Goal: Information Seeking & Learning: Learn about a topic

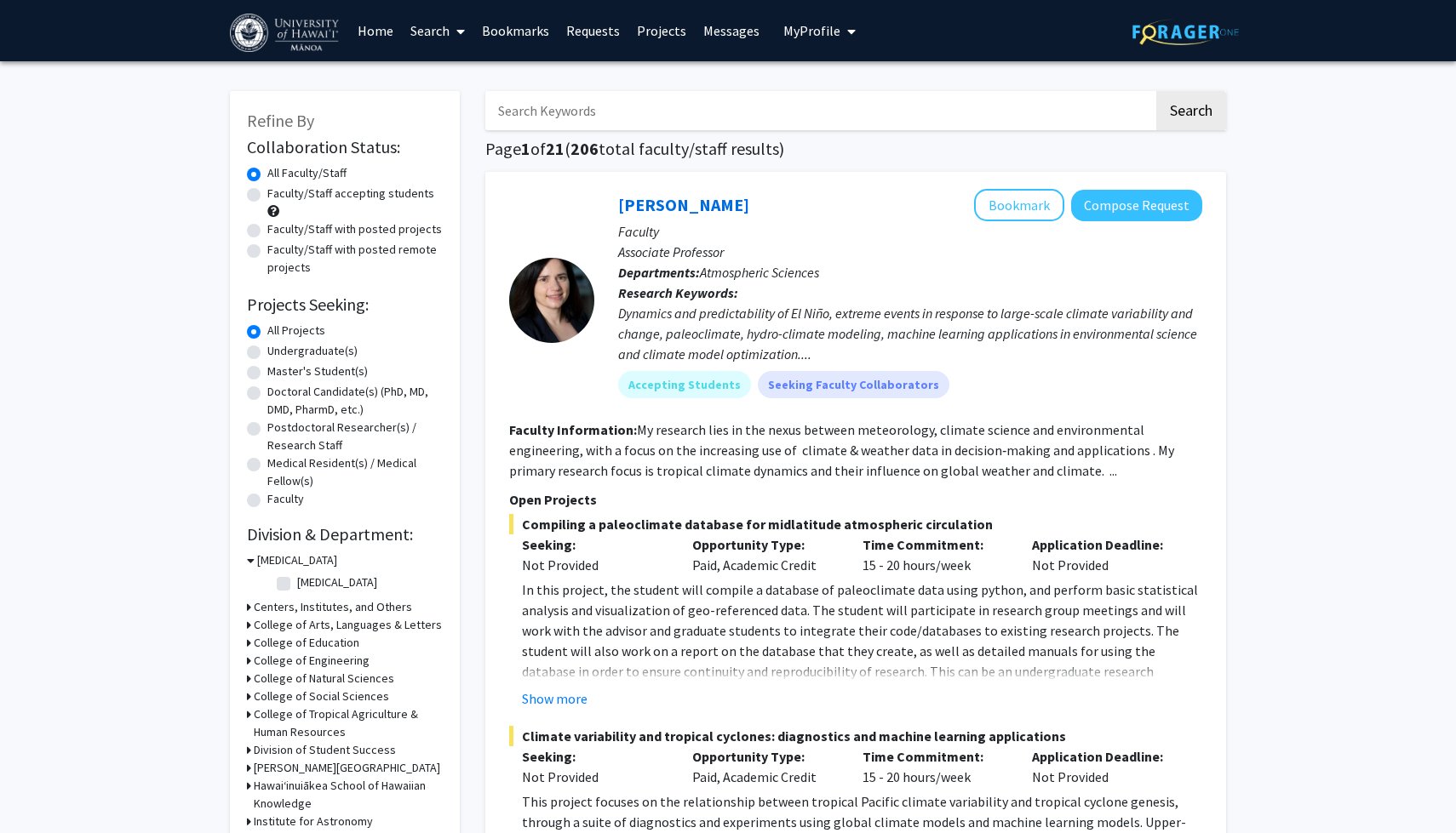
click at [825, 33] on span "My Profile" at bounding box center [811, 30] width 57 height 17
click at [525, 234] on div at bounding box center [551, 299] width 85 height 222
click at [267, 353] on label "Undergraduate(s)" at bounding box center [312, 351] width 90 height 18
click at [267, 353] on input "Undergraduate(s)" at bounding box center [272, 347] width 11 height 11
radio input "true"
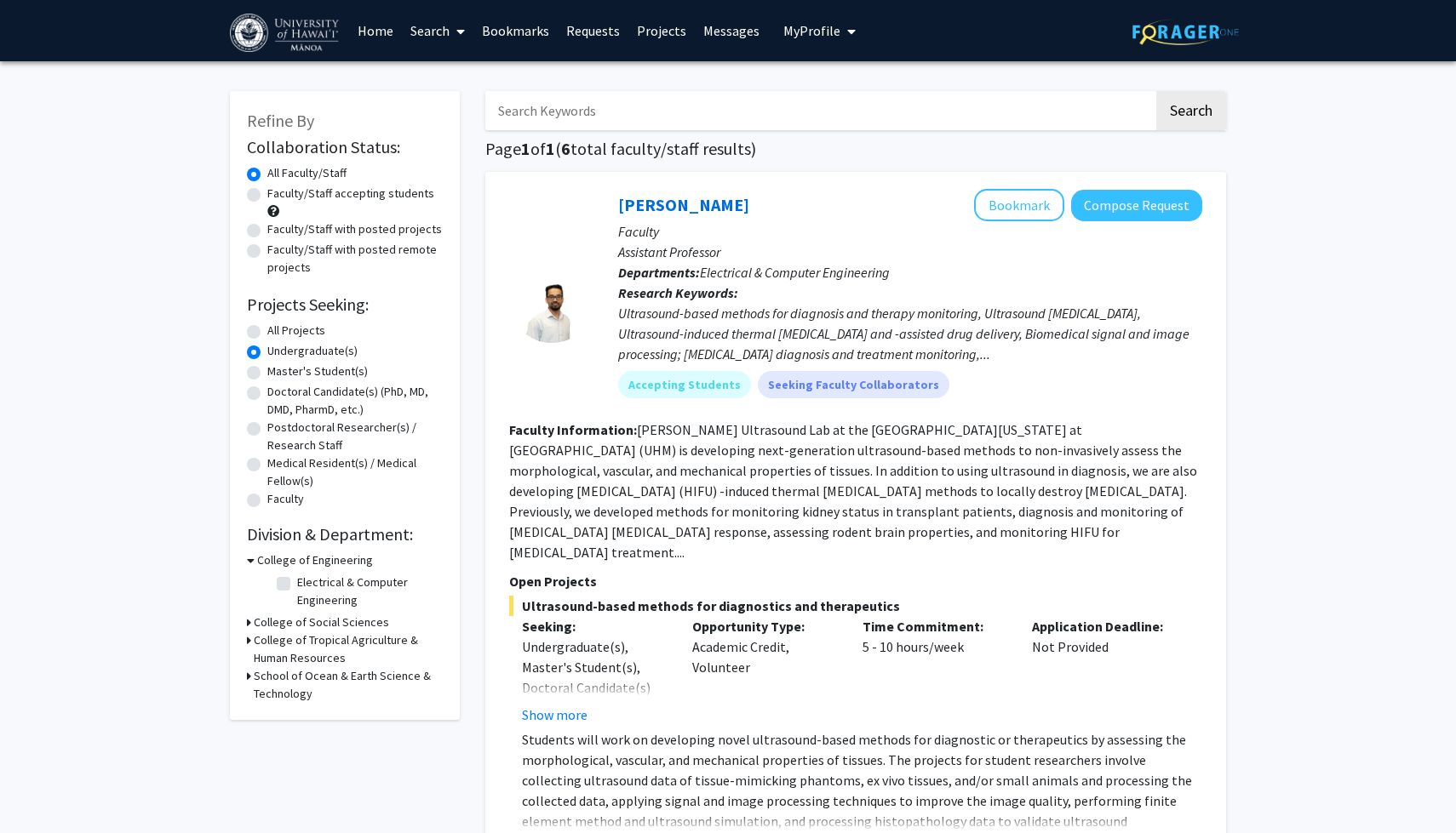
click at [267, 333] on label "All Projects" at bounding box center [296, 330] width 58 height 18
click at [267, 333] on input "All Projects" at bounding box center [272, 326] width 11 height 11
radio input "true"
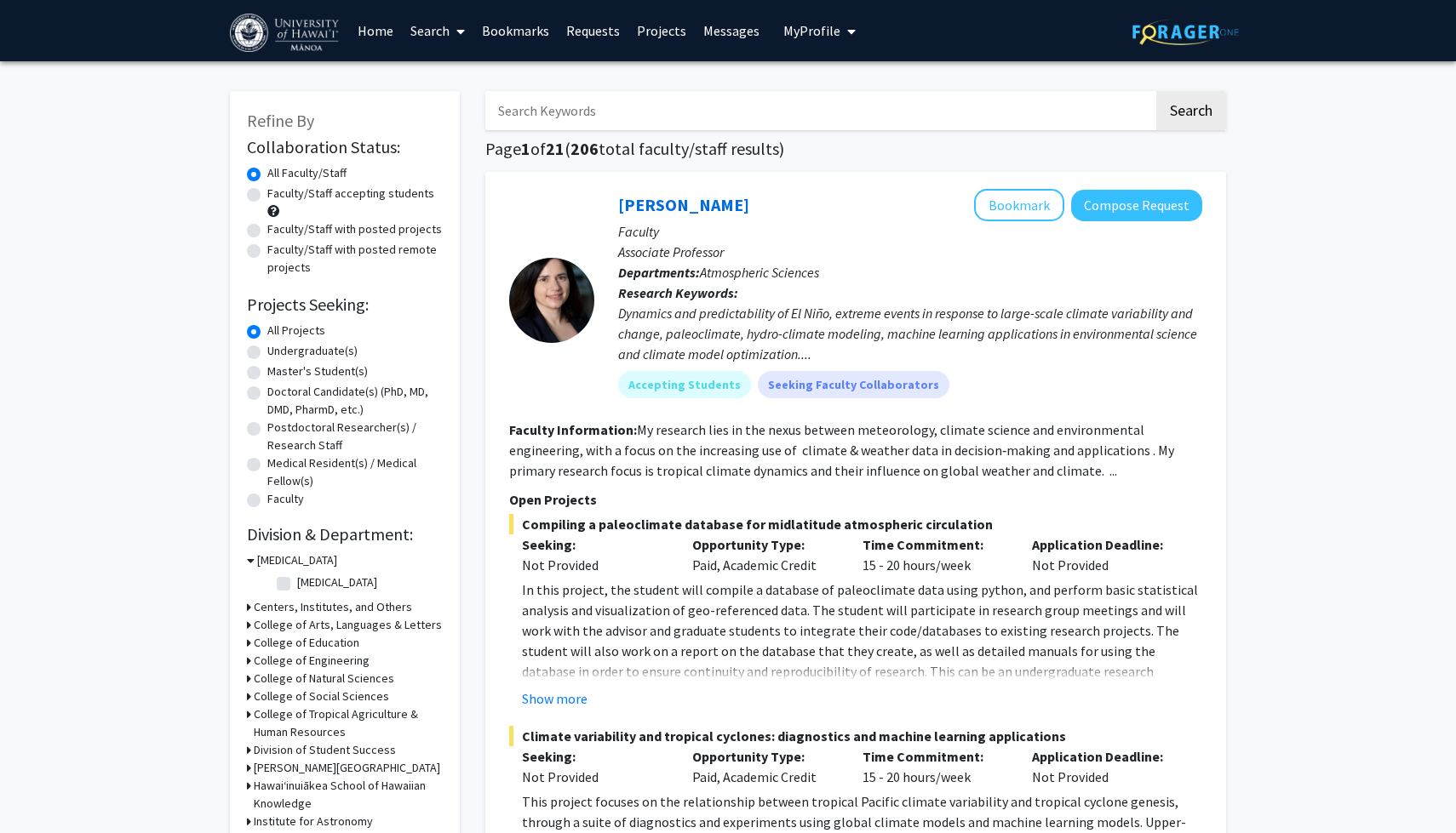
click at [267, 197] on label "Faculty/Staff accepting students" at bounding box center [350, 194] width 167 height 18
click at [267, 196] on input "Faculty/Staff accepting students" at bounding box center [272, 190] width 11 height 11
radio input "true"
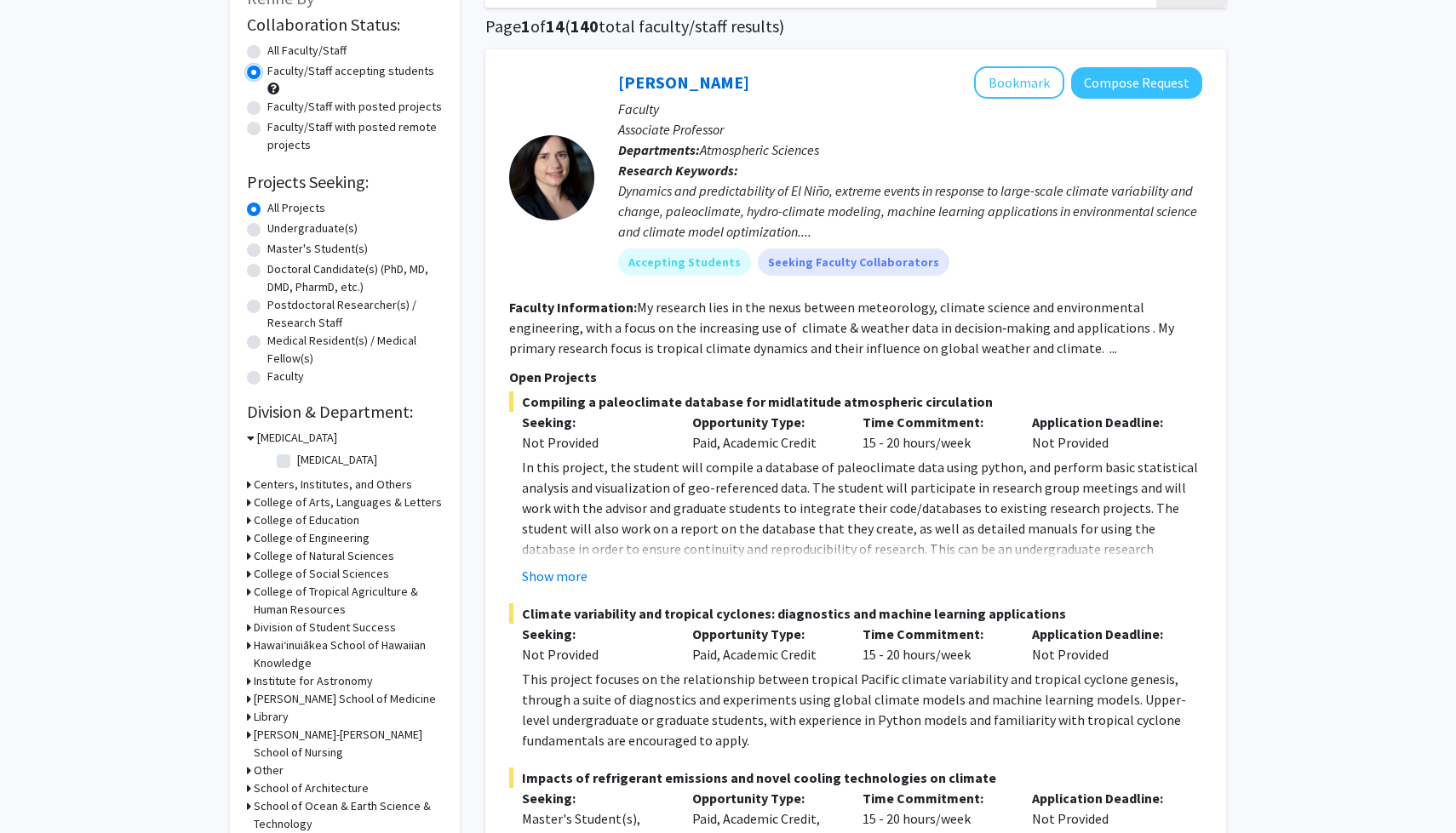
scroll to position [134, 0]
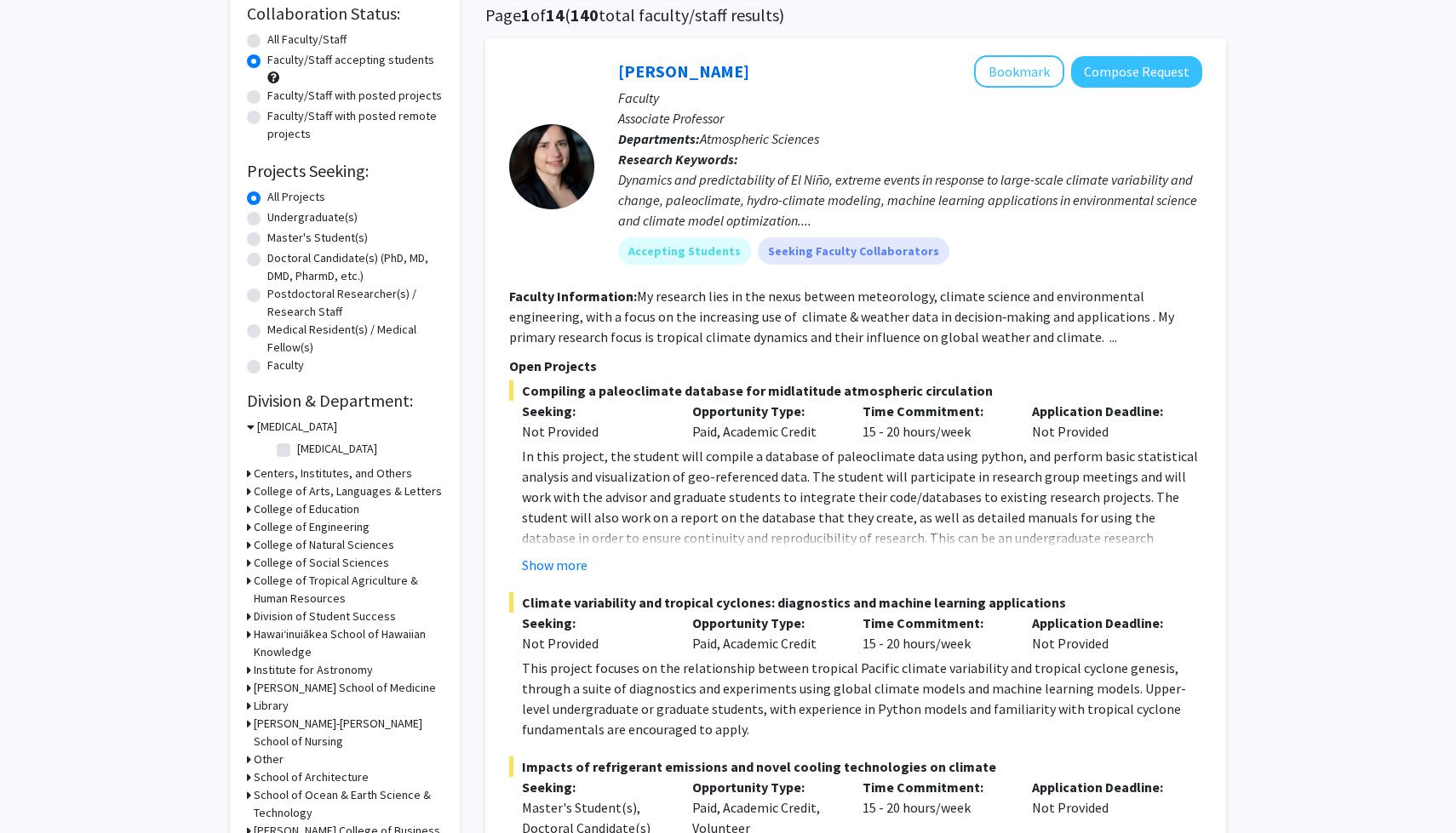
click at [247, 489] on icon at bounding box center [248, 492] width 4 height 18
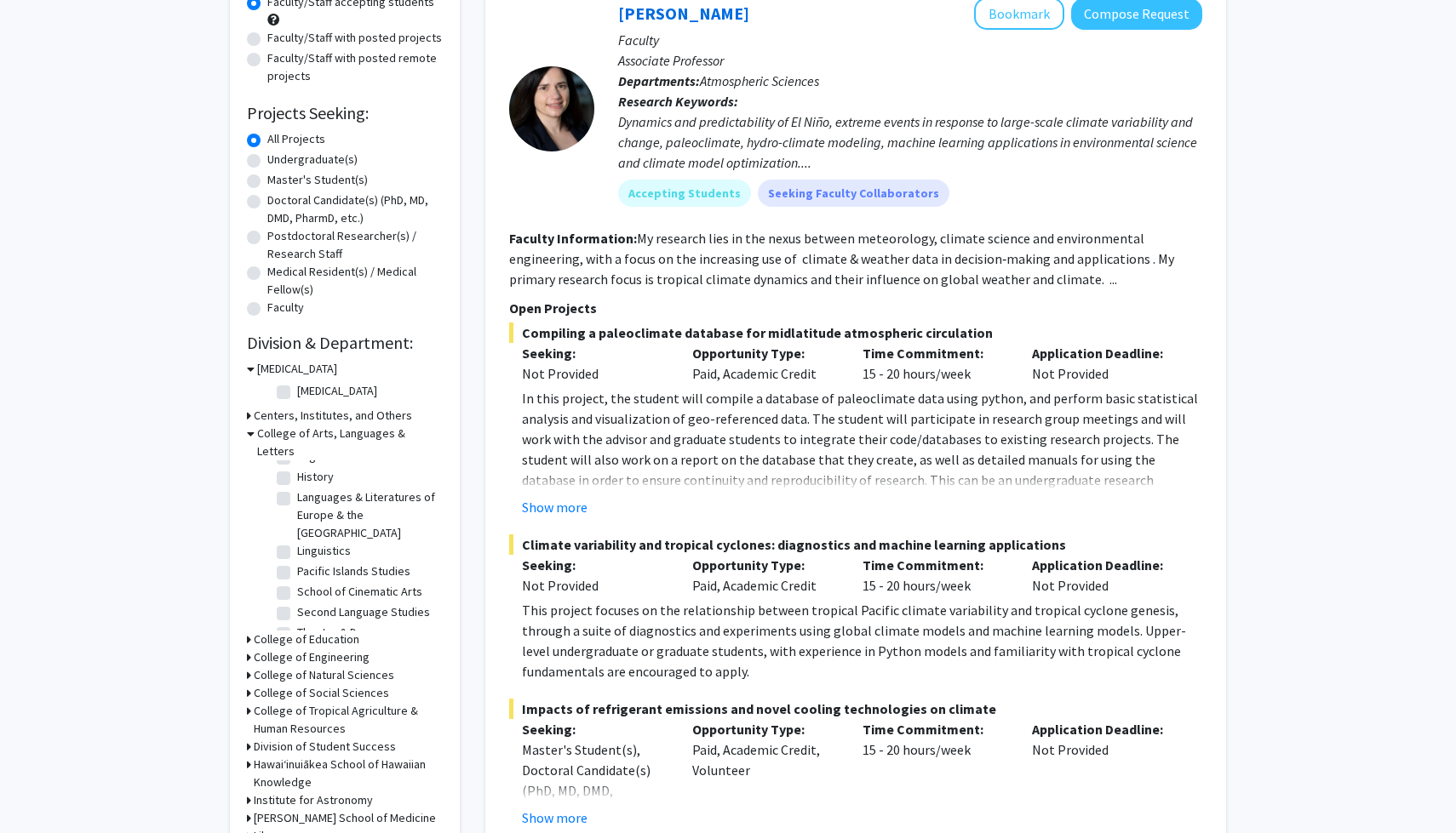
scroll to position [208, 0]
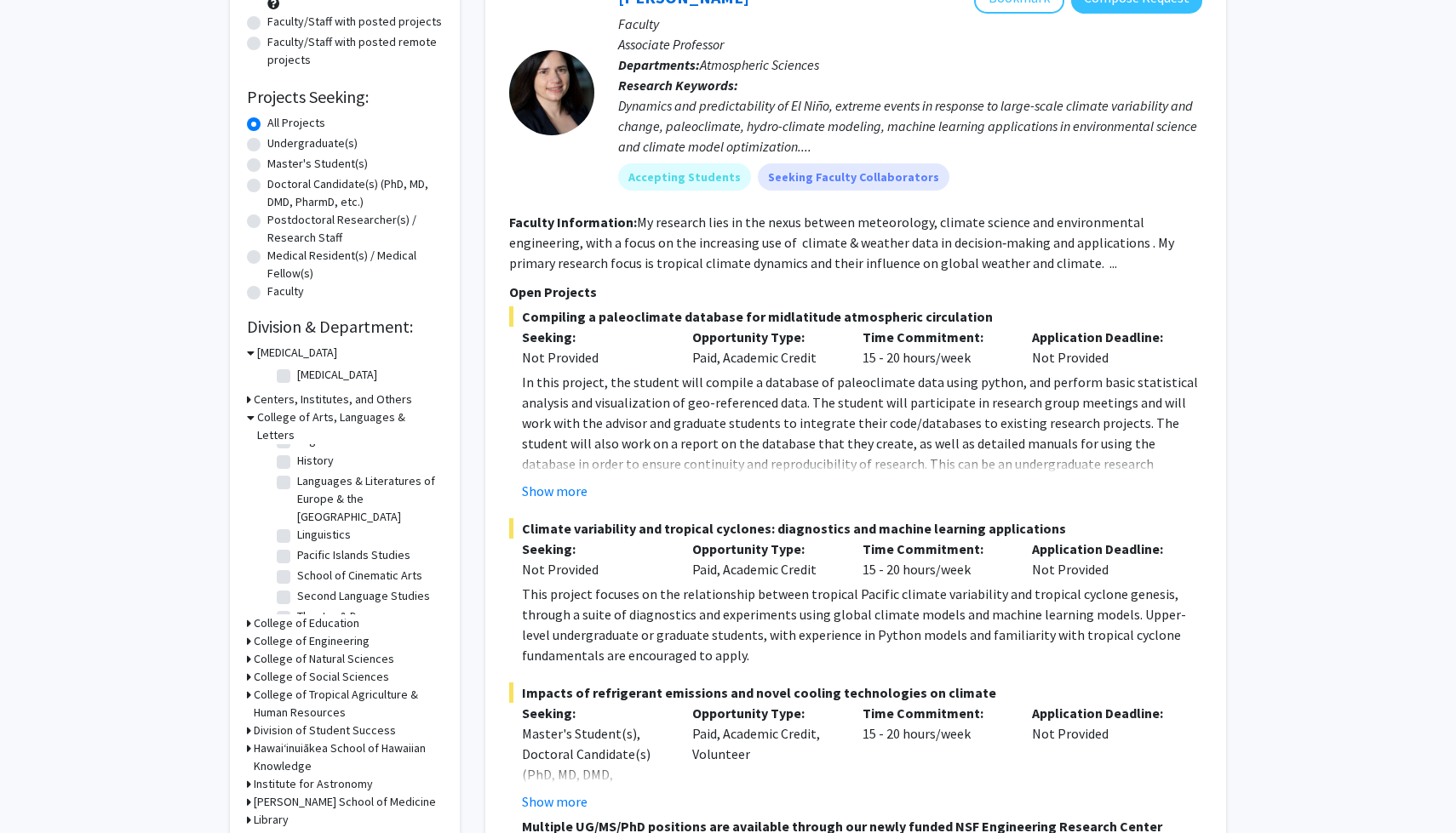
click at [297, 373] on label "[MEDICAL_DATA]" at bounding box center [337, 375] width 80 height 18
click at [297, 373] on input "[MEDICAL_DATA]" at bounding box center [302, 371] width 11 height 11
checkbox input "true"
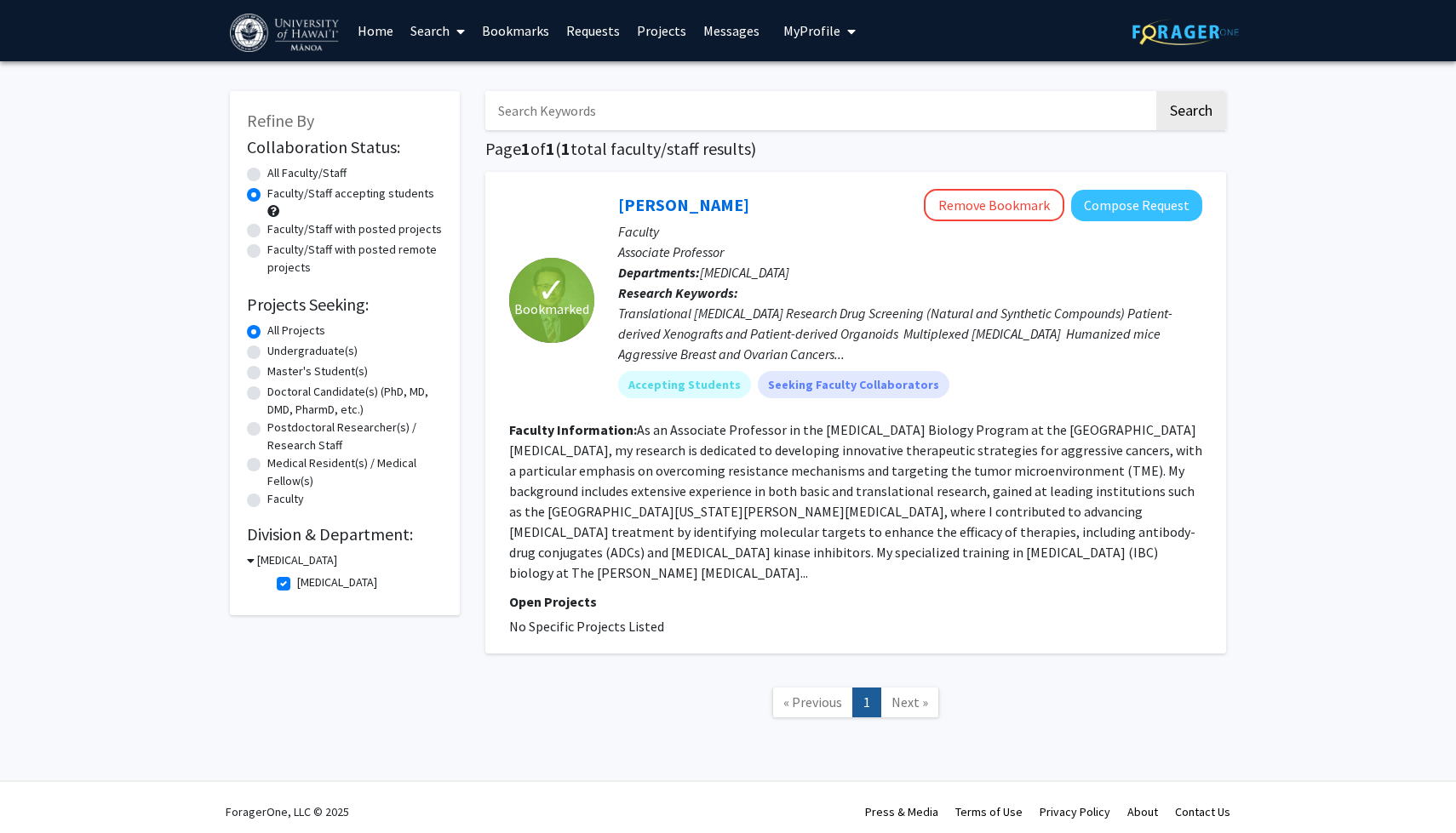
click at [267, 355] on label "Undergraduate(s)" at bounding box center [312, 351] width 90 height 18
click at [267, 353] on input "Undergraduate(s)" at bounding box center [272, 347] width 11 height 11
radio input "true"
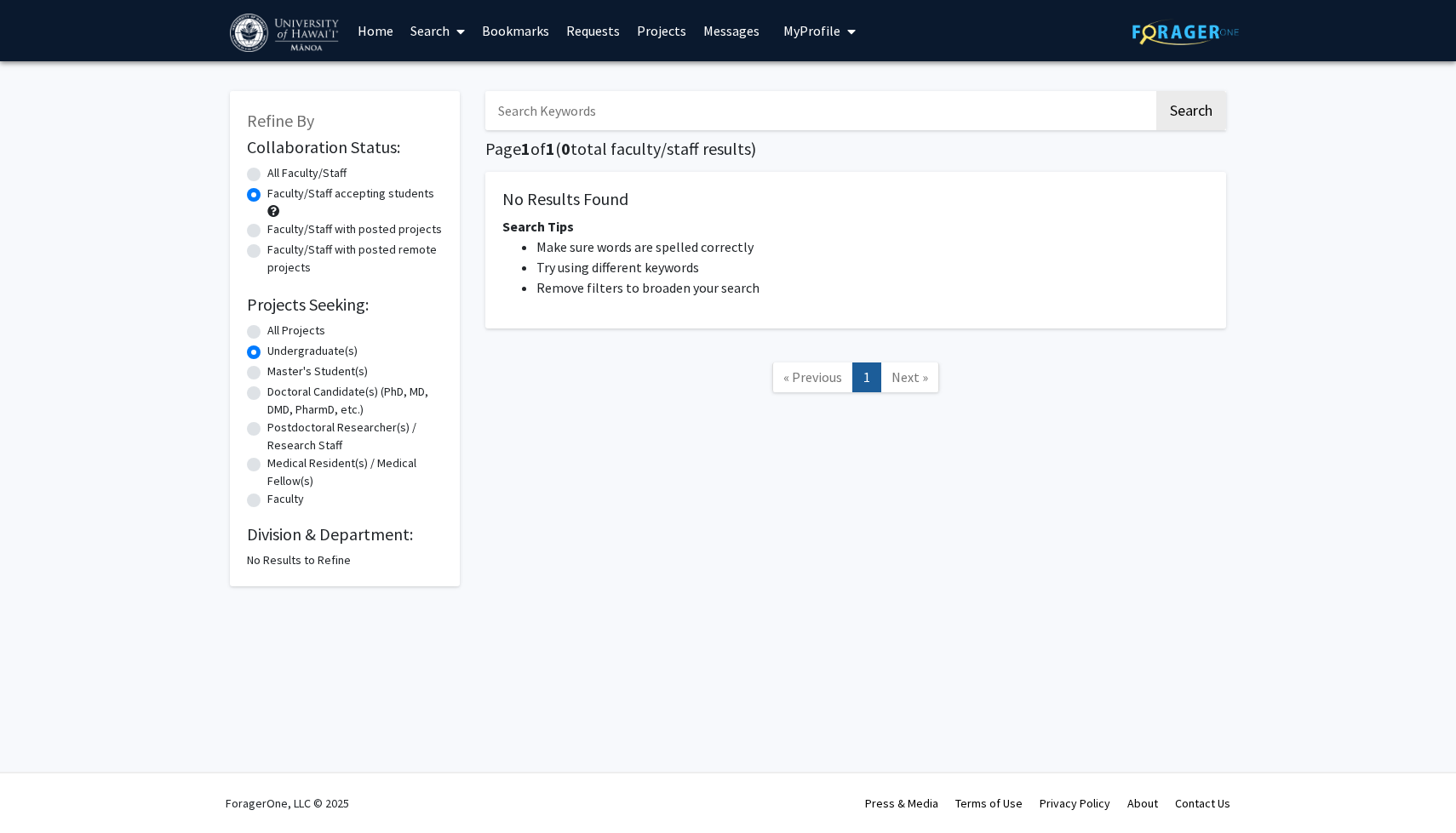
click at [267, 328] on label "All Projects" at bounding box center [296, 330] width 58 height 18
click at [267, 328] on input "All Projects" at bounding box center [272, 326] width 11 height 11
radio input "true"
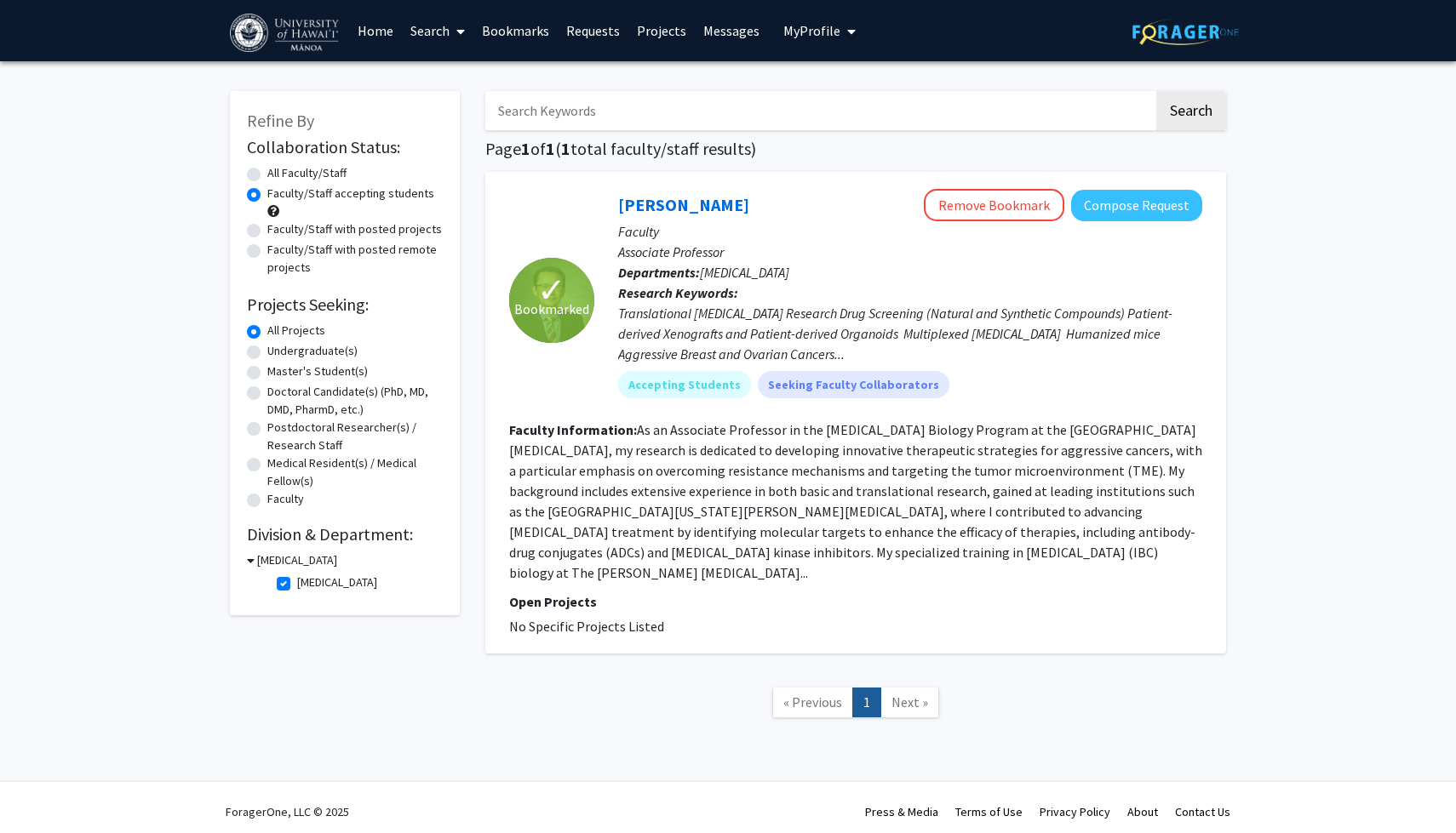
click at [297, 581] on label "[MEDICAL_DATA]" at bounding box center [337, 583] width 80 height 18
click at [297, 581] on input "[MEDICAL_DATA]" at bounding box center [302, 579] width 11 height 11
checkbox input "false"
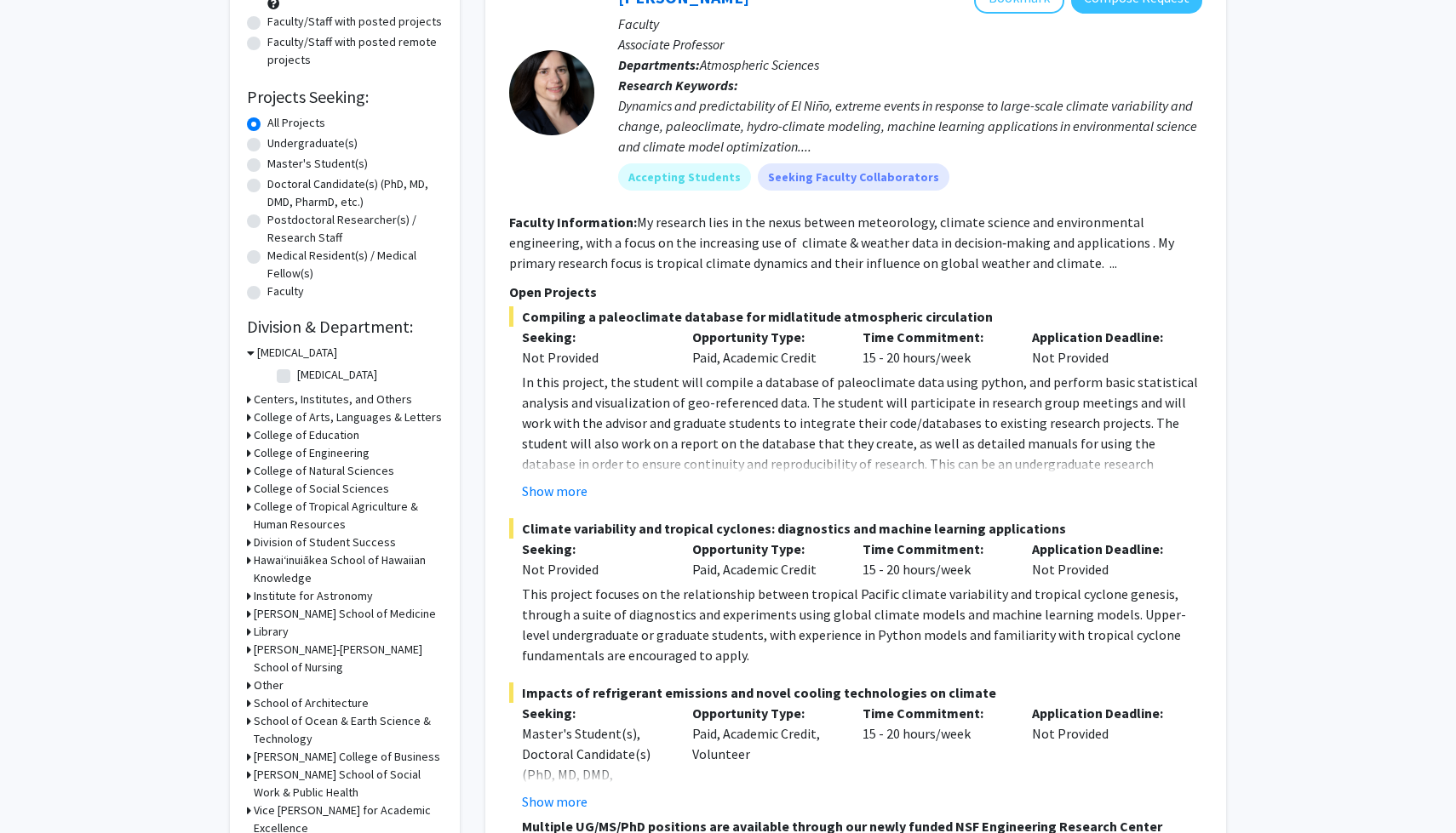
scroll to position [210, 0]
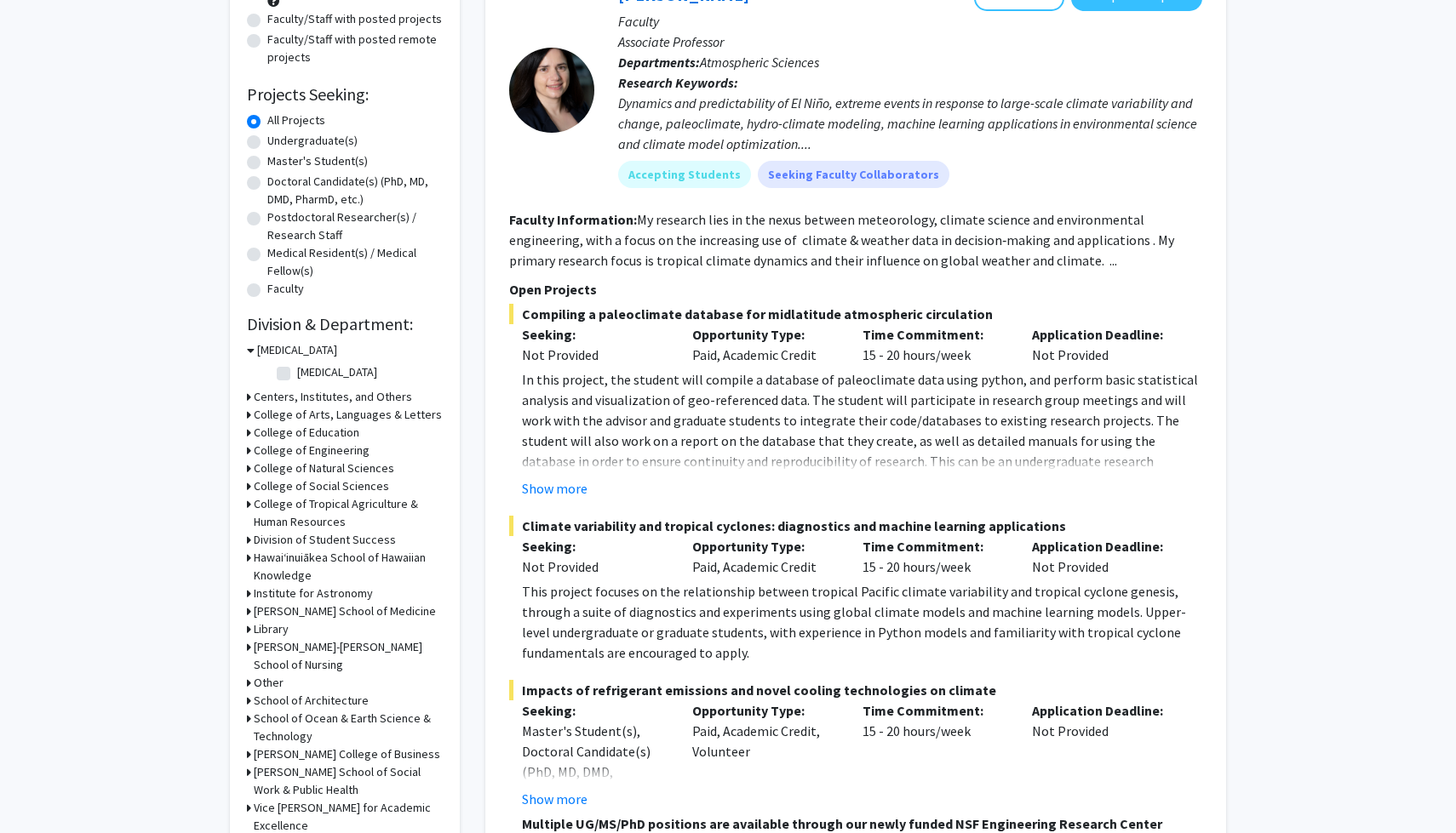
click at [244, 417] on div "Refine By Collaboration Status: Collaboration Status All Faculty/Staff Collabor…" at bounding box center [344, 375] width 230 height 989
click at [250, 415] on icon at bounding box center [248, 415] width 4 height 18
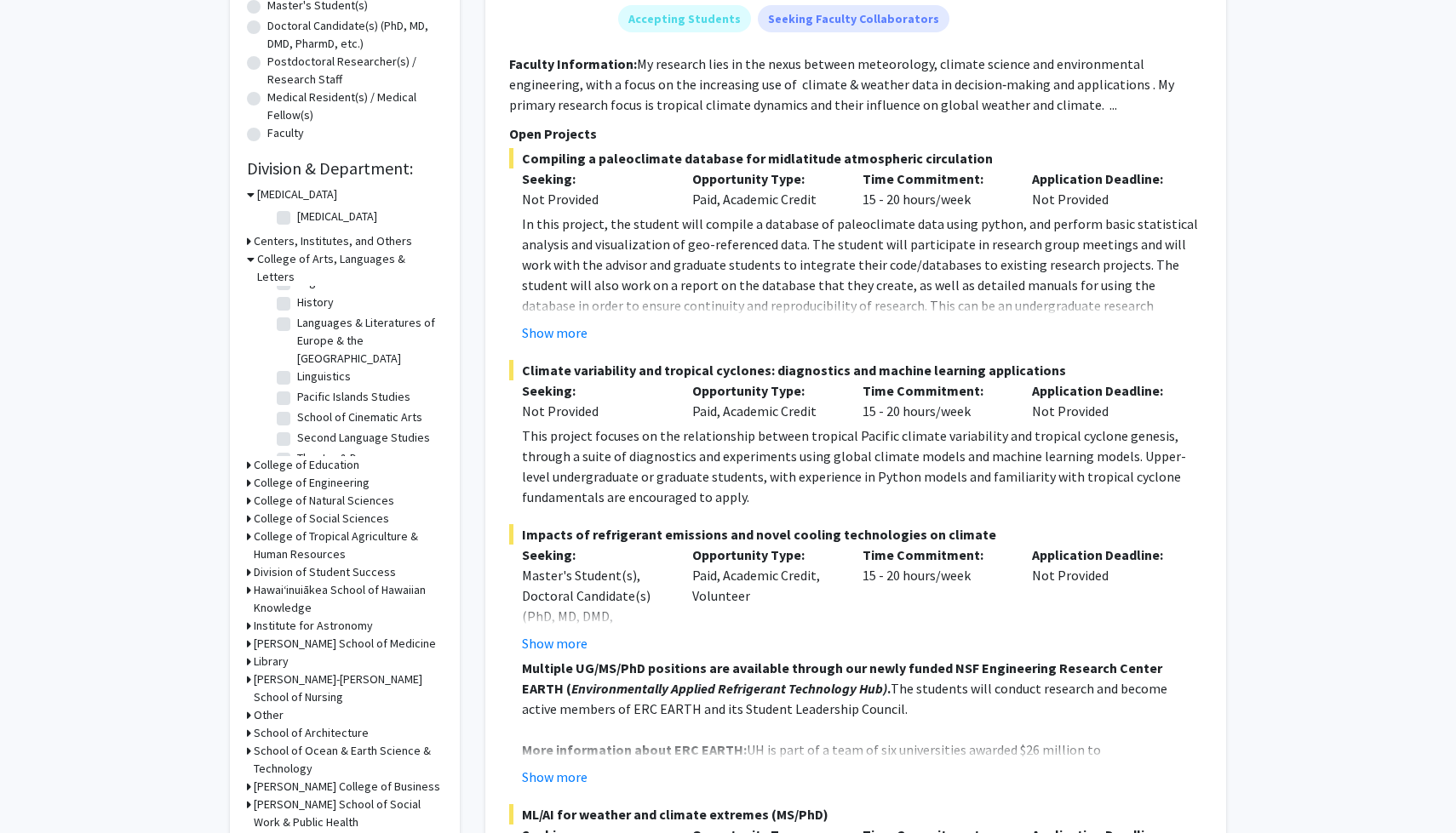
scroll to position [375, 0]
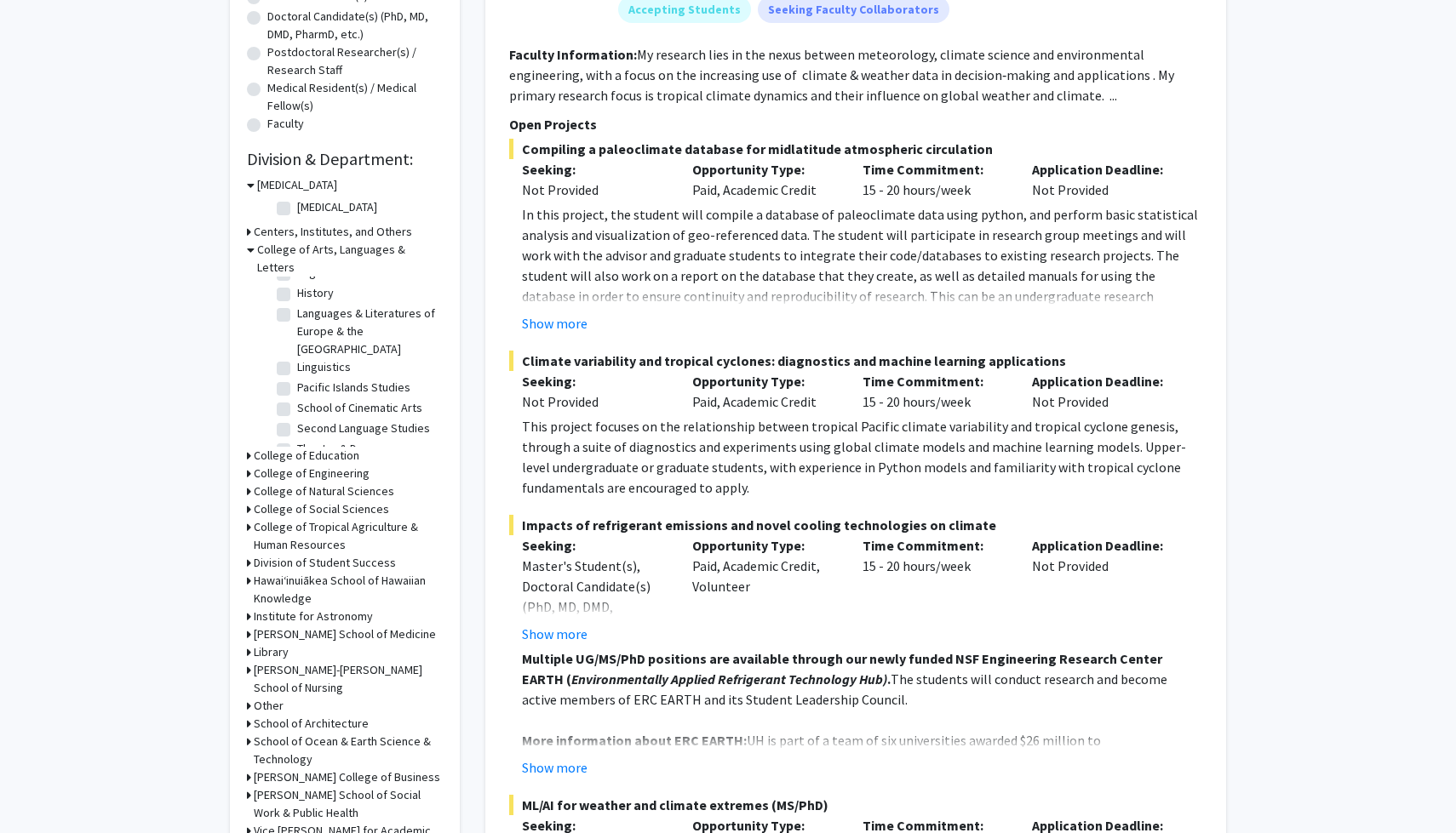
click at [248, 483] on icon at bounding box center [248, 492] width 4 height 18
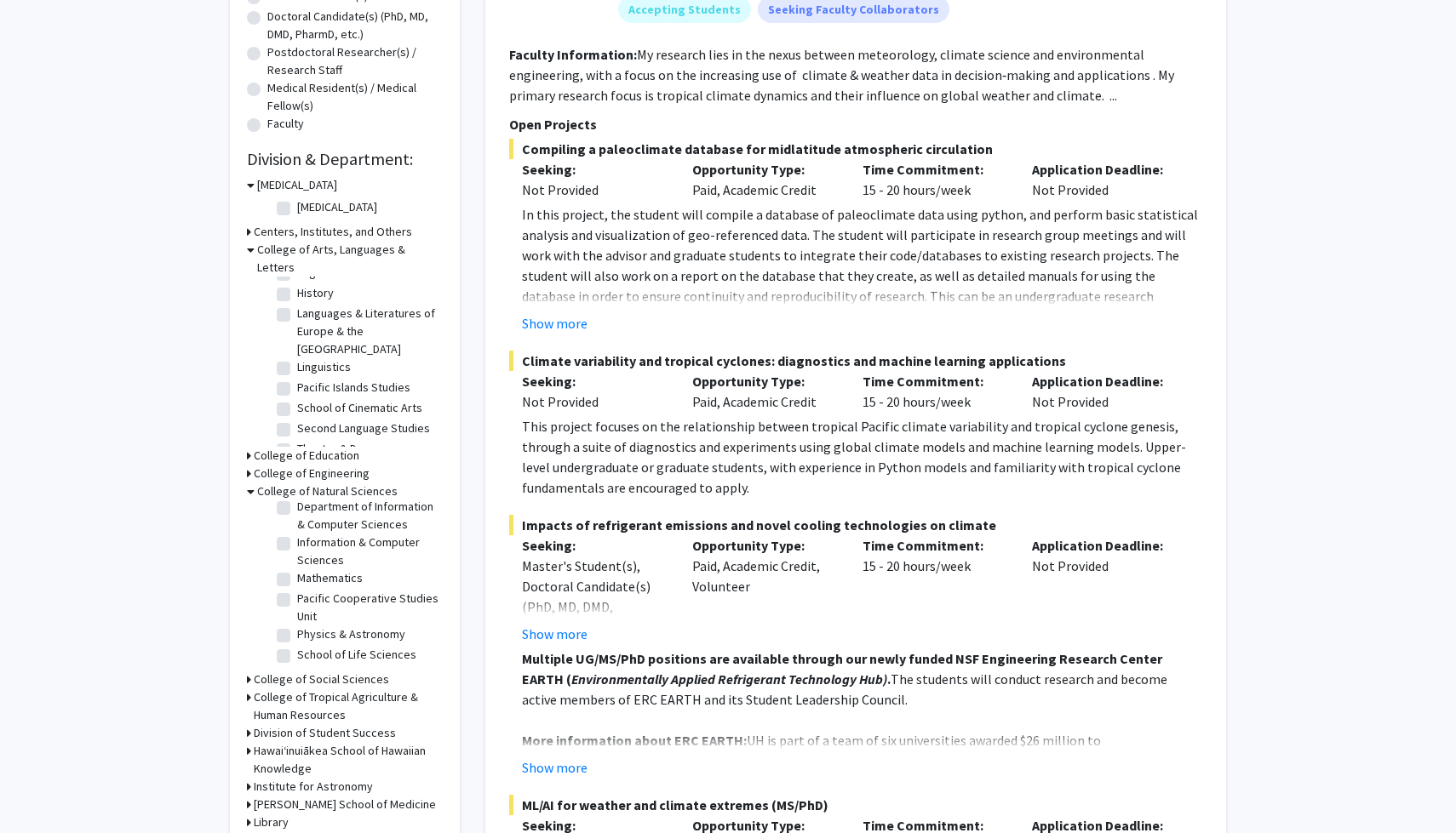
scroll to position [385, 0]
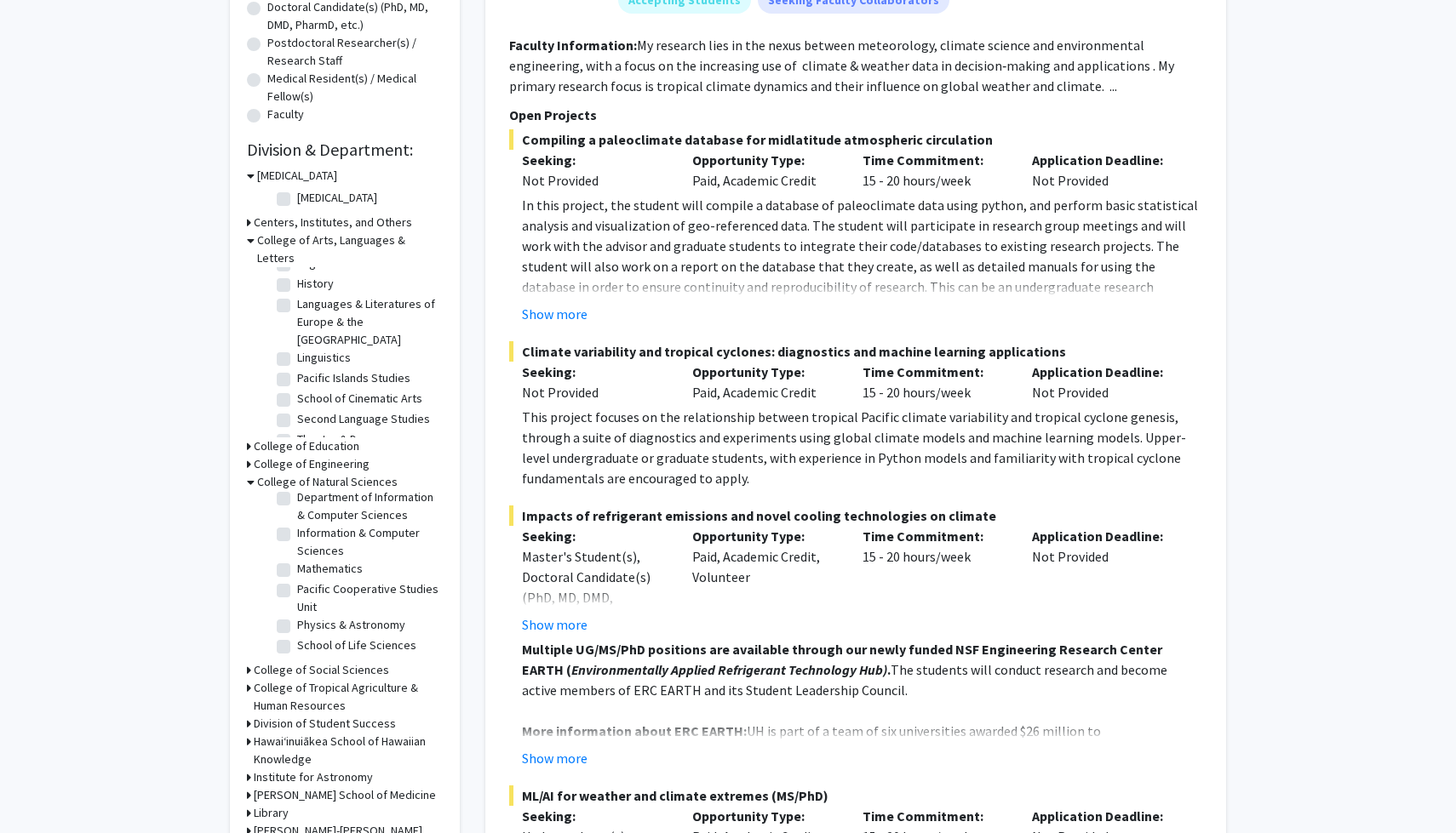
click at [297, 636] on label "School of Life Sciences" at bounding box center [356, 645] width 119 height 18
click at [297, 636] on input "School of Life Sciences" at bounding box center [302, 641] width 11 height 11
checkbox input "true"
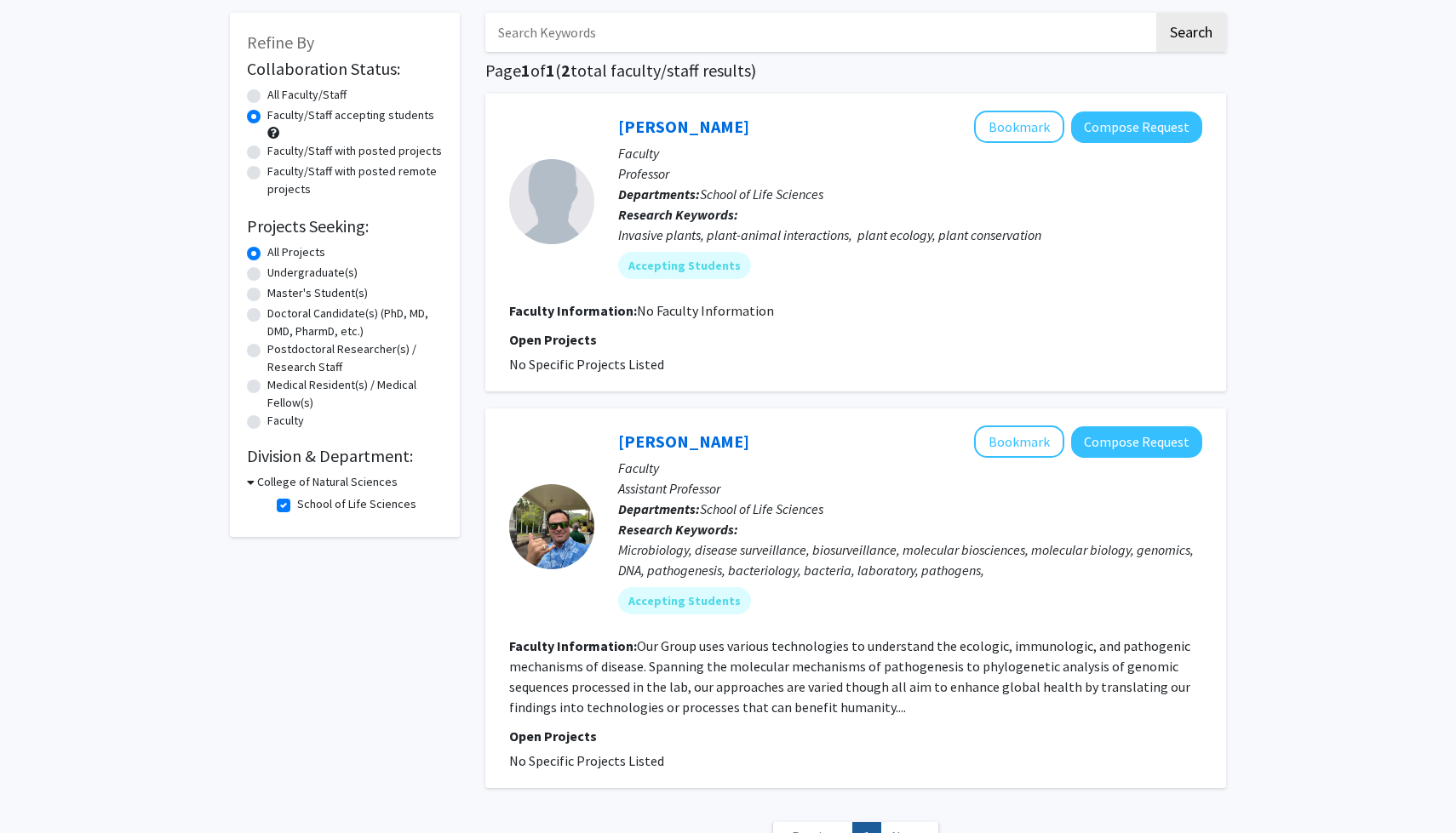
scroll to position [84, 0]
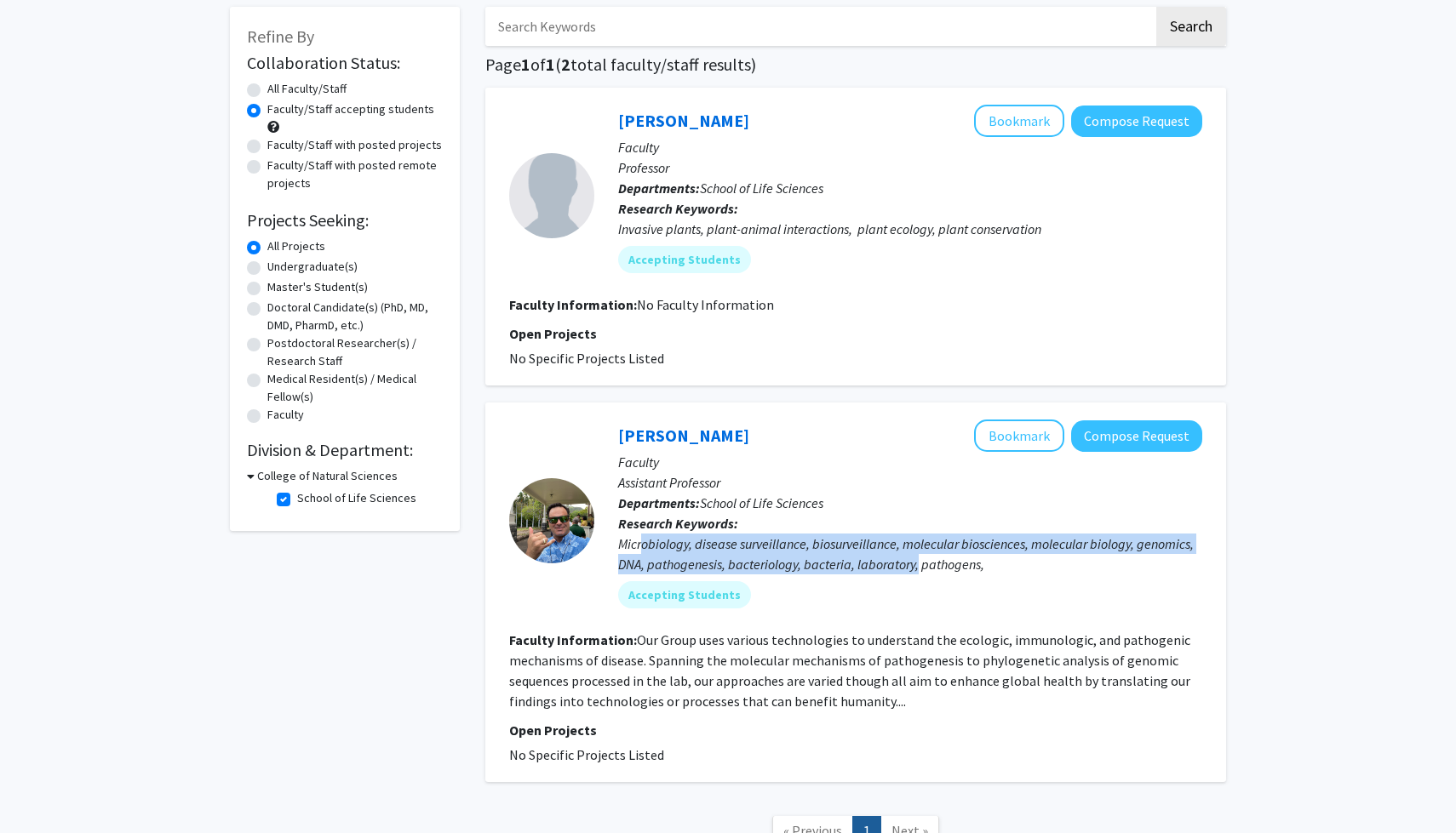
drag, startPoint x: 641, startPoint y: 552, endPoint x: 917, endPoint y: 574, distance: 276.9
click at [917, 574] on div "Microbiology, disease surveillance, biosurveillance, molecular biosciences, mol…" at bounding box center [909, 554] width 584 height 41
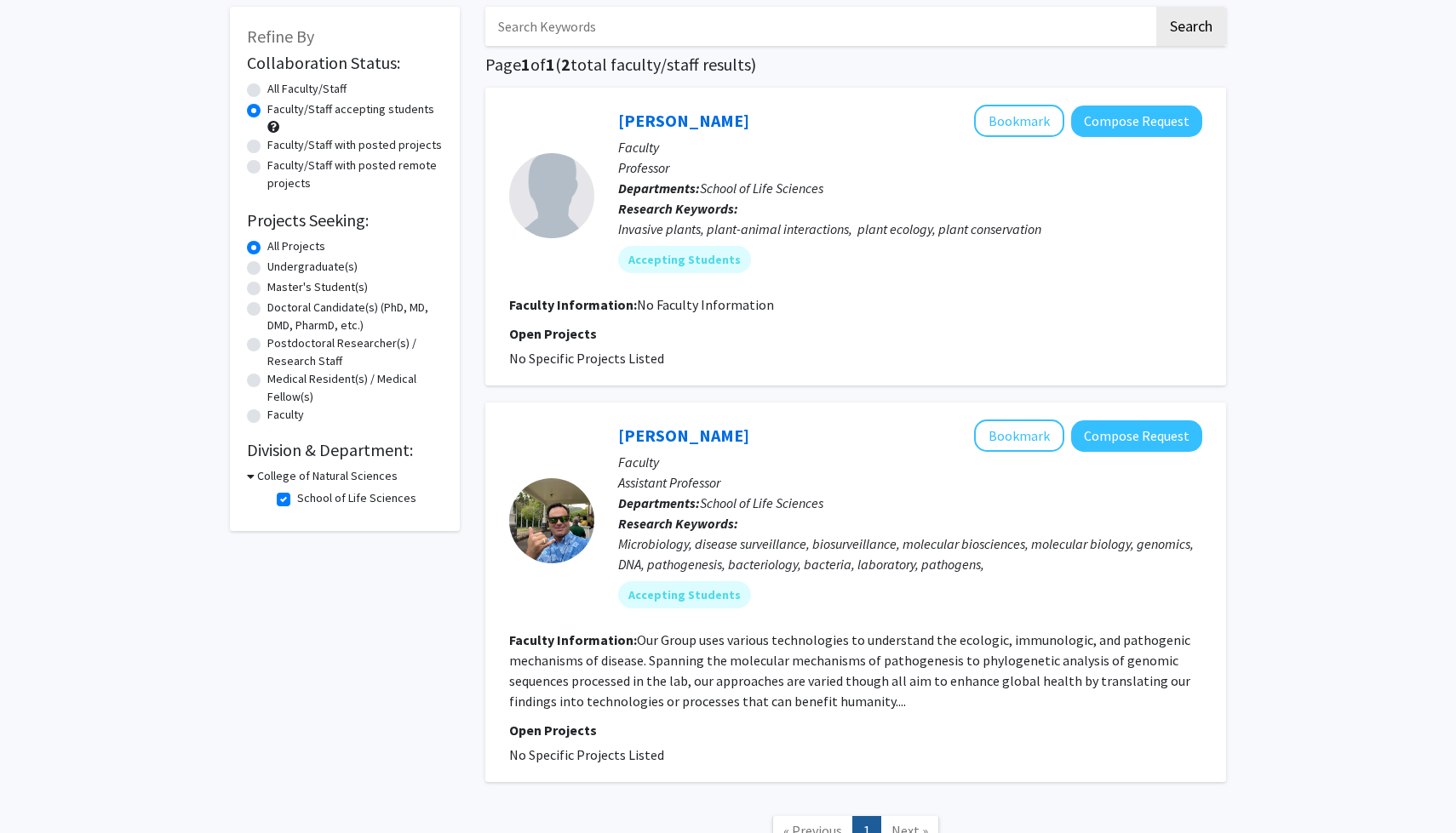
click at [946, 563] on div "Microbiology, disease surveillance, biosurveillance, molecular biosciences, mol…" at bounding box center [909, 554] width 584 height 41
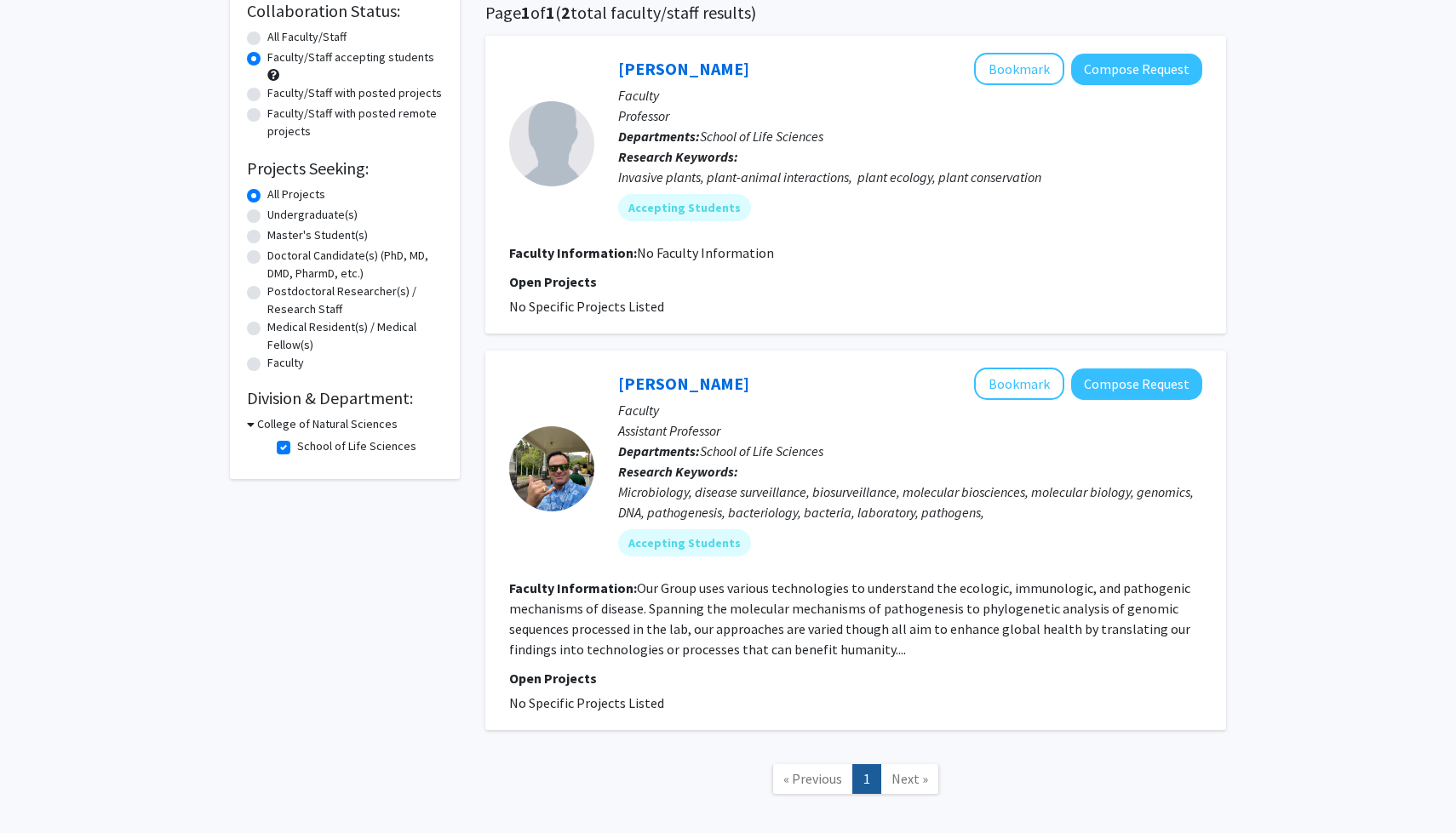
scroll to position [160, 0]
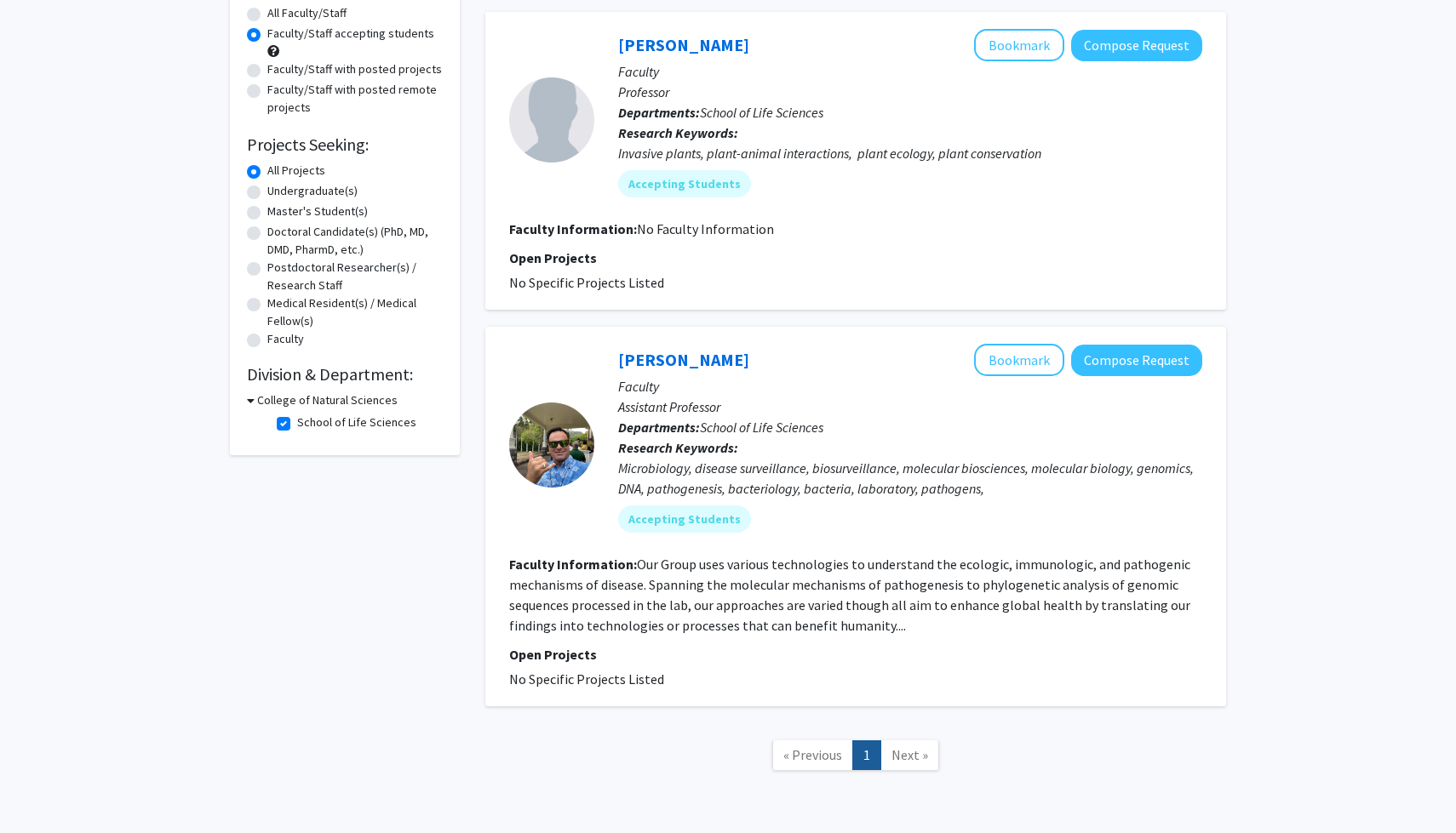
click at [885, 569] on fg-read-more "Our Group uses various technologies to understand the ecologic, immunologic, an…" at bounding box center [849, 595] width 681 height 78
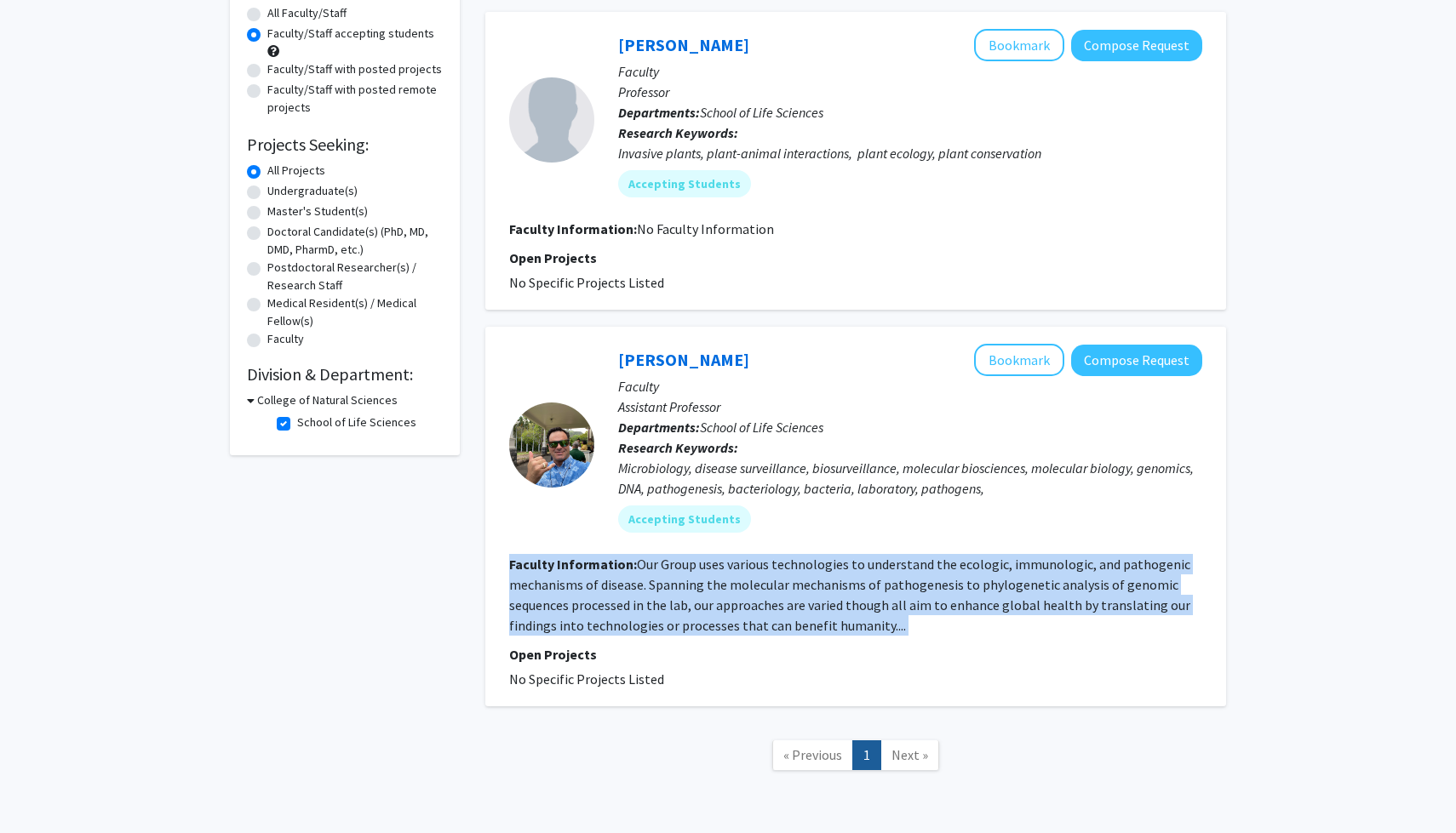
click at [885, 569] on fg-read-more "Our Group uses various technologies to understand the ecologic, immunologic, an…" at bounding box center [849, 595] width 681 height 78
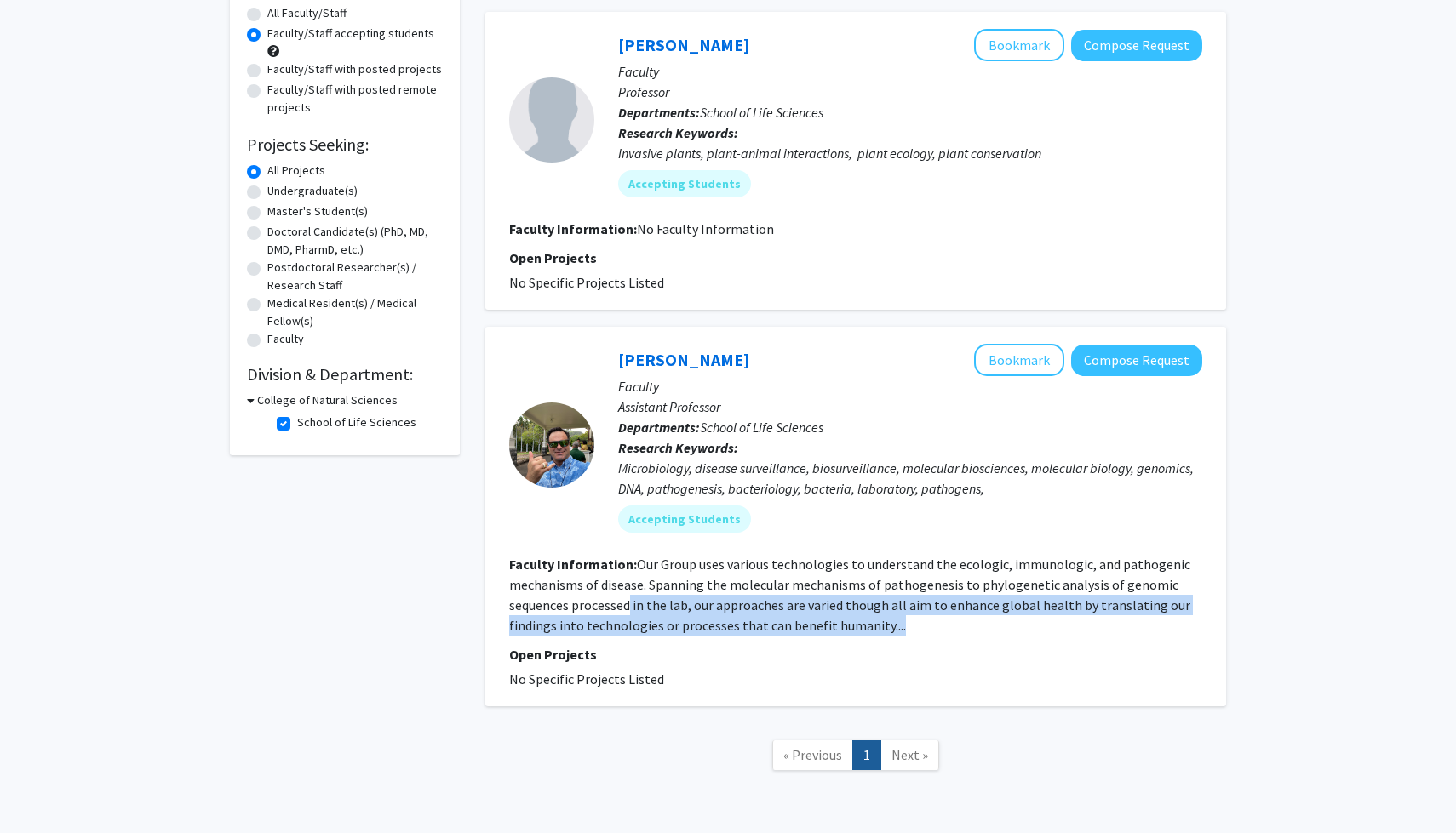
drag, startPoint x: 627, startPoint y: 598, endPoint x: 746, endPoint y: 637, distance: 125.2
click at [746, 637] on fg-search-faculty "[PERSON_NAME] Bookmark Compose Request Faculty Assistant Professor Departments:…" at bounding box center [855, 517] width 693 height 345
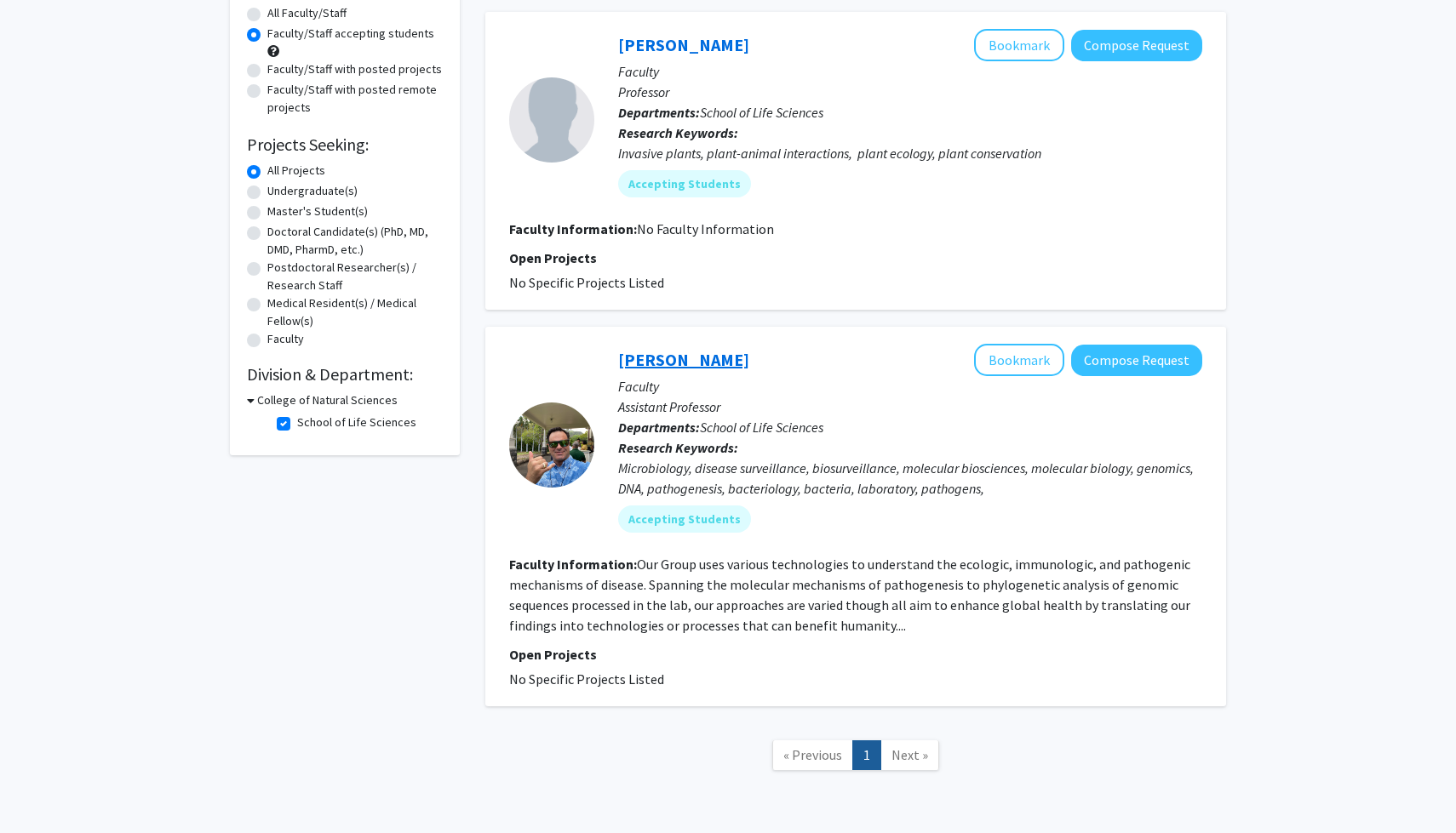
click at [682, 362] on link "[PERSON_NAME]" at bounding box center [683, 359] width 131 height 21
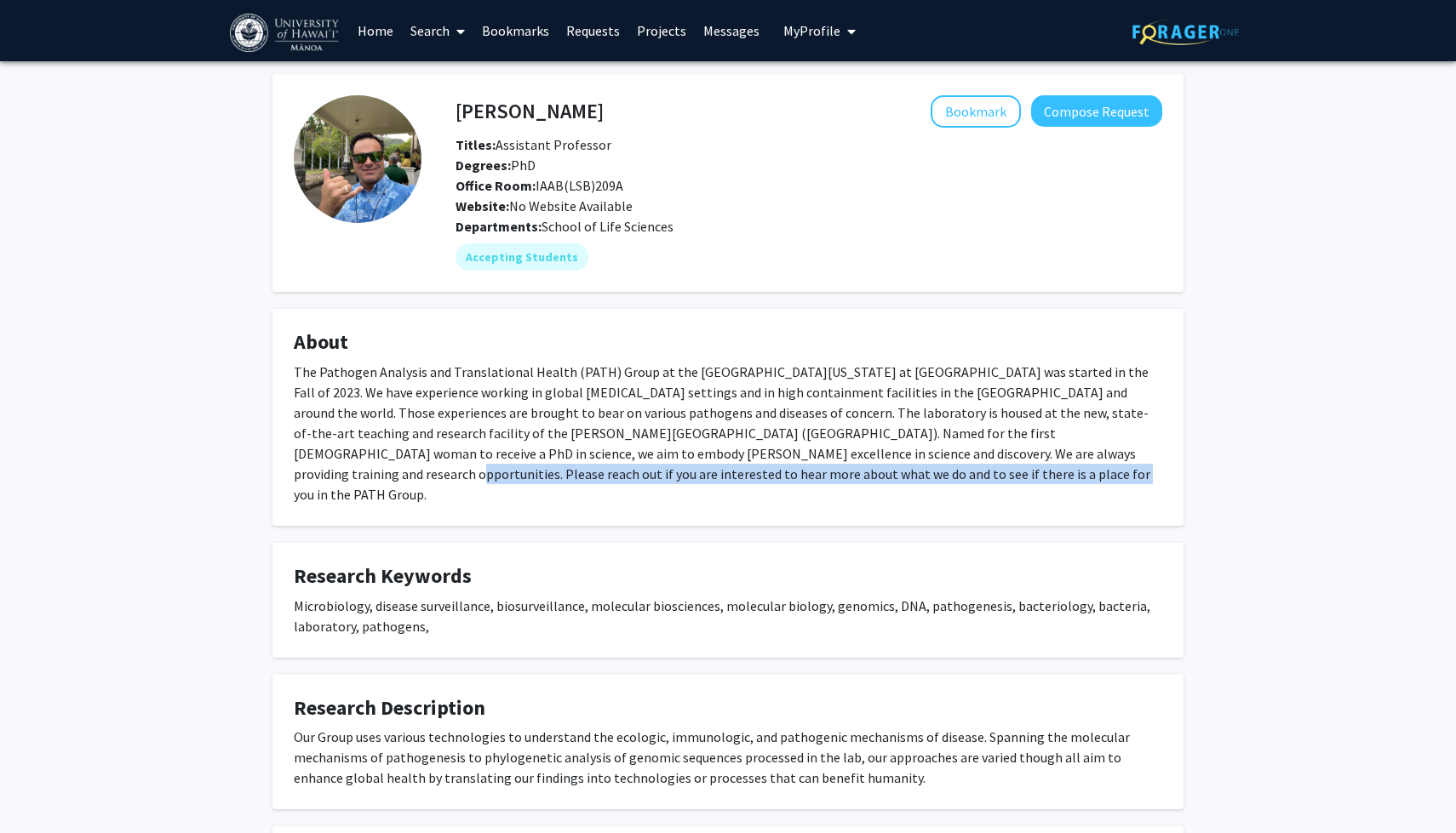
drag, startPoint x: 889, startPoint y: 449, endPoint x: 889, endPoint y: 493, distance: 44.0
click at [889, 493] on fg-card "About The Pathogen Analysis and Translational Health (PATH) Group at the [GEOGR…" at bounding box center [728, 418] width 911 height 217
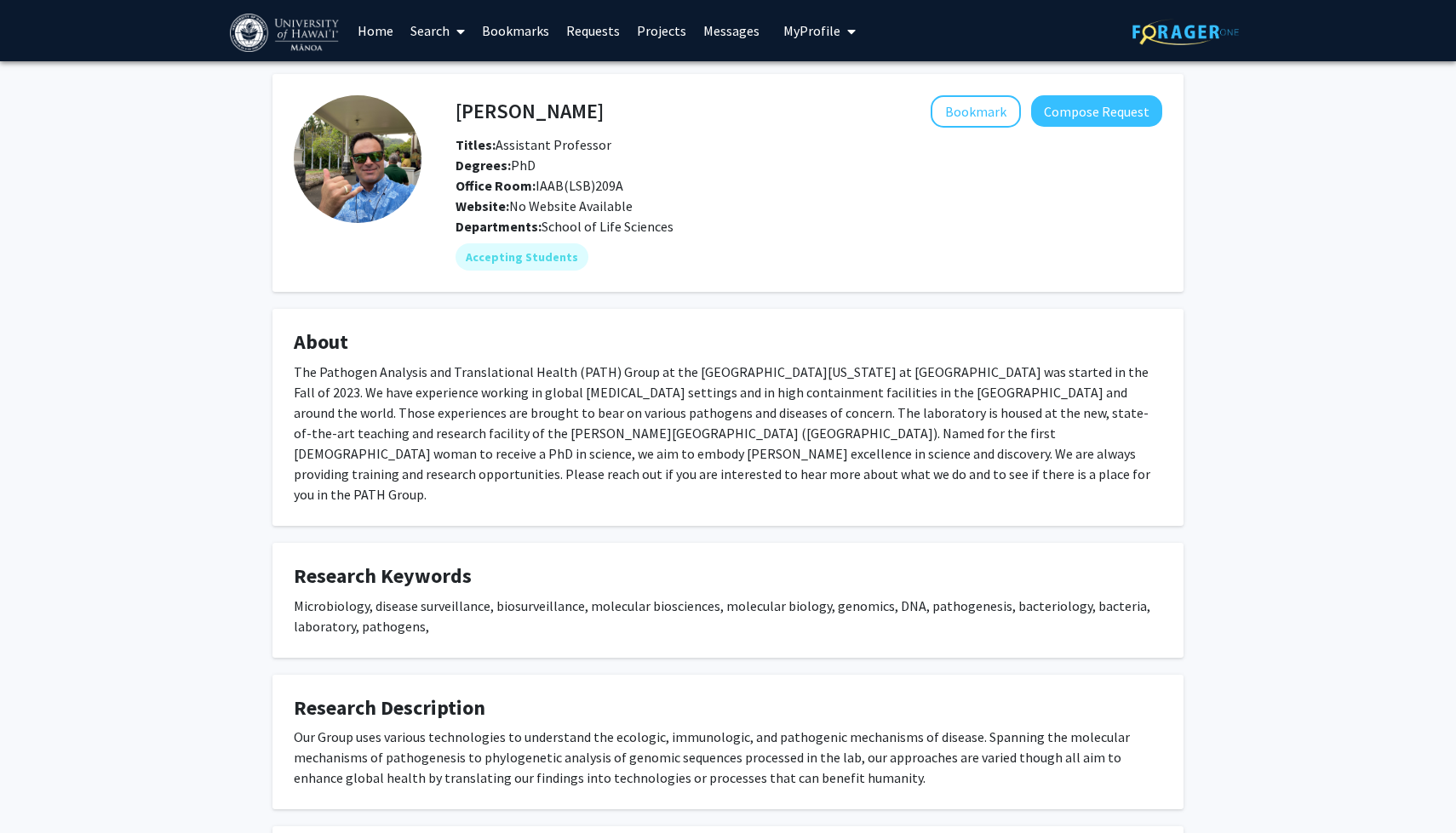
click at [889, 493] on fg-card "About The Pathogen Analysis and Translational Health (PATH) Group at the [GEOGR…" at bounding box center [728, 418] width 911 height 217
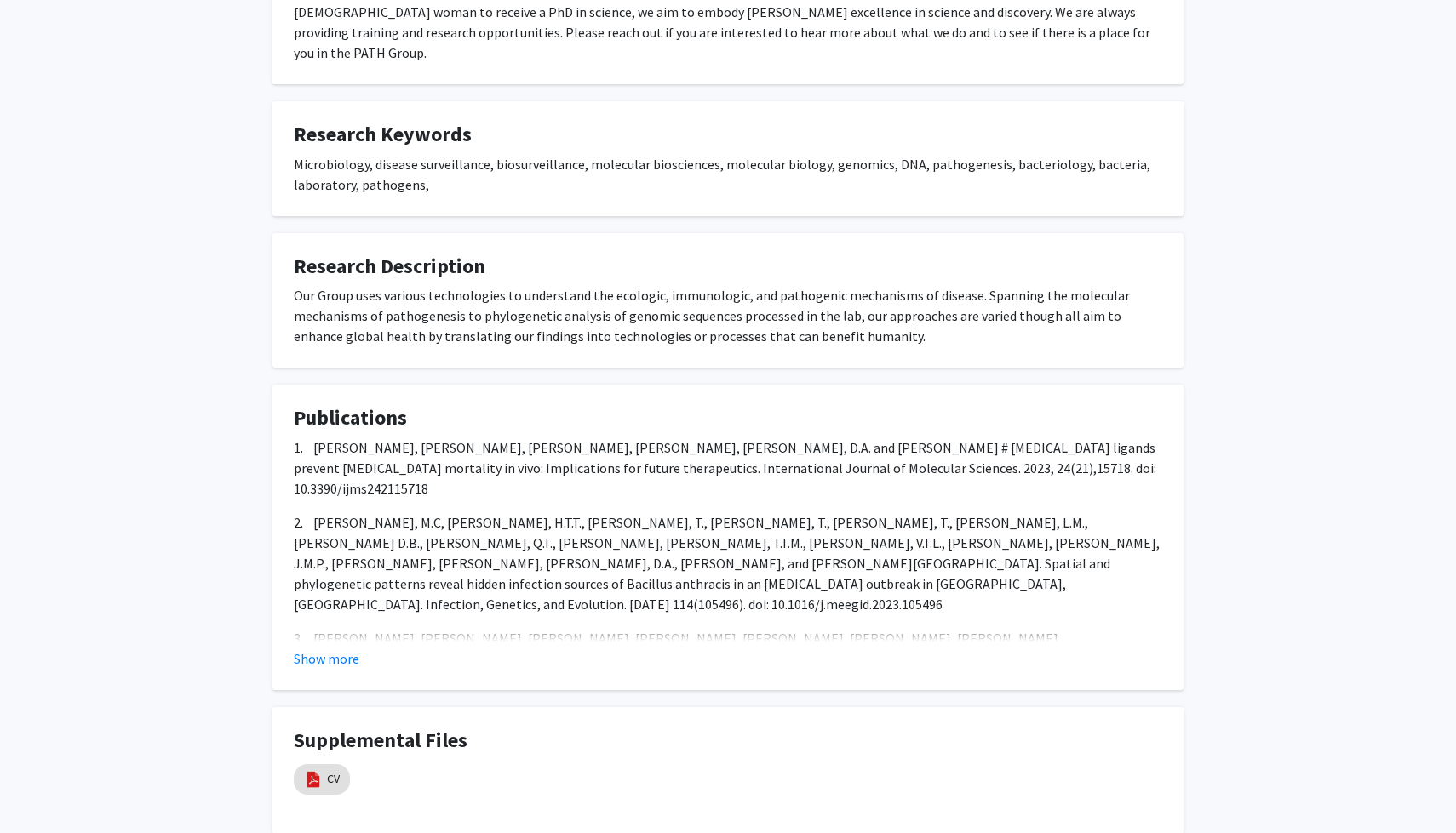
scroll to position [529, 0]
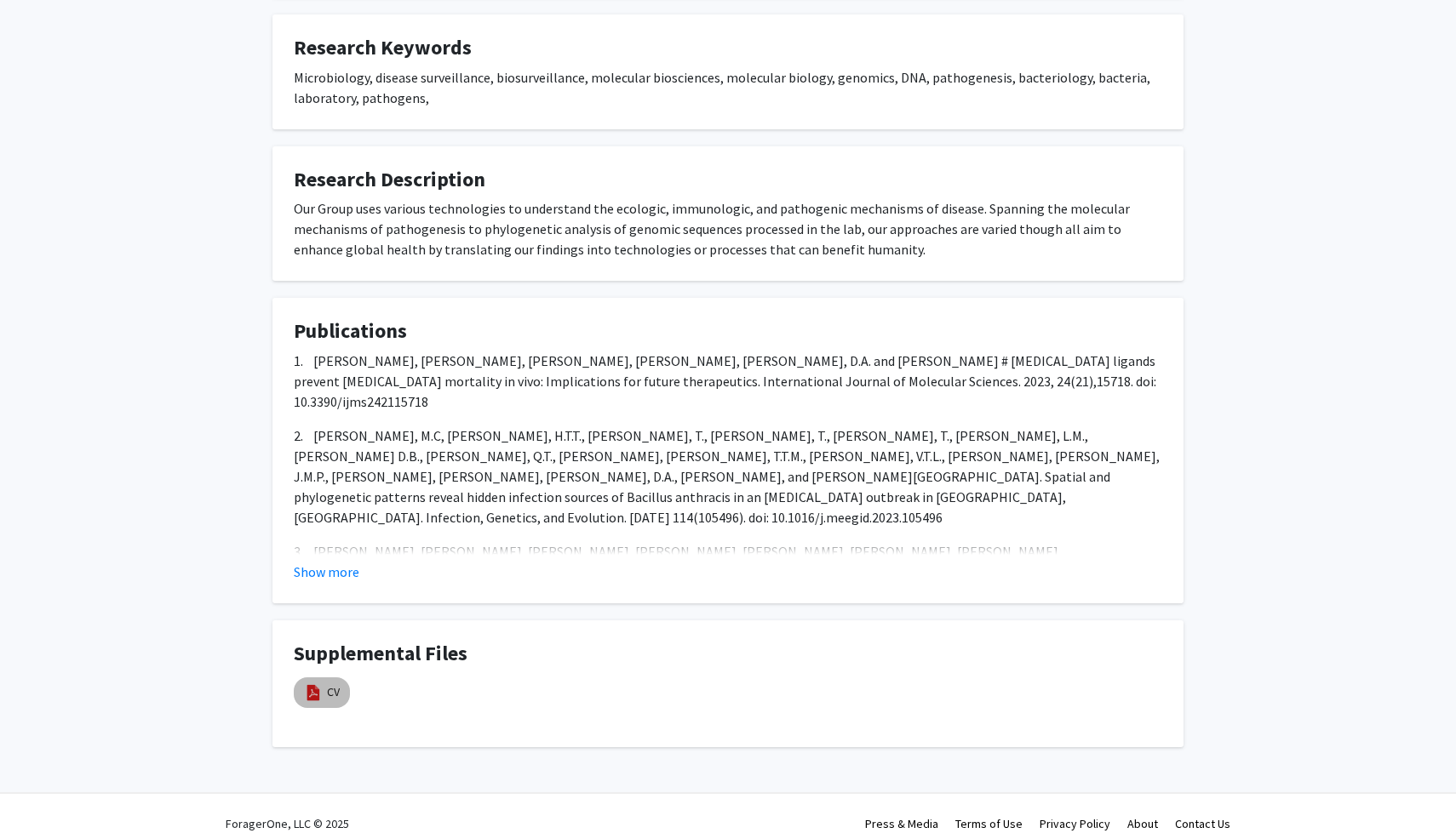
click at [315, 683] on img at bounding box center [313, 692] width 19 height 19
click at [383, 673] on div "CV" at bounding box center [421, 692] width 255 height 39
click at [333, 683] on link "CV" at bounding box center [333, 692] width 13 height 18
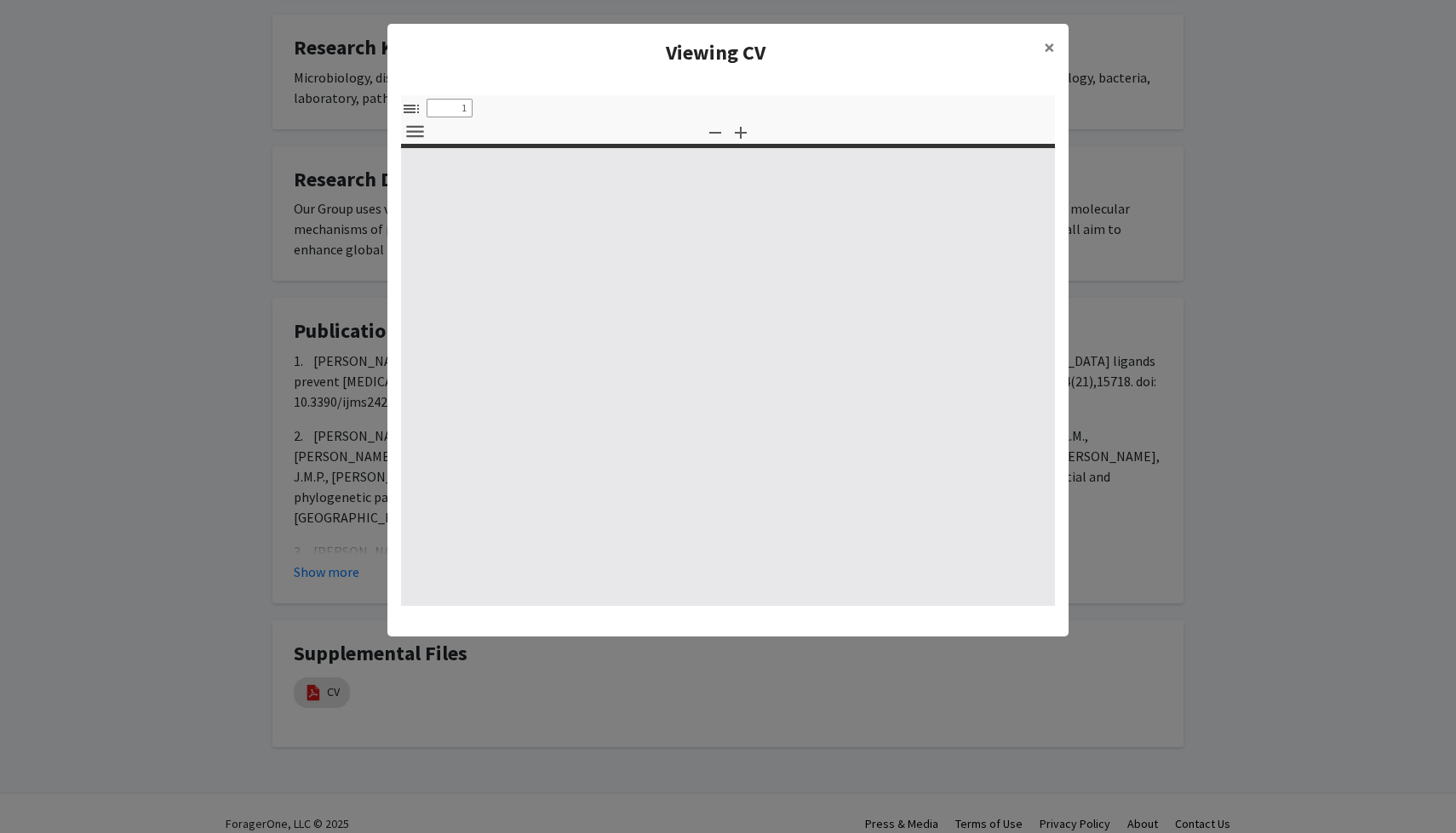
select select "custom"
type input "0"
select select "custom"
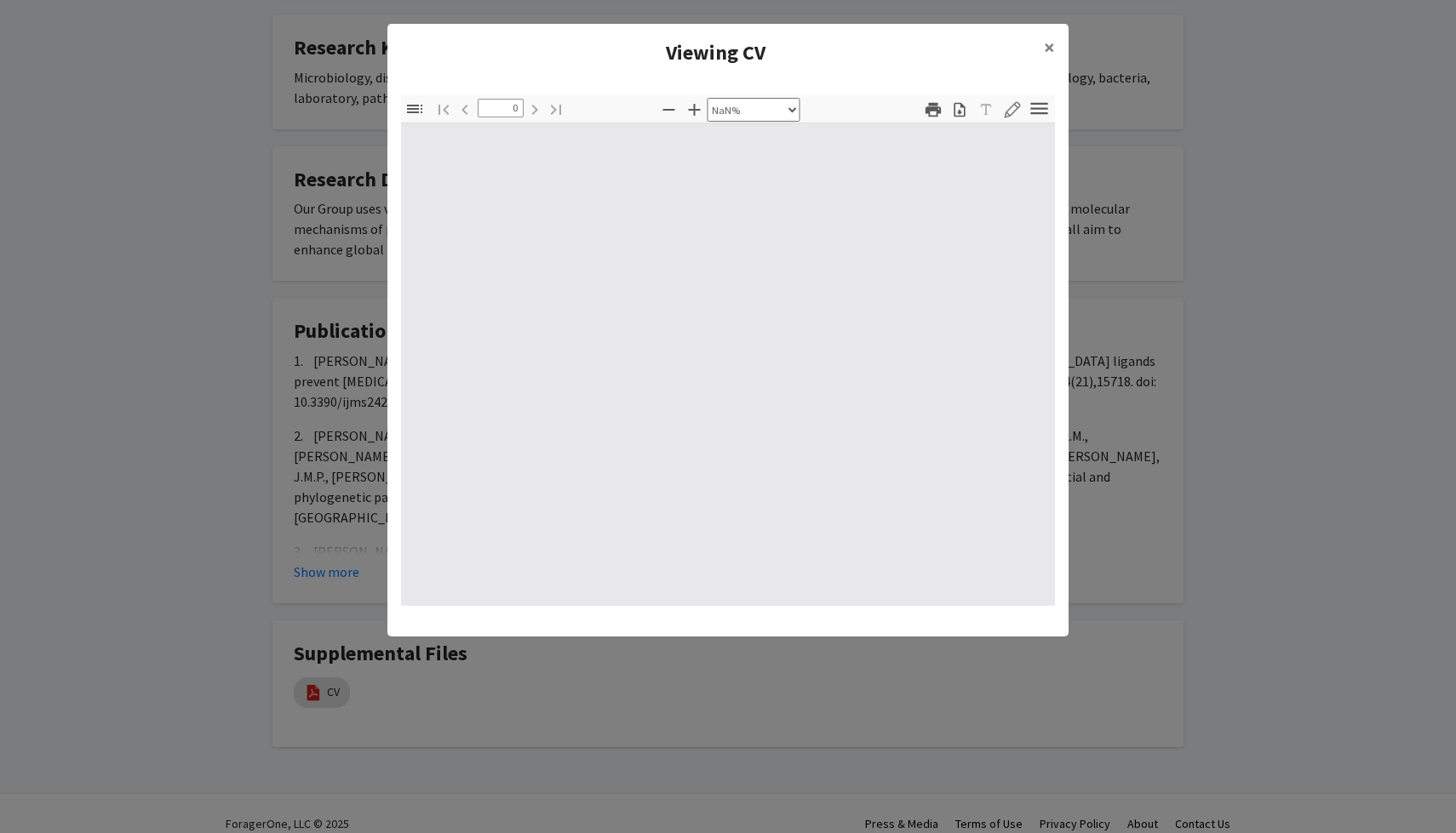
type input "1"
select select "auto"
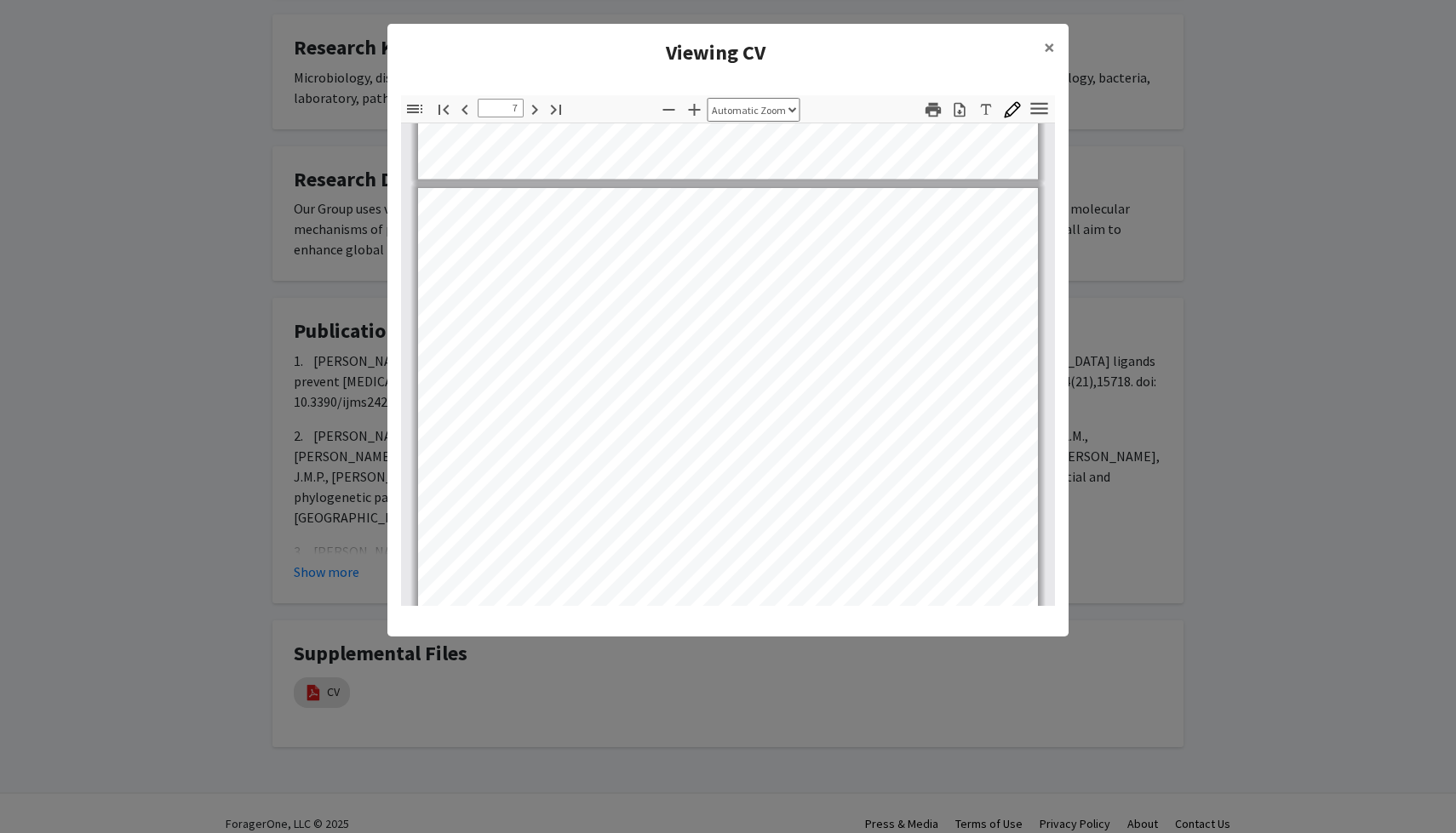
scroll to position [4808, 0]
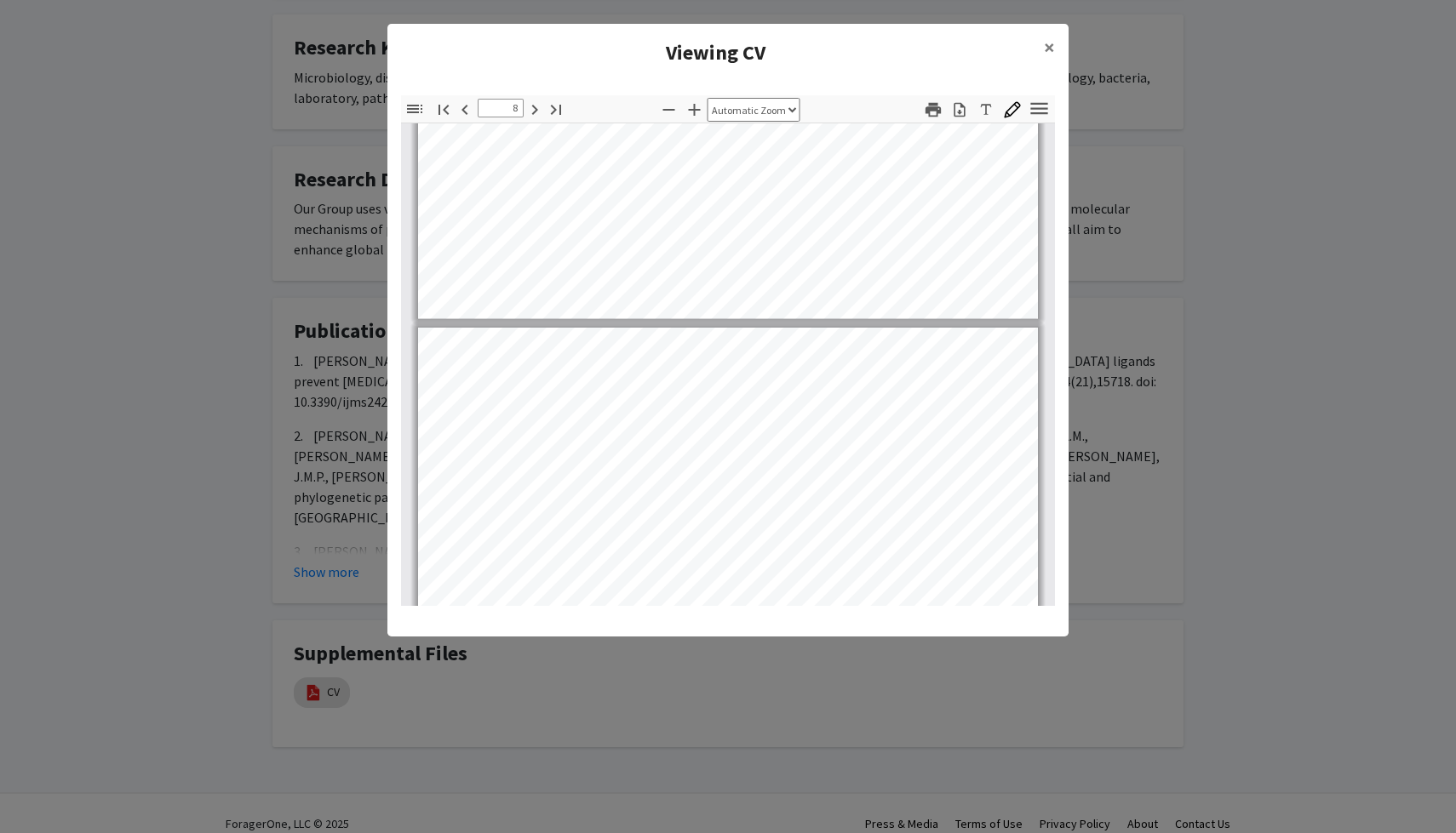
type input "9"
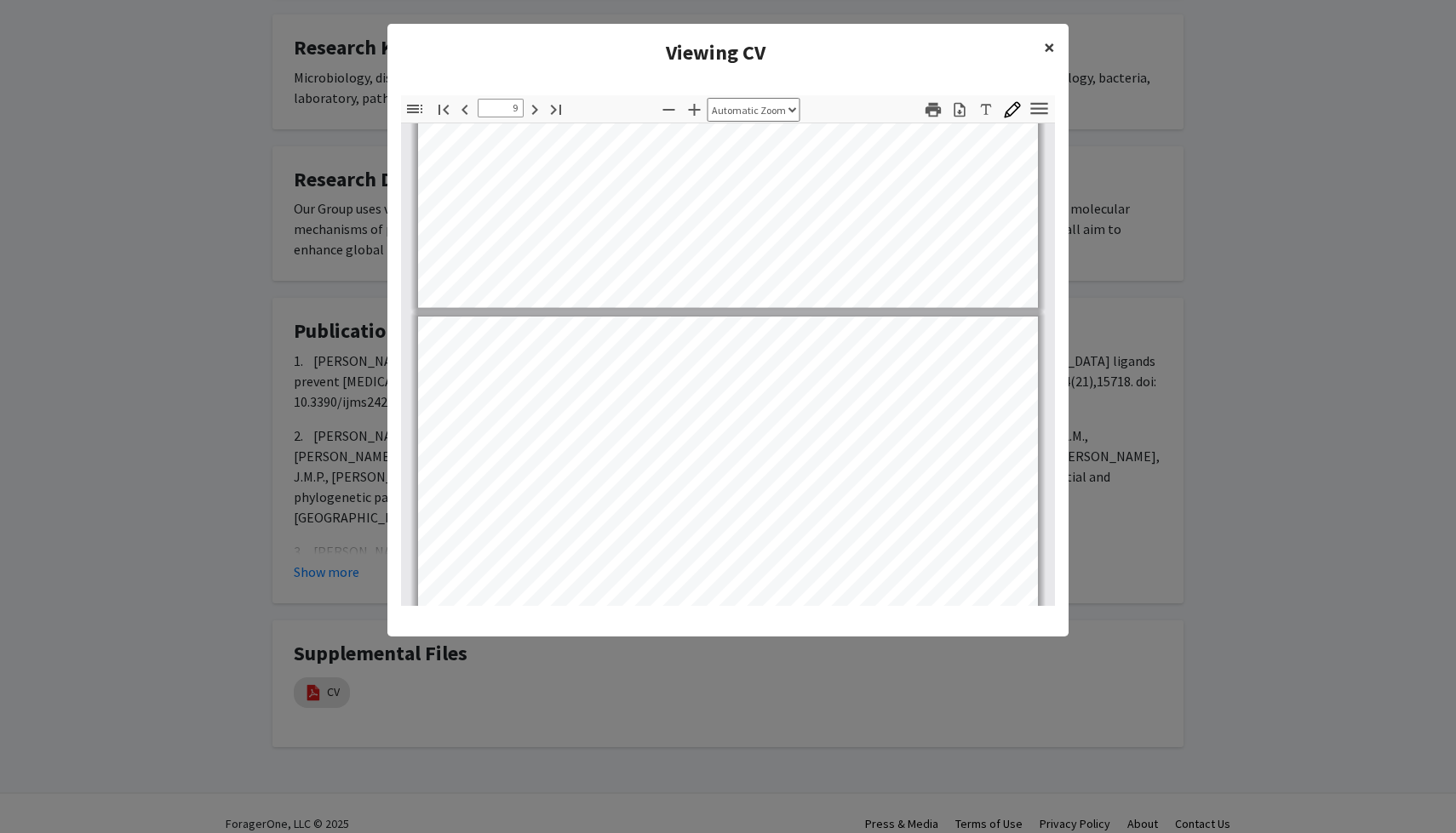
click at [1048, 44] on span "×" at bounding box center [1049, 47] width 11 height 26
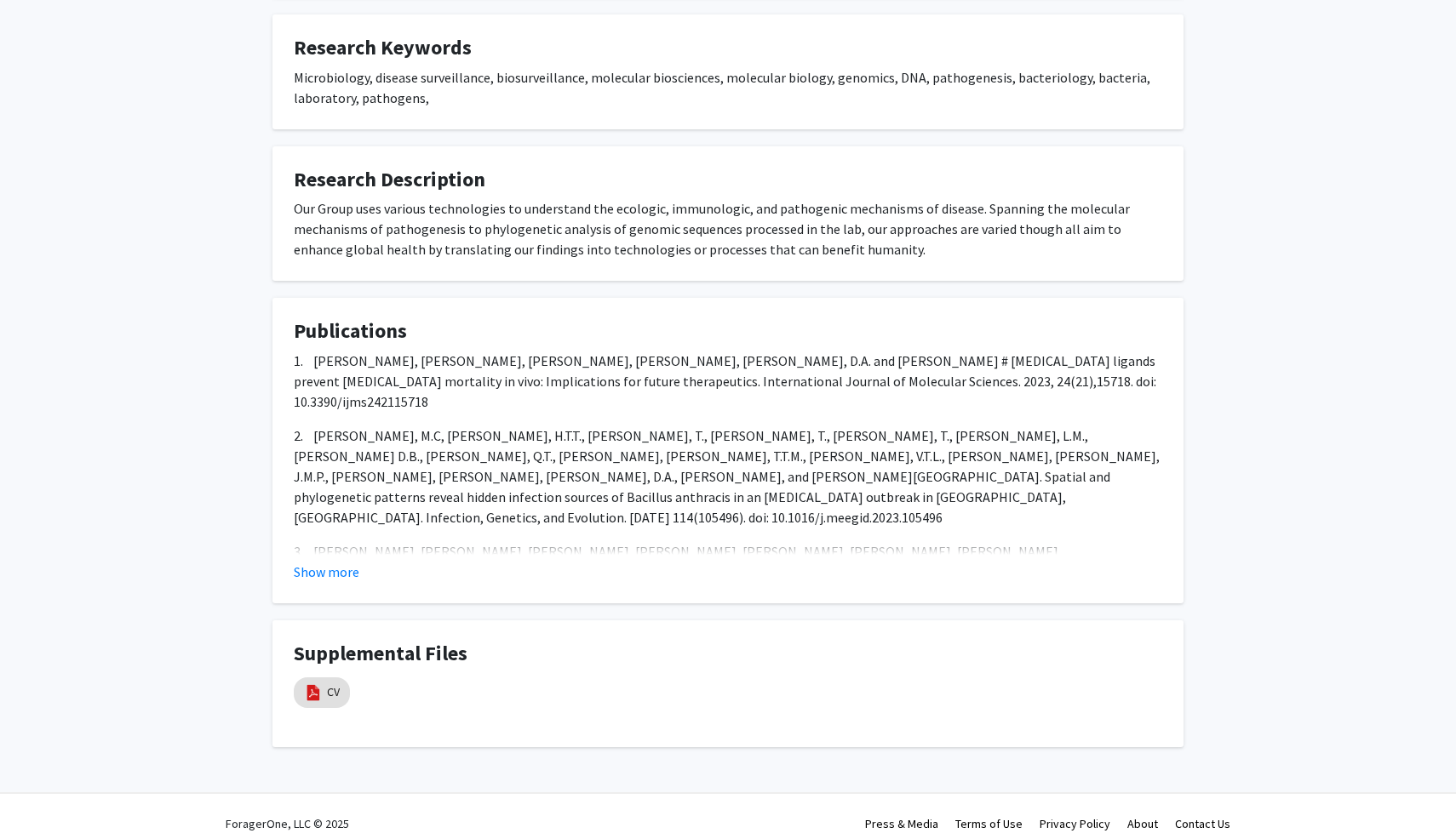
click at [926, 567] on fg-card "Publications 1. [PERSON_NAME], [PERSON_NAME], [PERSON_NAME], [PERSON_NAME], [PE…" at bounding box center [728, 451] width 911 height 305
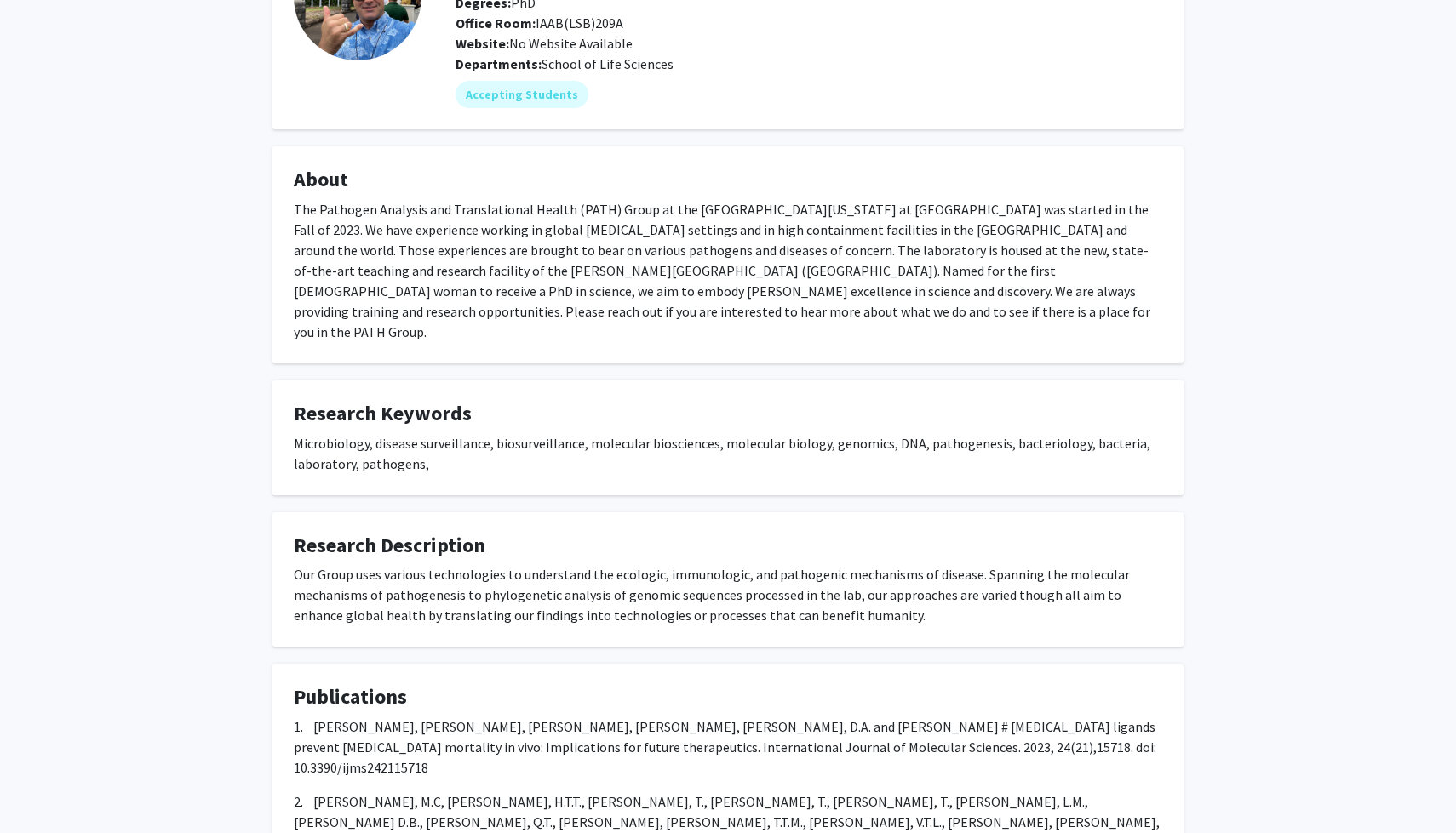
scroll to position [0, 0]
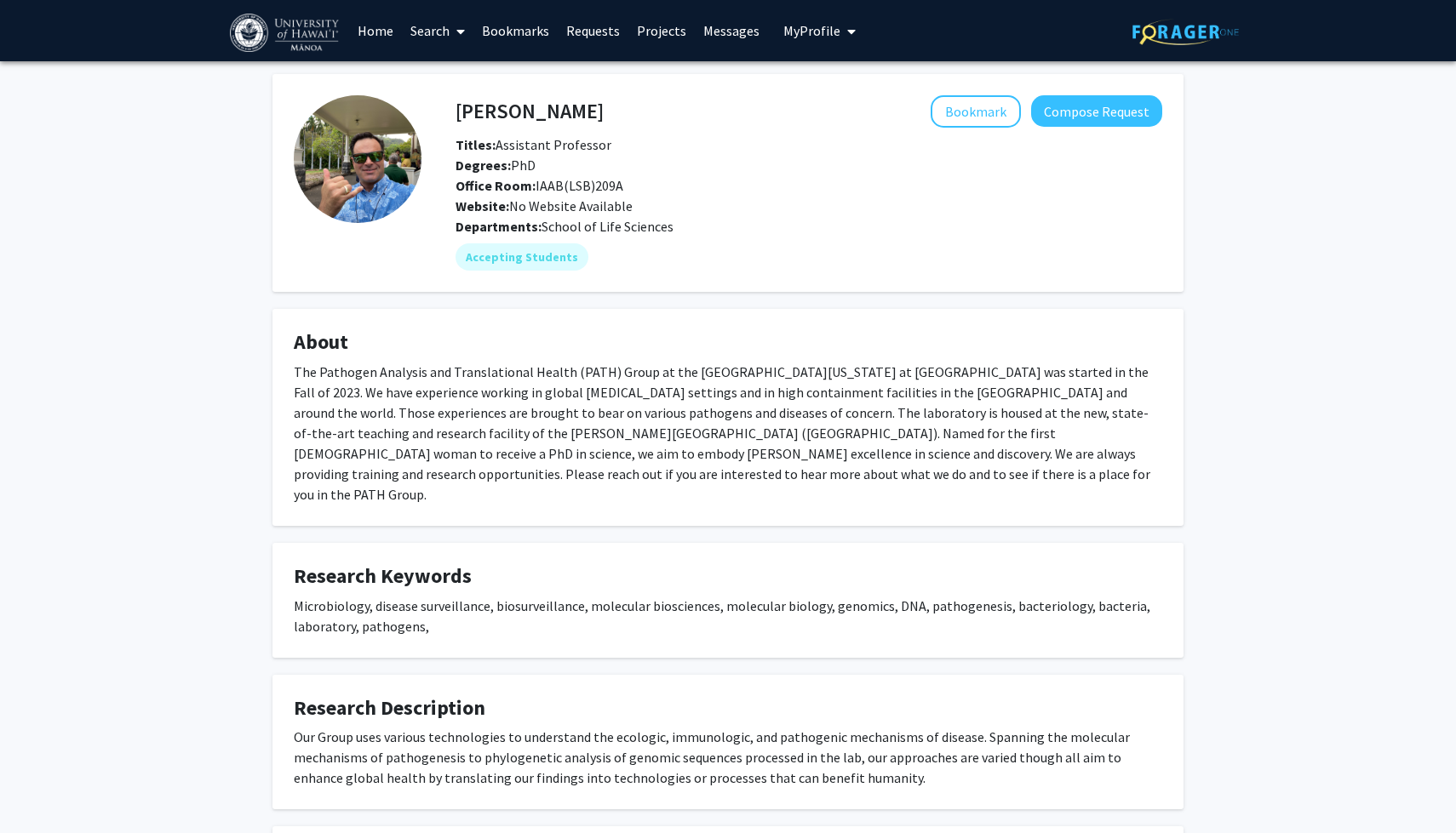
drag, startPoint x: 626, startPoint y: 360, endPoint x: 668, endPoint y: 523, distance: 168.3
click at [668, 523] on div "[PERSON_NAME] Bookmark Compose Request Titles: Assistant Professor Degrees: PhD…" at bounding box center [728, 674] width 936 height 1201
click at [668, 443] on div "The Pathogen Analysis and Translational Health (PATH) Group at the [GEOGRAPHIC_…" at bounding box center [728, 433] width 868 height 143
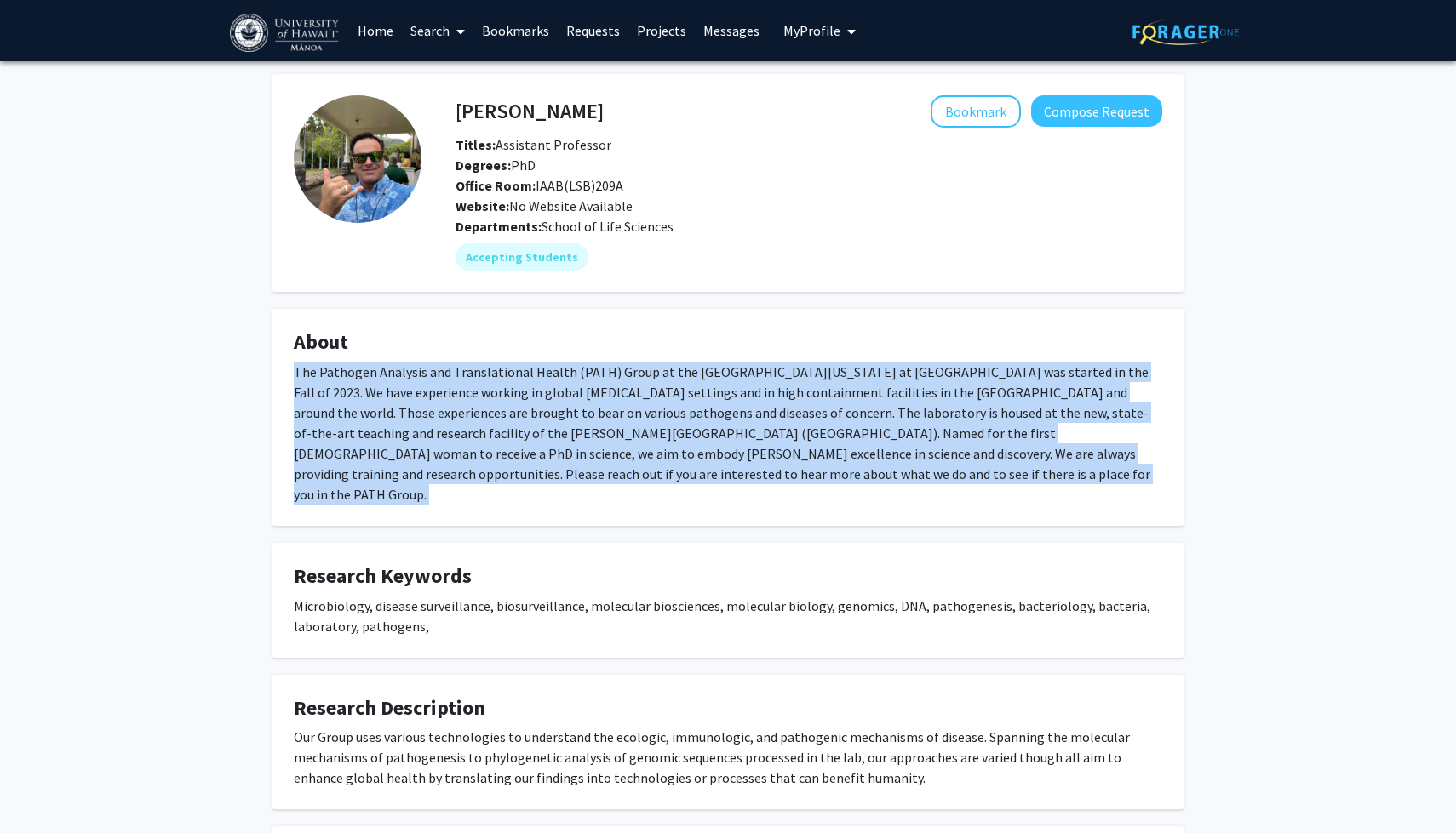
click at [668, 443] on div "The Pathogen Analysis and Translational Health (PATH) Group at the [GEOGRAPHIC_…" at bounding box center [728, 433] width 868 height 143
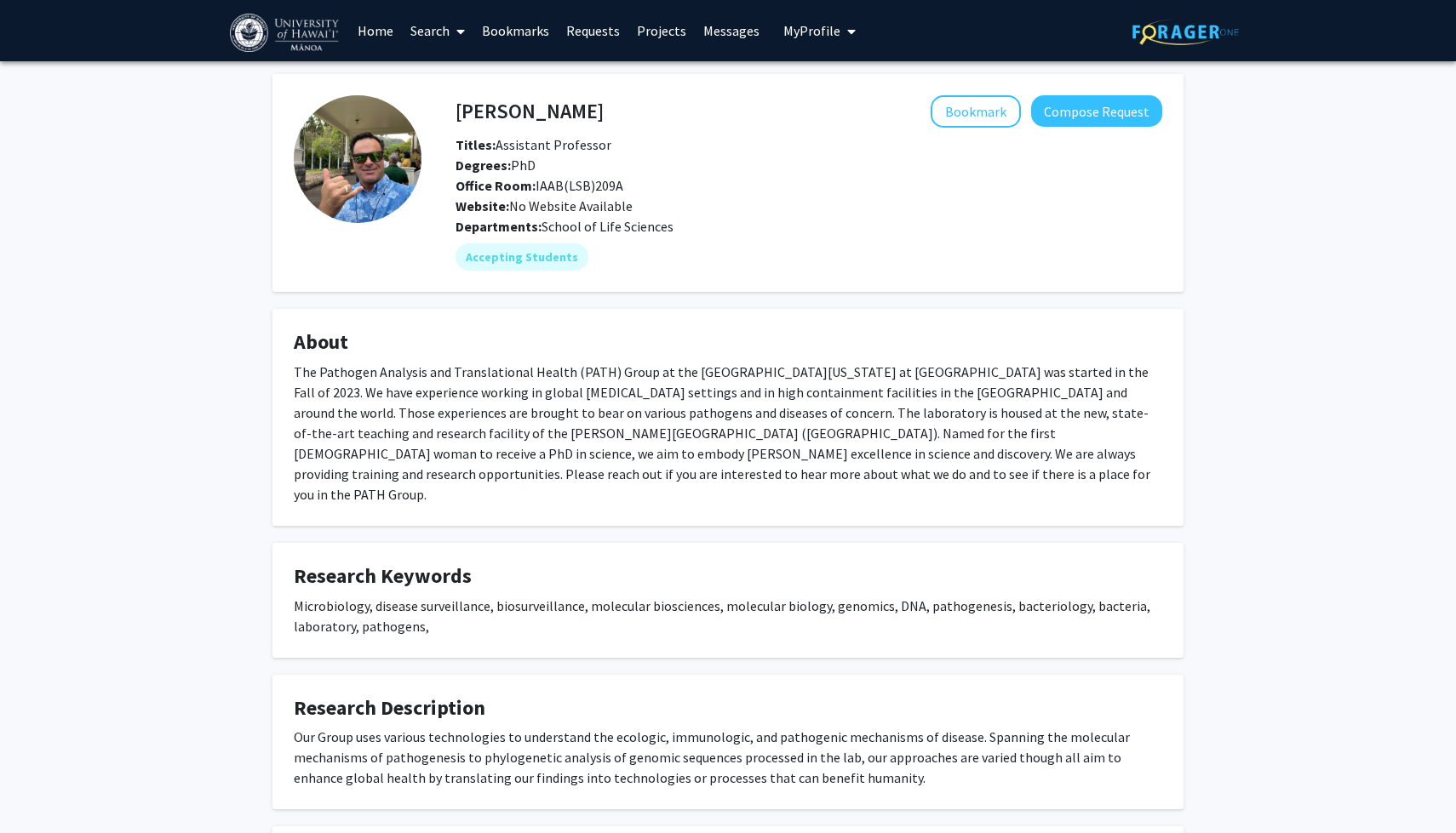
click at [668, 443] on div "The Pathogen Analysis and Translational Health (PATH) Group at the [GEOGRAPHIC_…" at bounding box center [728, 433] width 868 height 143
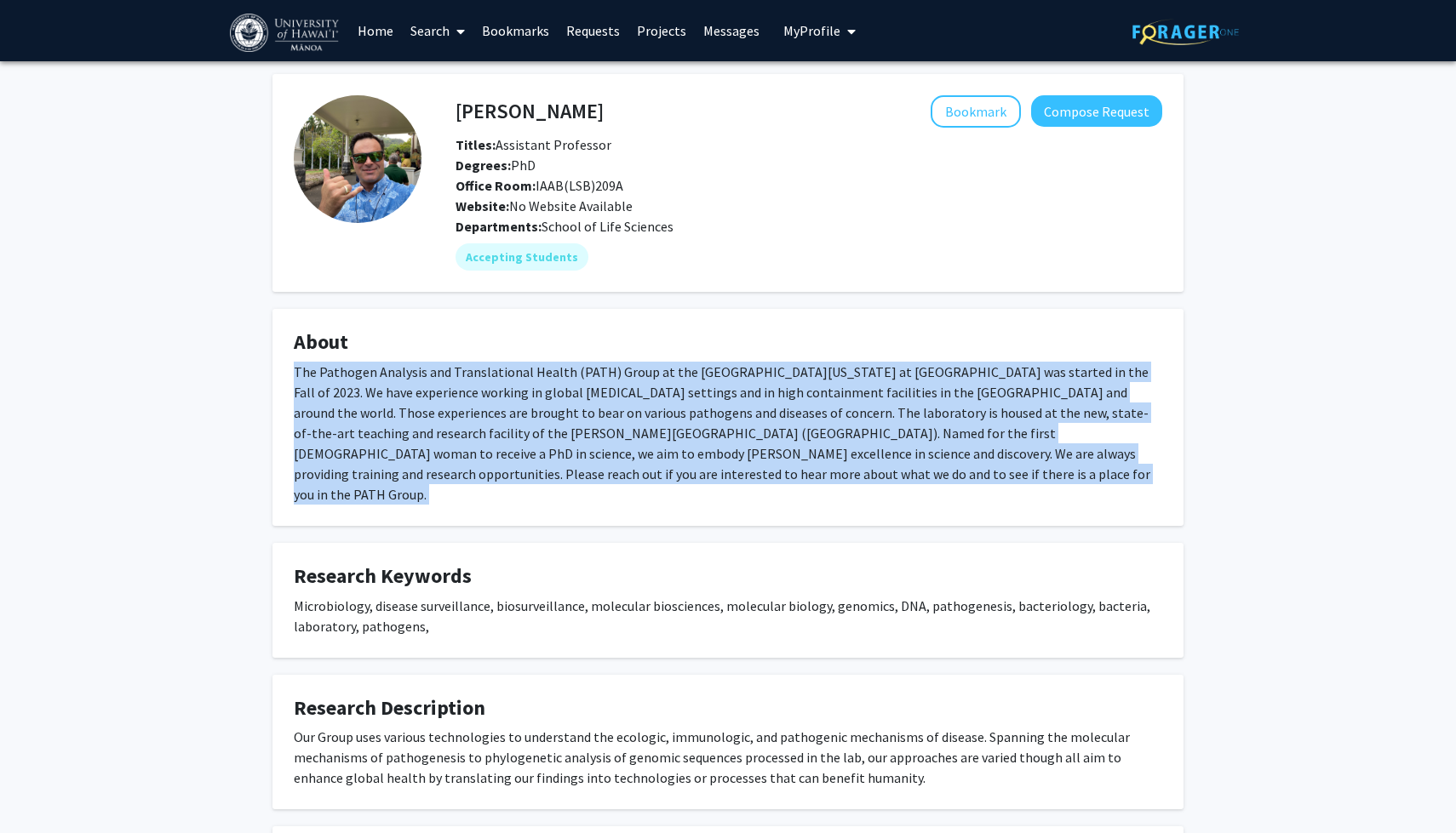
click at [707, 439] on div "The Pathogen Analysis and Translational Health (PATH) Group at the [GEOGRAPHIC_…" at bounding box center [728, 433] width 868 height 143
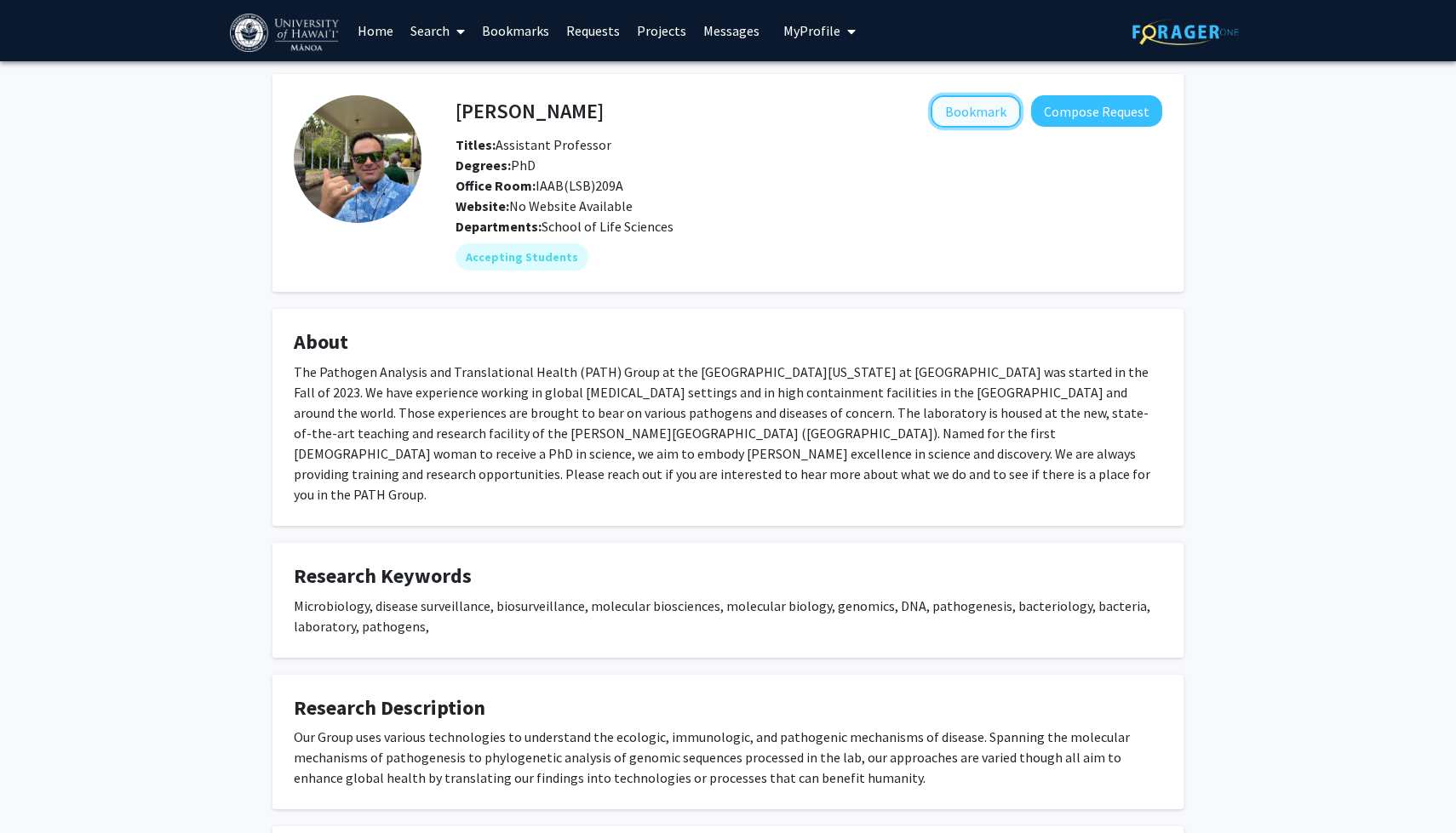
click at [972, 113] on button "Bookmark" at bounding box center [975, 112] width 90 height 32
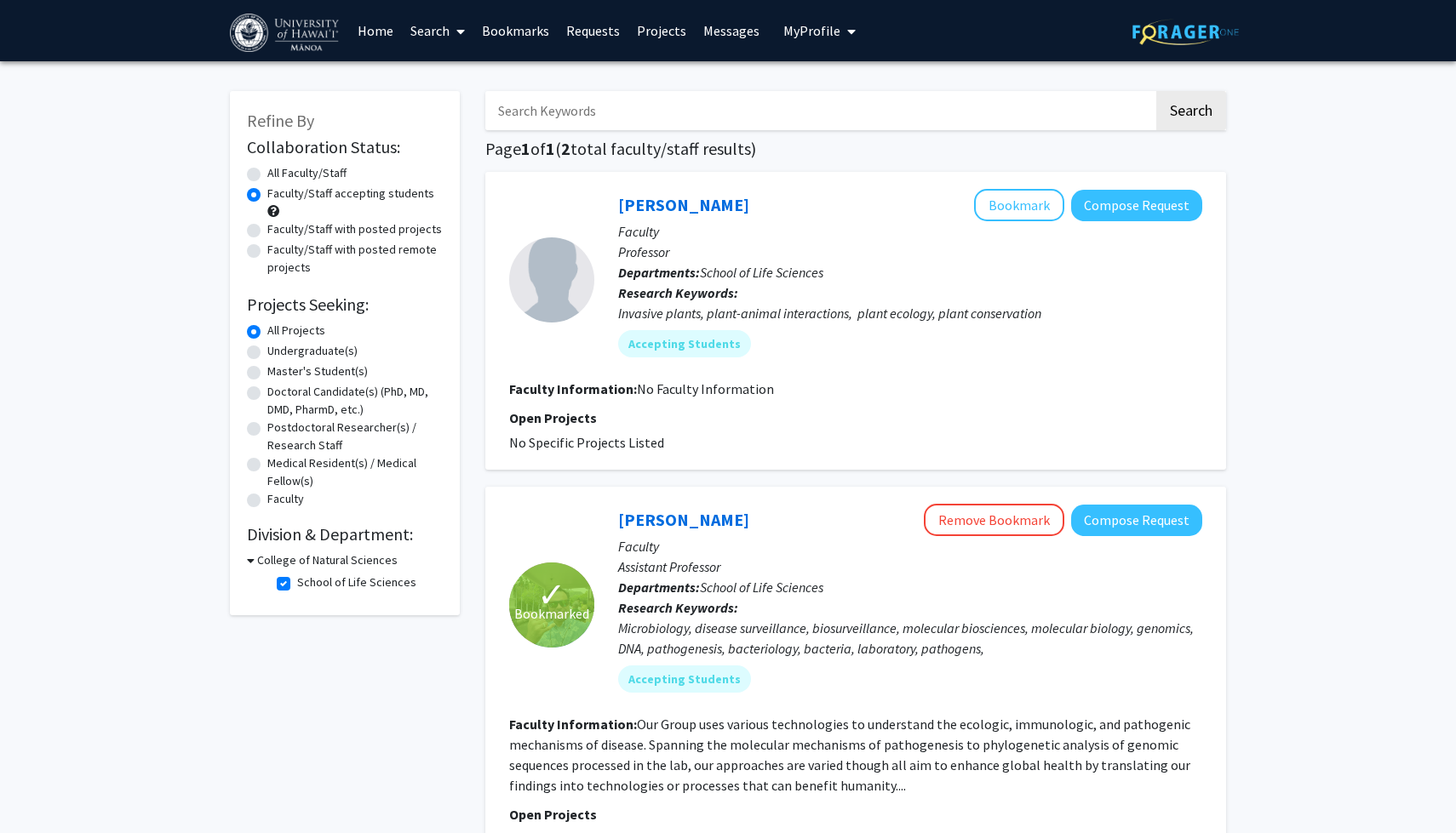
click at [297, 584] on label "School of Life Sciences" at bounding box center [356, 583] width 119 height 18
click at [297, 584] on input "School of Life Sciences" at bounding box center [302, 579] width 11 height 11
checkbox input "false"
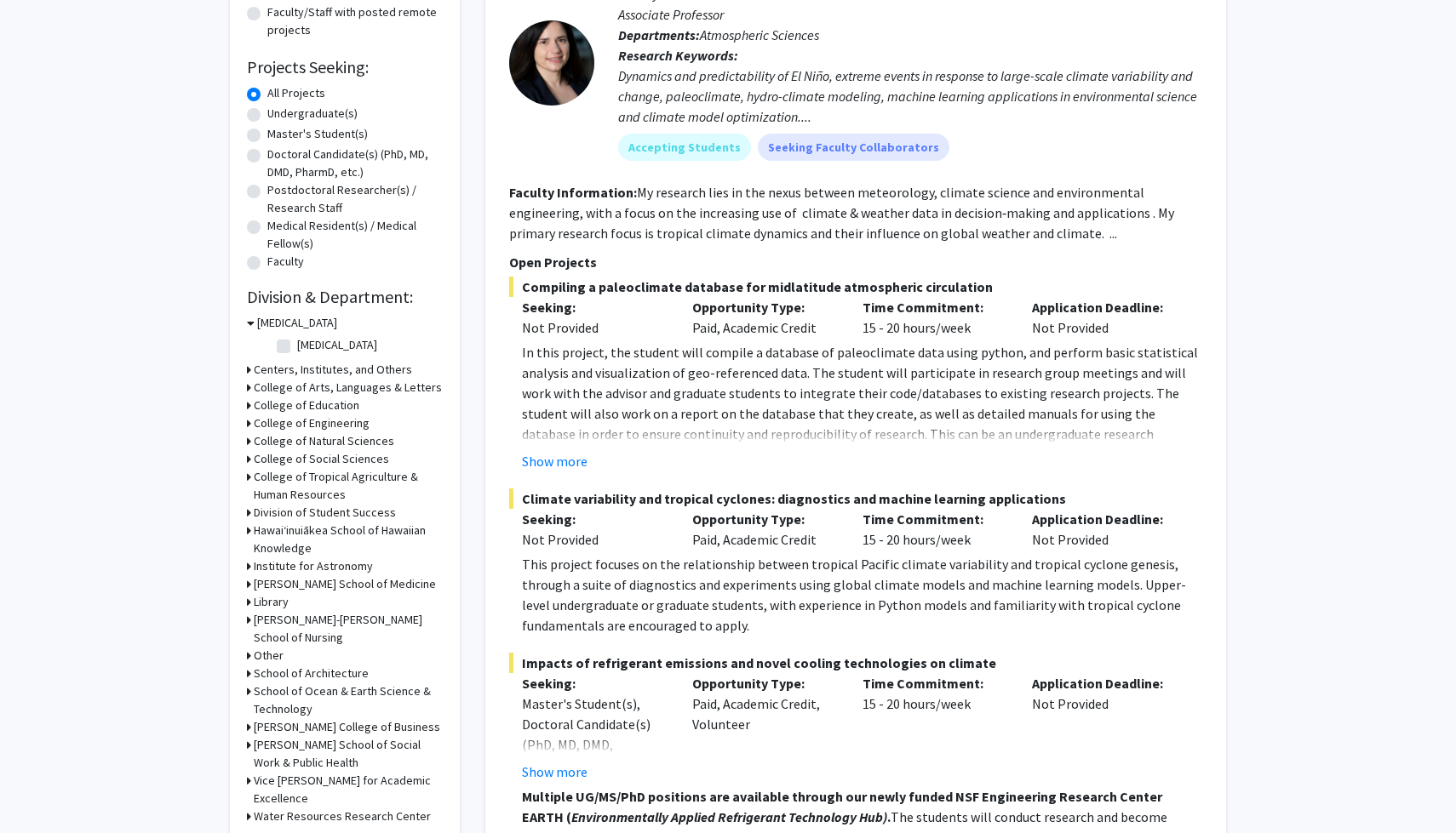
scroll to position [240, 0]
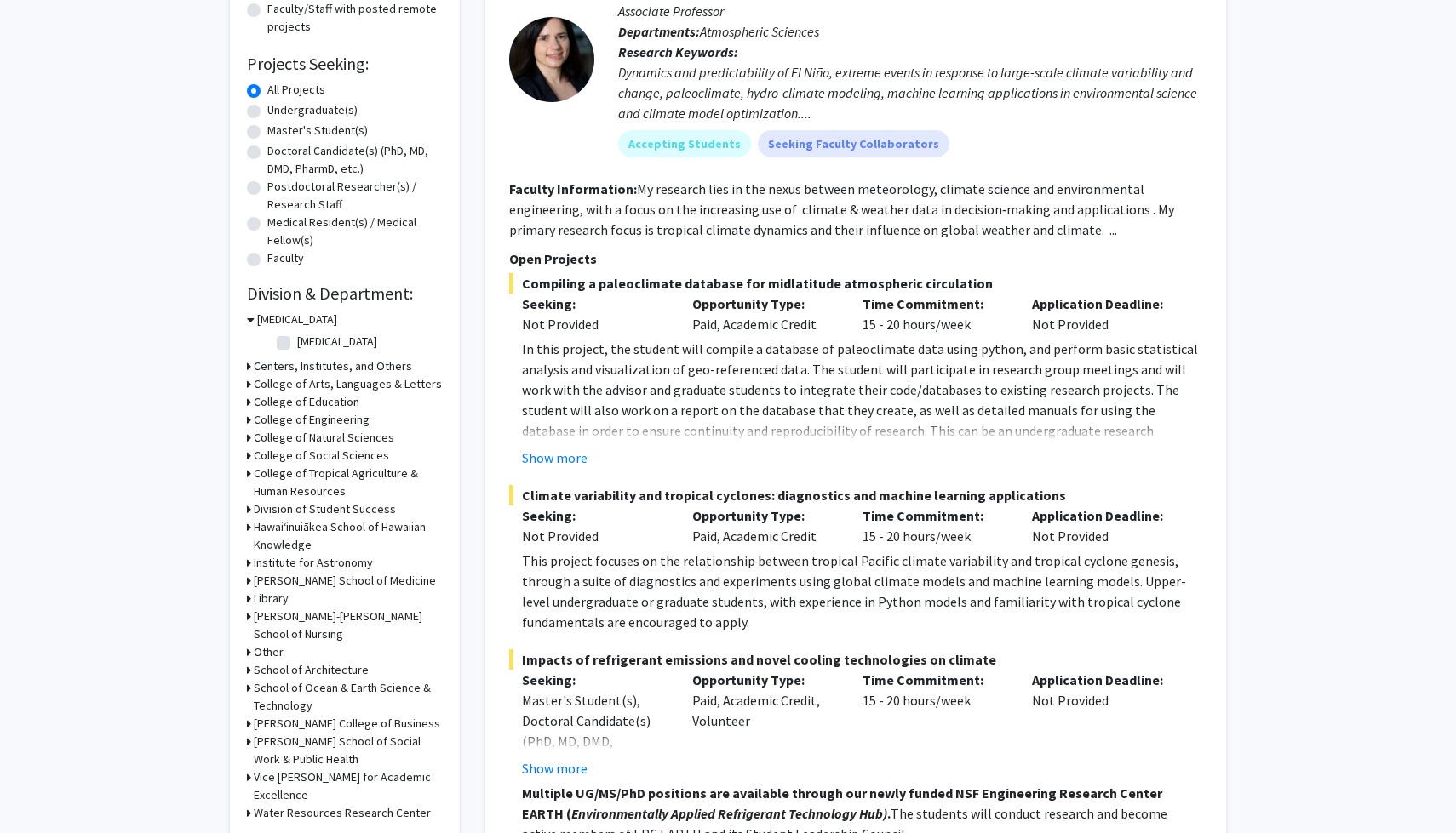
click at [248, 436] on icon at bounding box center [248, 438] width 4 height 18
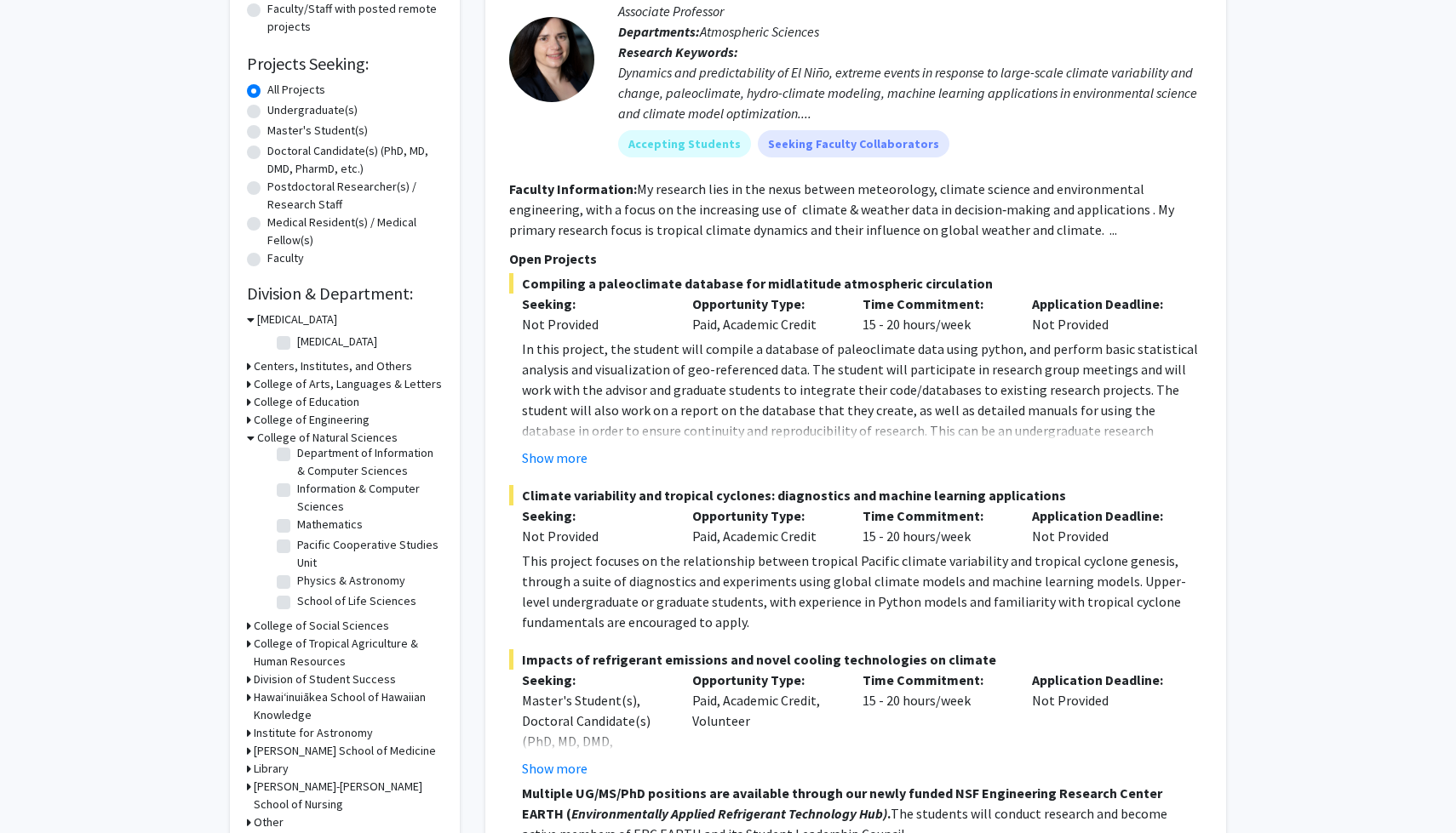
scroll to position [0, 0]
click at [297, 460] on label "(Select All)" at bounding box center [324, 460] width 55 height 18
click at [297, 460] on input "(Select All)" at bounding box center [302, 456] width 11 height 11
checkbox input "true"
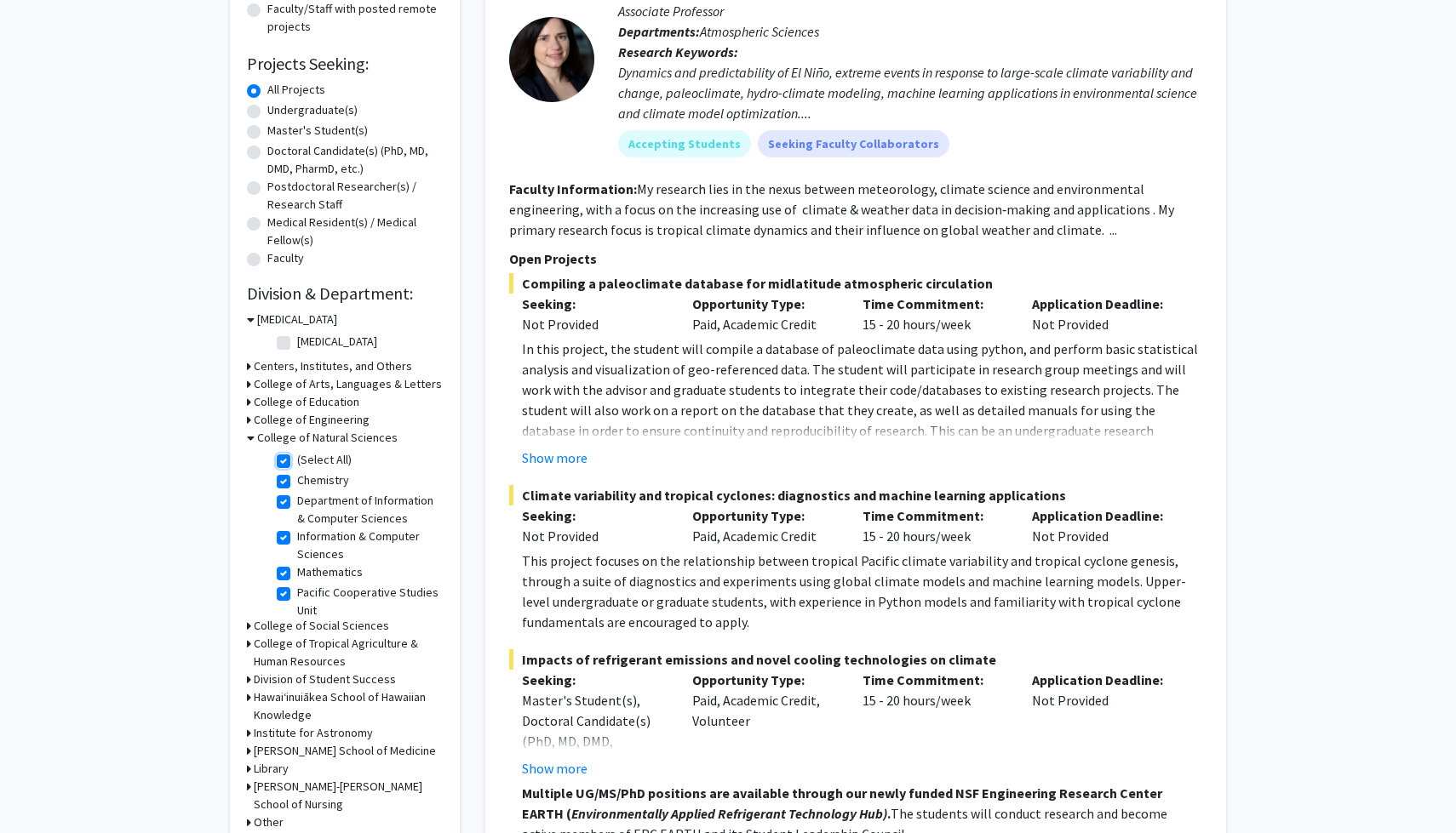
checkbox input "true"
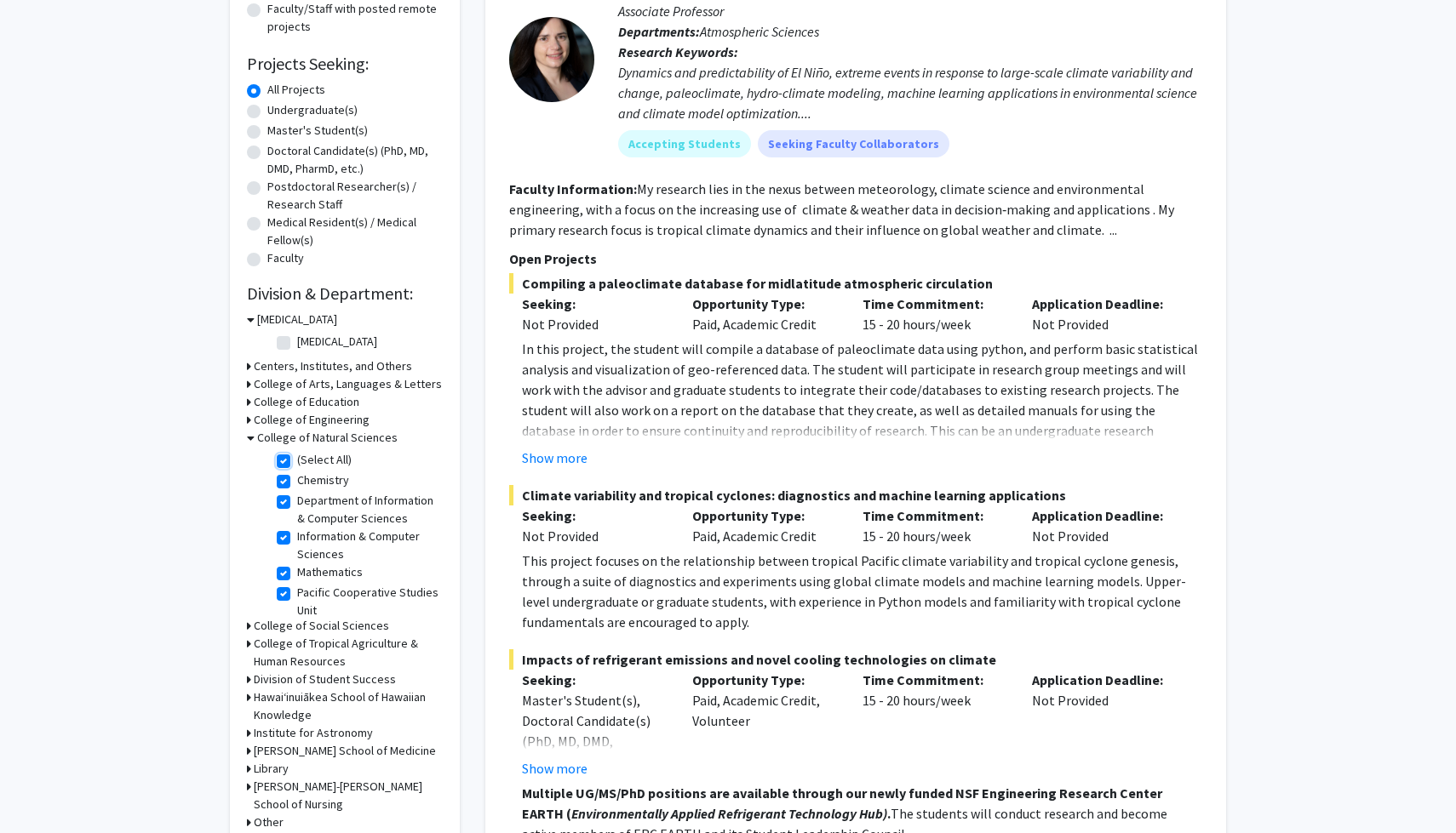
checkbox input "true"
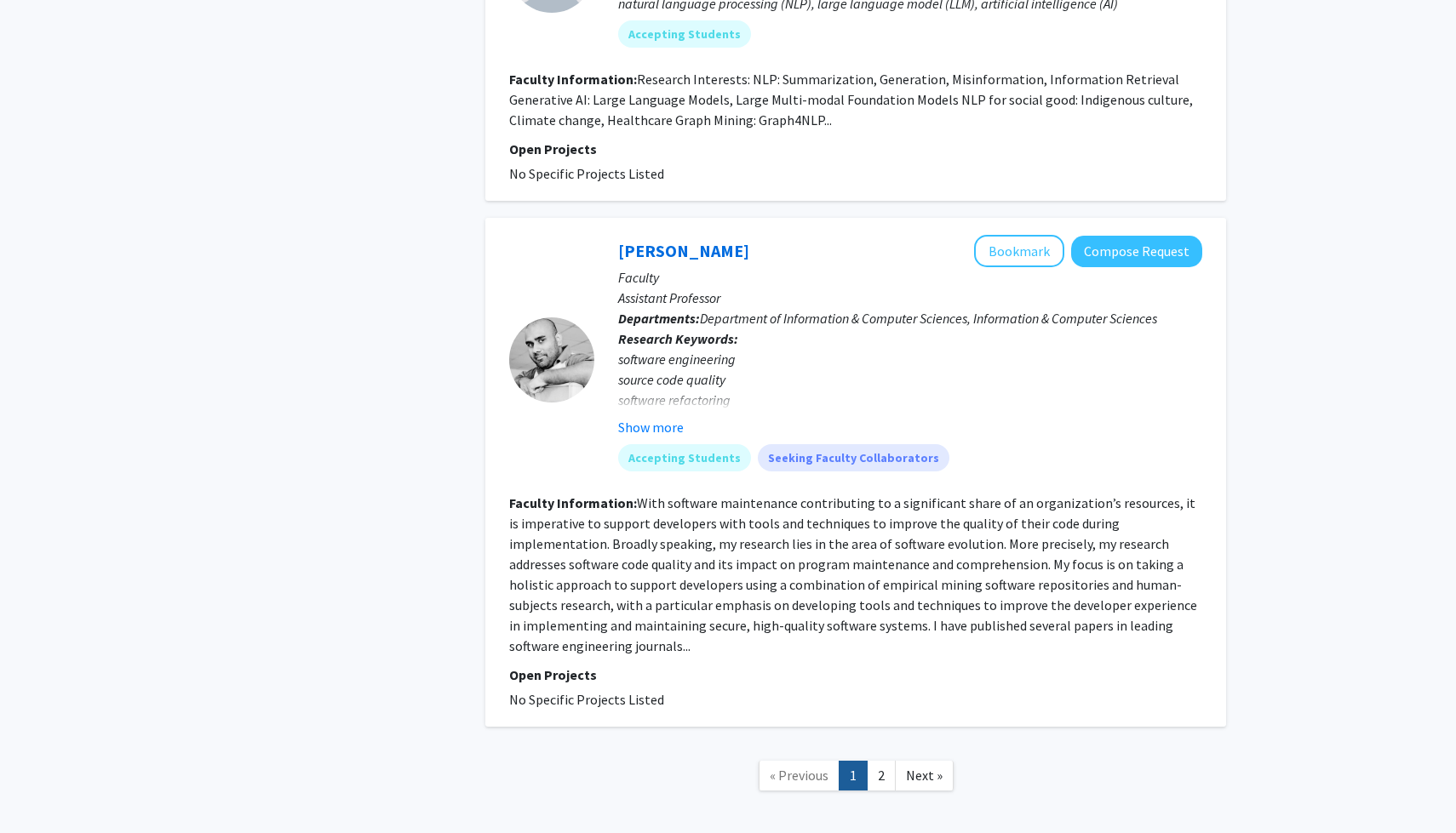
scroll to position [3852, 0]
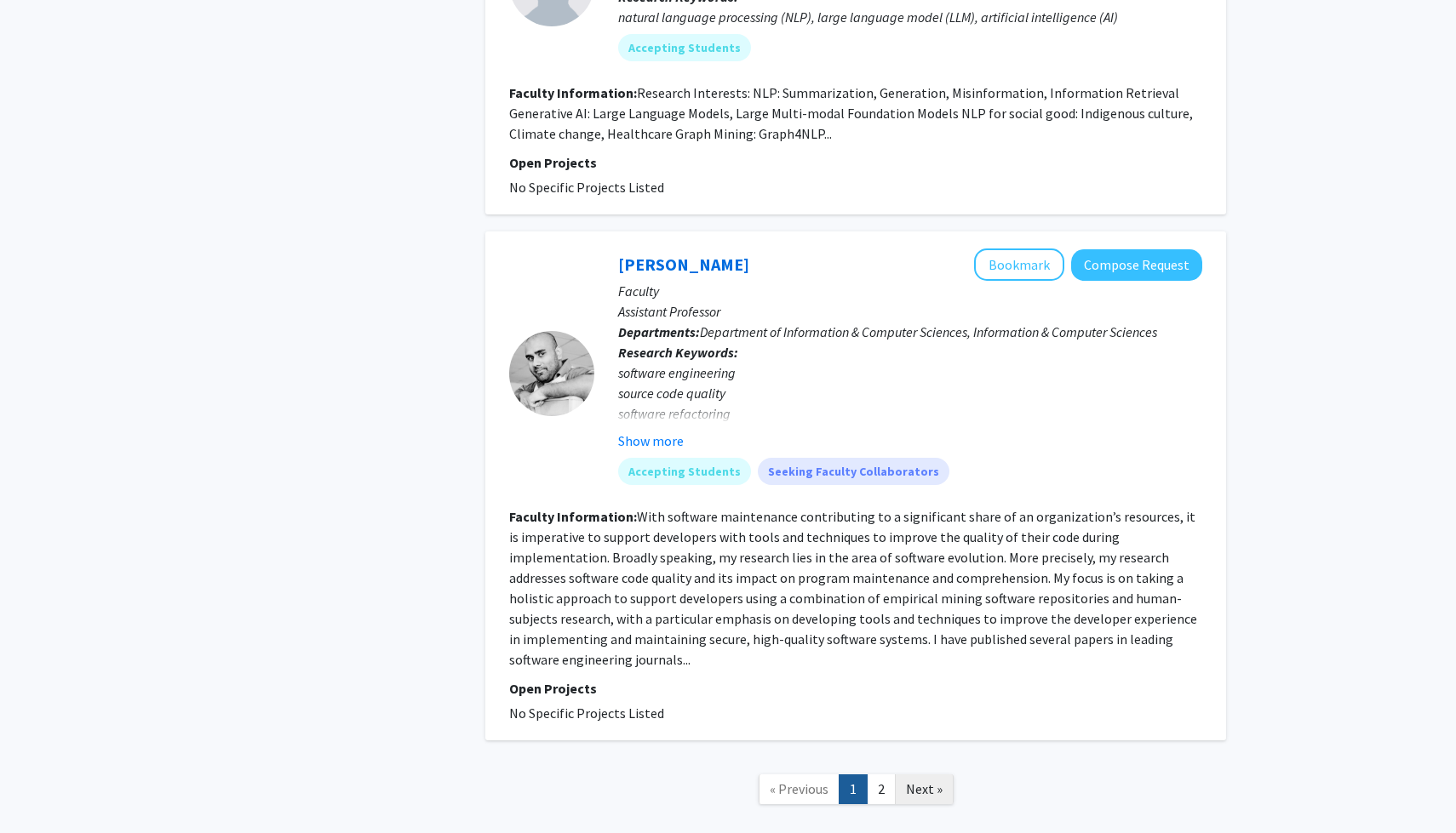
click at [917, 780] on span "Next »" at bounding box center [924, 788] width 37 height 17
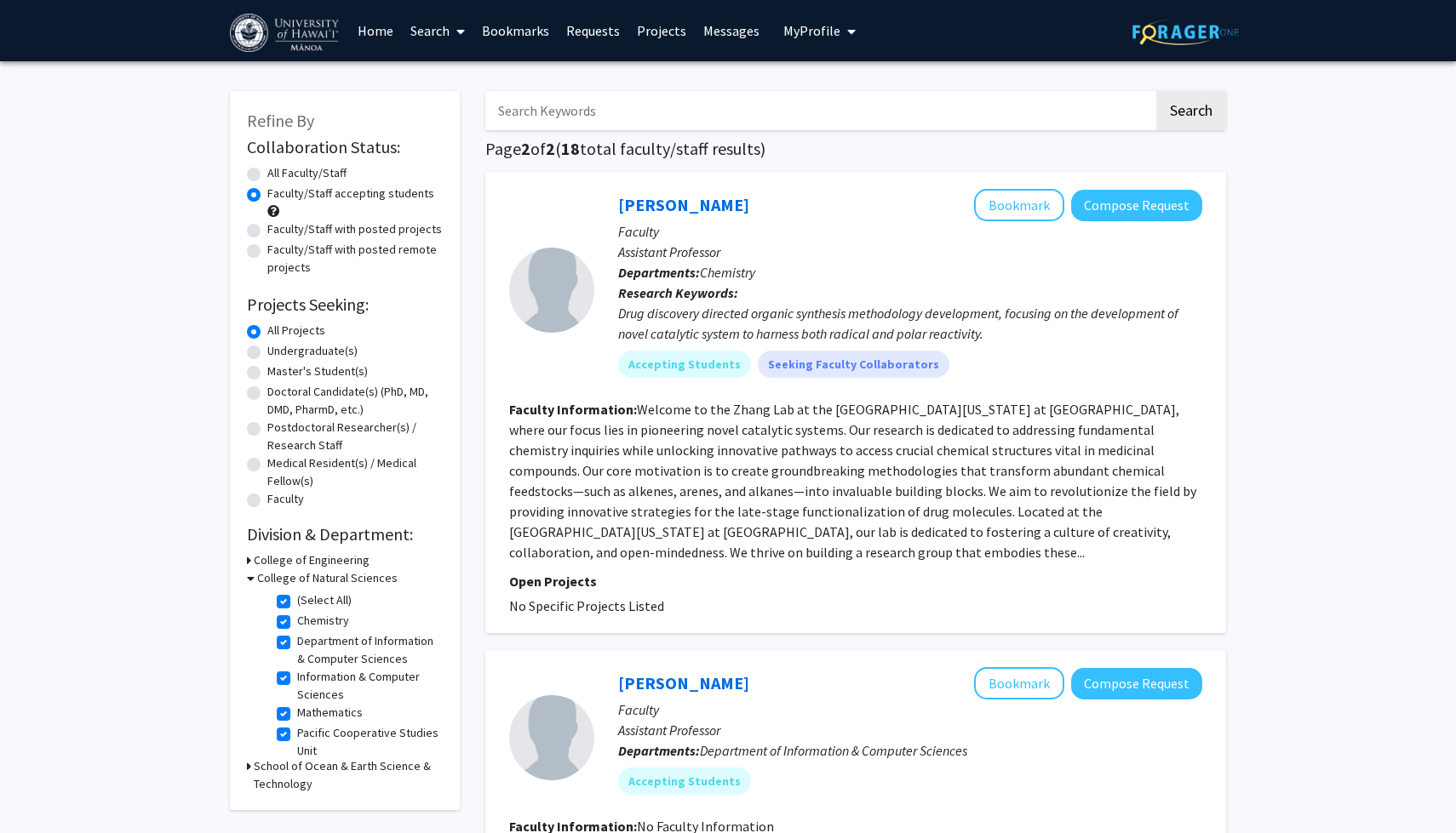
click at [849, 495] on fg-read-more "Welcome to the Zhang Lab at the [GEOGRAPHIC_DATA][US_STATE] at [GEOGRAPHIC_DATA…" at bounding box center [852, 481] width 687 height 160
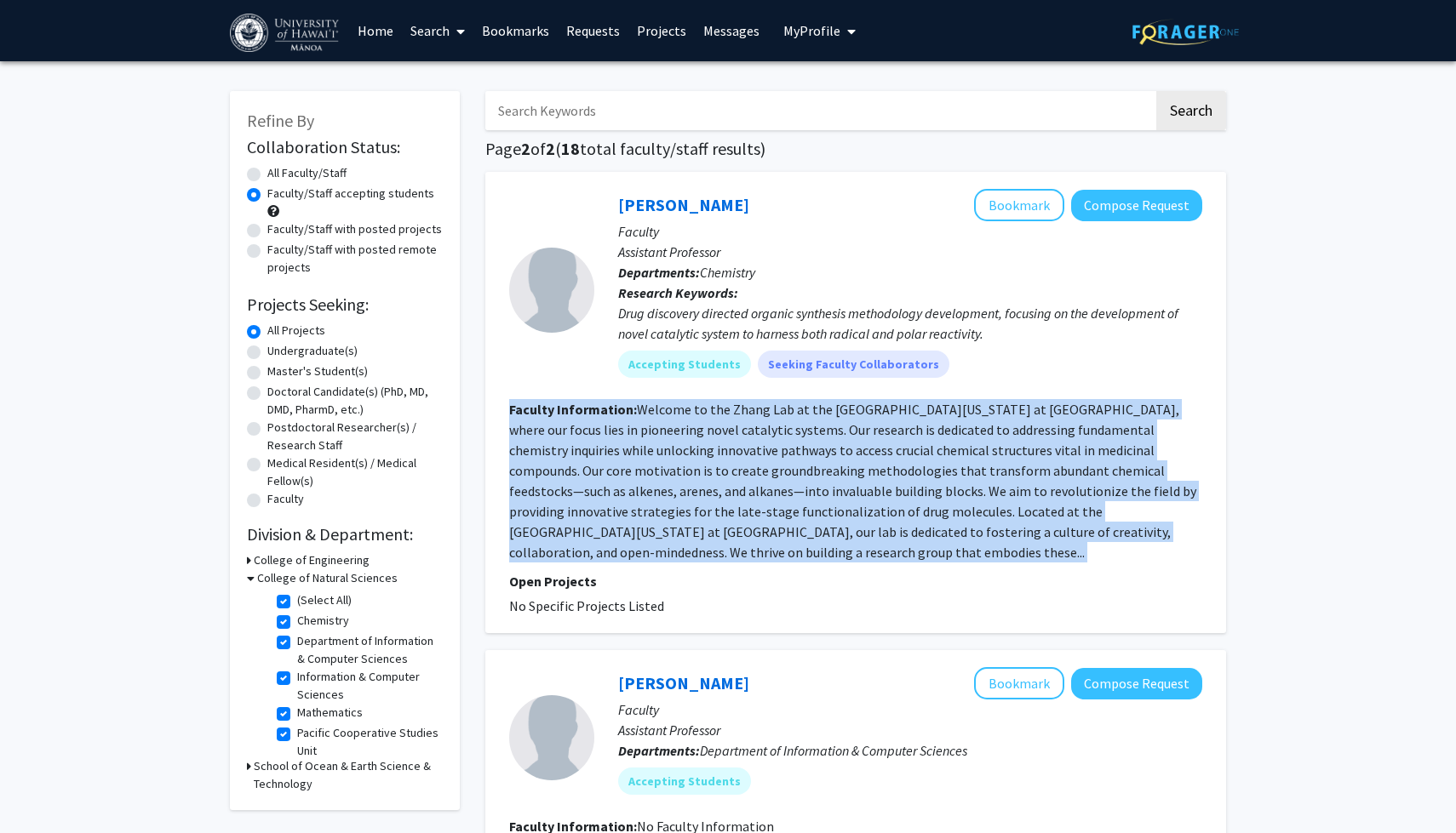
click at [849, 495] on fg-read-more "Welcome to the Zhang Lab at the [GEOGRAPHIC_DATA][US_STATE] at [GEOGRAPHIC_DATA…" at bounding box center [852, 481] width 687 height 160
click at [781, 530] on fg-read-more "Welcome to the Zhang Lab at the [GEOGRAPHIC_DATA][US_STATE] at [GEOGRAPHIC_DATA…" at bounding box center [852, 481] width 687 height 160
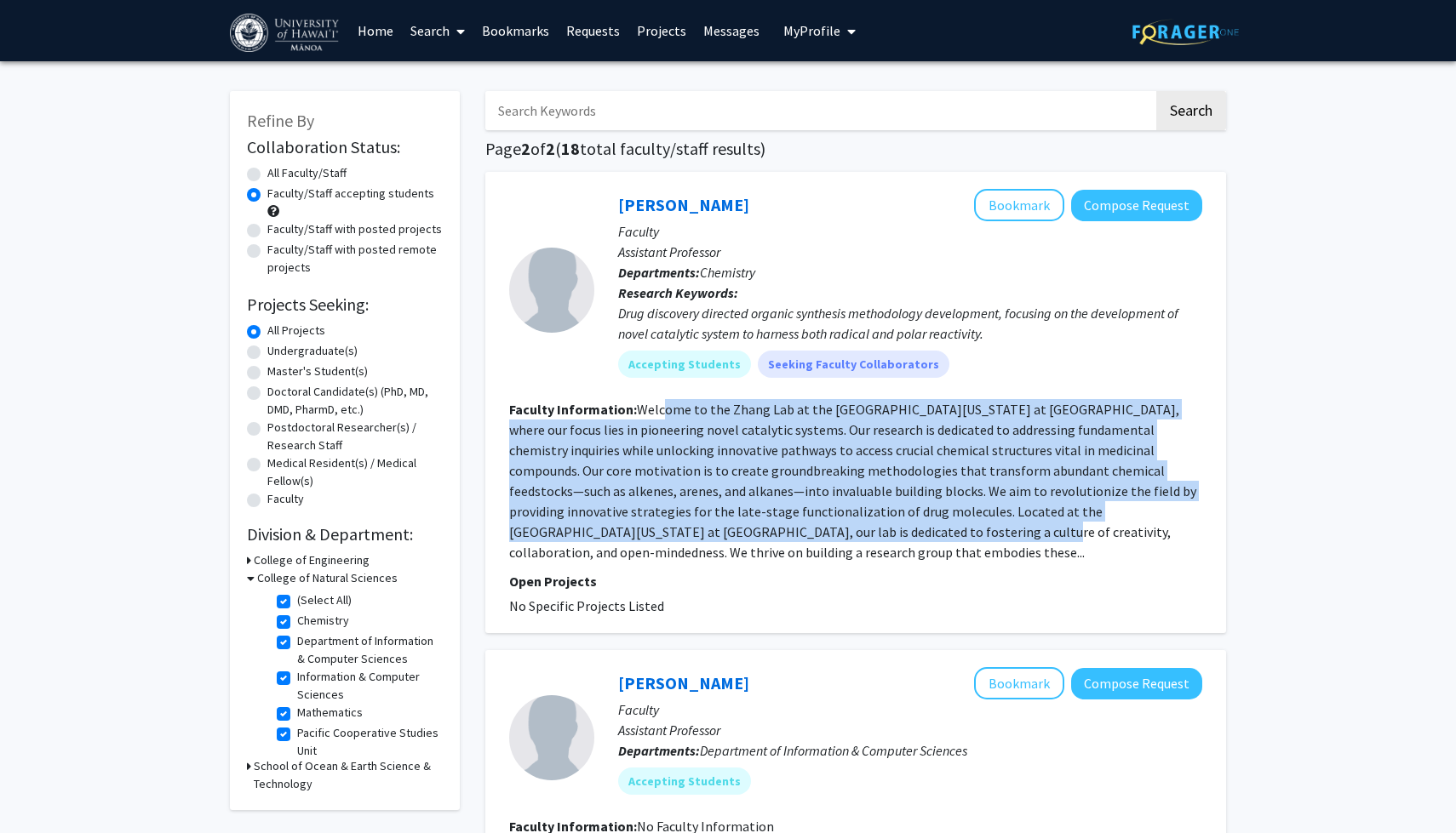
drag, startPoint x: 663, startPoint y: 410, endPoint x: 735, endPoint y: 524, distance: 134.8
click at [735, 524] on fg-read-more "Welcome to the Zhang Lab at the [GEOGRAPHIC_DATA][US_STATE] at [GEOGRAPHIC_DATA…" at bounding box center [852, 481] width 687 height 160
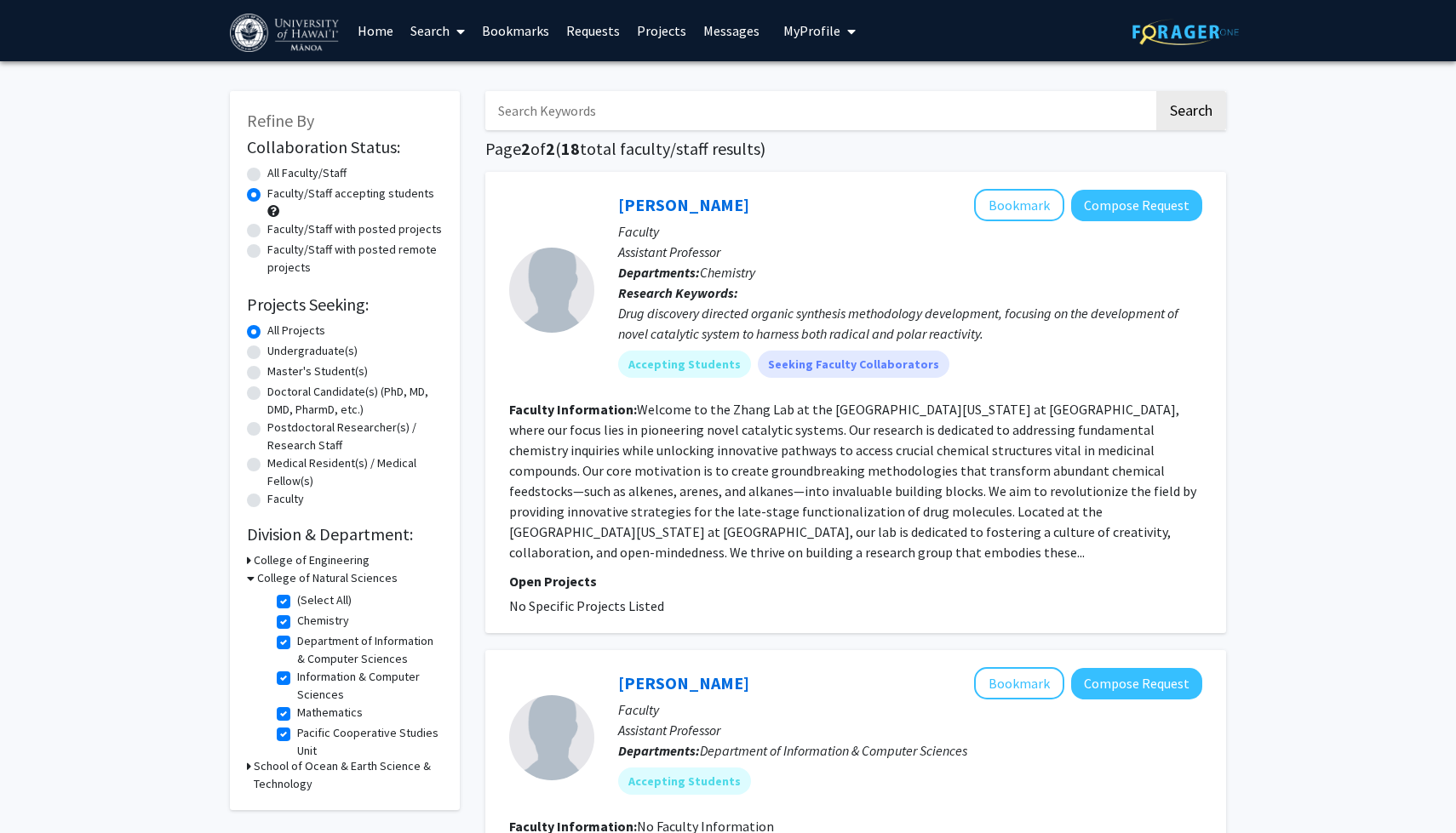
click at [735, 524] on fg-read-more "Welcome to the Zhang Lab at the [GEOGRAPHIC_DATA][US_STATE] at [GEOGRAPHIC_DATA…" at bounding box center [852, 481] width 687 height 160
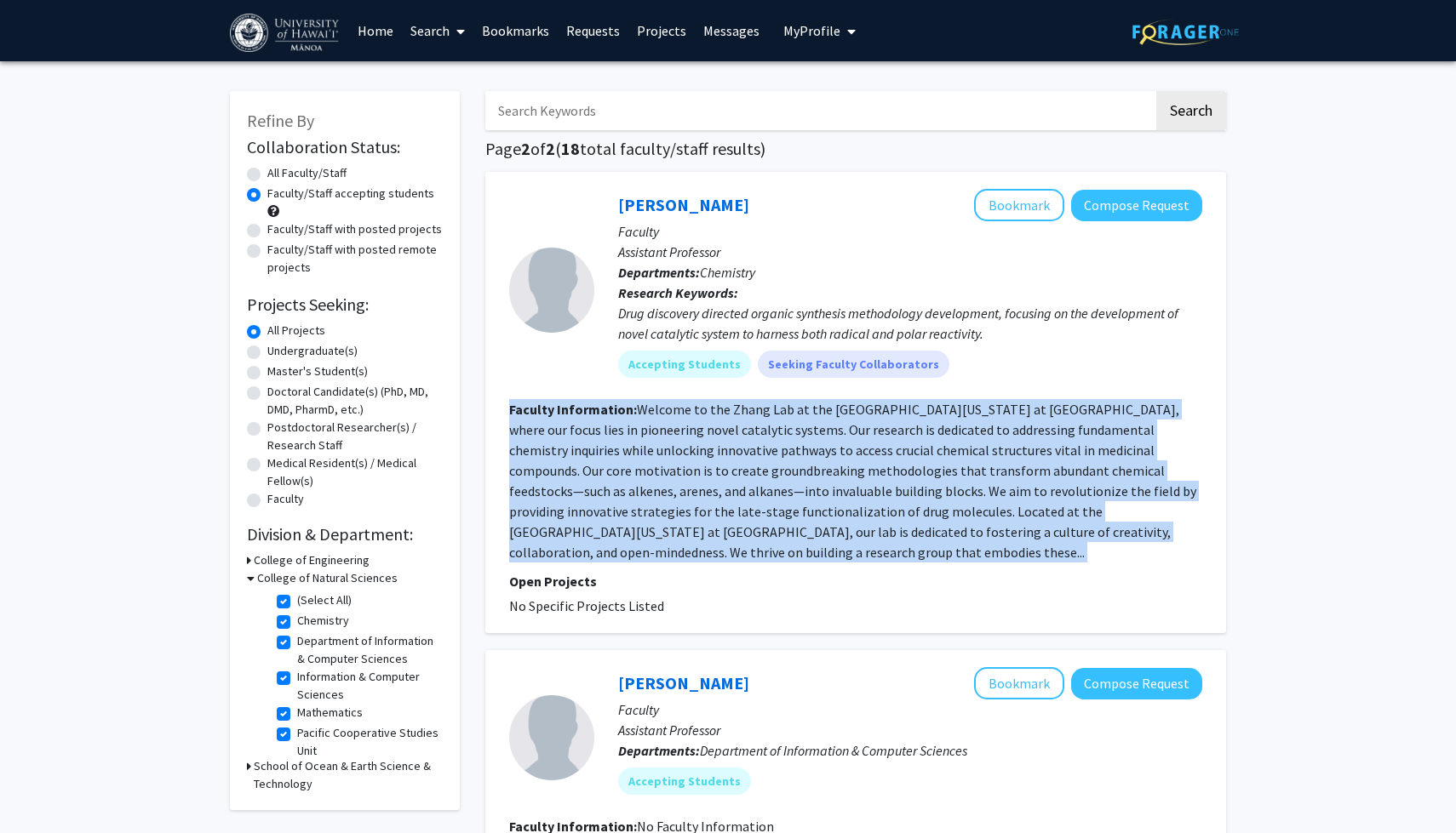
click at [735, 524] on fg-read-more "Welcome to the Zhang Lab at the [GEOGRAPHIC_DATA][US_STATE] at [GEOGRAPHIC_DATA…" at bounding box center [852, 481] width 687 height 160
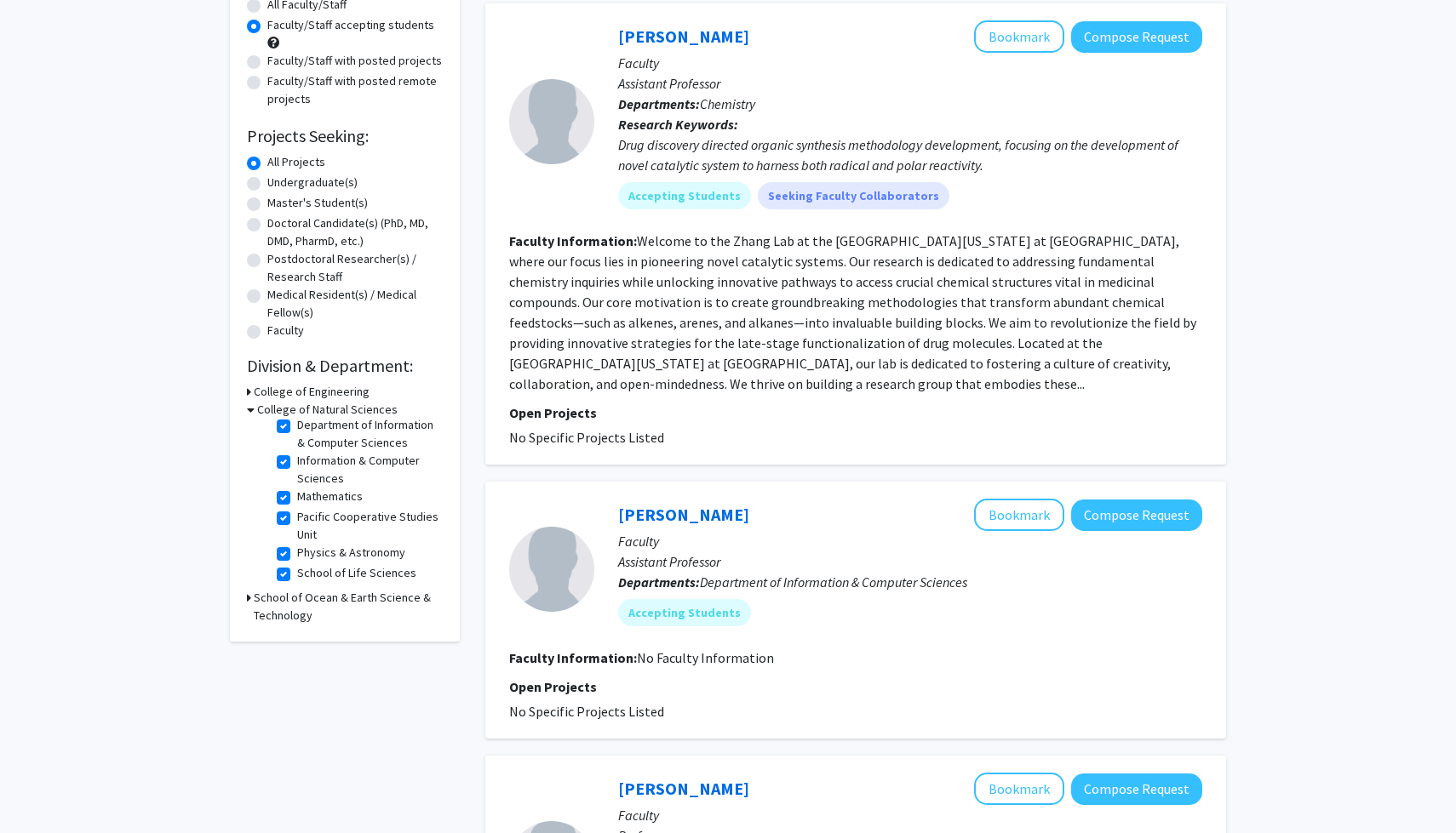
scroll to position [170, 0]
click at [257, 414] on h3 "College of Natural Sciences" at bounding box center [327, 409] width 141 height 18
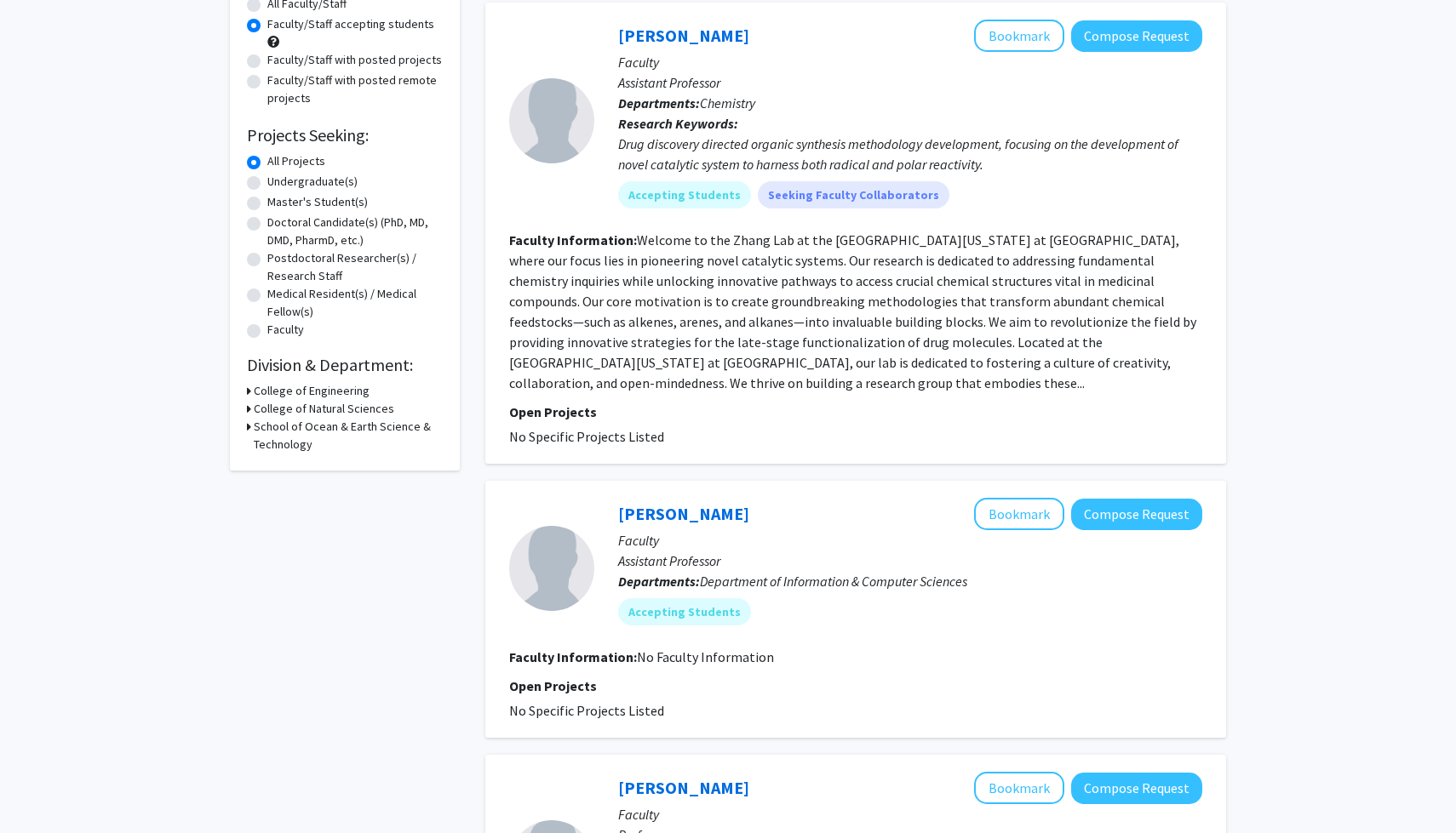
click at [250, 410] on icon at bounding box center [248, 409] width 4 height 18
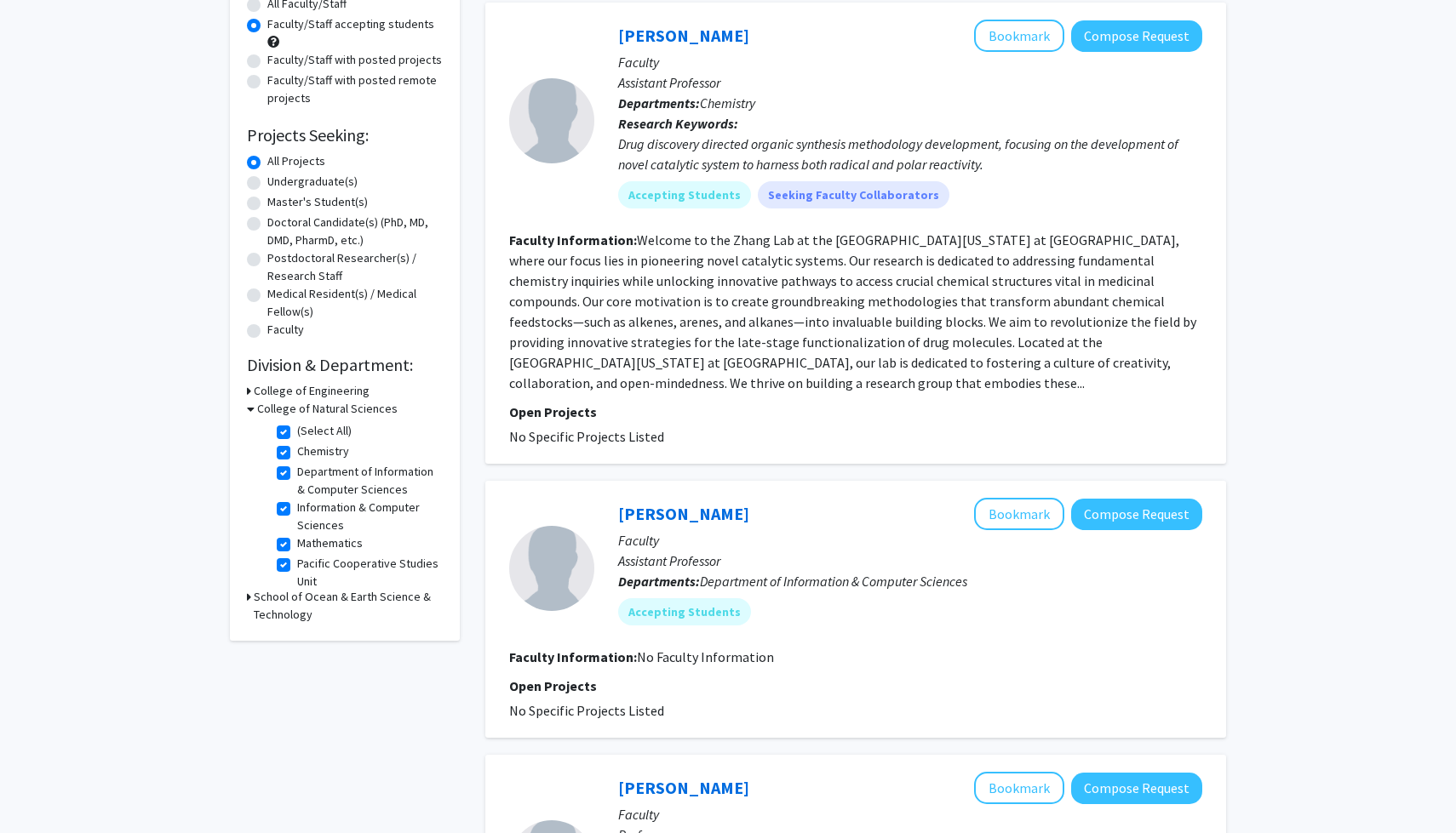
click at [297, 431] on label "(Select All)" at bounding box center [324, 431] width 55 height 18
click at [297, 431] on input "(Select All)" at bounding box center [302, 427] width 11 height 11
checkbox input "false"
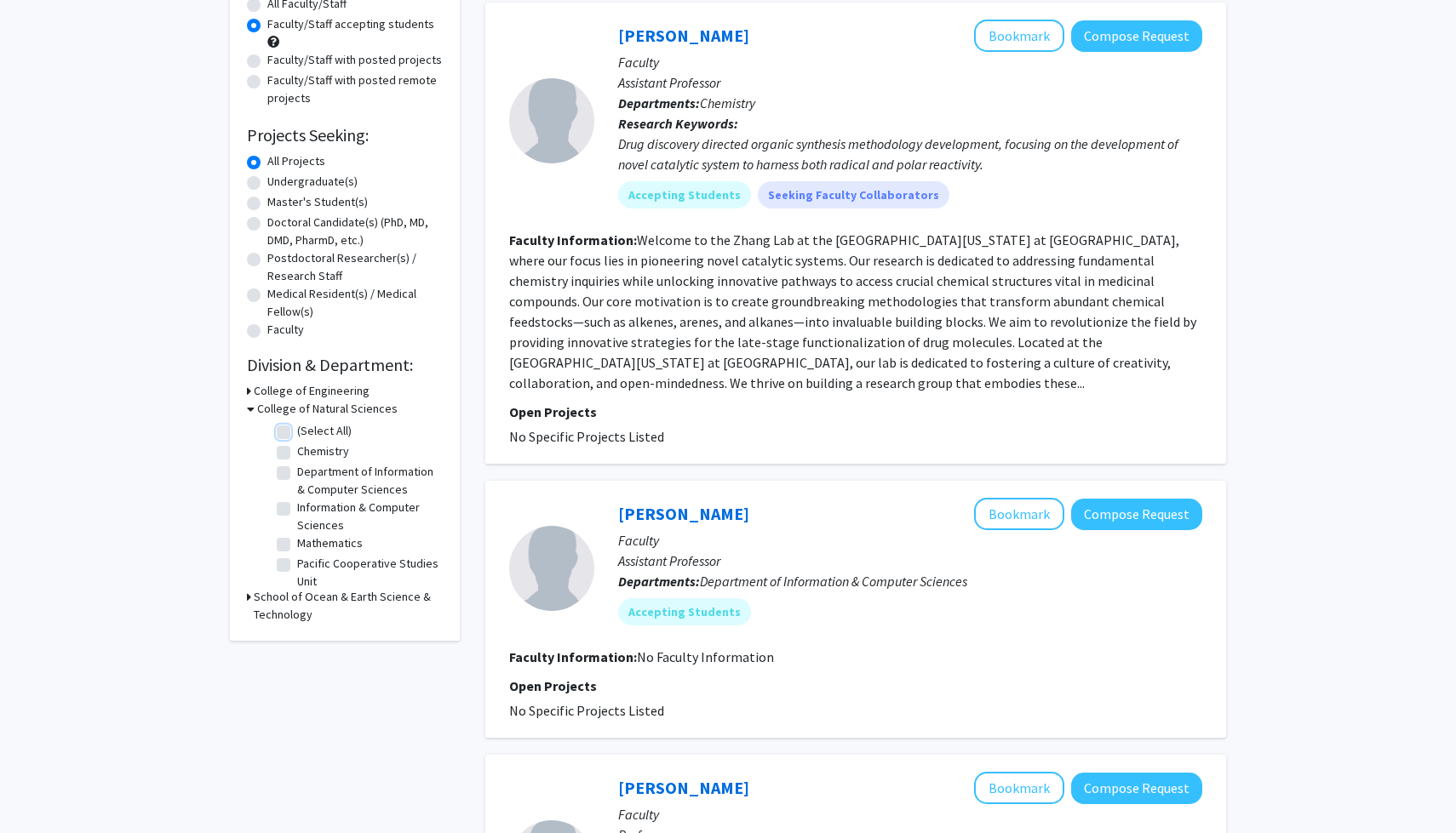
checkbox input "false"
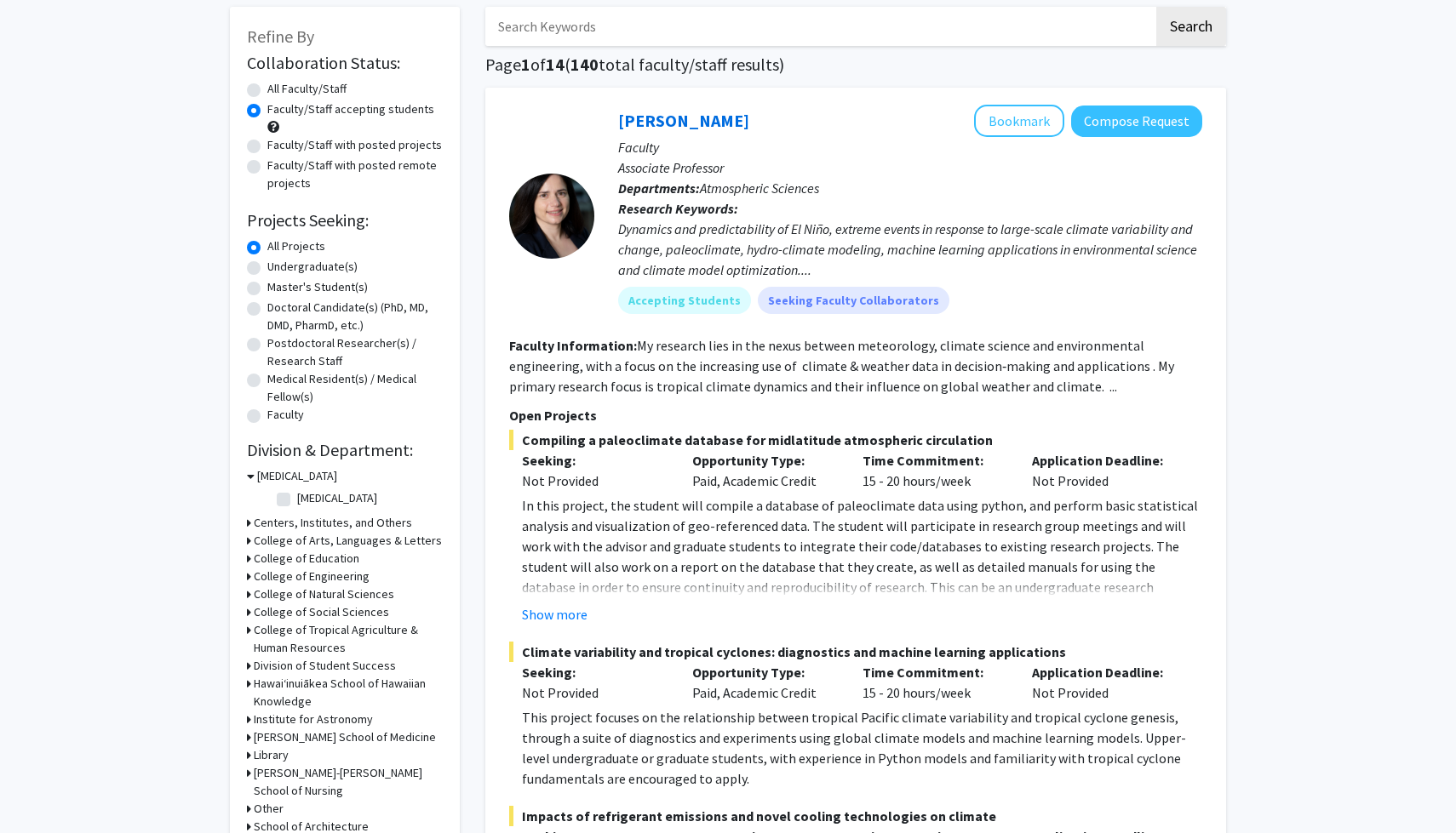
scroll to position [81, 0]
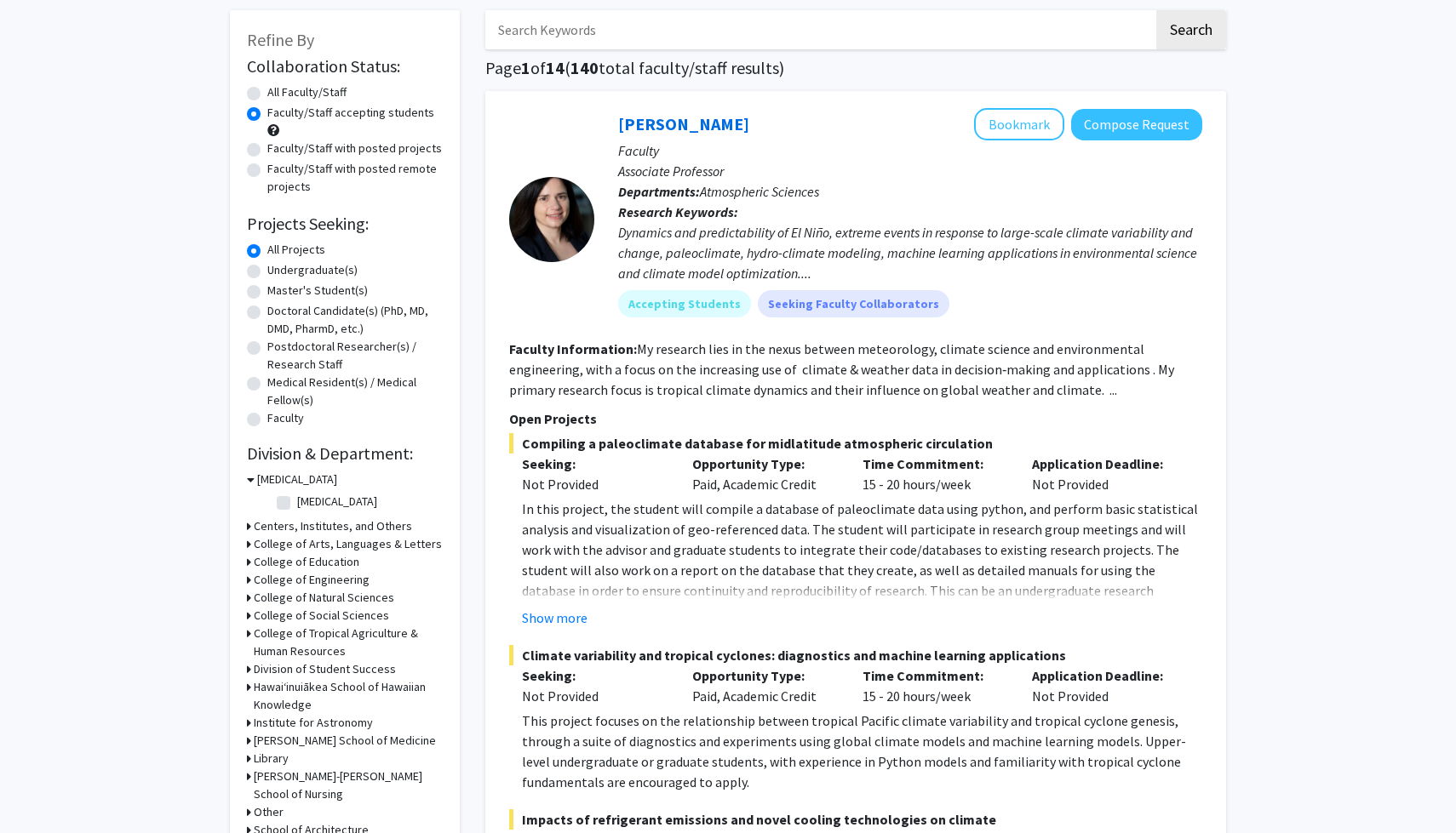
click at [267, 91] on label "All Faculty/Staff" at bounding box center [306, 93] width 79 height 18
click at [267, 91] on input "All Faculty/Staff" at bounding box center [272, 89] width 11 height 11
radio input "true"
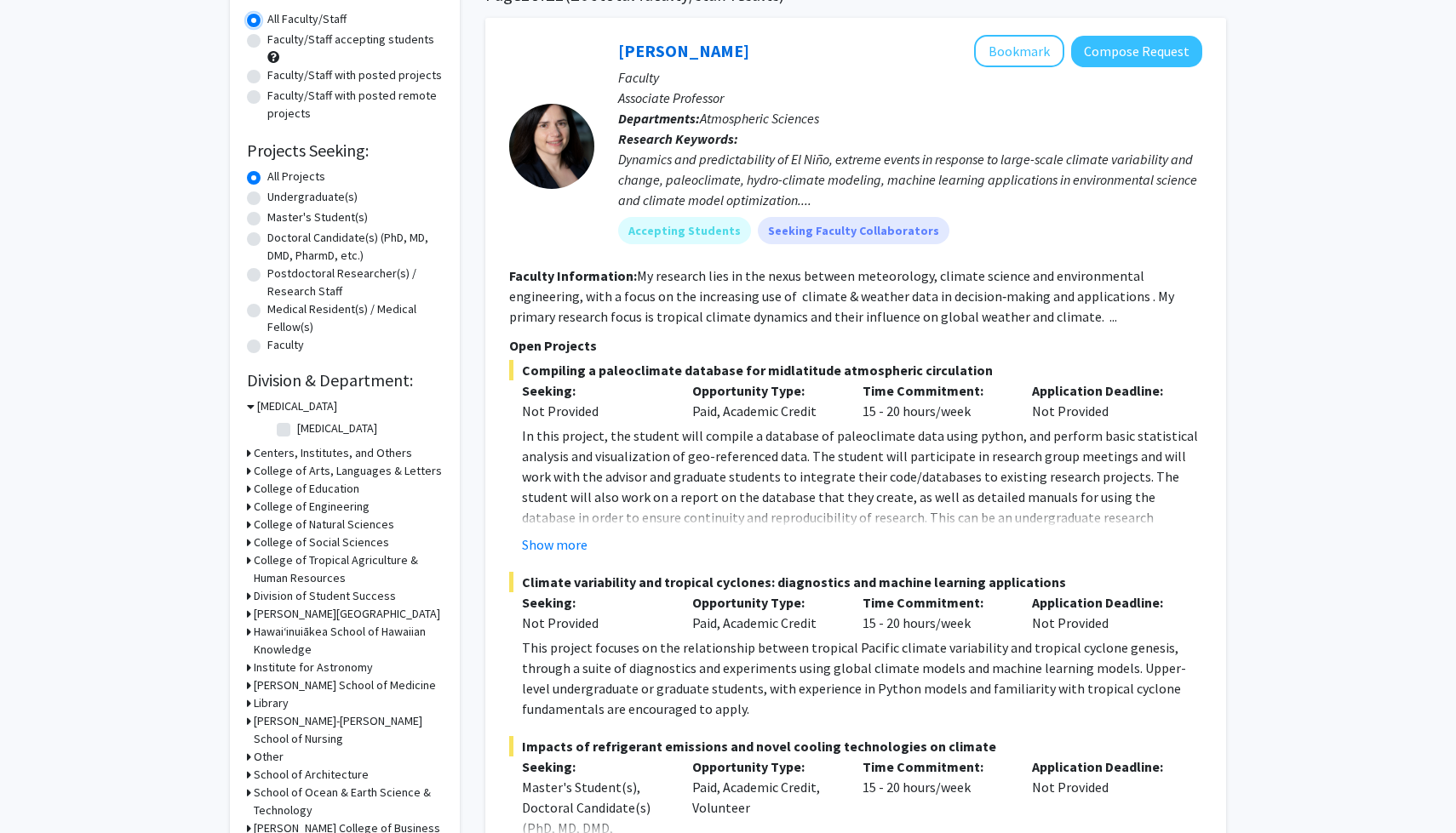
scroll to position [169, 0]
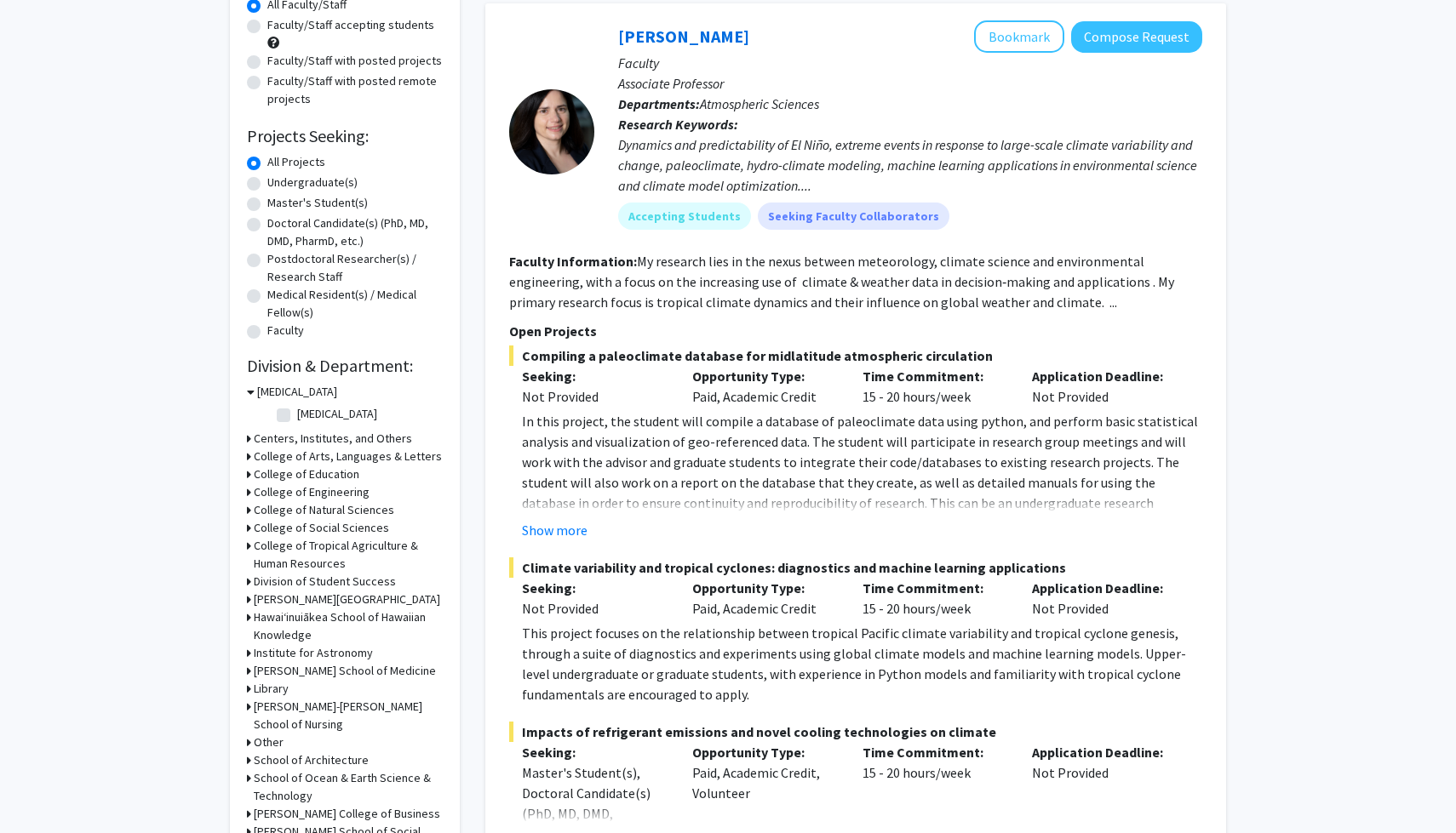
click at [246, 510] on icon at bounding box center [248, 510] width 4 height 18
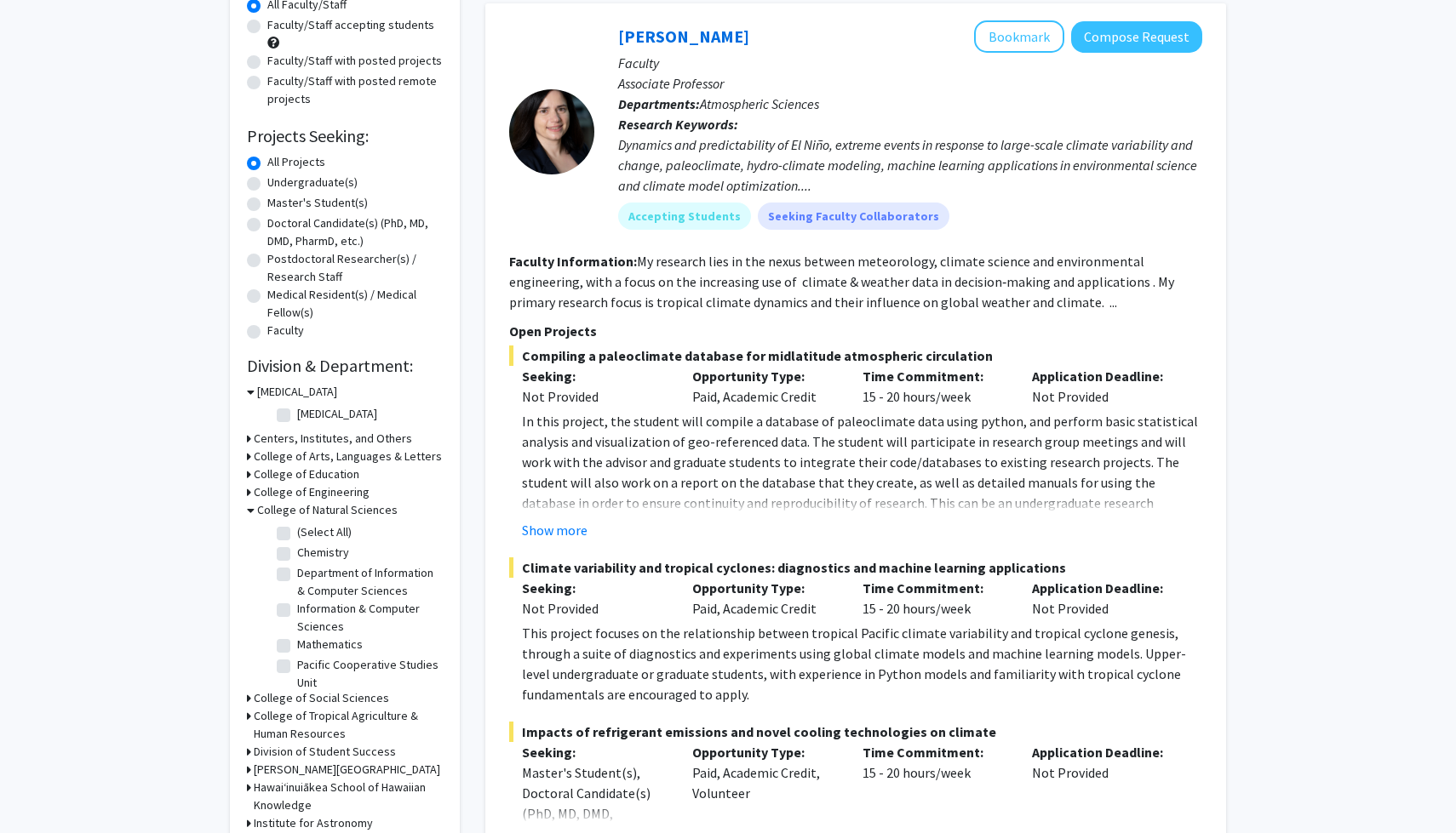
click at [297, 532] on label "(Select All)" at bounding box center [324, 533] width 55 height 18
click at [297, 532] on input "(Select All)" at bounding box center [302, 529] width 11 height 11
checkbox input "true"
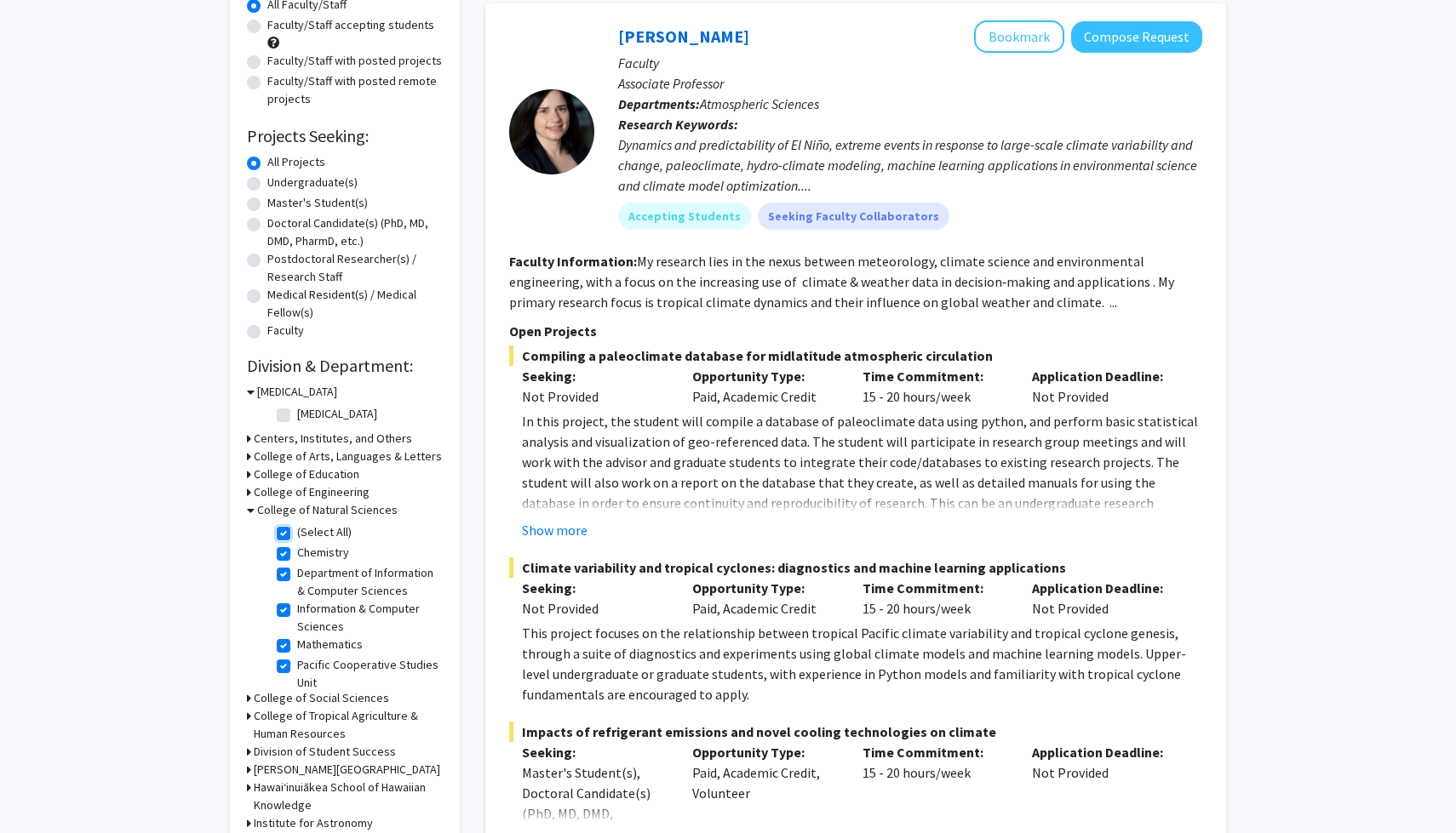
checkbox input "true"
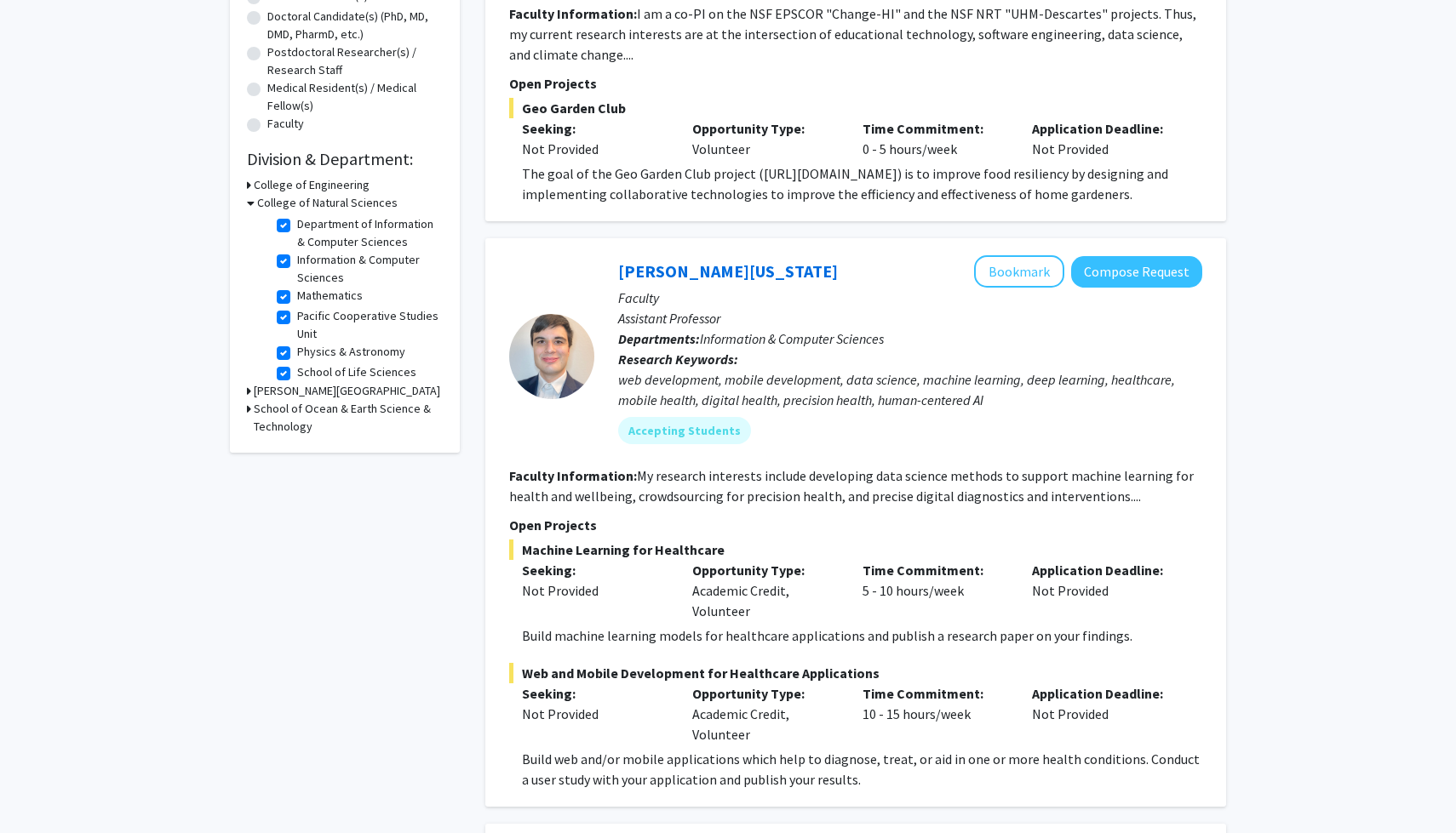
scroll to position [48, 0]
click at [297, 344] on label "Physics & Astronomy" at bounding box center [351, 346] width 108 height 18
click at [297, 344] on input "Physics & Astronomy" at bounding box center [302, 342] width 11 height 11
checkbox input "false"
checkbox input "true"
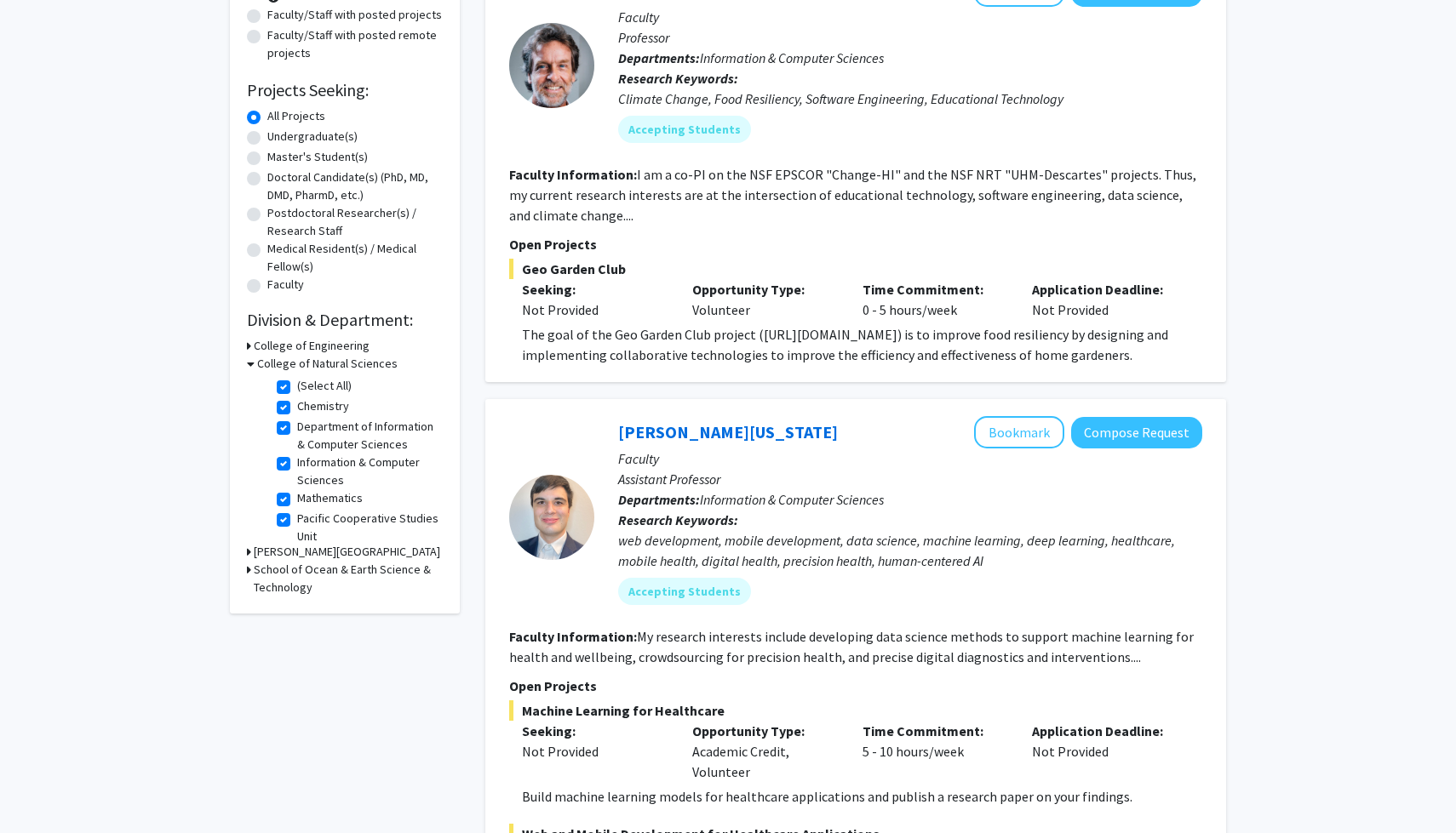
scroll to position [27, 0]
click at [297, 377] on label "Chemistry" at bounding box center [323, 379] width 52 height 18
click at [297, 377] on input "Chemistry" at bounding box center [302, 375] width 11 height 11
checkbox input "false"
checkbox input "true"
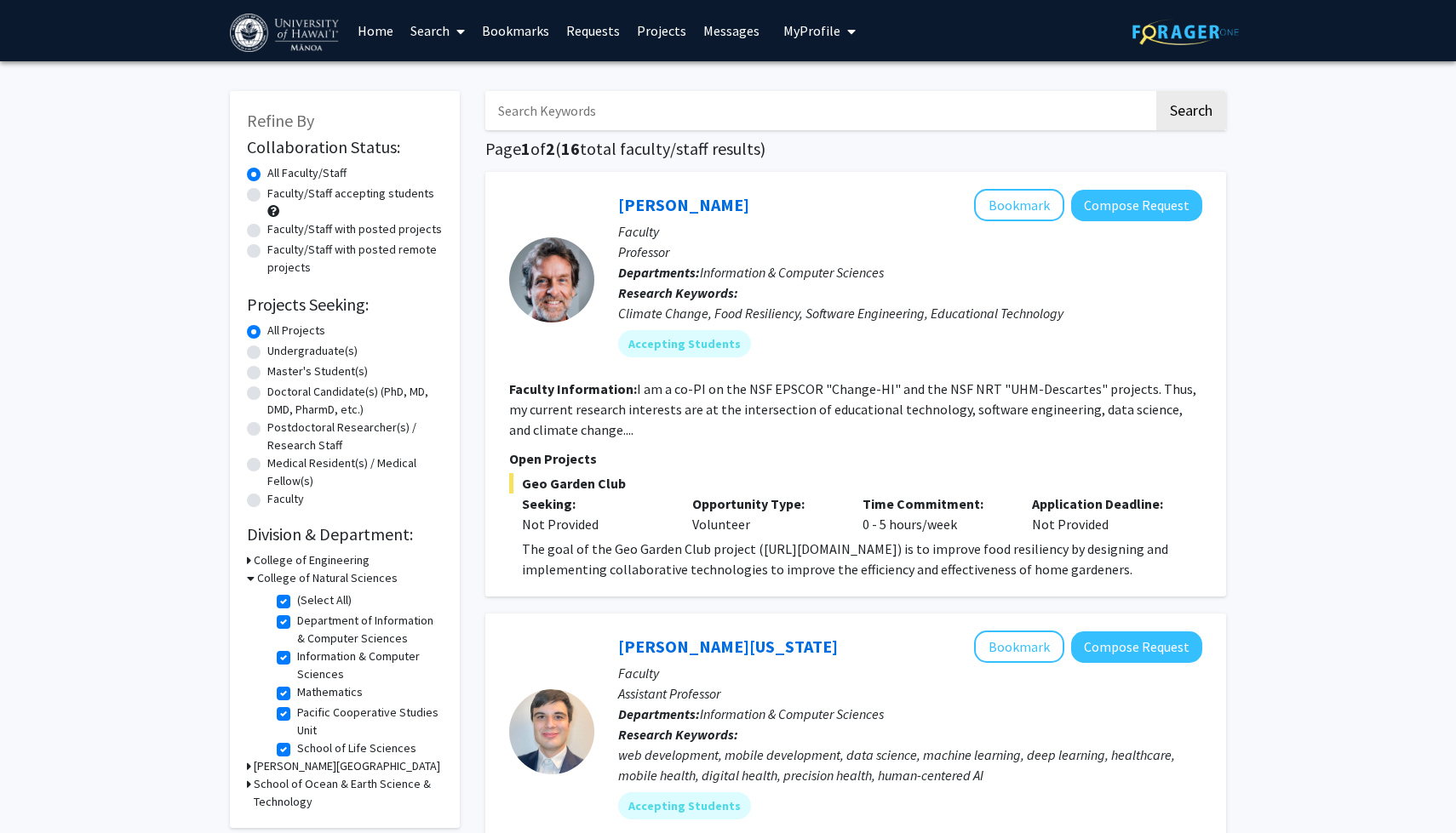
click at [258, 576] on h3 "College of Natural Sciences" at bounding box center [327, 579] width 141 height 18
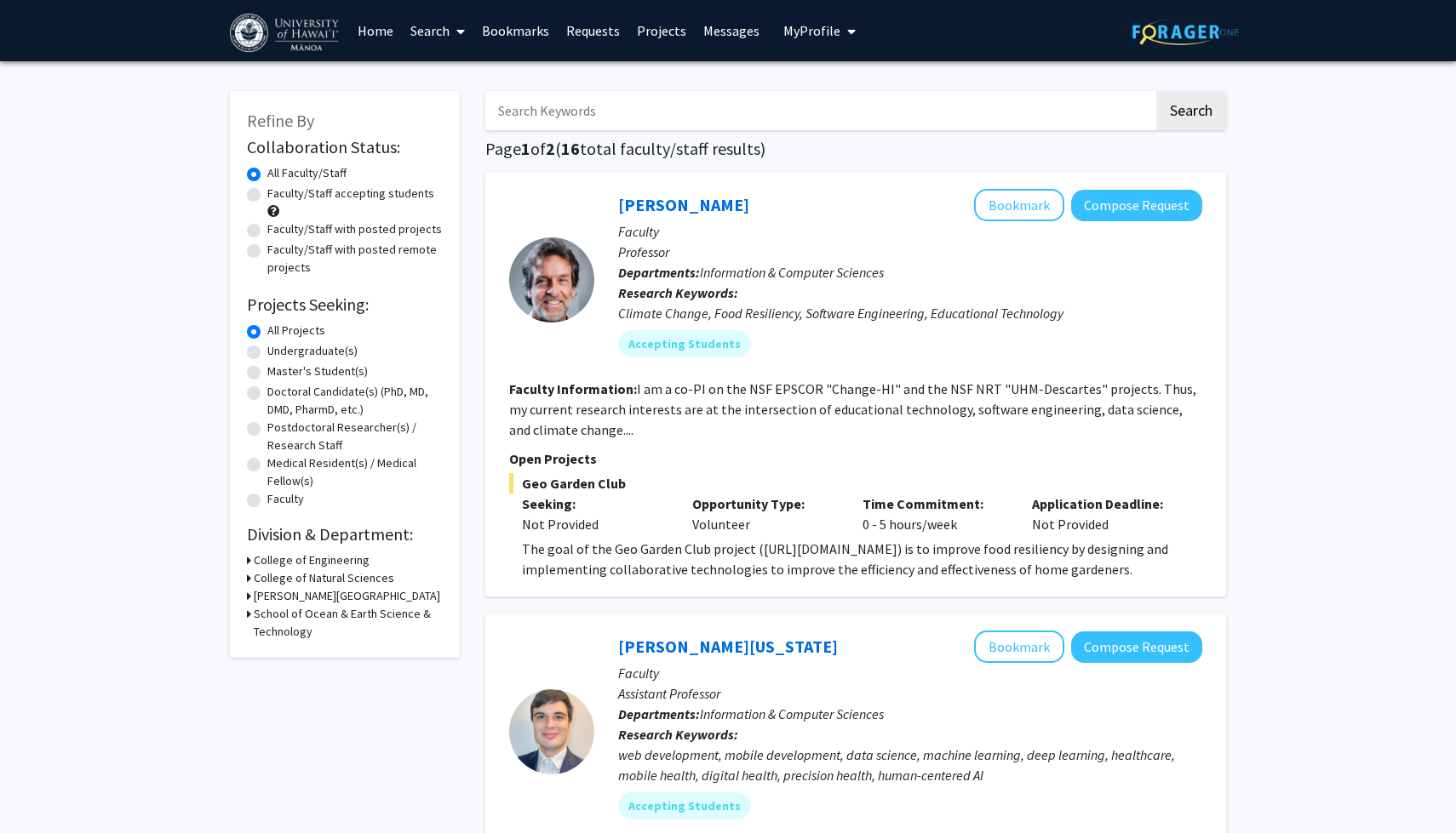
click at [251, 576] on div "College of Natural Sciences" at bounding box center [344, 579] width 196 height 18
click at [245, 582] on div "Refine By Collaboration Status: Collaboration Status All Faculty/Staff Collabor…" at bounding box center [344, 374] width 230 height 567
click at [248, 578] on icon at bounding box center [248, 579] width 4 height 18
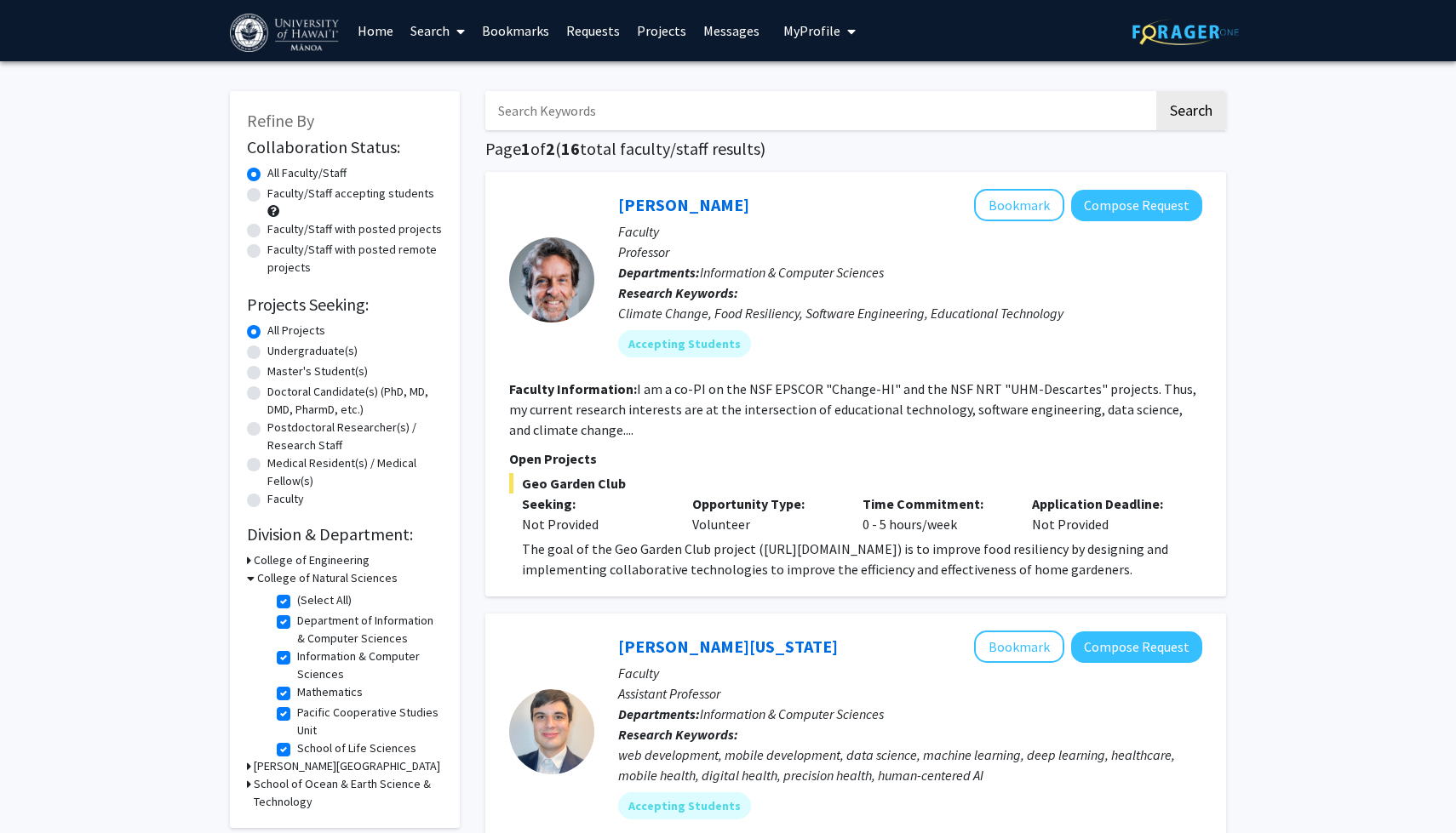
click at [297, 601] on label "(Select All)" at bounding box center [324, 601] width 55 height 18
click at [297, 601] on input "(Select All)" at bounding box center [302, 597] width 11 height 11
checkbox input "false"
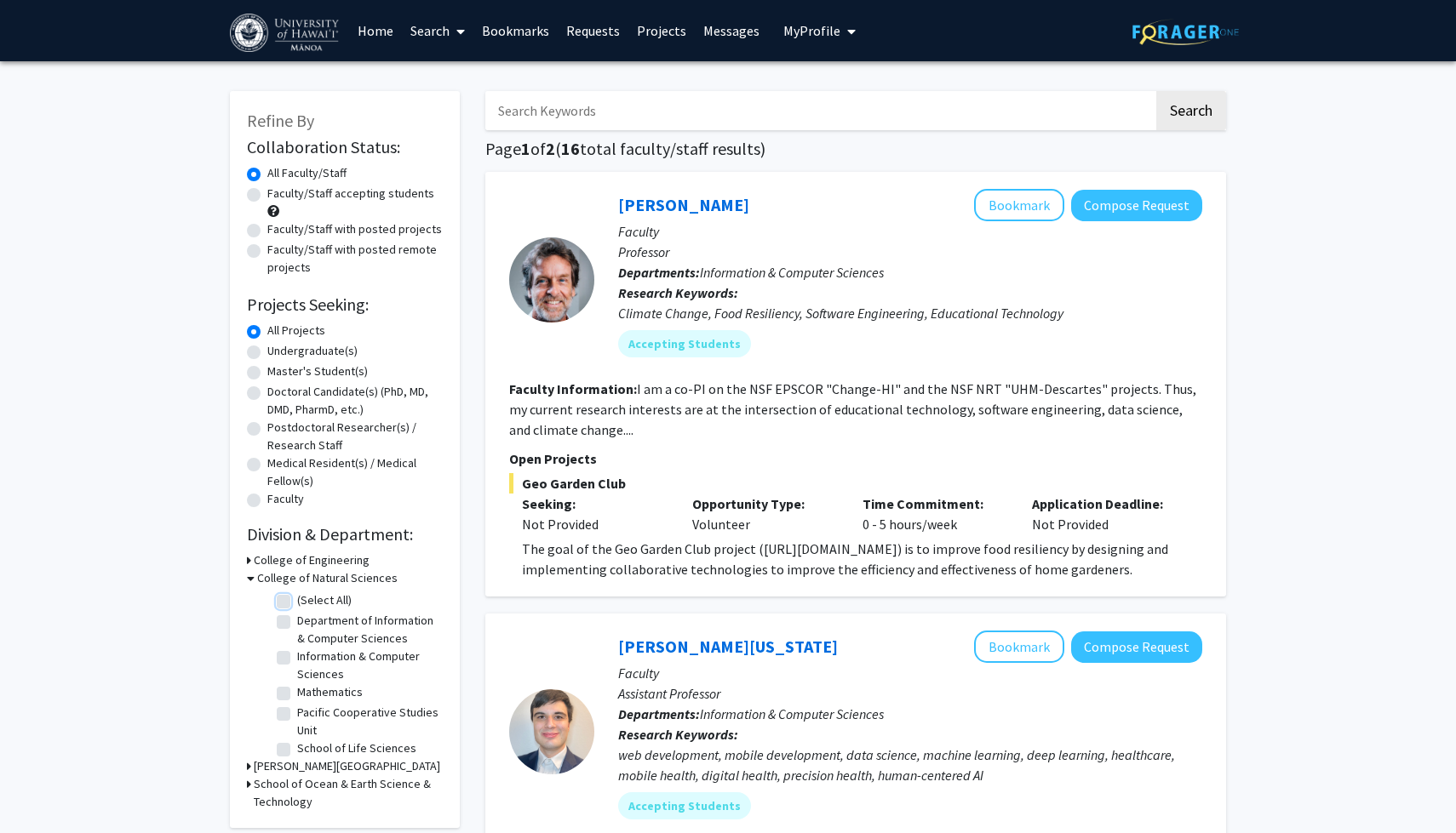
checkbox input "false"
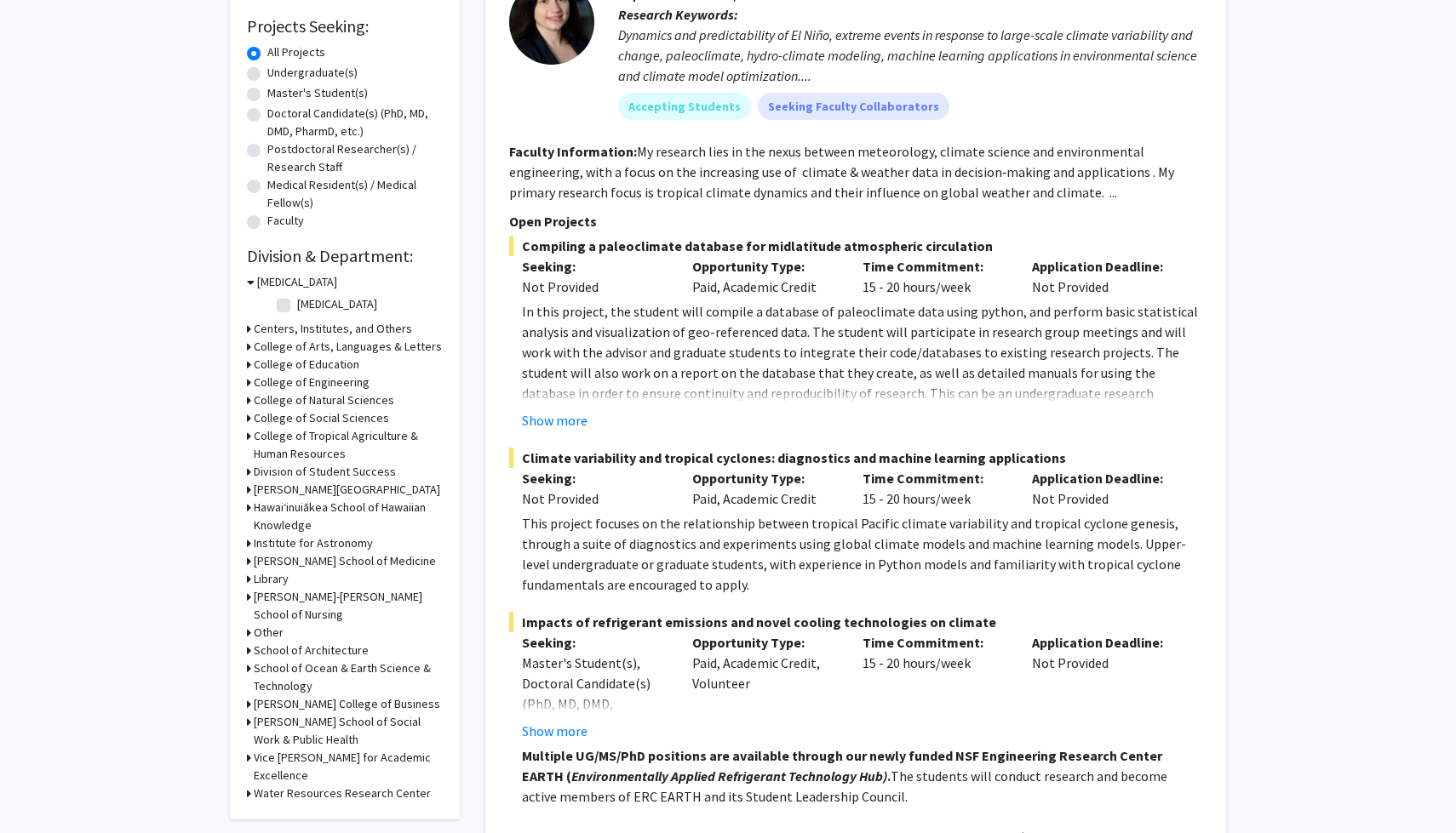
scroll to position [216, 0]
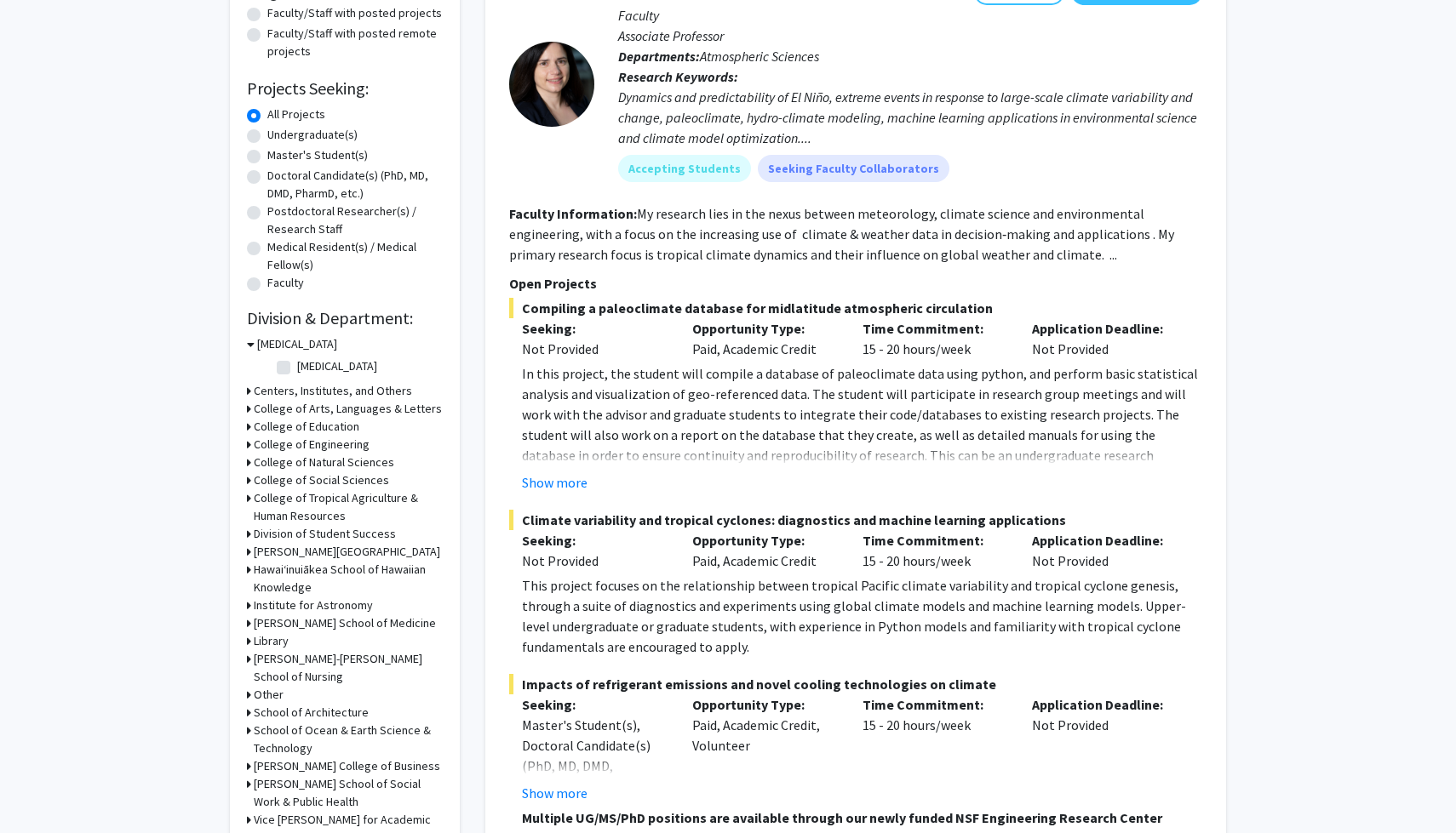
click at [246, 460] on icon at bounding box center [248, 463] width 4 height 18
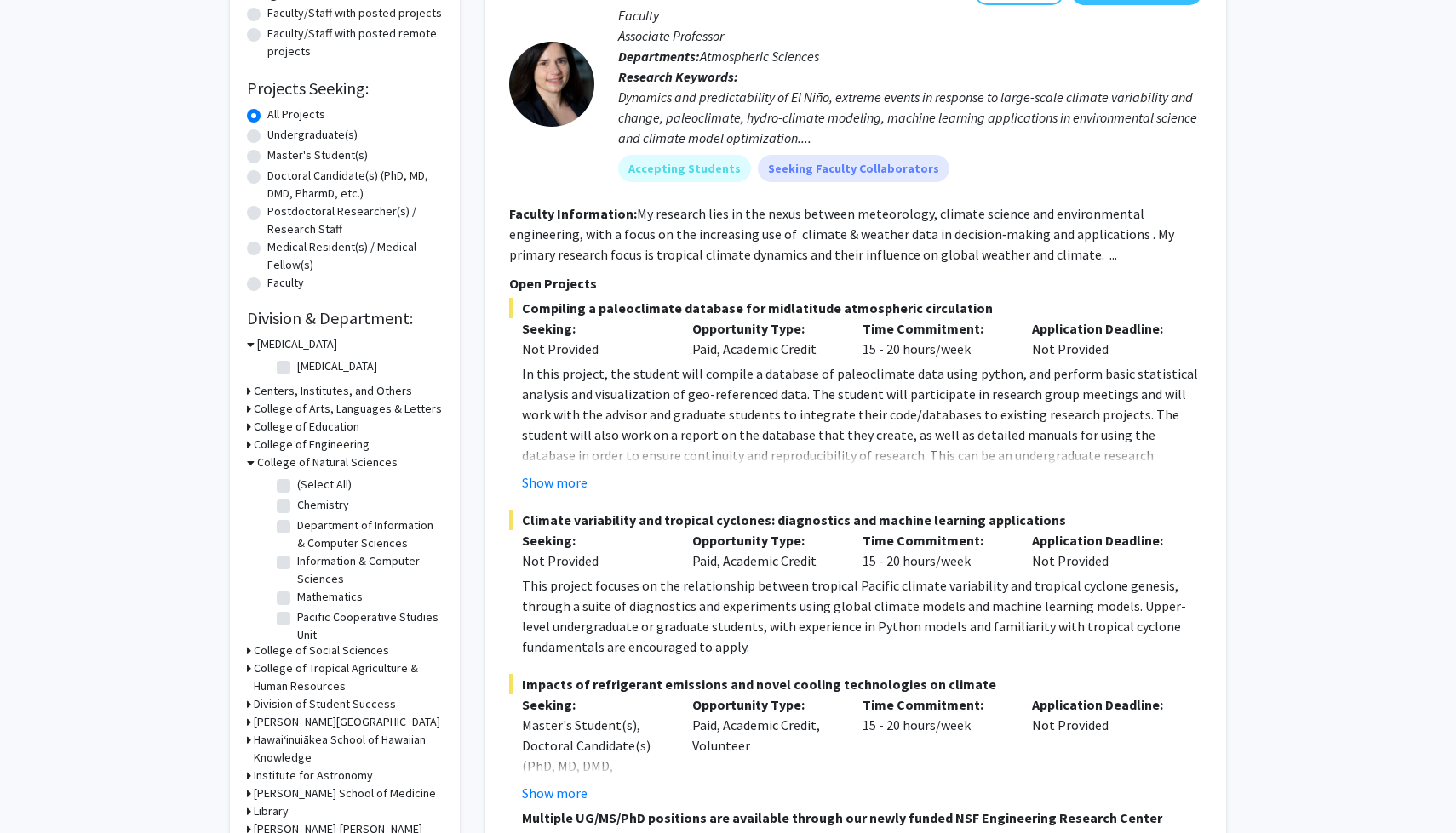
scroll to position [48, 0]
click at [297, 627] on label "School of Life Sciences" at bounding box center [356, 625] width 119 height 18
click at [297, 627] on input "School of Life Sciences" at bounding box center [302, 622] width 11 height 11
checkbox input "true"
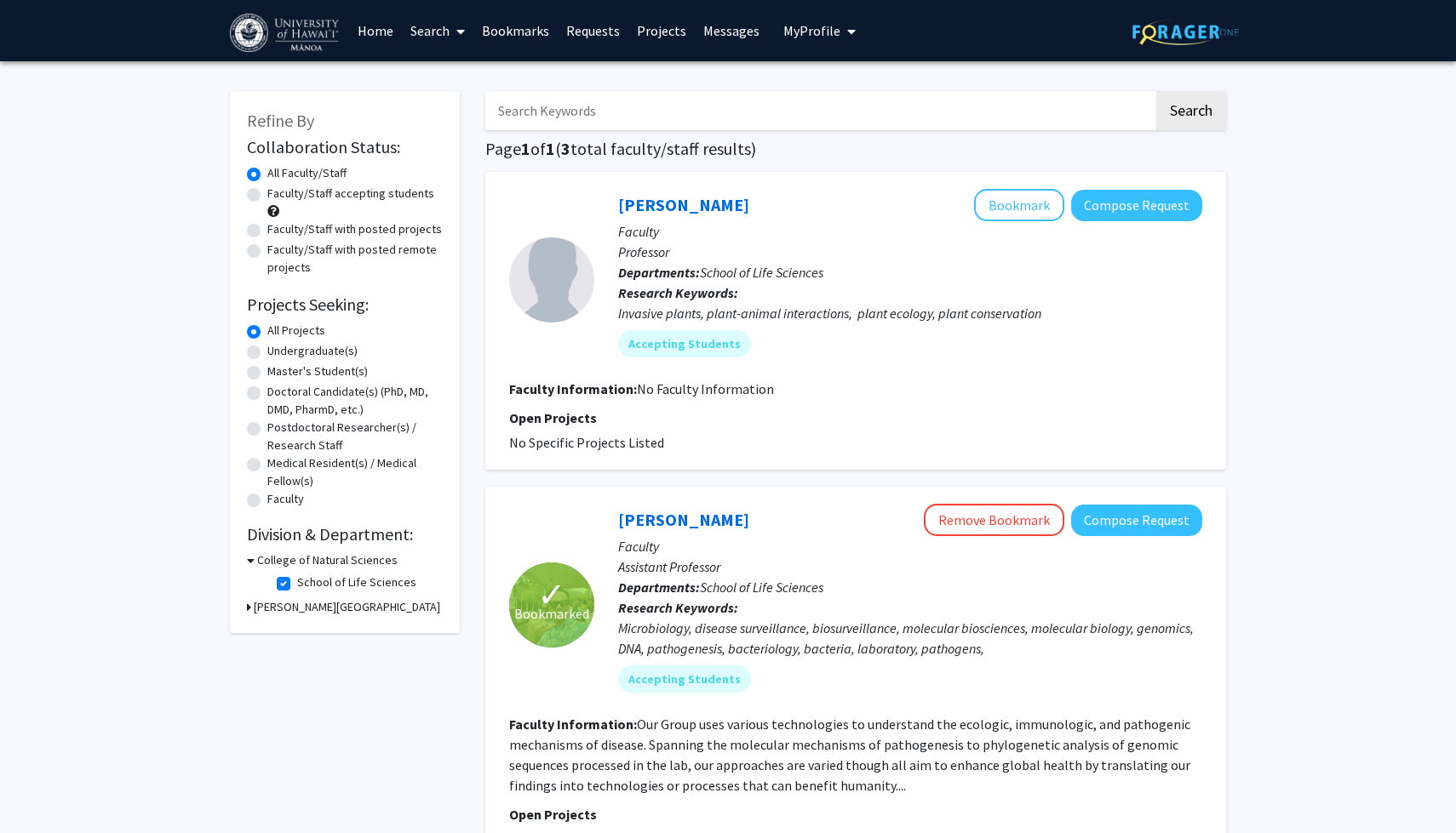
click at [297, 583] on label "School of Life Sciences" at bounding box center [356, 583] width 119 height 18
click at [297, 583] on input "School of Life Sciences" at bounding box center [302, 579] width 11 height 11
checkbox input "false"
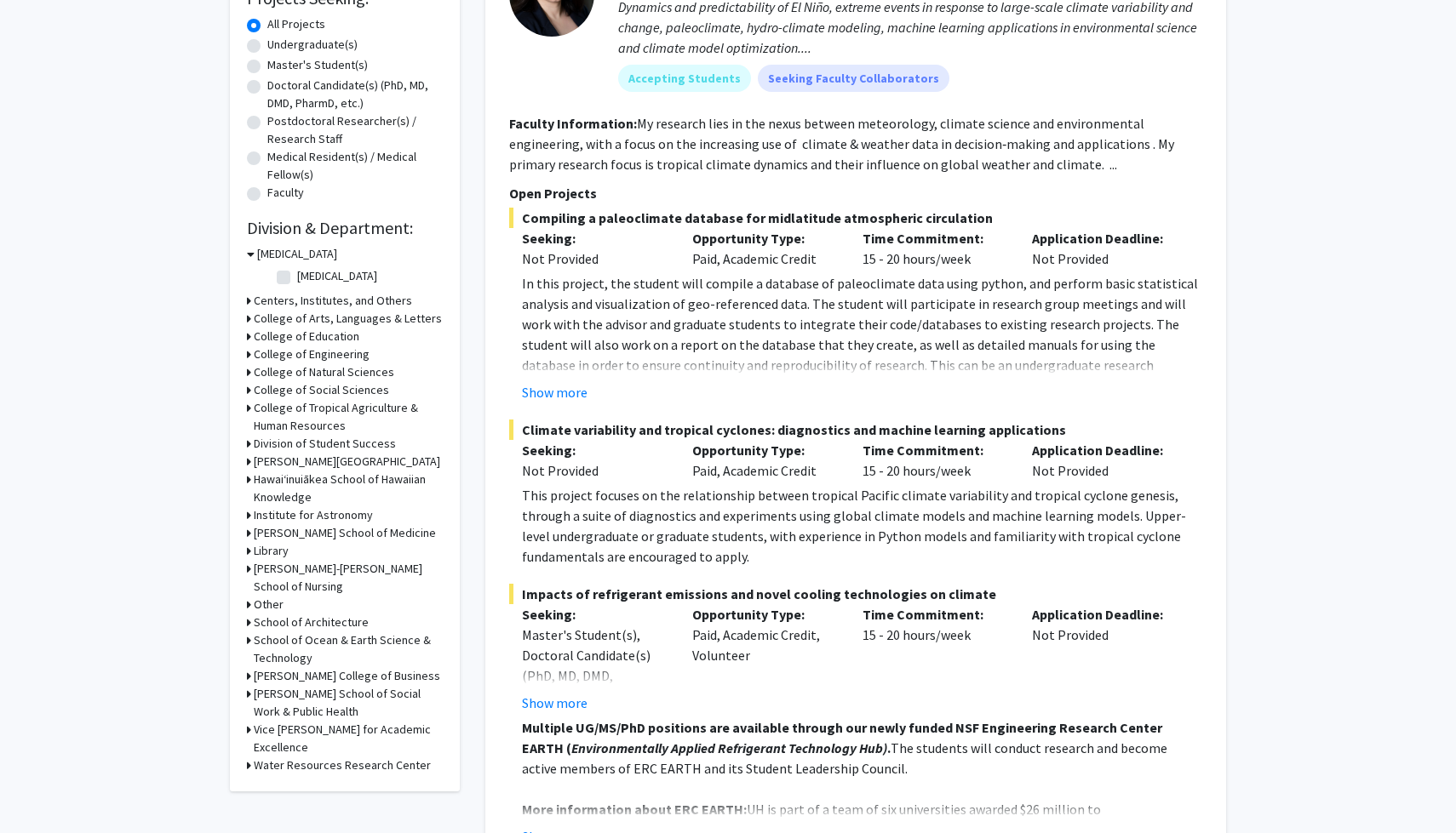
scroll to position [308, 0]
click at [246, 530] on icon at bounding box center [248, 532] width 4 height 18
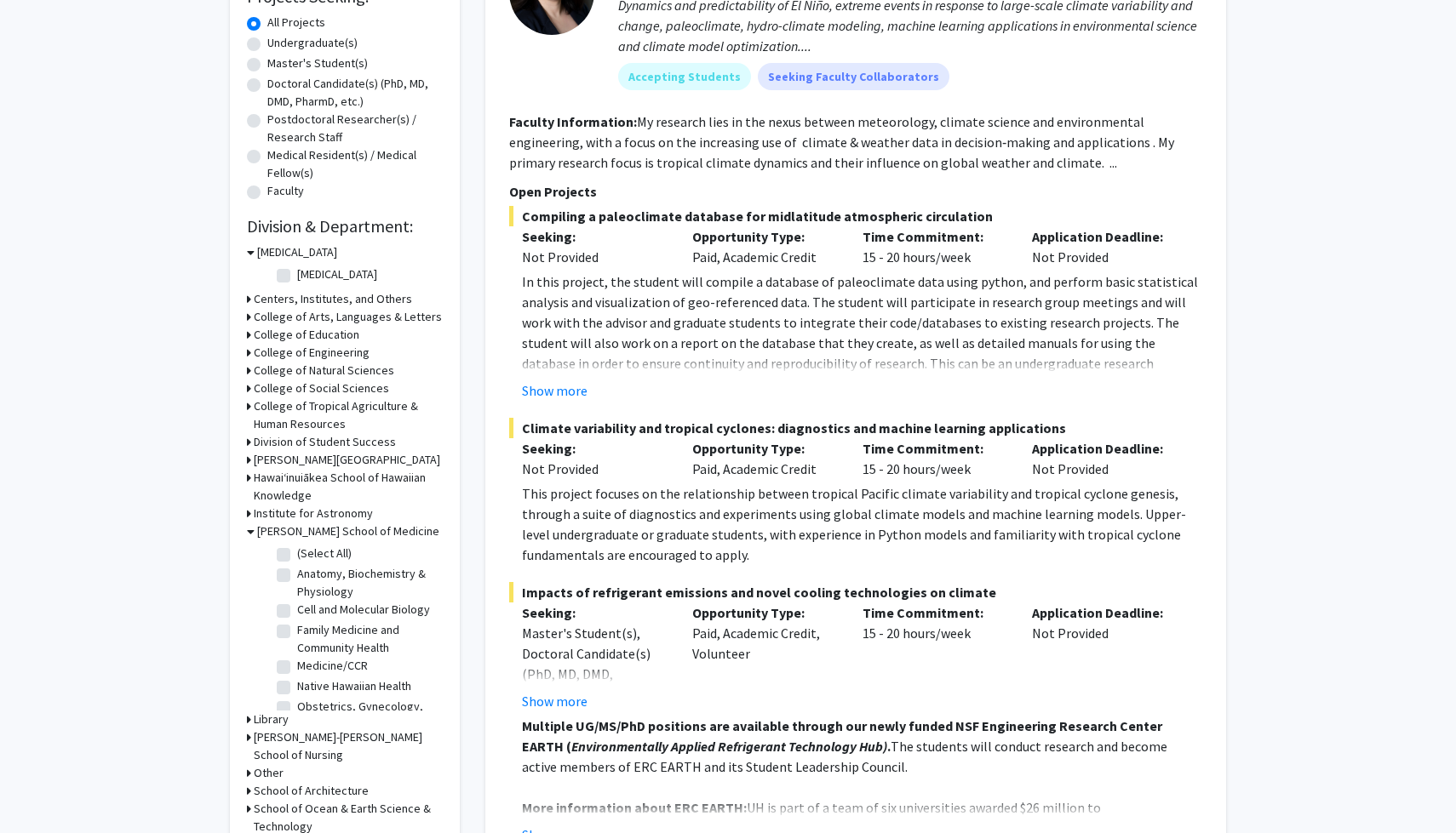
click at [297, 551] on label "(Select All)" at bounding box center [324, 554] width 55 height 18
click at [297, 551] on input "(Select All)" at bounding box center [302, 550] width 11 height 11
checkbox input "true"
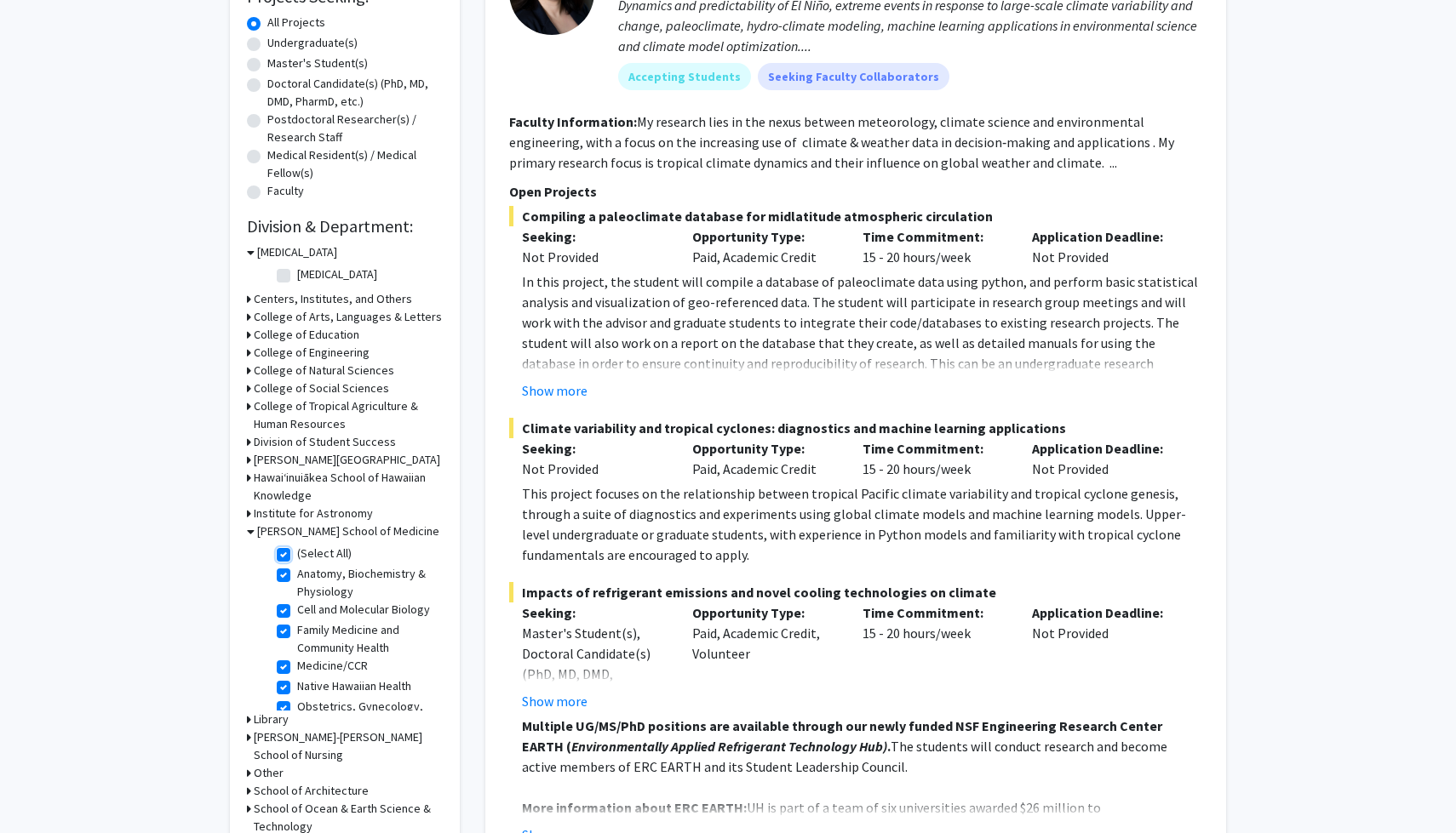
checkbox input "true"
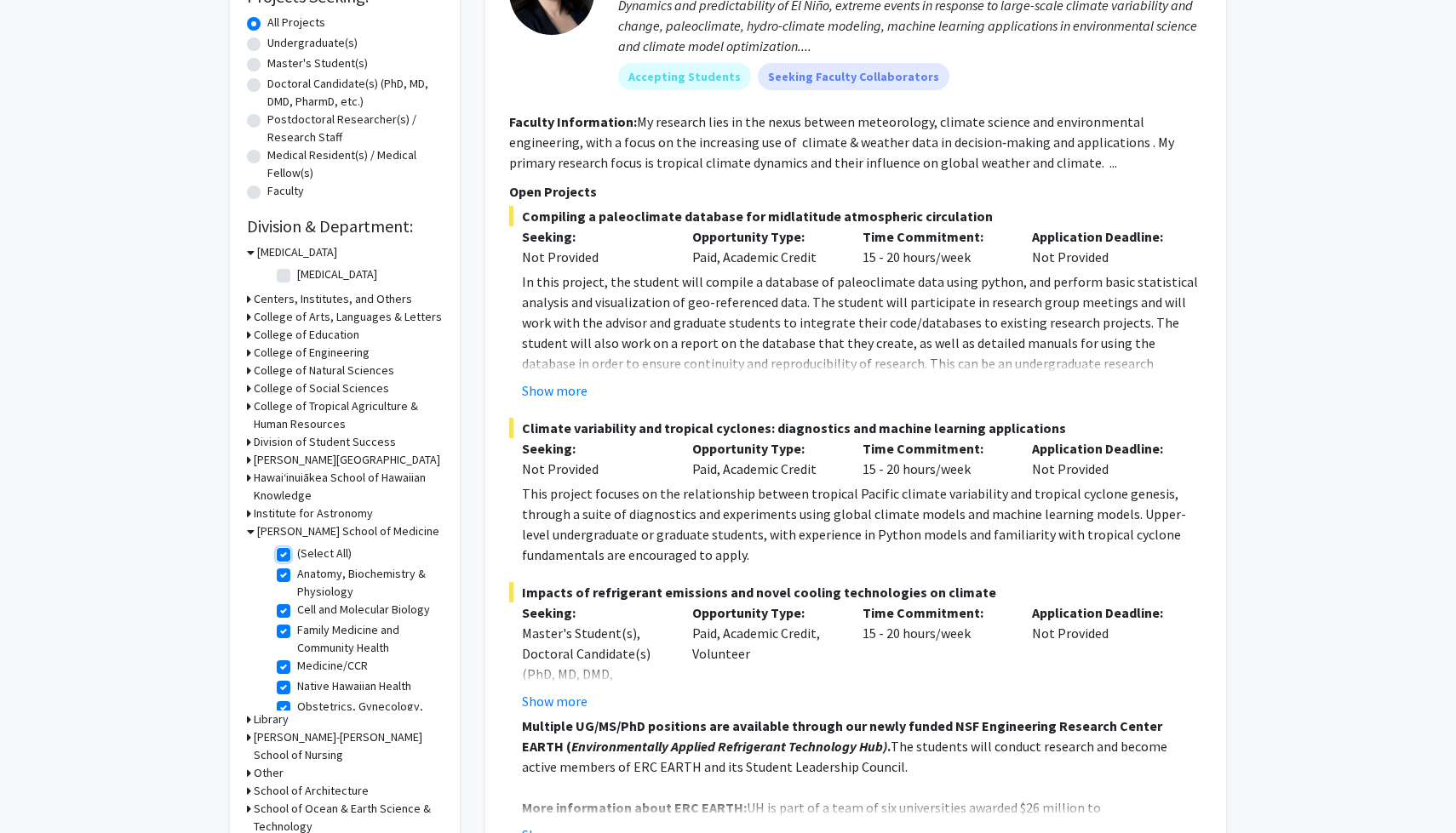
checkbox input "true"
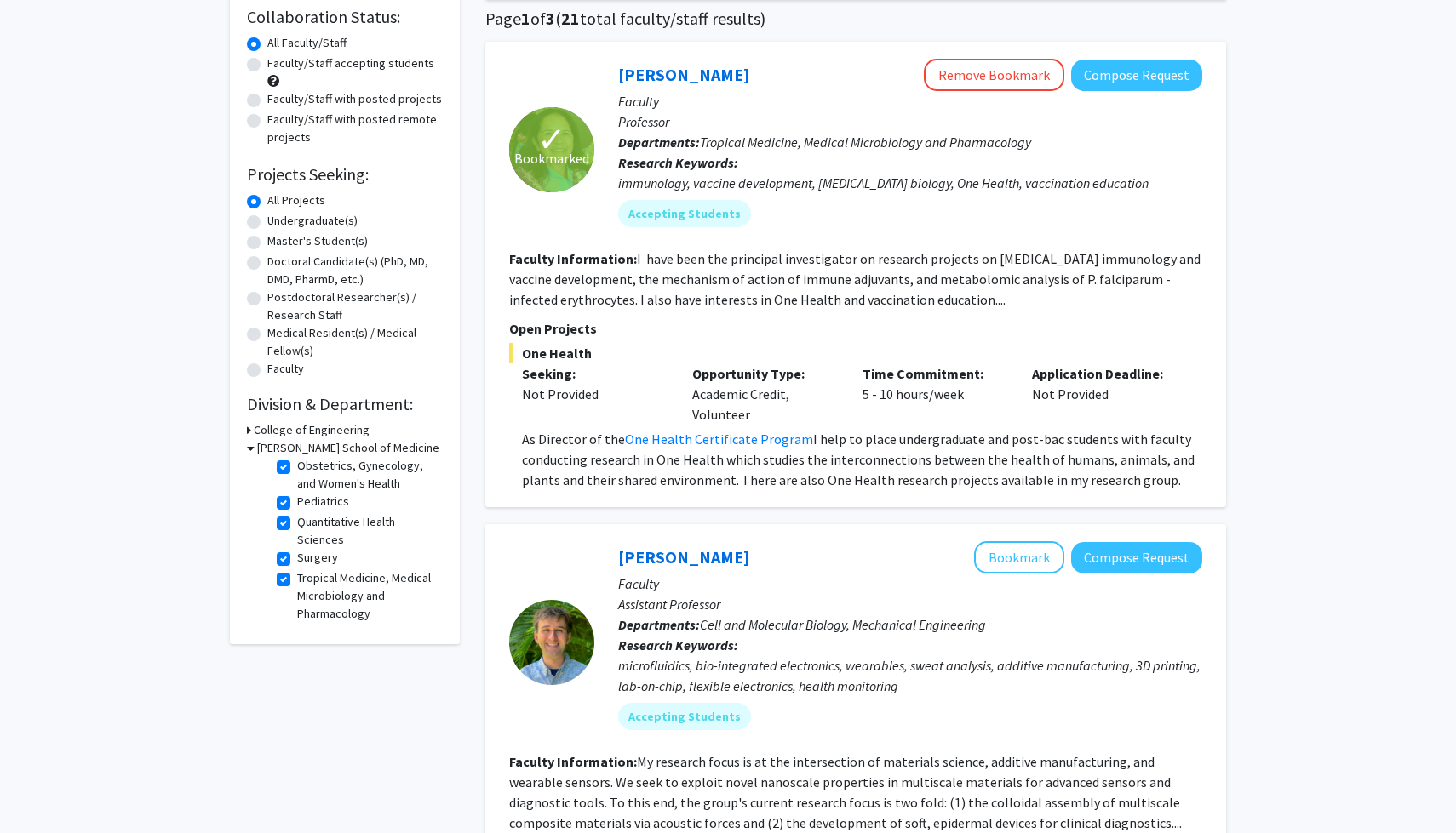
scroll to position [78, 0]
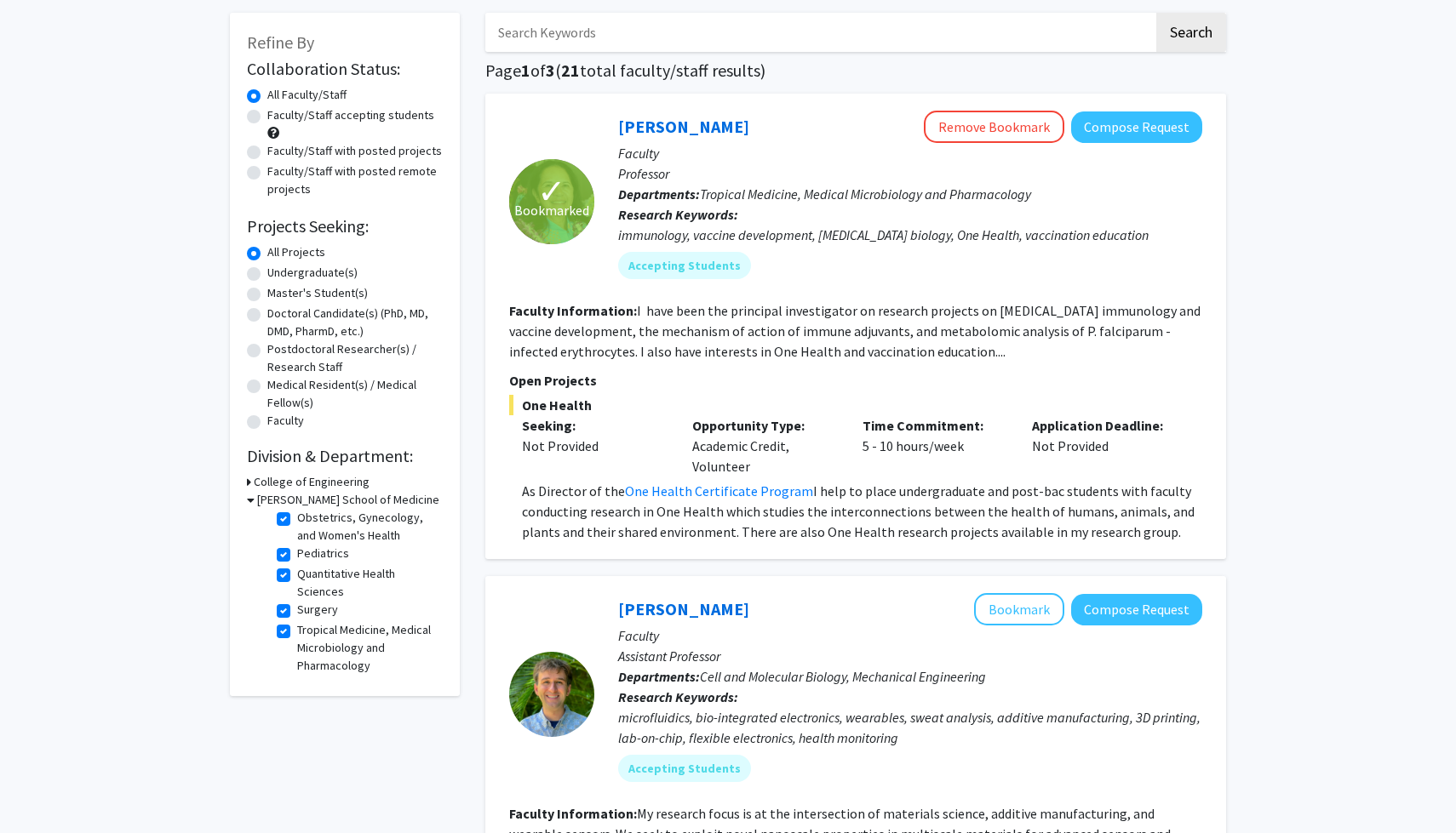
click at [267, 113] on label "Faculty/Staff accepting students" at bounding box center [350, 116] width 167 height 18
click at [267, 113] on input "Faculty/Staff accepting students" at bounding box center [272, 112] width 11 height 11
radio input "true"
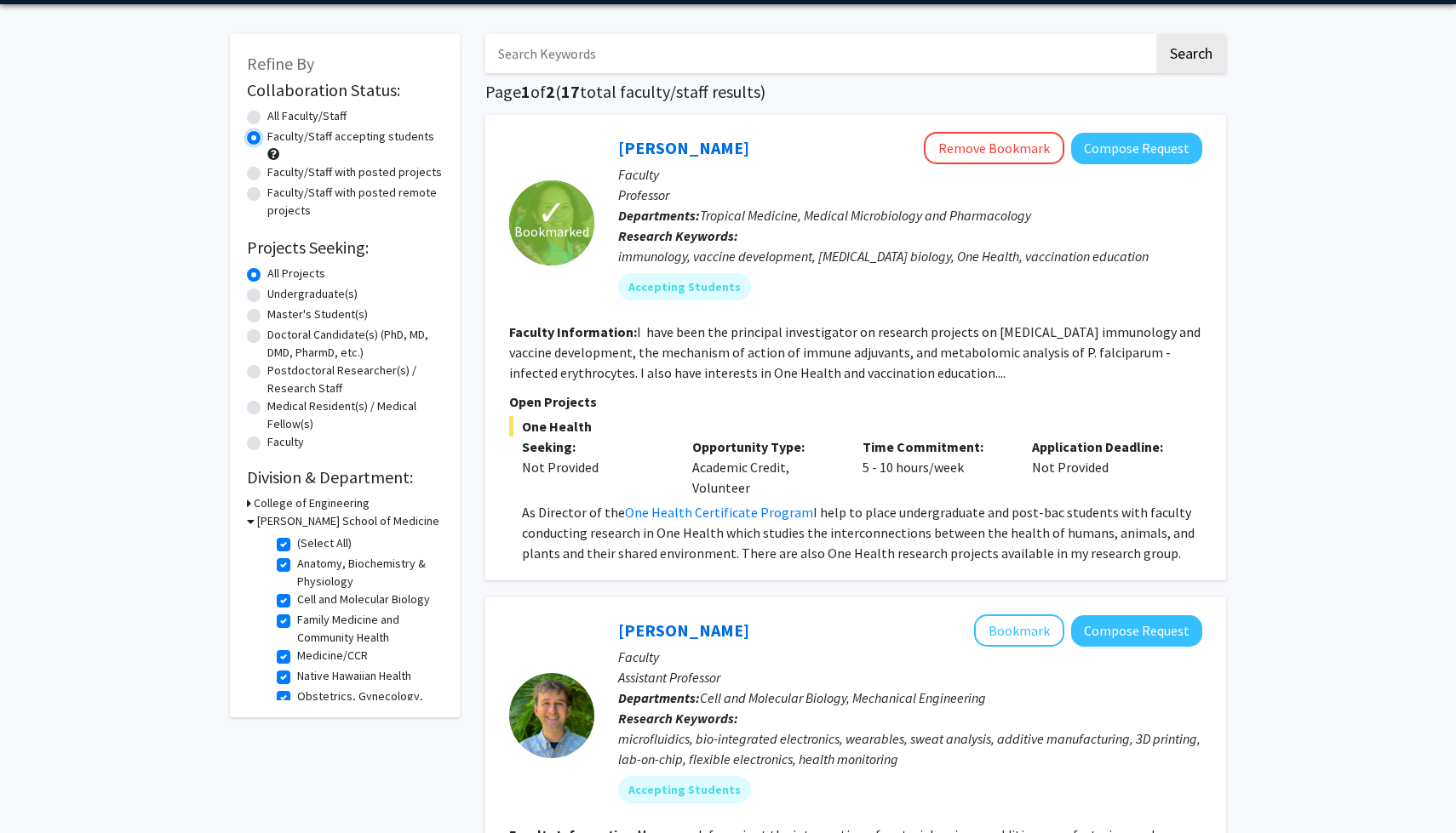
scroll to position [59, 0]
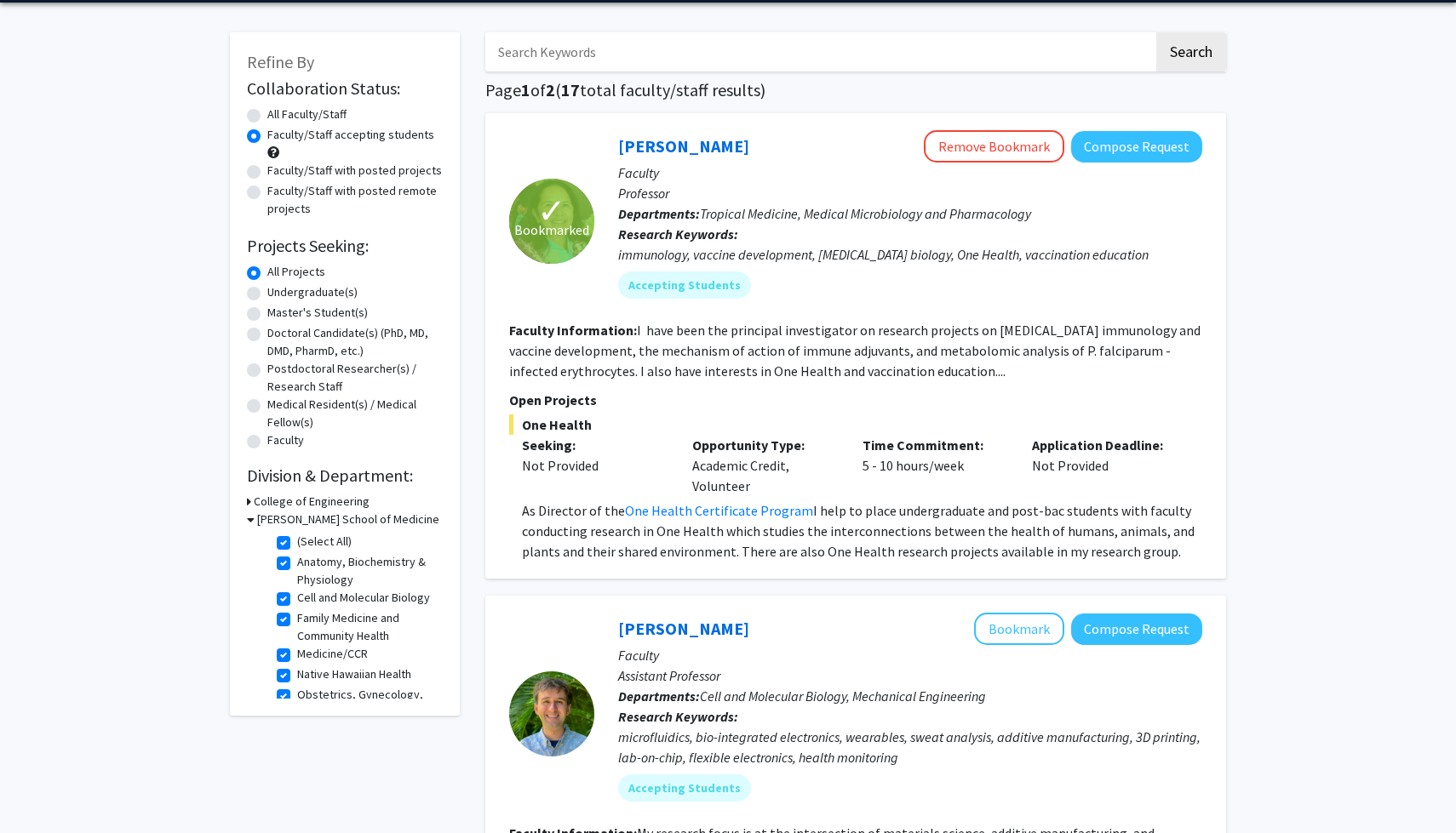
click at [707, 344] on fg-read-more "I have been the principal investigator on research projects on [MEDICAL_DATA] i…" at bounding box center [854, 350] width 692 height 58
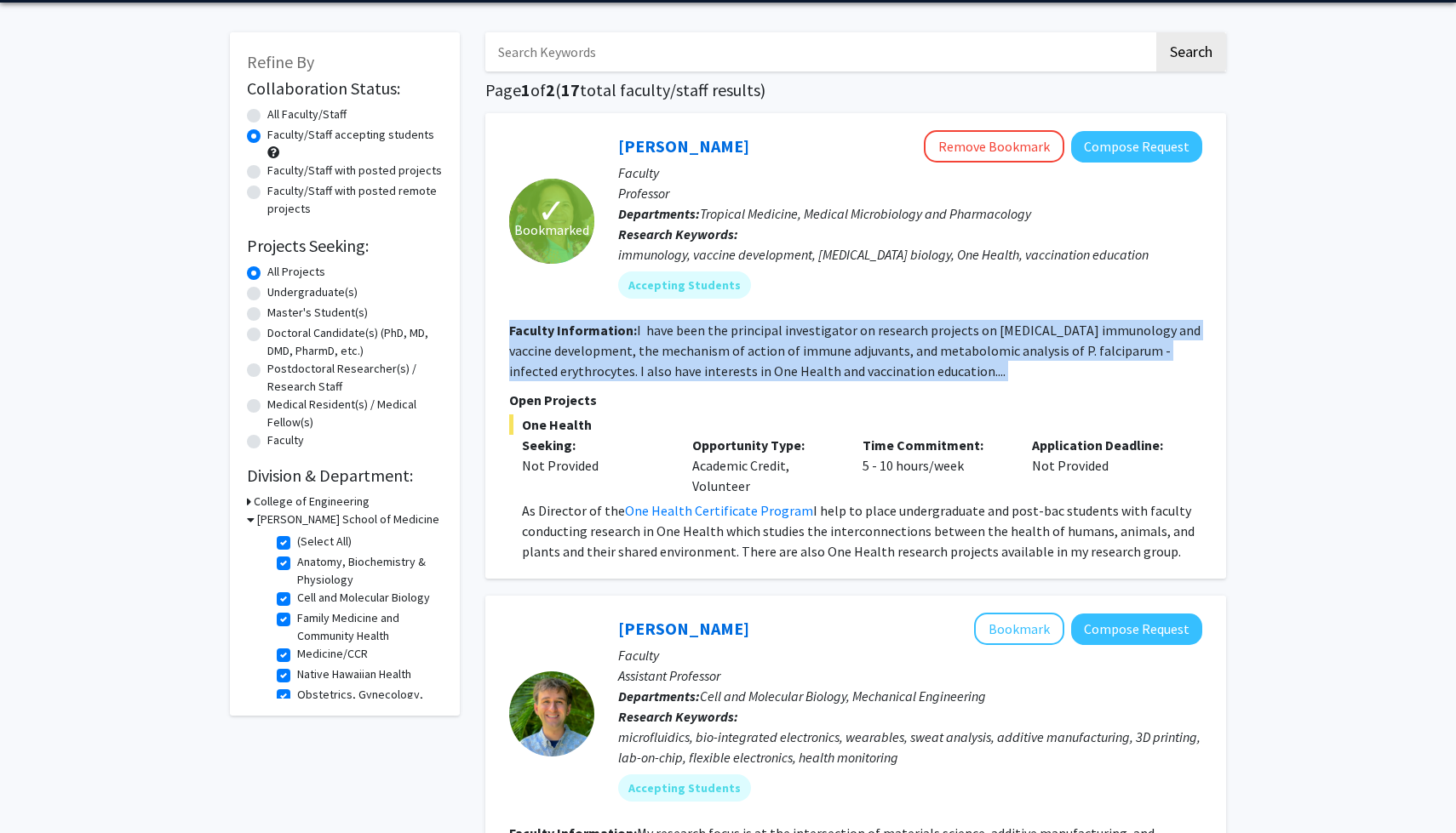
click at [707, 344] on fg-read-more "I have been the principal investigator on research projects on [MEDICAL_DATA] i…" at bounding box center [854, 350] width 692 height 58
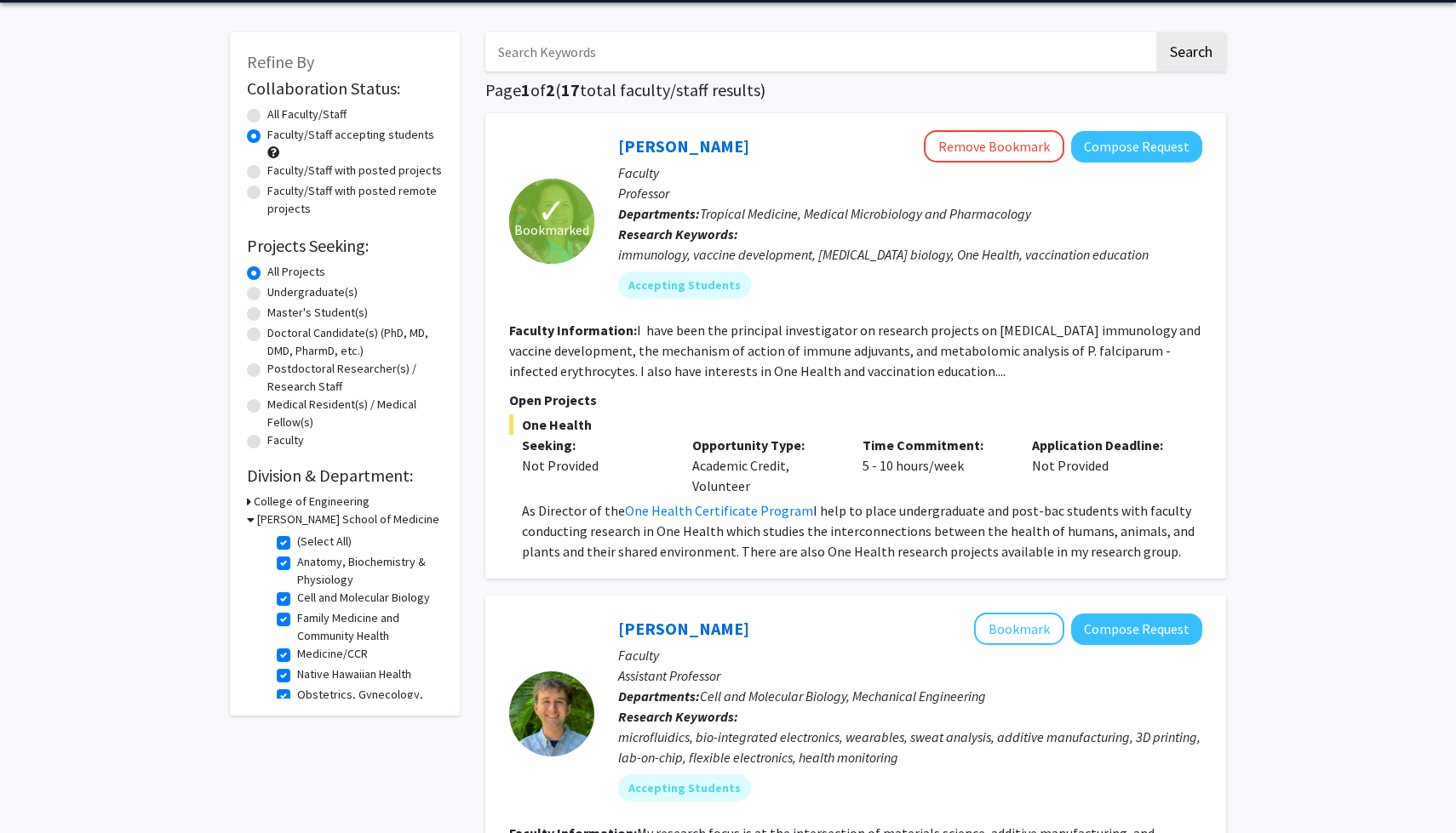
click at [711, 390] on p "Open Projects" at bounding box center [855, 400] width 693 height 20
drag, startPoint x: 515, startPoint y: 425, endPoint x: 605, endPoint y: 472, distance: 101.5
click at [605, 472] on div "One Health Seeking: Not Provided Opportunity Type: Academic Credit, Volunteer T…" at bounding box center [855, 488] width 693 height 148
click at [605, 472] on div "Not Provided" at bounding box center [594, 465] width 145 height 20
drag, startPoint x: 680, startPoint y: 441, endPoint x: 773, endPoint y: 495, distance: 107.5
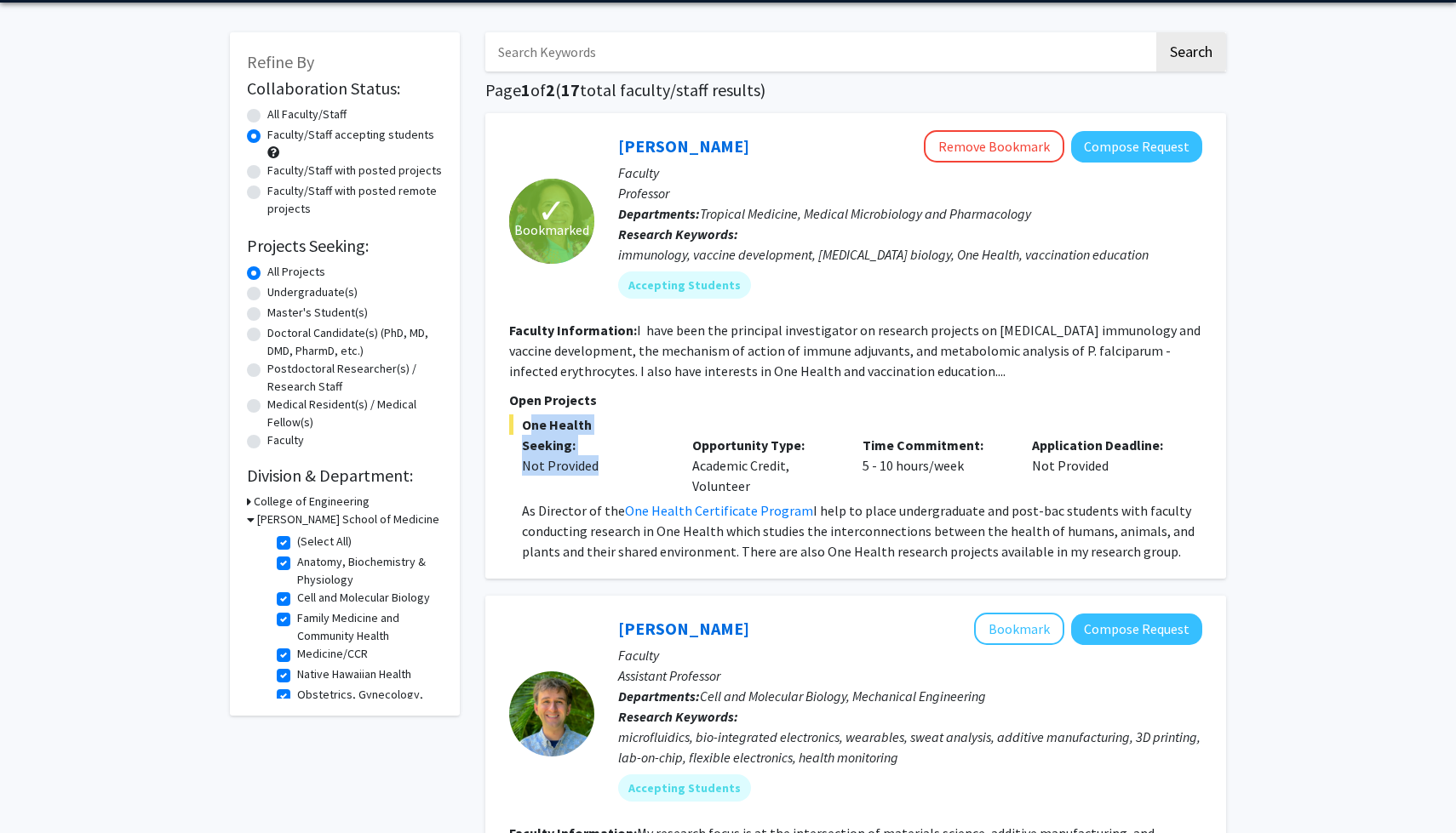
click at [773, 495] on div "Opportunity Type: Academic Credit, Volunteer" at bounding box center [764, 465] width 171 height 61
drag, startPoint x: 828, startPoint y: 453, endPoint x: 1156, endPoint y: 477, distance: 328.9
click at [1157, 477] on div "Seeking: Not Provided Opportunity Type: Academic Credit, Volunteer Time Commitm…" at bounding box center [842, 465] width 693 height 61
click at [1071, 472] on div "Application Deadline: Not Provided" at bounding box center [1104, 465] width 171 height 61
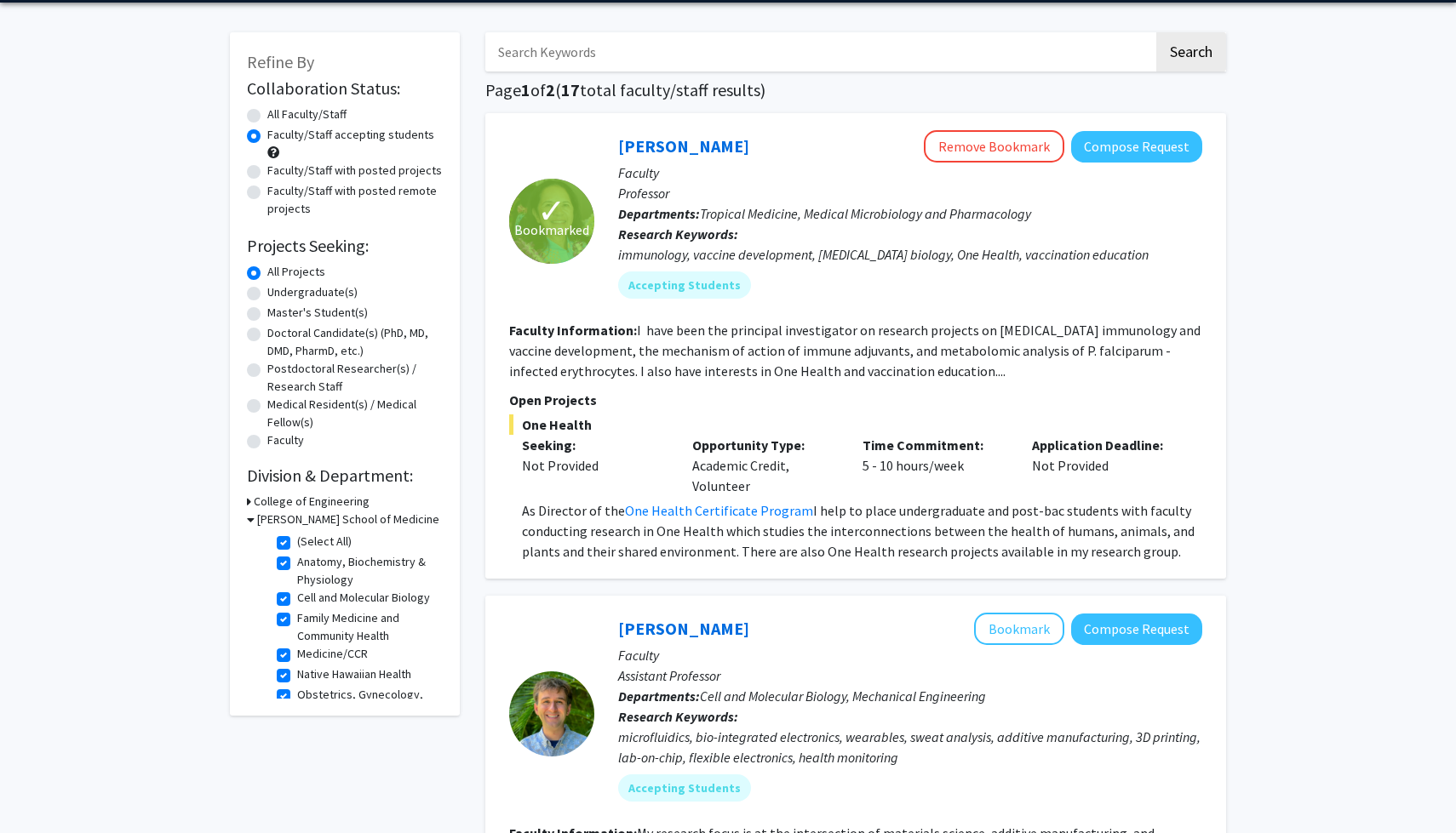
click at [777, 336] on fg-read-more "I have been the principal investigator on research projects on [MEDICAL_DATA] i…" at bounding box center [854, 350] width 692 height 58
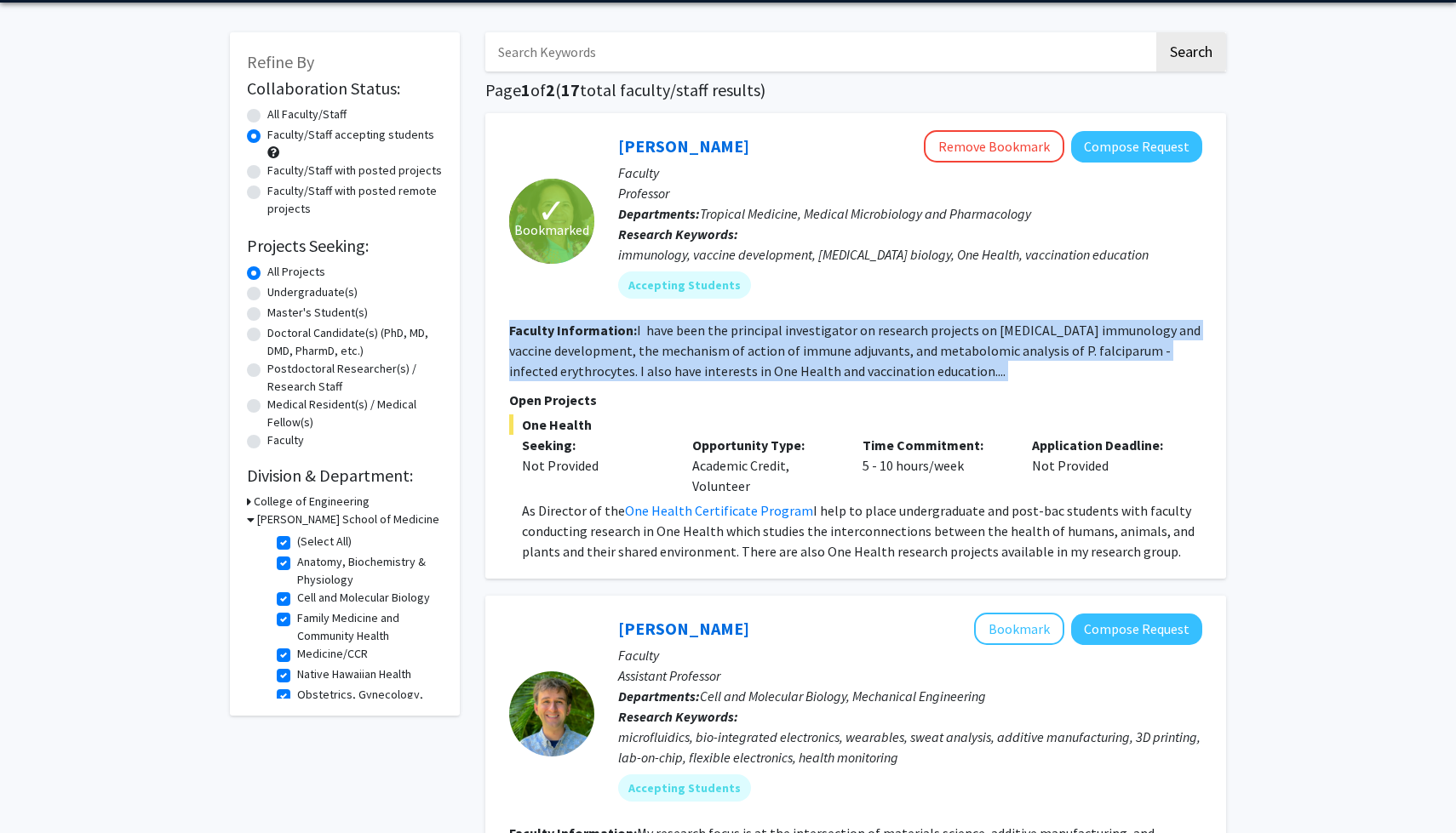
click at [777, 336] on fg-read-more "I have been the principal investigator on research projects on [MEDICAL_DATA] i…" at bounding box center [854, 350] width 692 height 58
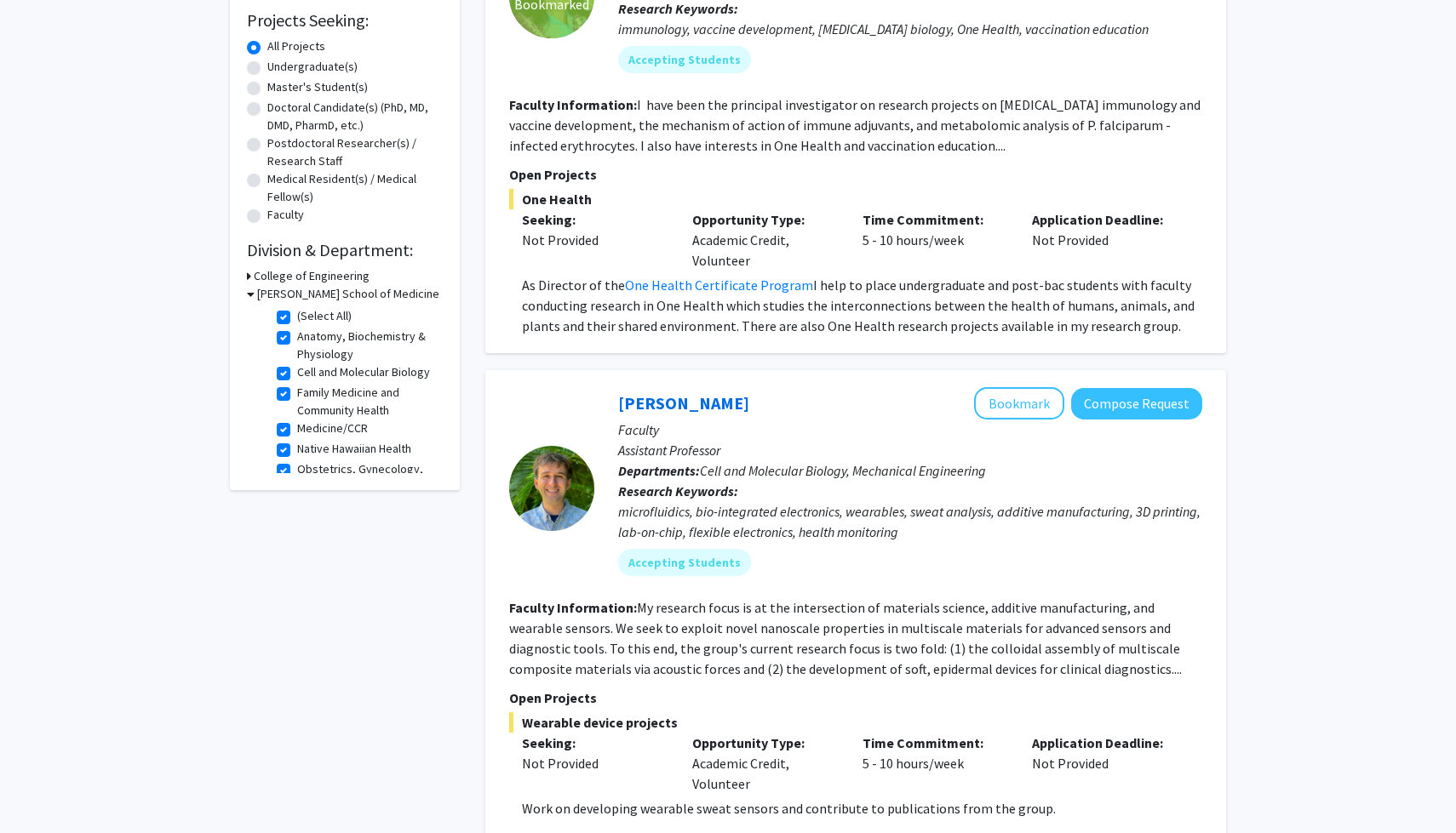
scroll to position [295, 0]
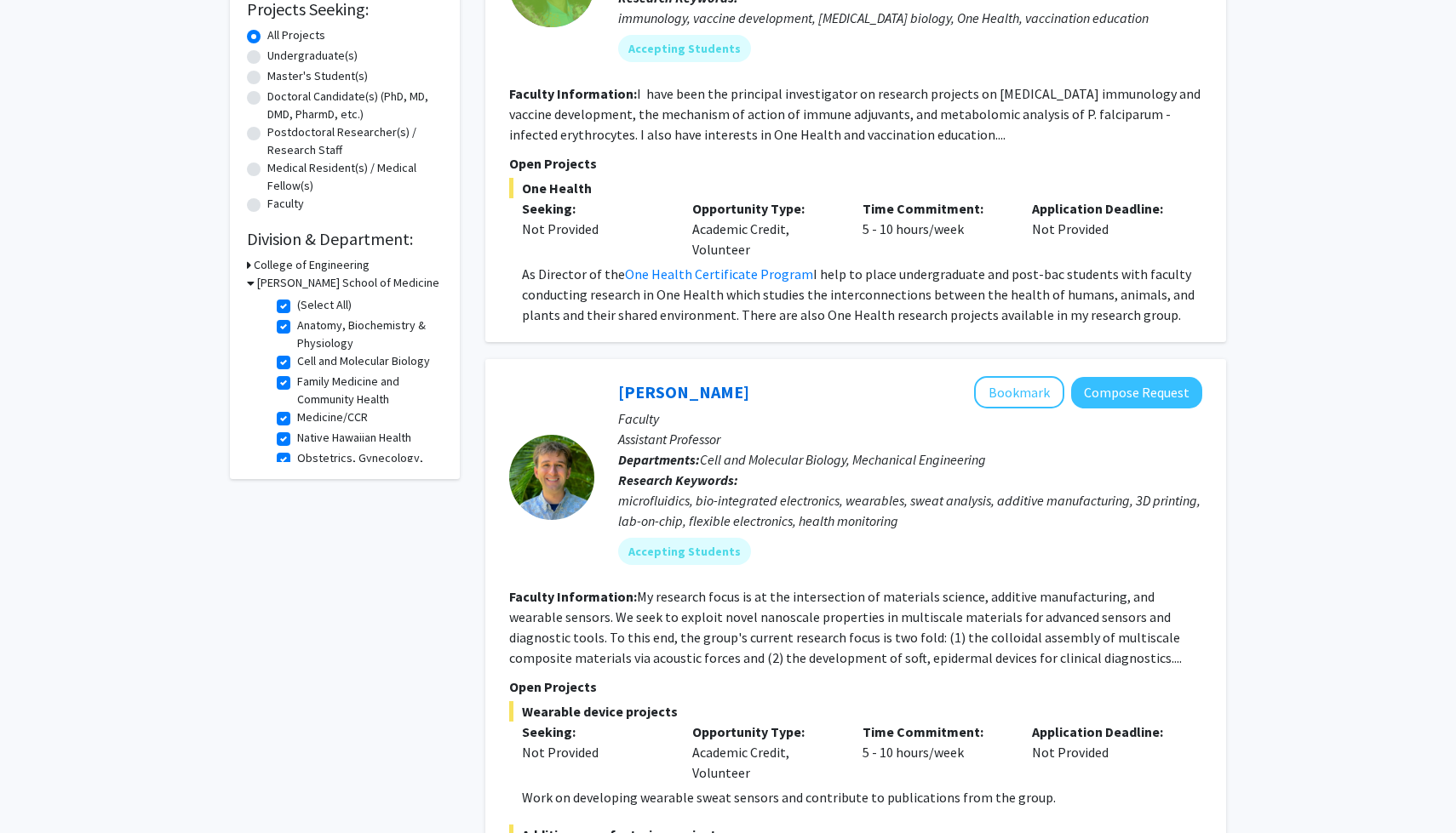
click at [753, 509] on div "microfluidics, bio-integrated electronics, wearables, sweat analysis, additive …" at bounding box center [909, 510] width 584 height 41
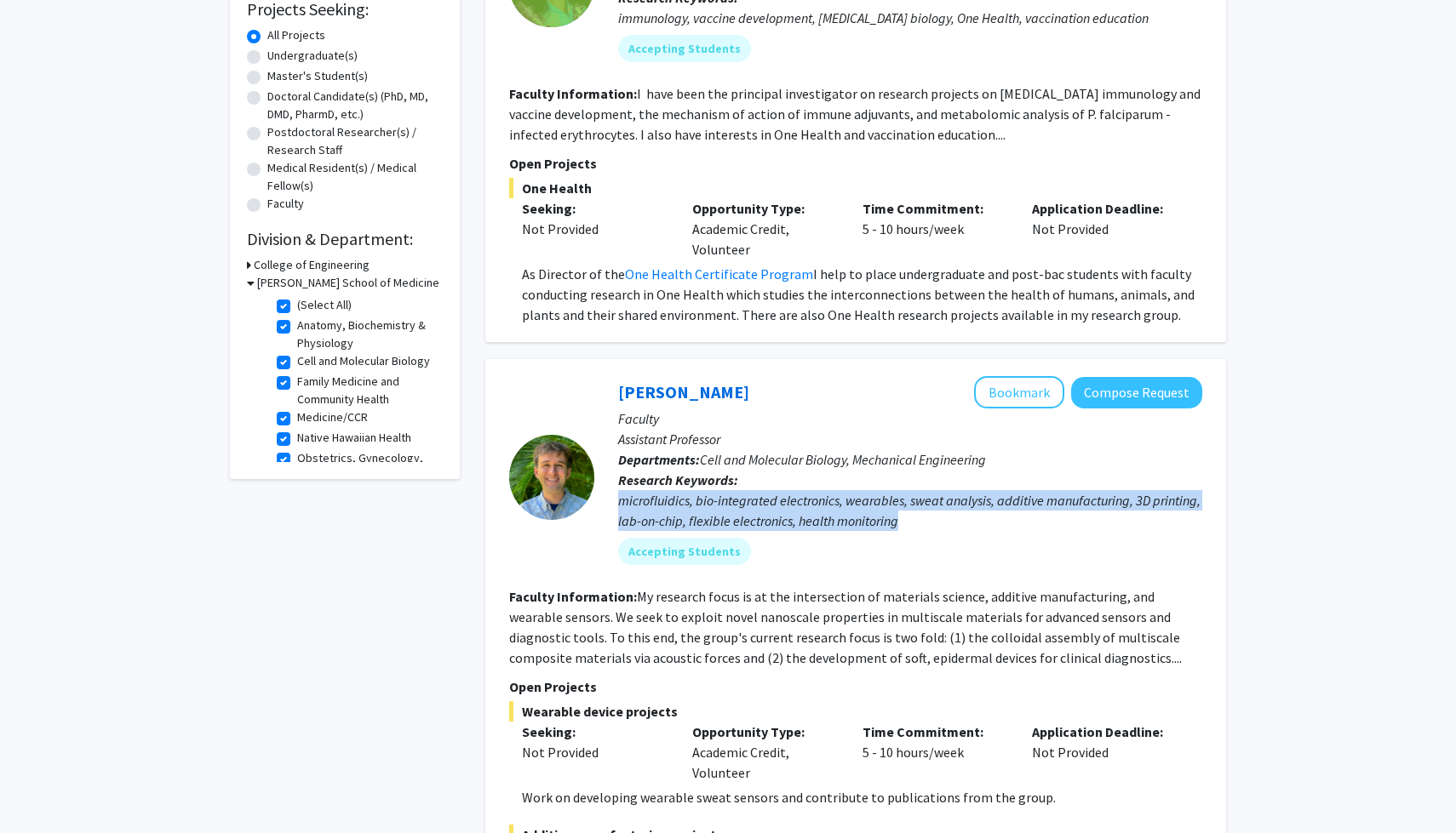
click at [753, 509] on div "microfluidics, bio-integrated electronics, wearables, sweat analysis, additive …" at bounding box center [909, 510] width 584 height 41
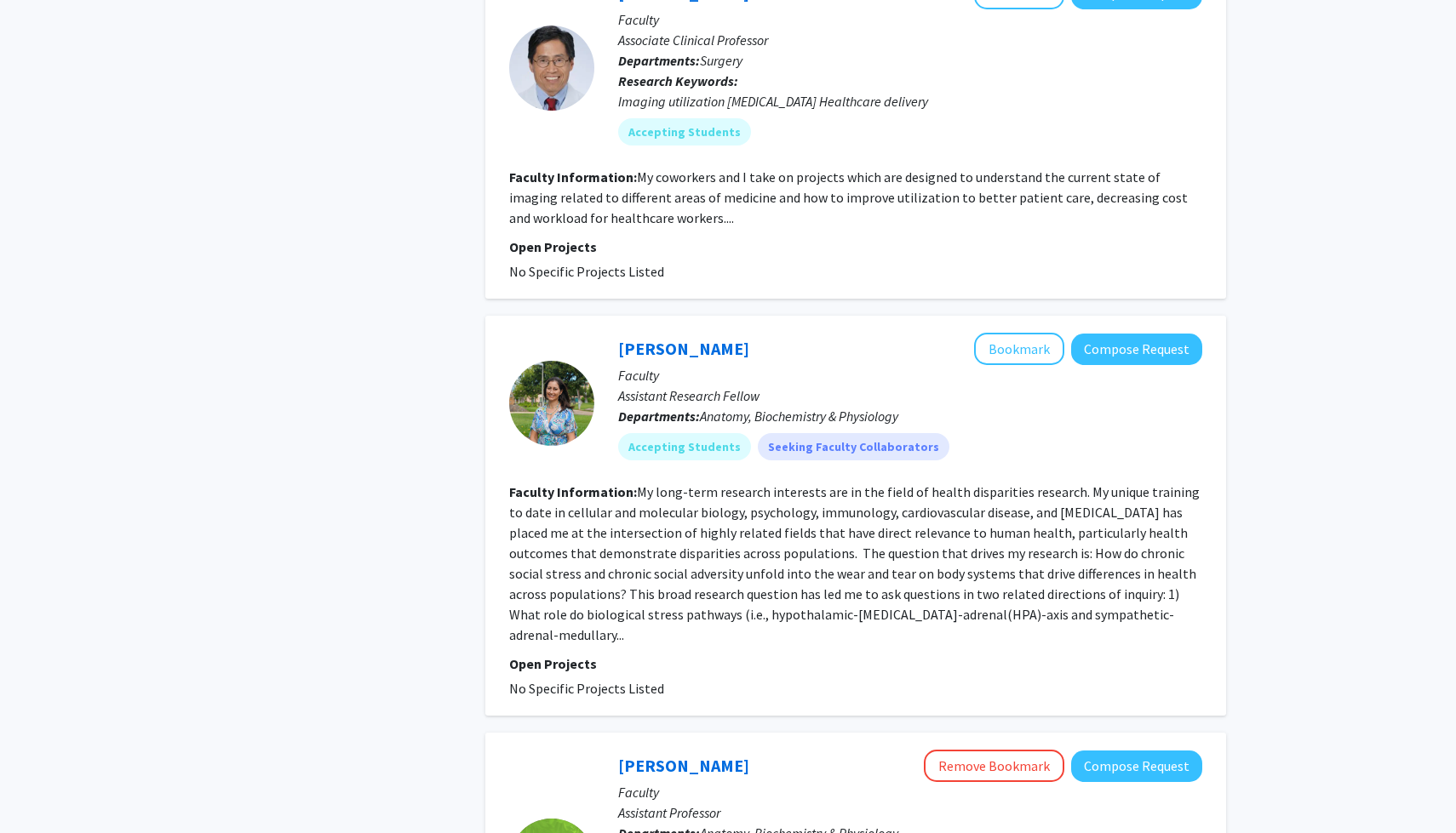
scroll to position [2456, 0]
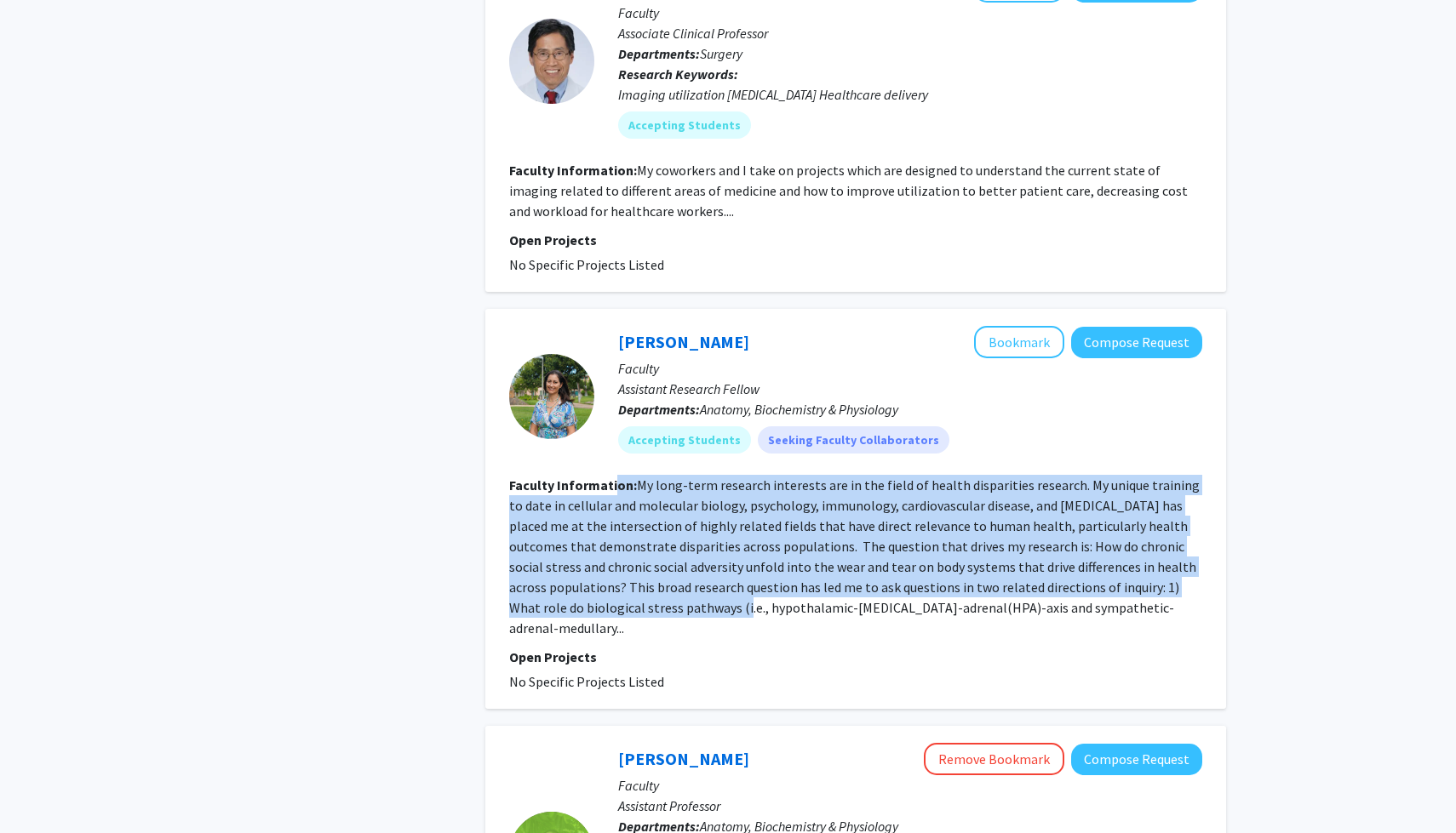
drag, startPoint x: 614, startPoint y: 467, endPoint x: 645, endPoint y: 595, distance: 131.7
click at [646, 595] on section "Faculty Information: My long-term research interests are in the field of health…" at bounding box center [855, 557] width 693 height 164
click at [645, 595] on fg-read-more "My long-term research interests are in the field of health disparities research…" at bounding box center [854, 557] width 691 height 160
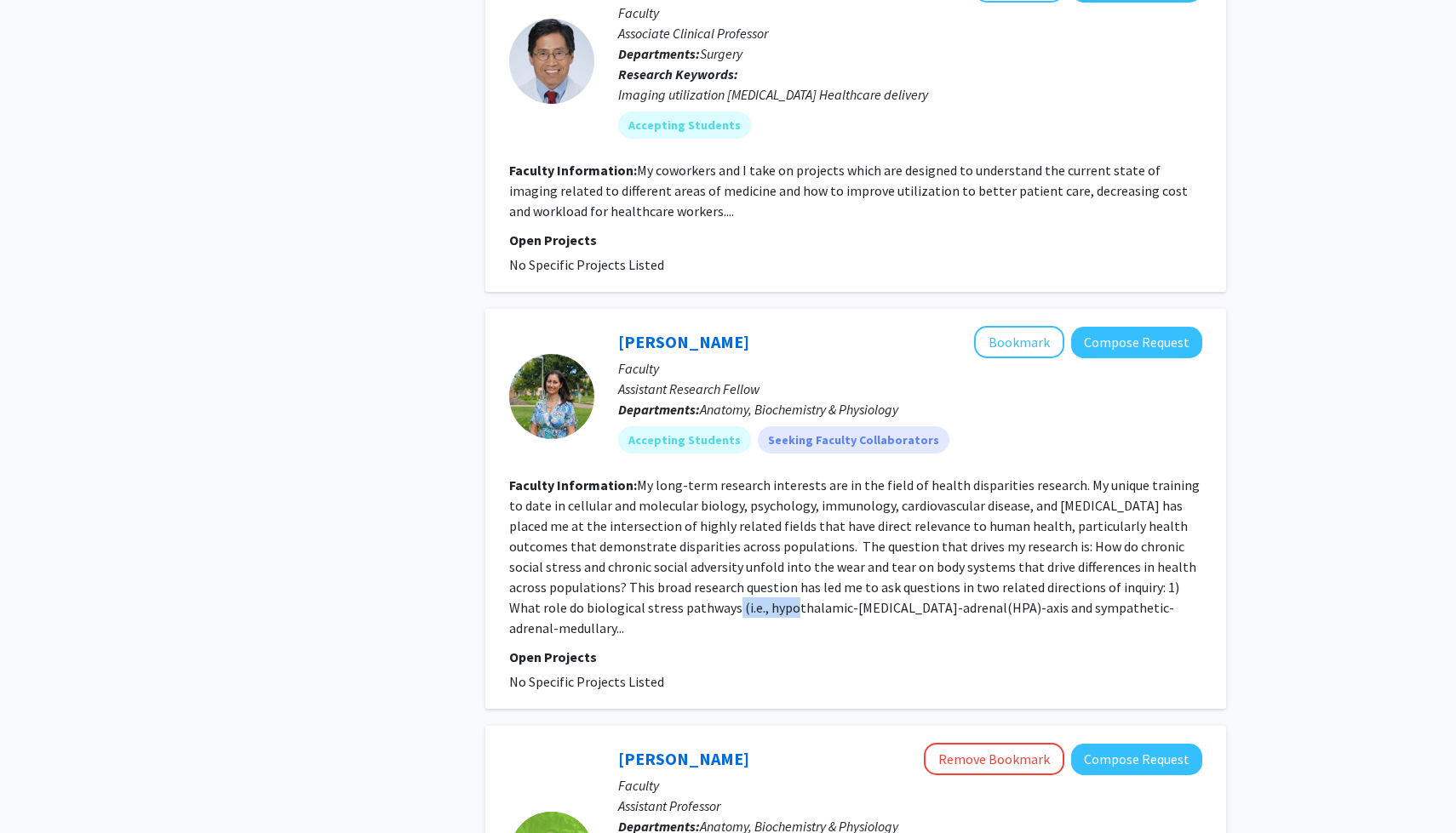
click at [645, 595] on fg-read-more "My long-term research interests are in the field of health disparities research…" at bounding box center [854, 557] width 691 height 160
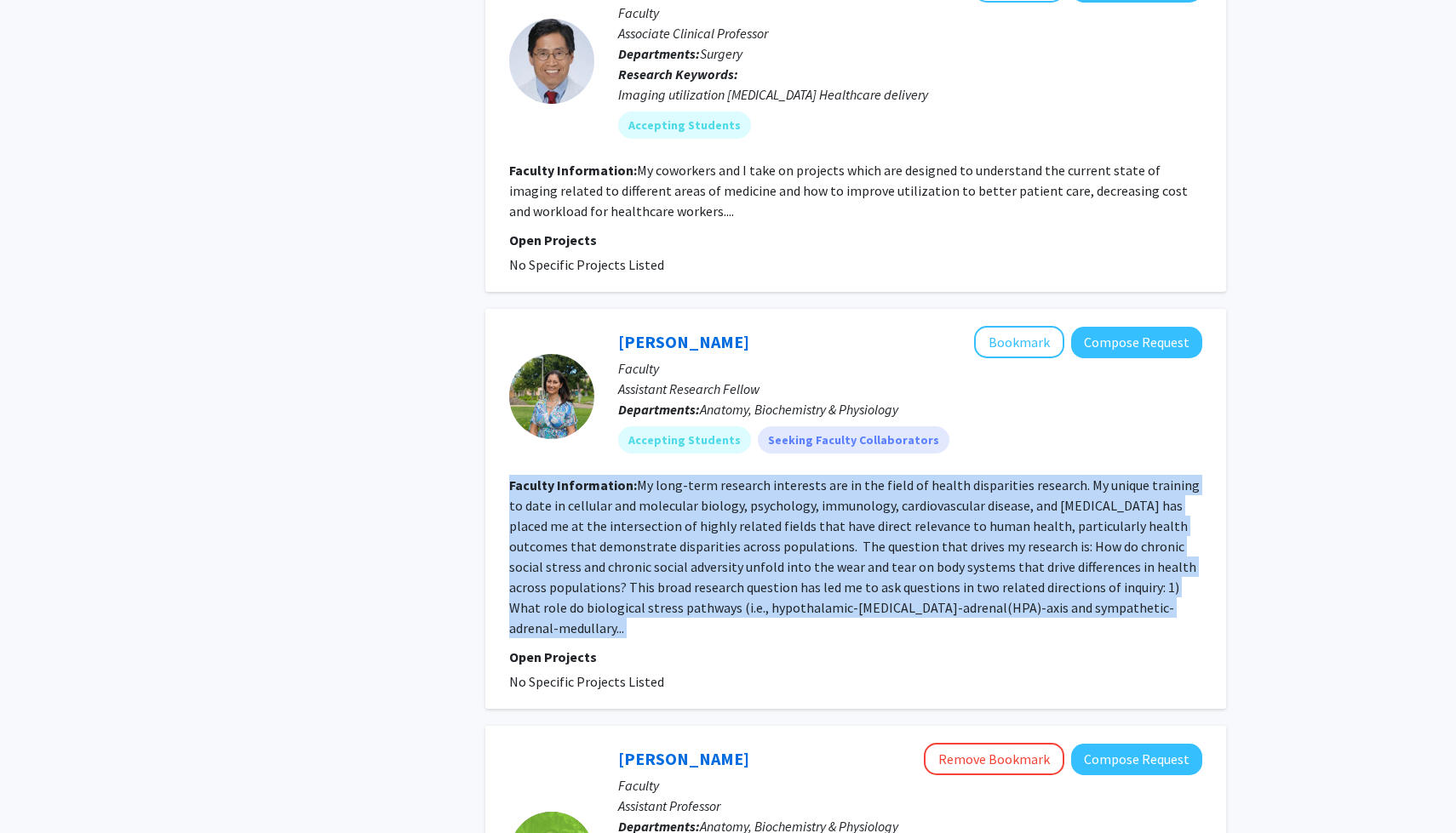
click at [645, 595] on fg-read-more "My long-term research interests are in the field of health disparities research…" at bounding box center [854, 557] width 691 height 160
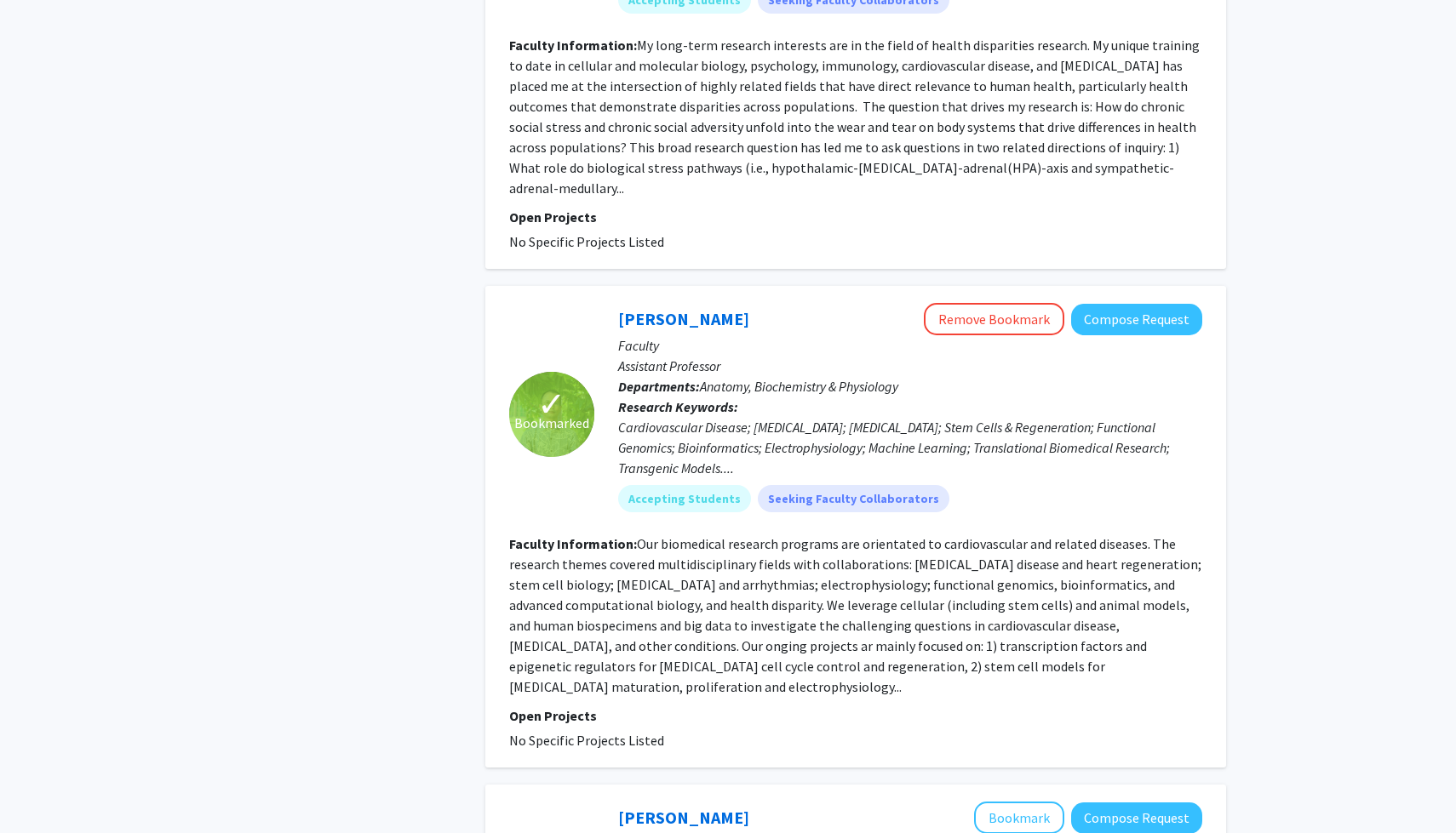
scroll to position [2897, 0]
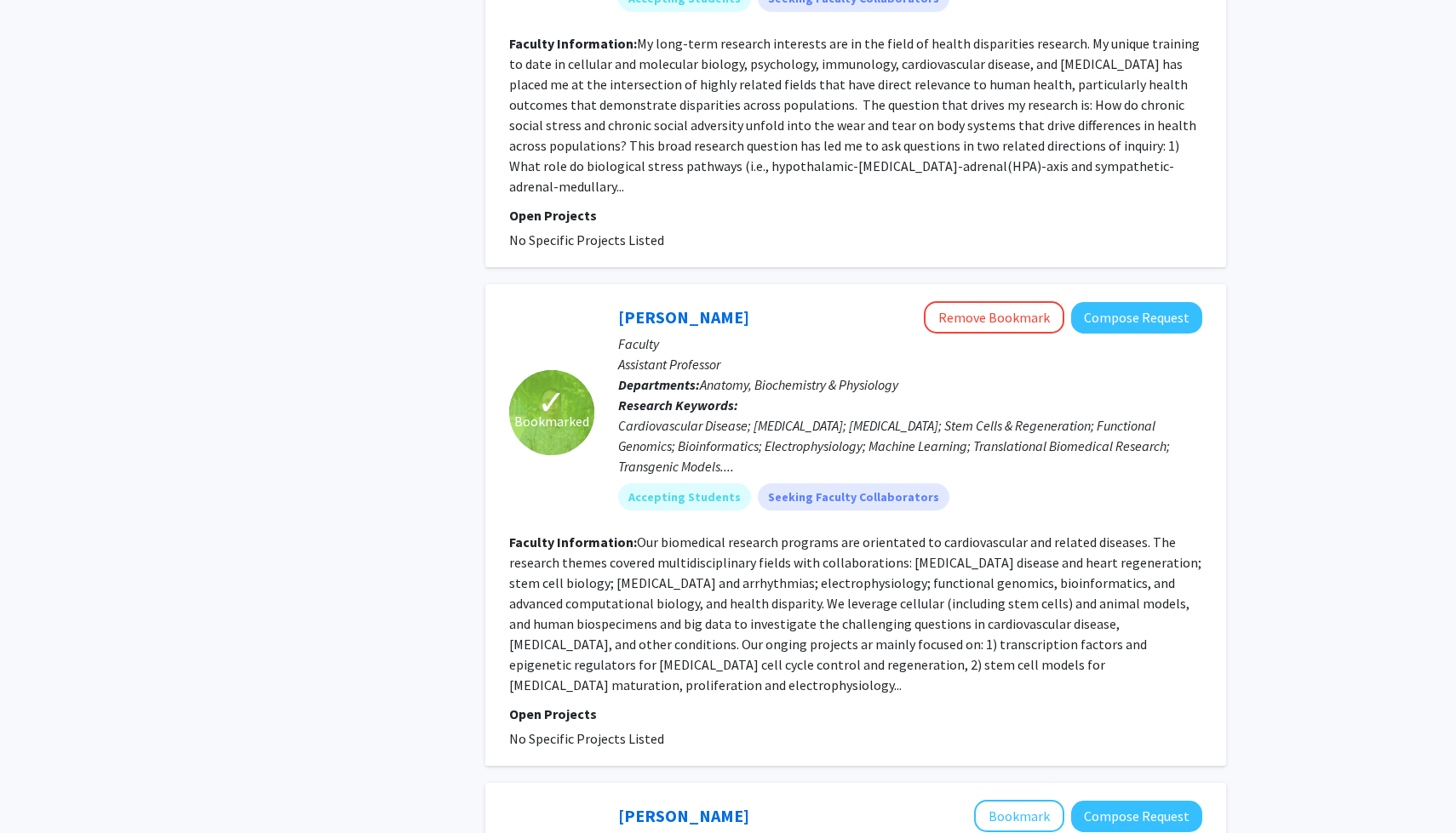
click at [645, 595] on fg-read-more "Our biomedical research programs are orientated to cardiovascular and related d…" at bounding box center [854, 614] width 692 height 160
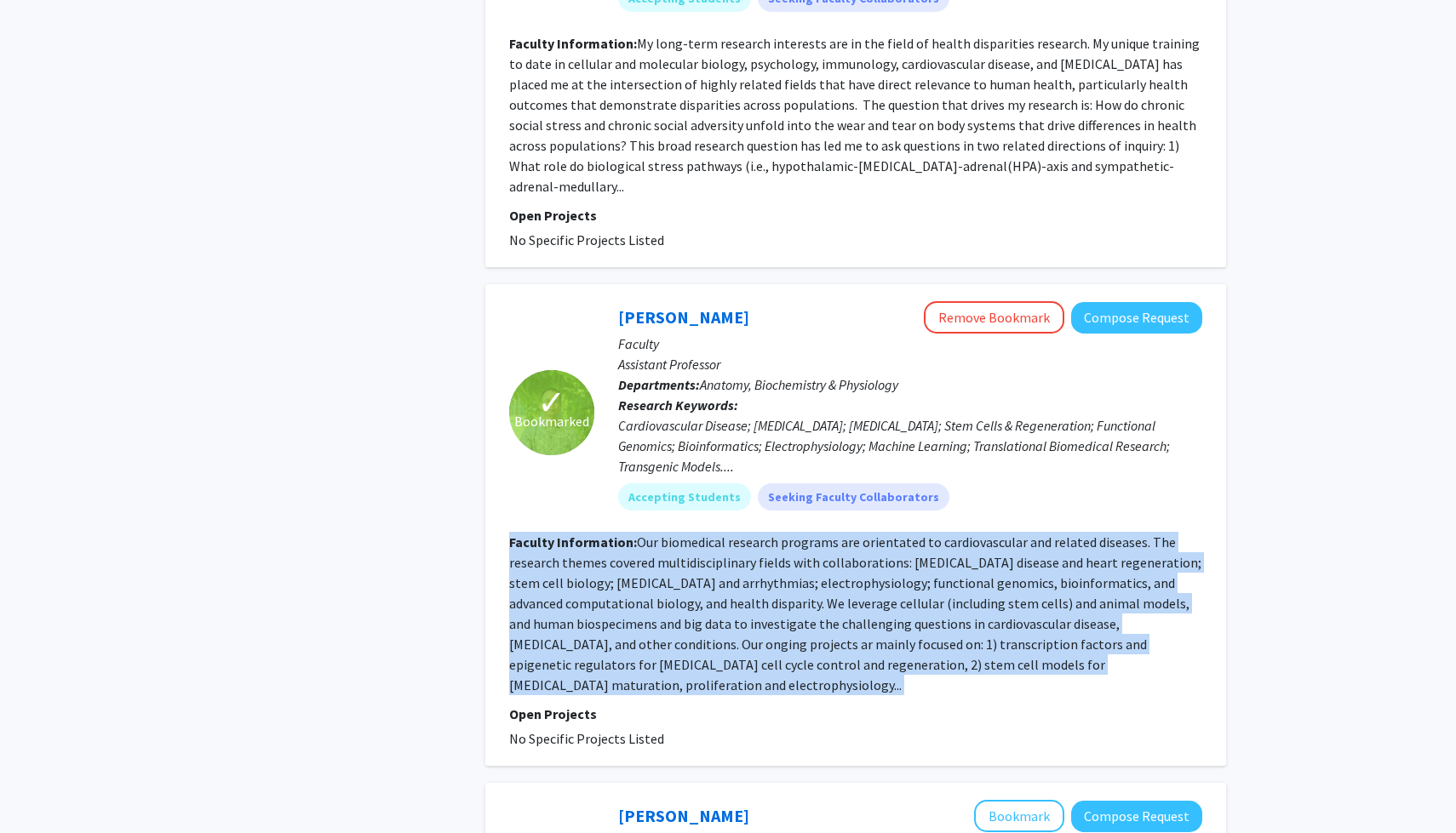
click at [645, 595] on fg-read-more "Our biomedical research programs are orientated to cardiovascular and related d…" at bounding box center [854, 614] width 692 height 160
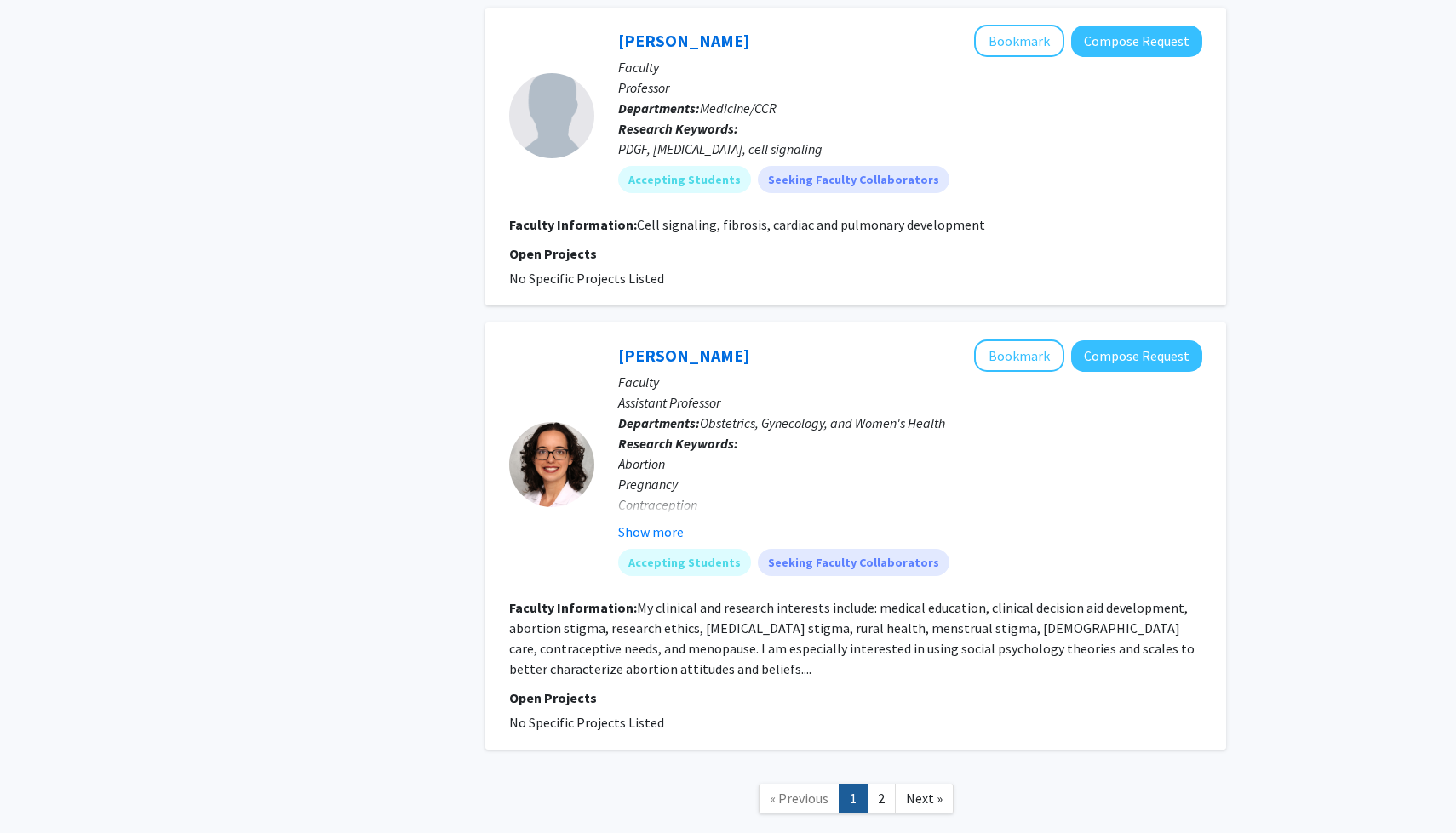
scroll to position [3678, 0]
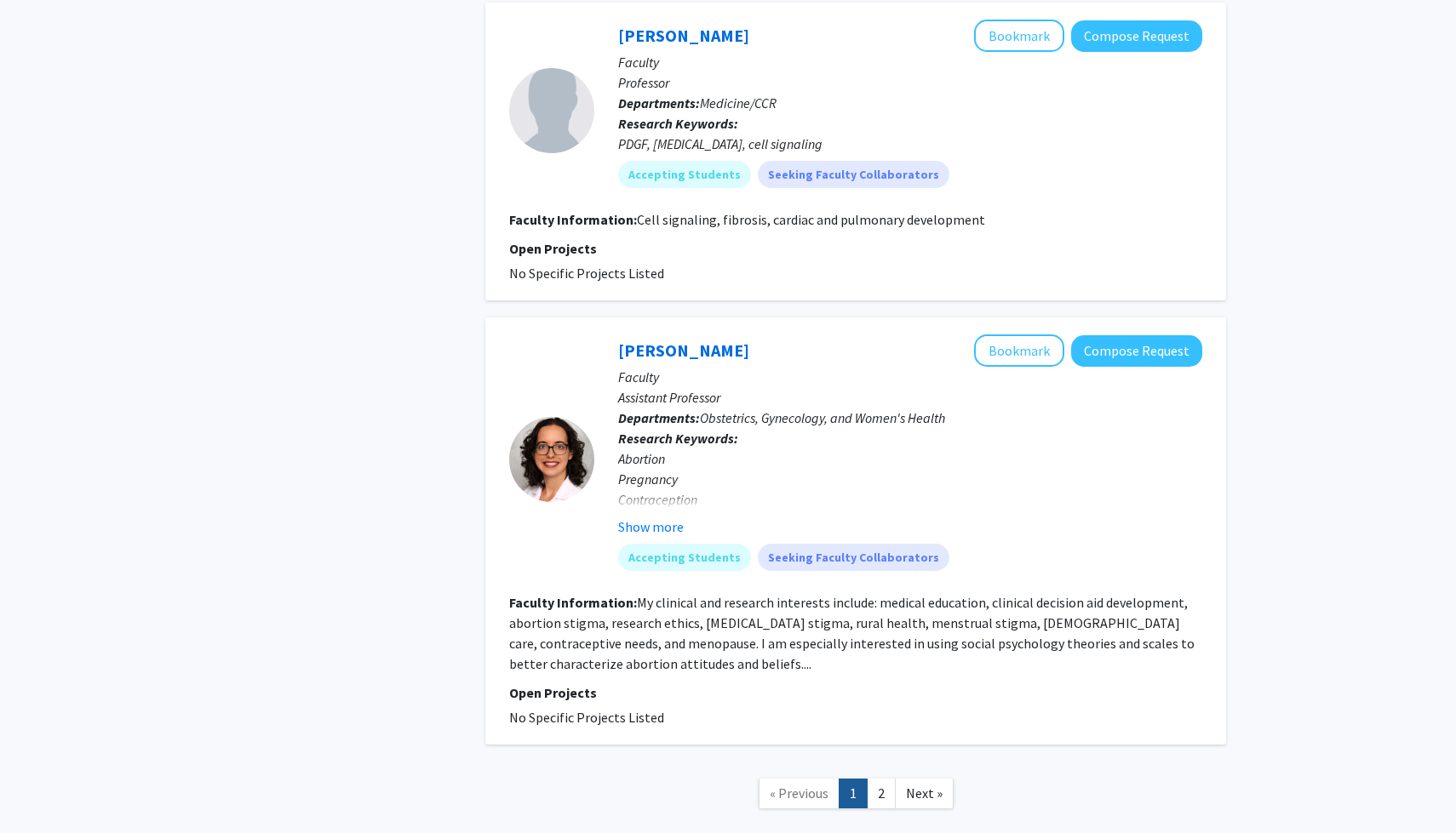
click at [648, 594] on fg-read-more "My clinical and research interests include: medical education, clinical decisio…" at bounding box center [851, 632] width 686 height 78
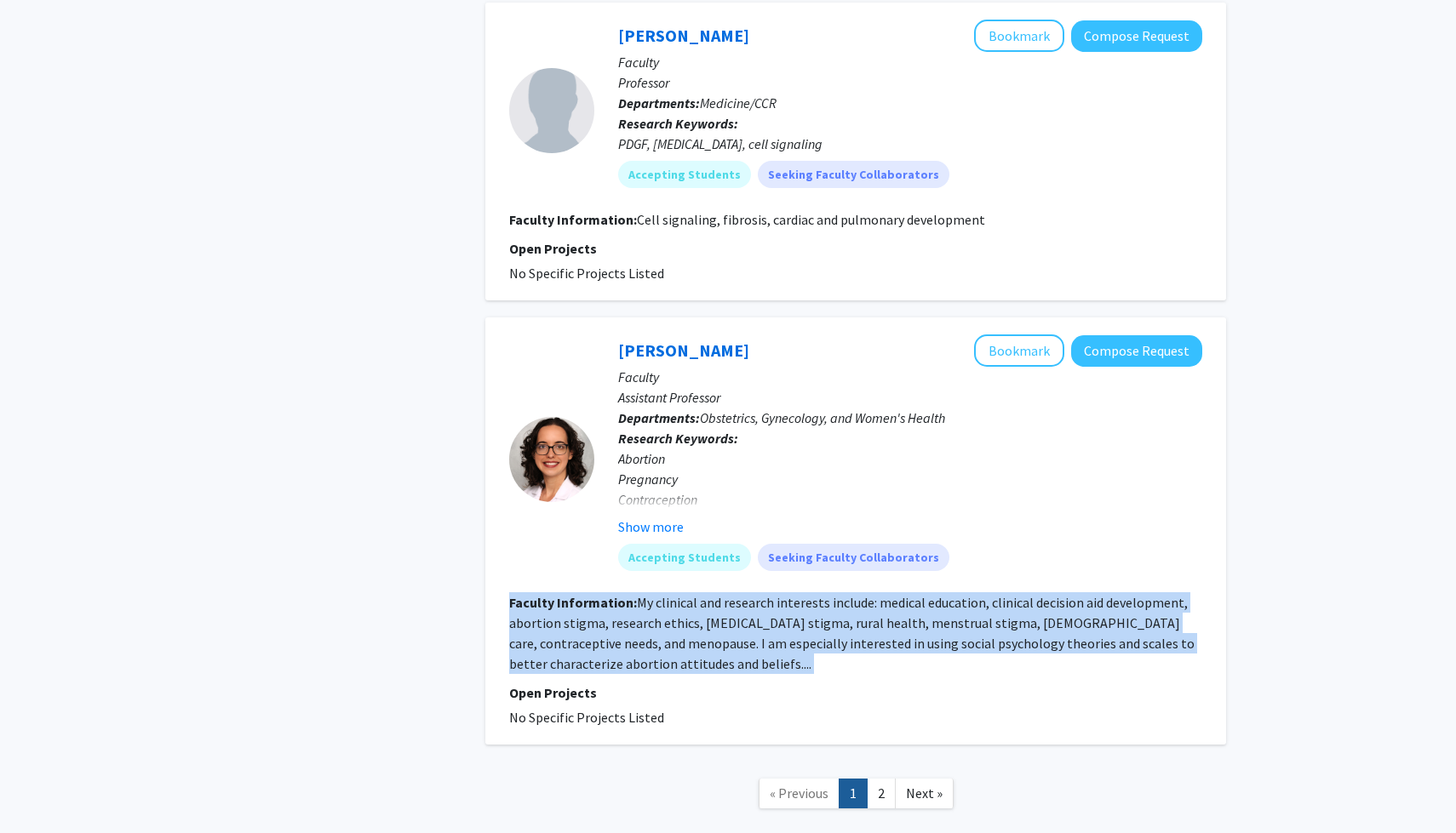
click at [648, 594] on fg-read-more "My clinical and research interests include: medical education, clinical decisio…" at bounding box center [851, 632] width 686 height 78
click at [713, 602] on fg-read-more "My clinical and research interests include: medical education, clinical decisio…" at bounding box center [851, 632] width 686 height 78
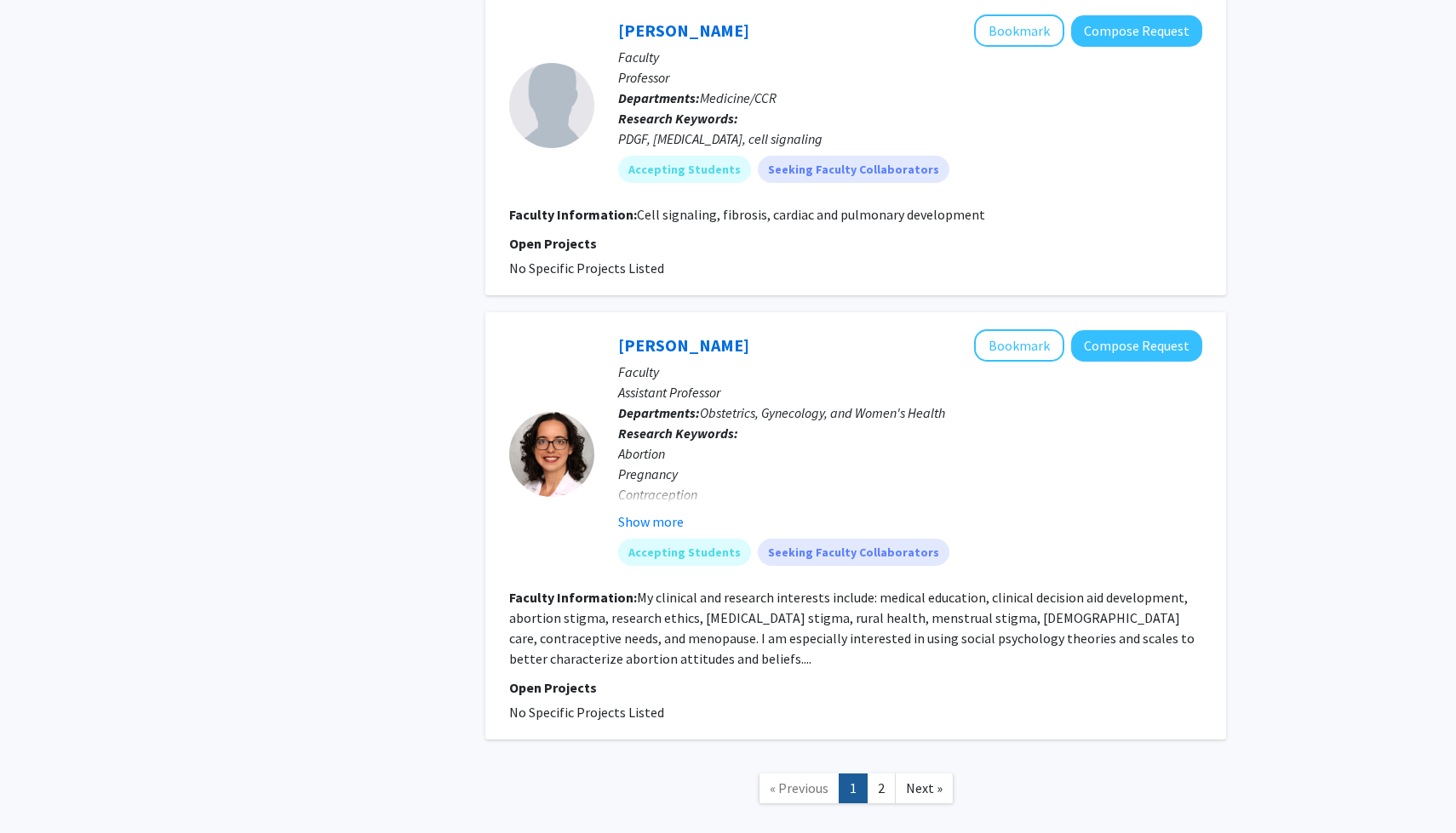
scroll to position [3736, 0]
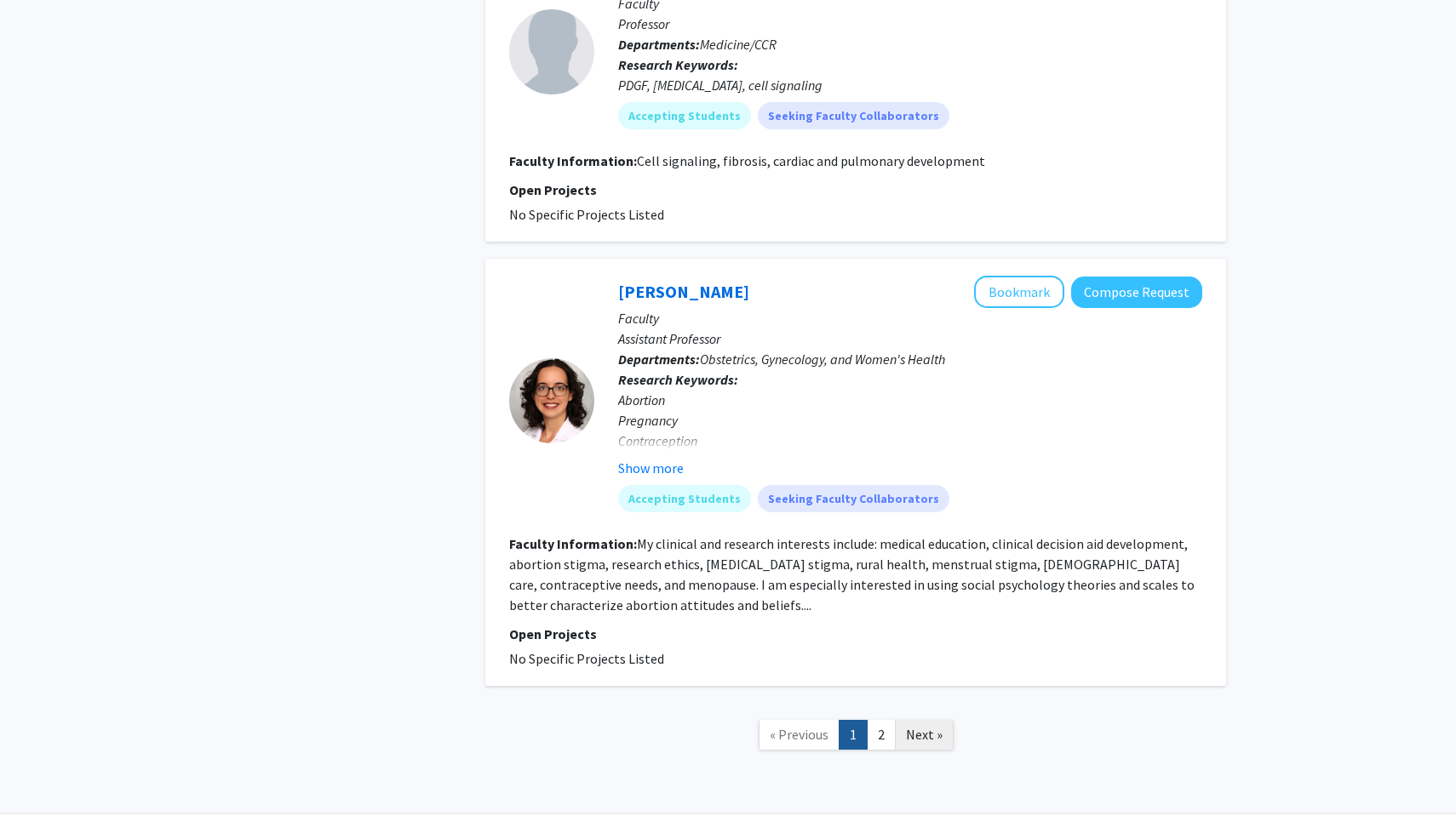
click at [916, 720] on link "Next »" at bounding box center [923, 735] width 59 height 30
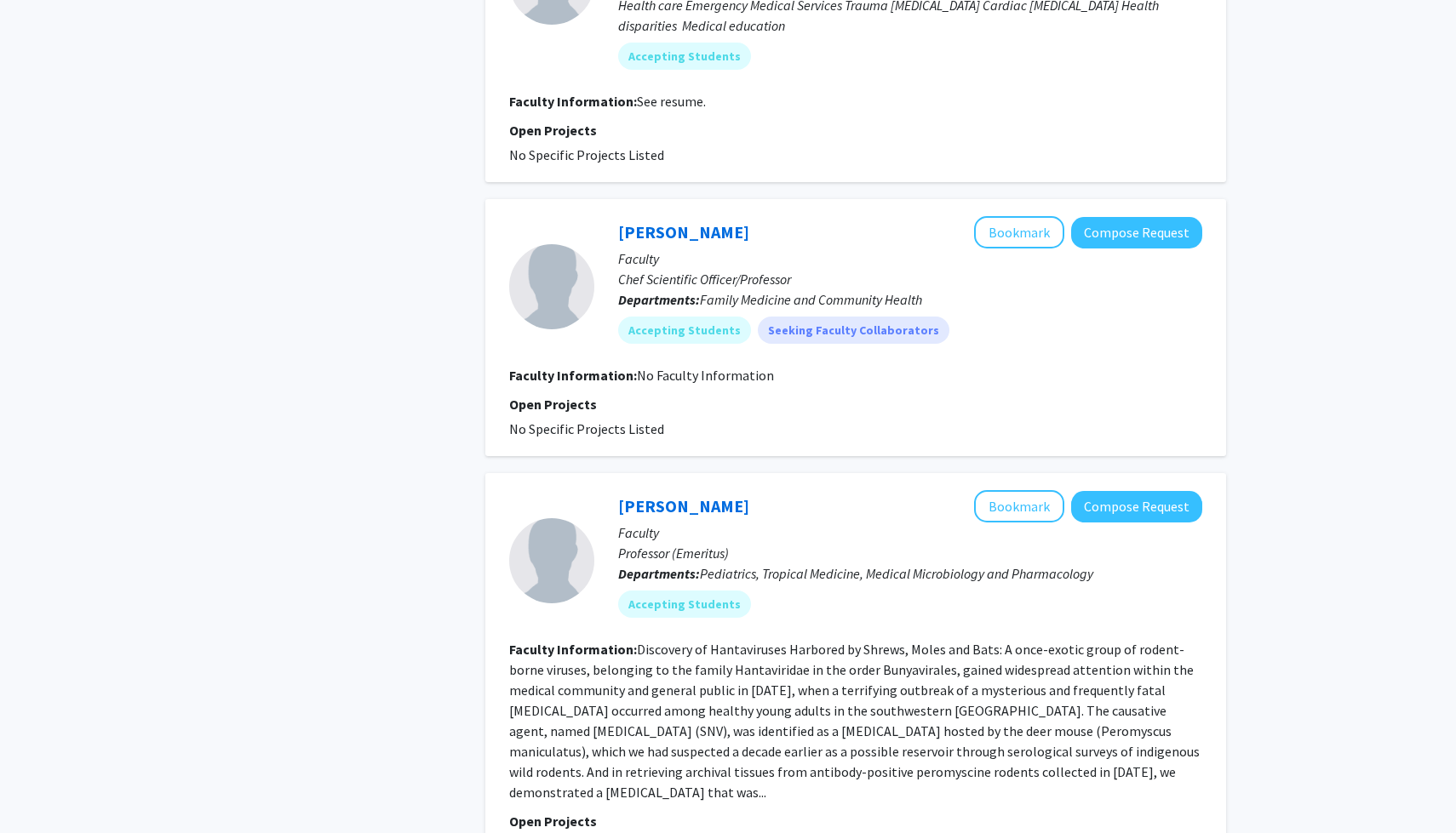
scroll to position [1652, 0]
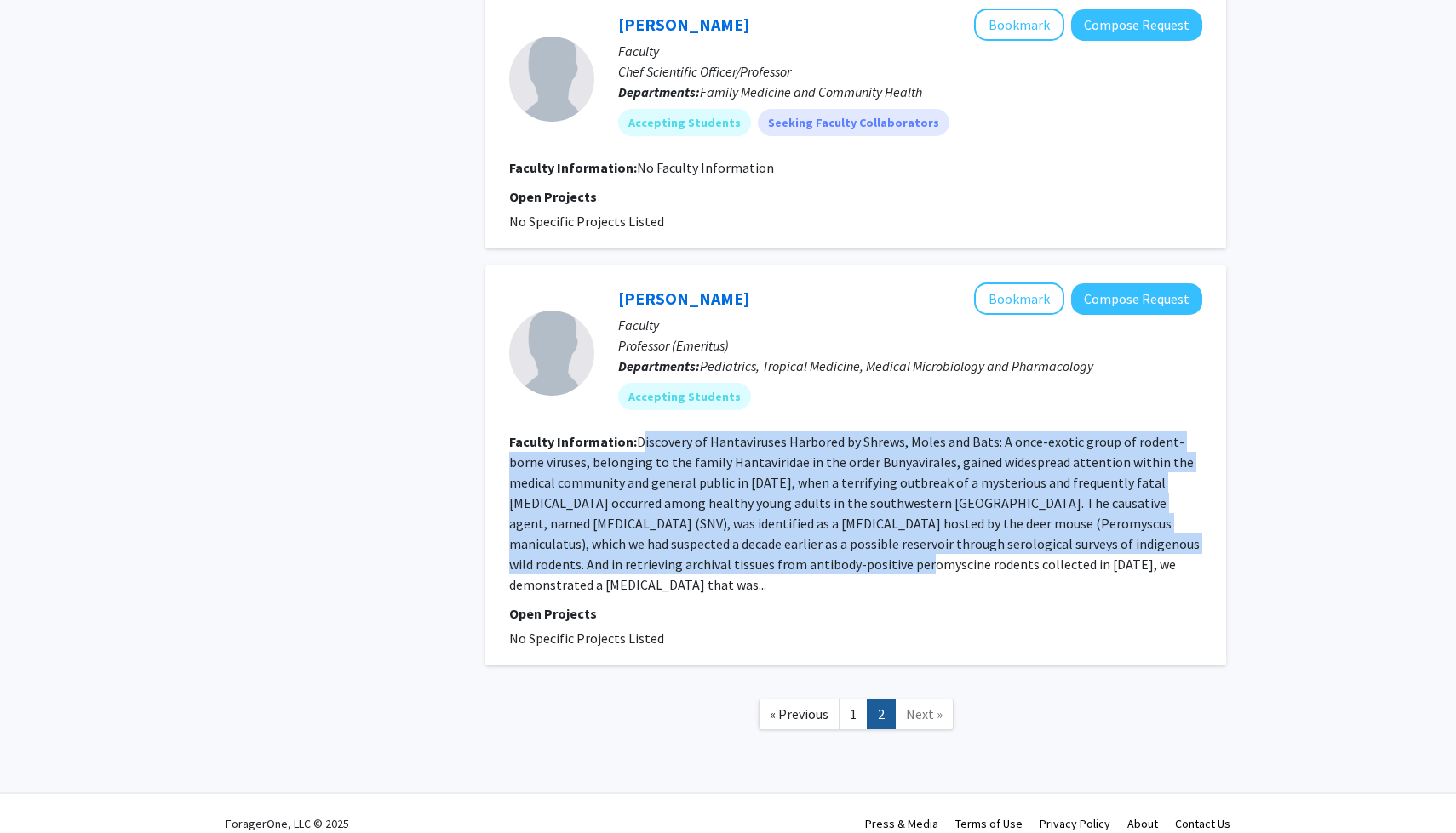
drag, startPoint x: 642, startPoint y: 443, endPoint x: 728, endPoint y: 568, distance: 151.7
click at [728, 568] on fg-read-more "Discovery of Hantaviruses Harbored by Shrews, Moles and Bats: A once-exotic gro…" at bounding box center [854, 513] width 691 height 160
click at [825, 551] on fg-read-more "Discovery of Hantaviruses Harbored by Shrews, Moles and Bats: A once-exotic gro…" at bounding box center [854, 513] width 691 height 160
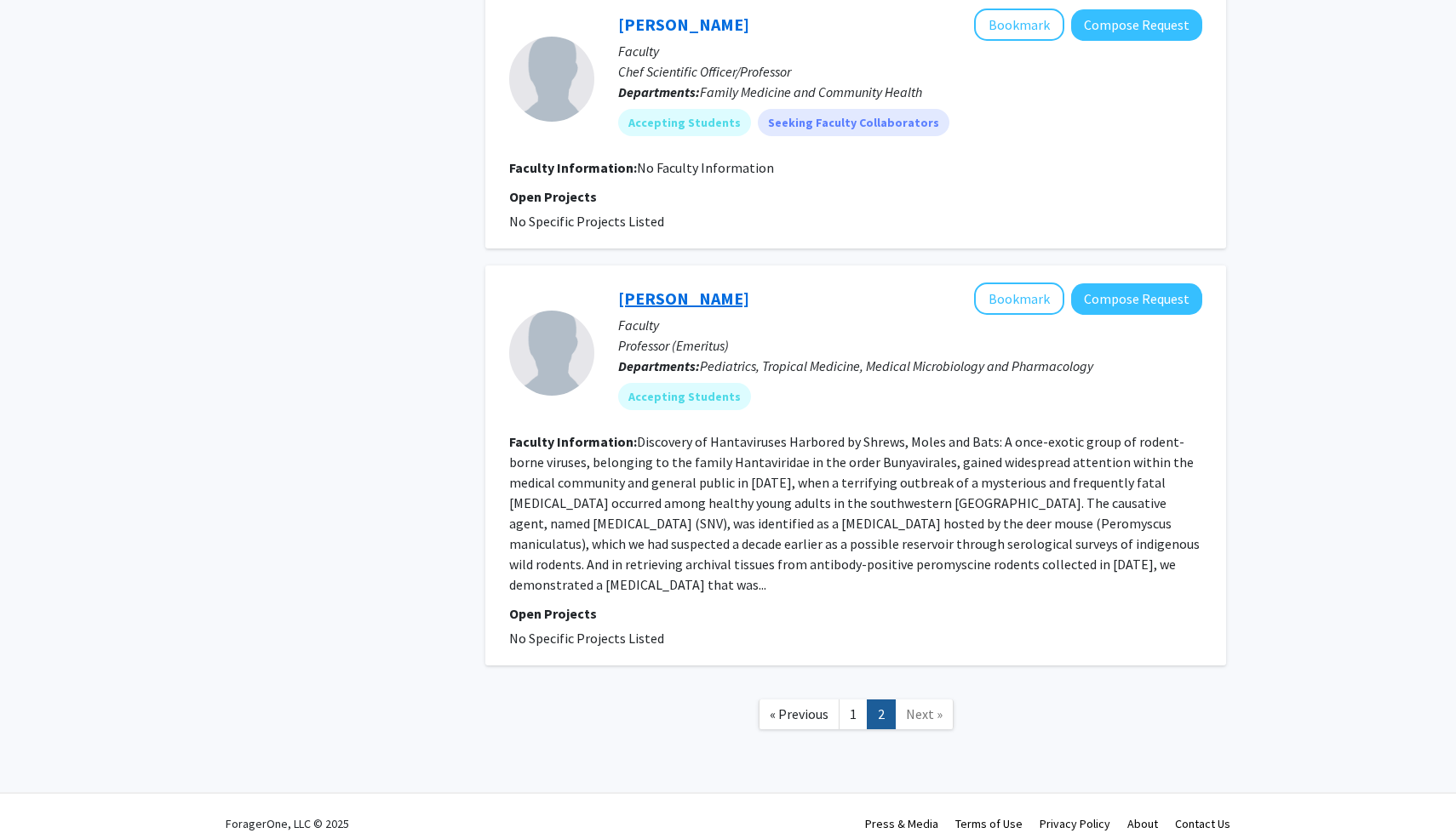
click at [661, 299] on link "[PERSON_NAME]" at bounding box center [683, 297] width 131 height 21
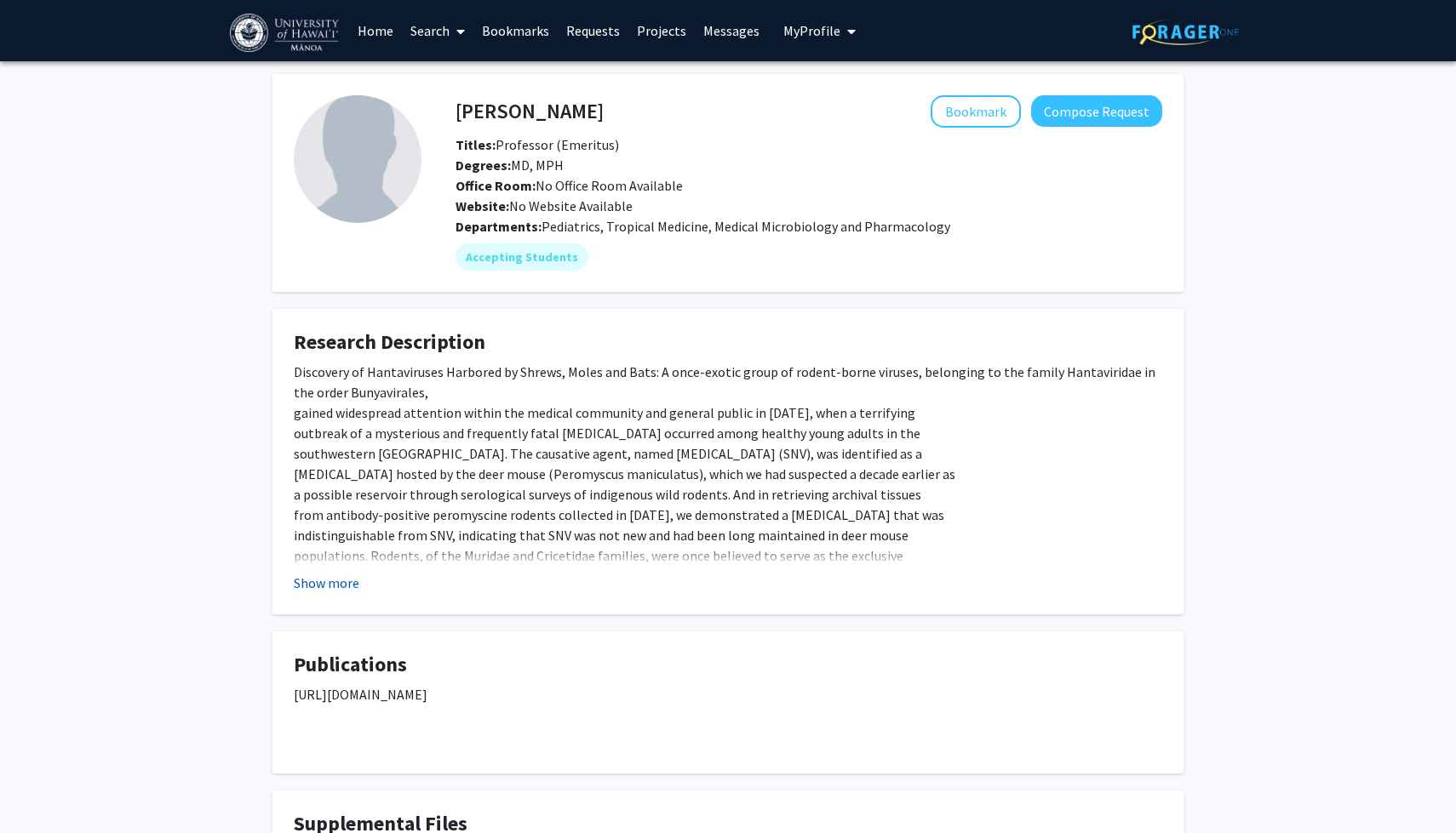
click at [347, 588] on button "Show more" at bounding box center [326, 583] width 66 height 20
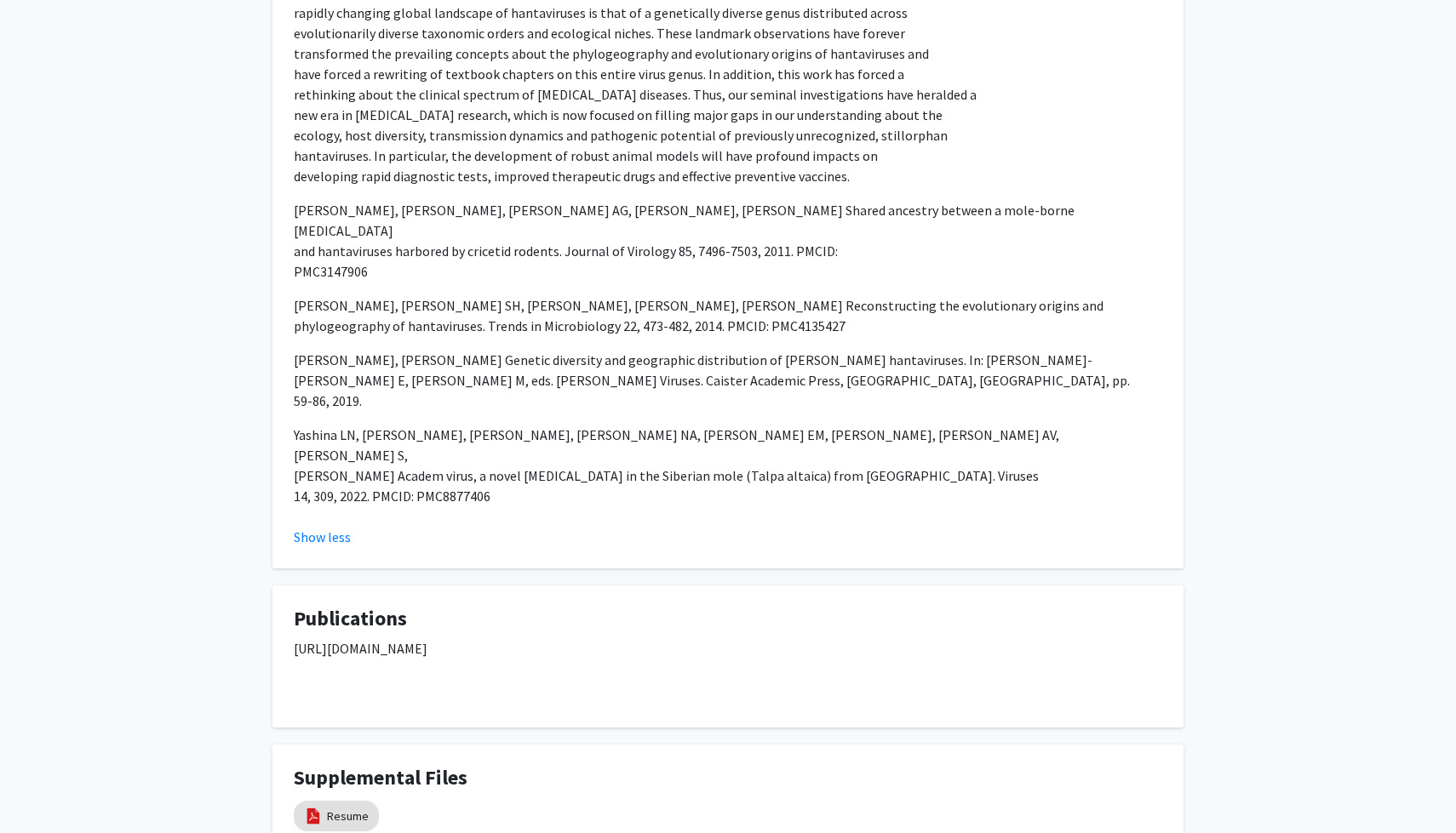
scroll to position [1245, 0]
click at [341, 807] on link "Resume" at bounding box center [348, 816] width 42 height 18
select select "custom"
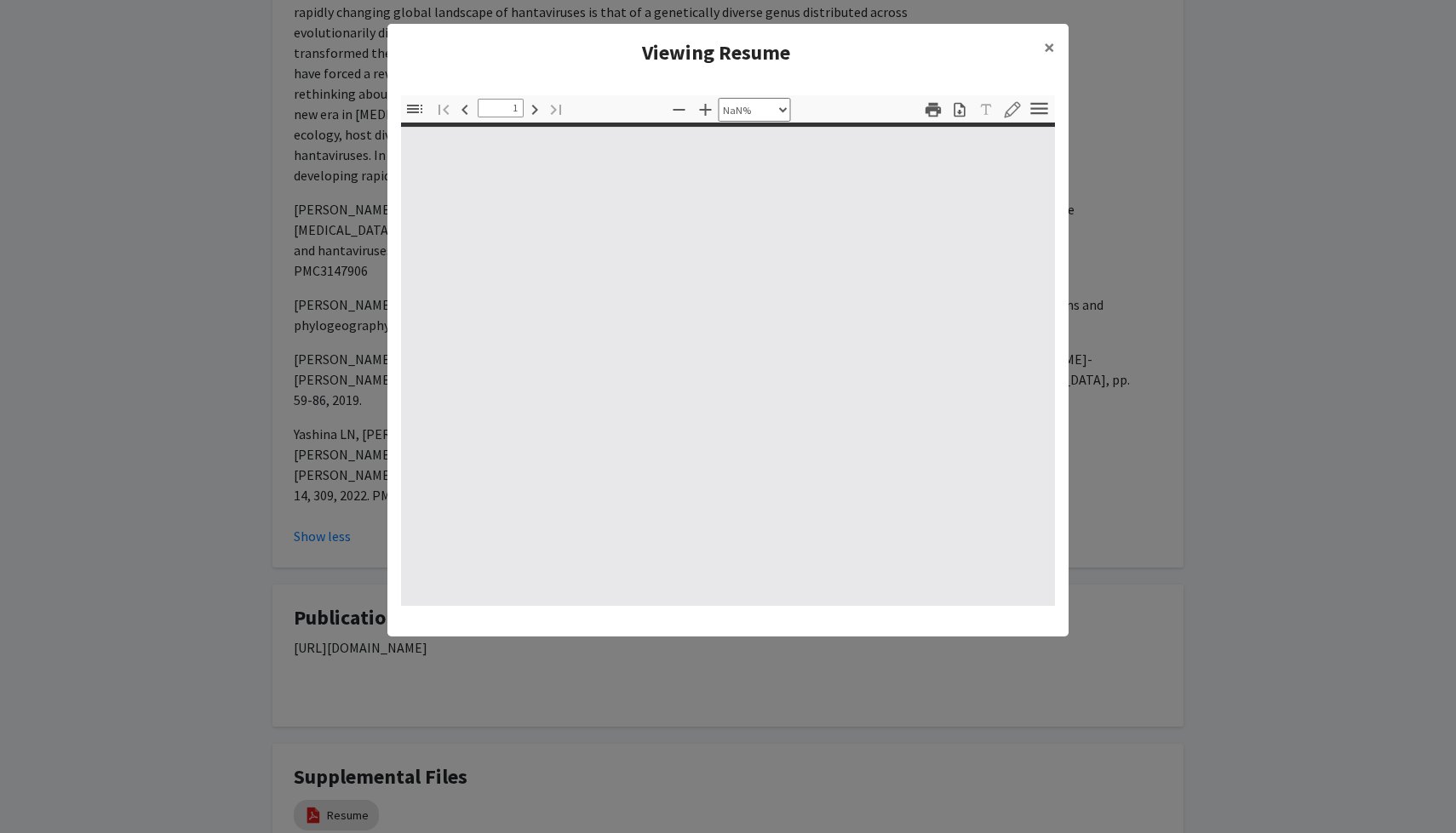
type input "0"
select select "custom"
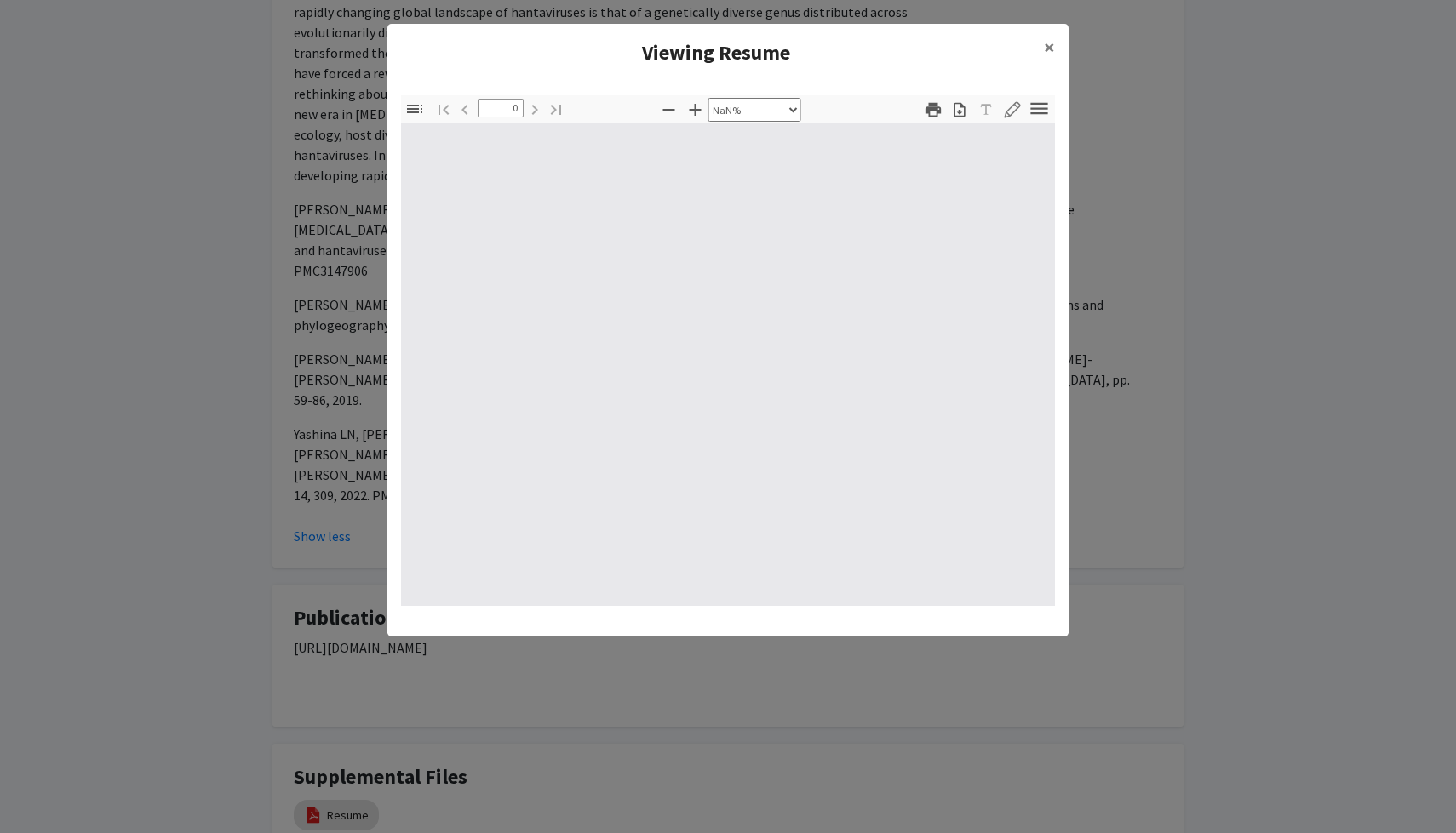
type input "1"
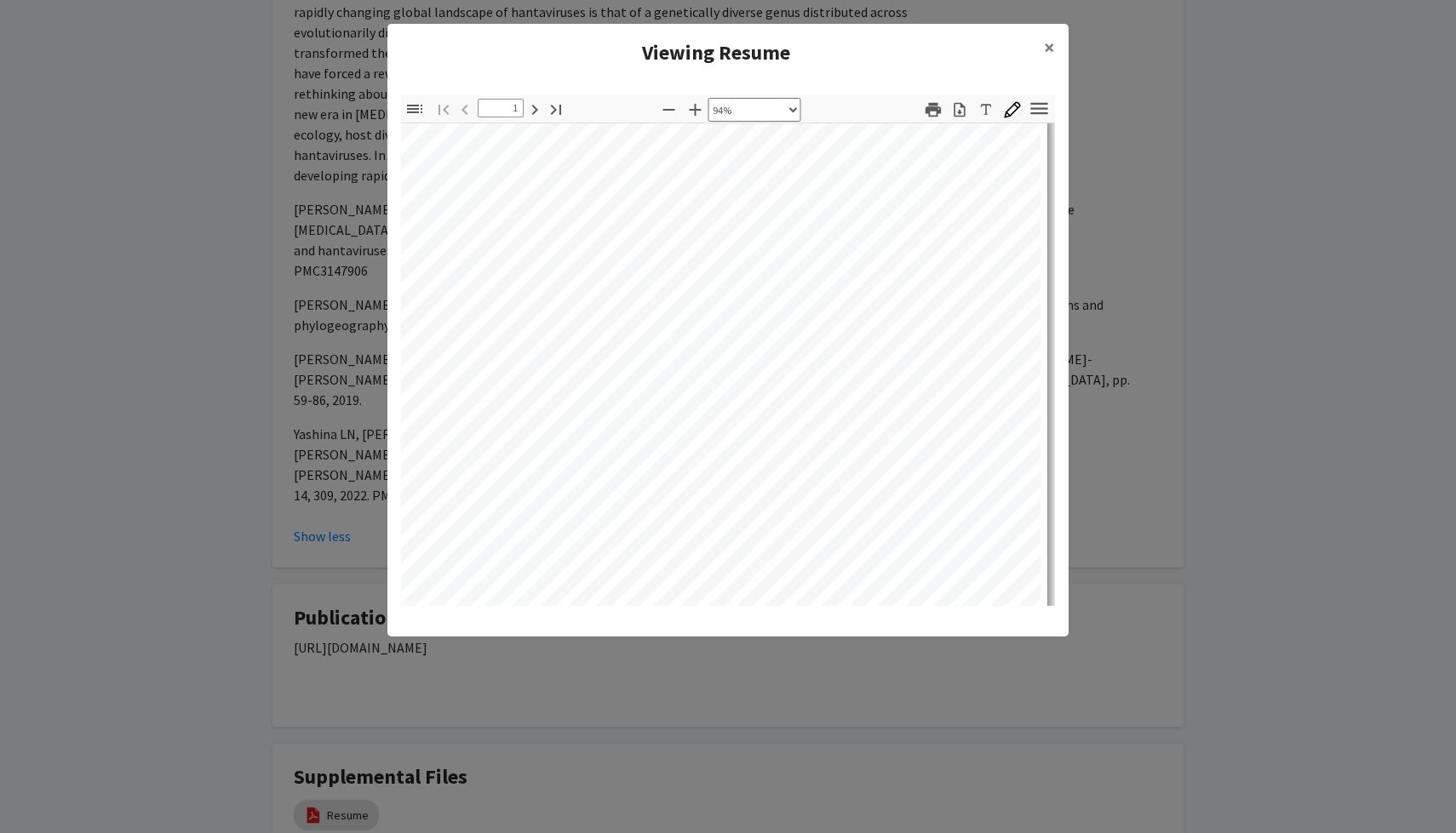
scroll to position [30, 35]
select select "custom"
type input "2"
select select "custom"
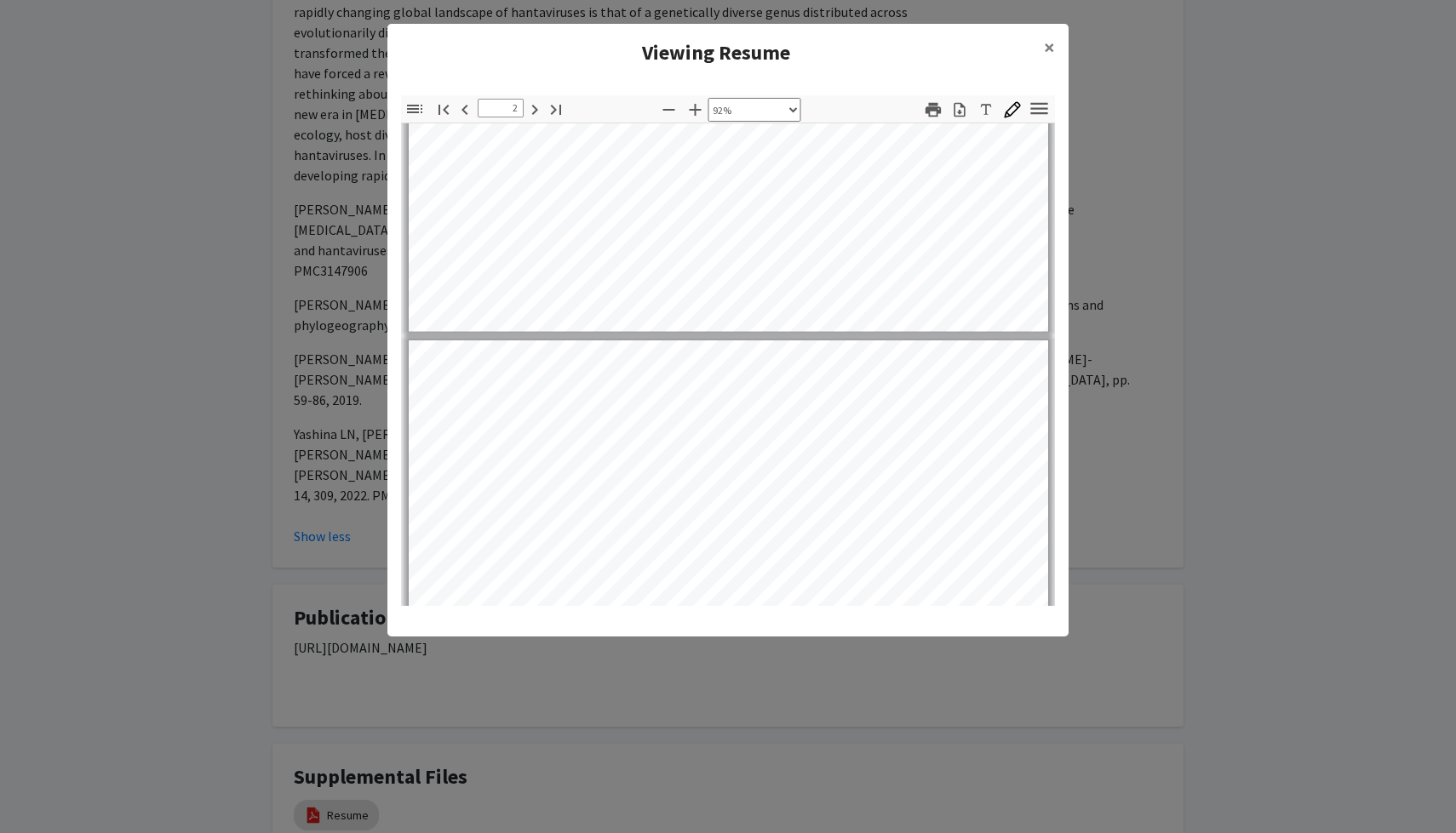
type input "3"
select select "custom"
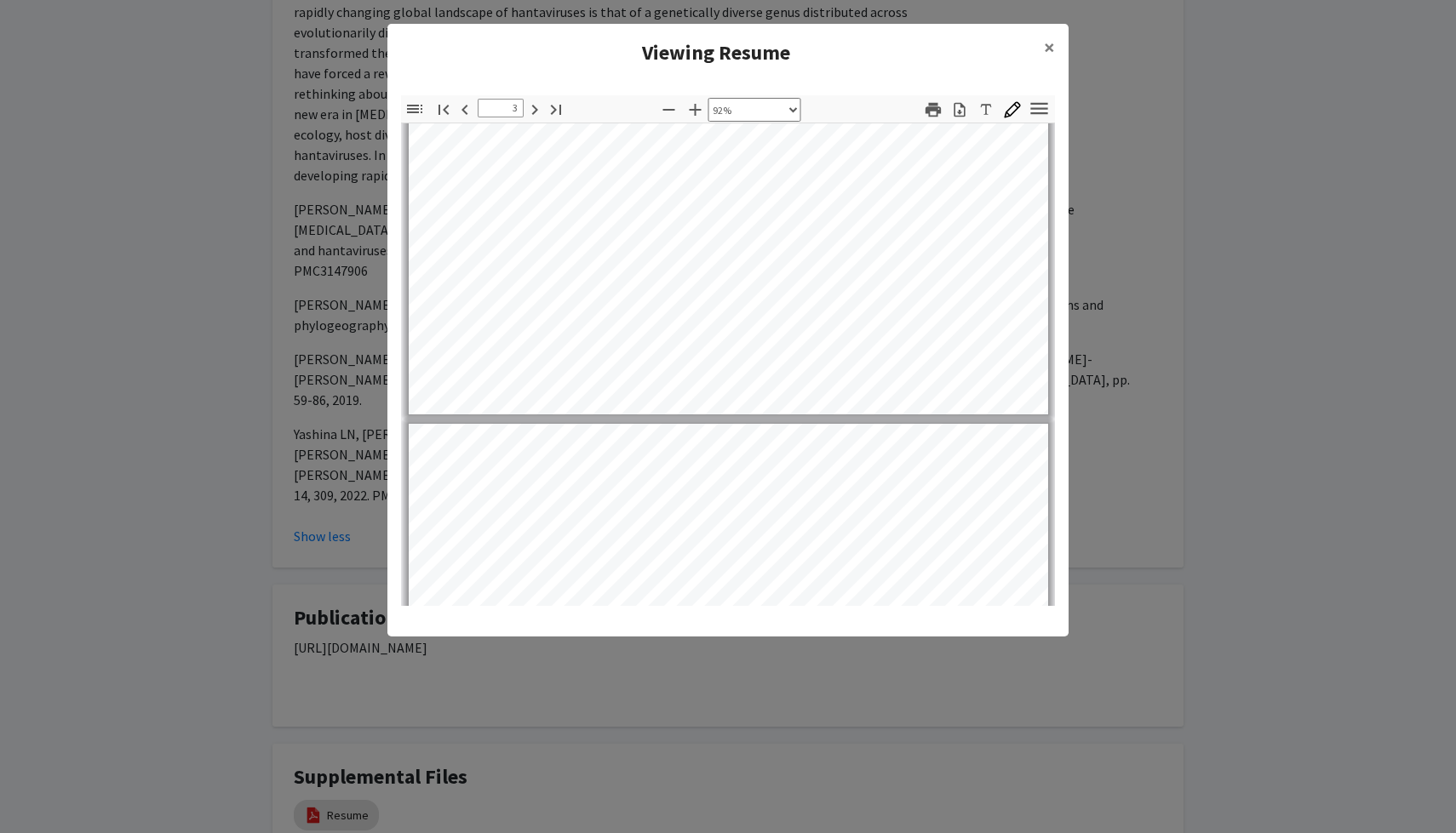
type input "4"
select select "custom"
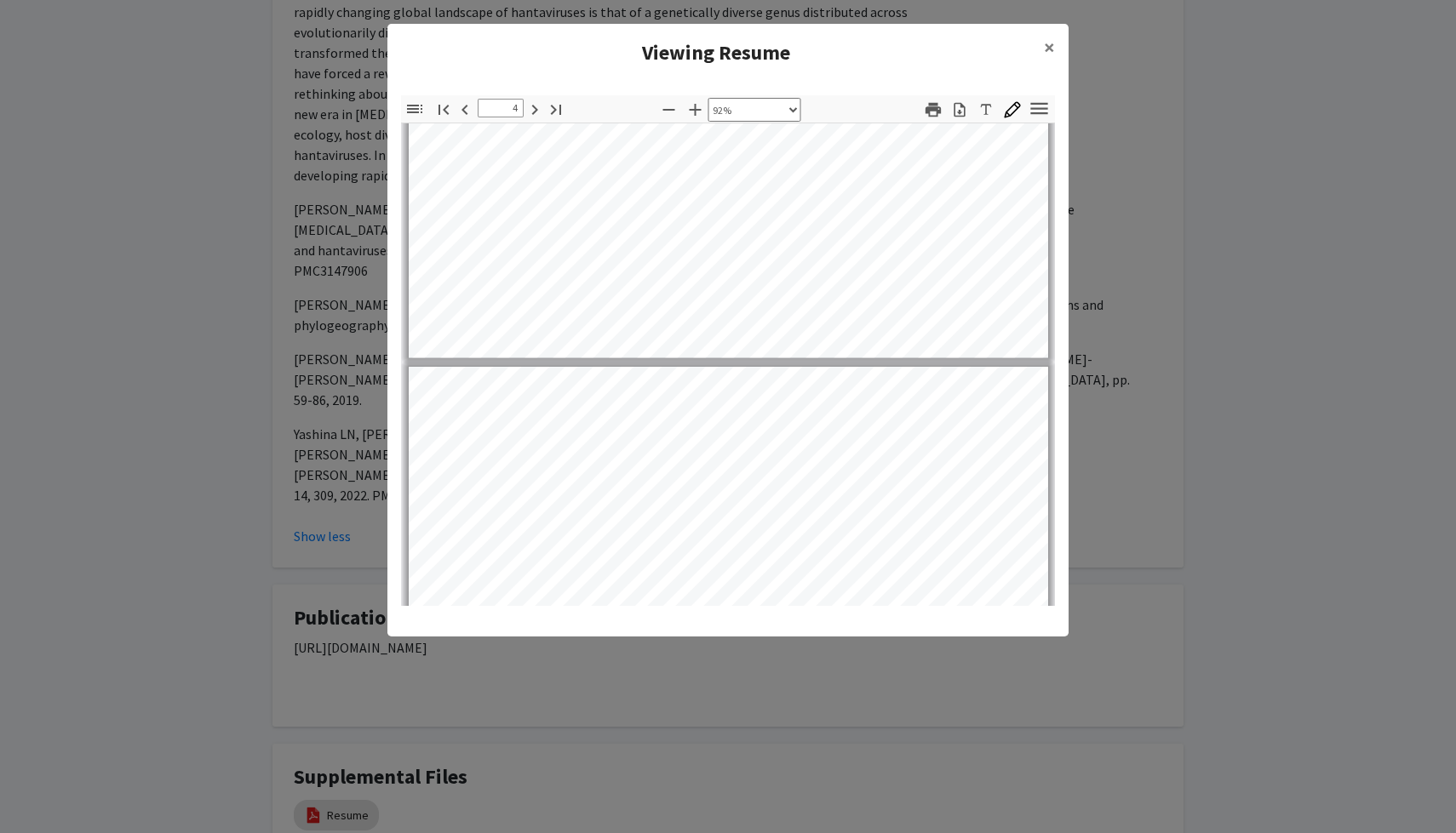
type input "5"
select select "custom"
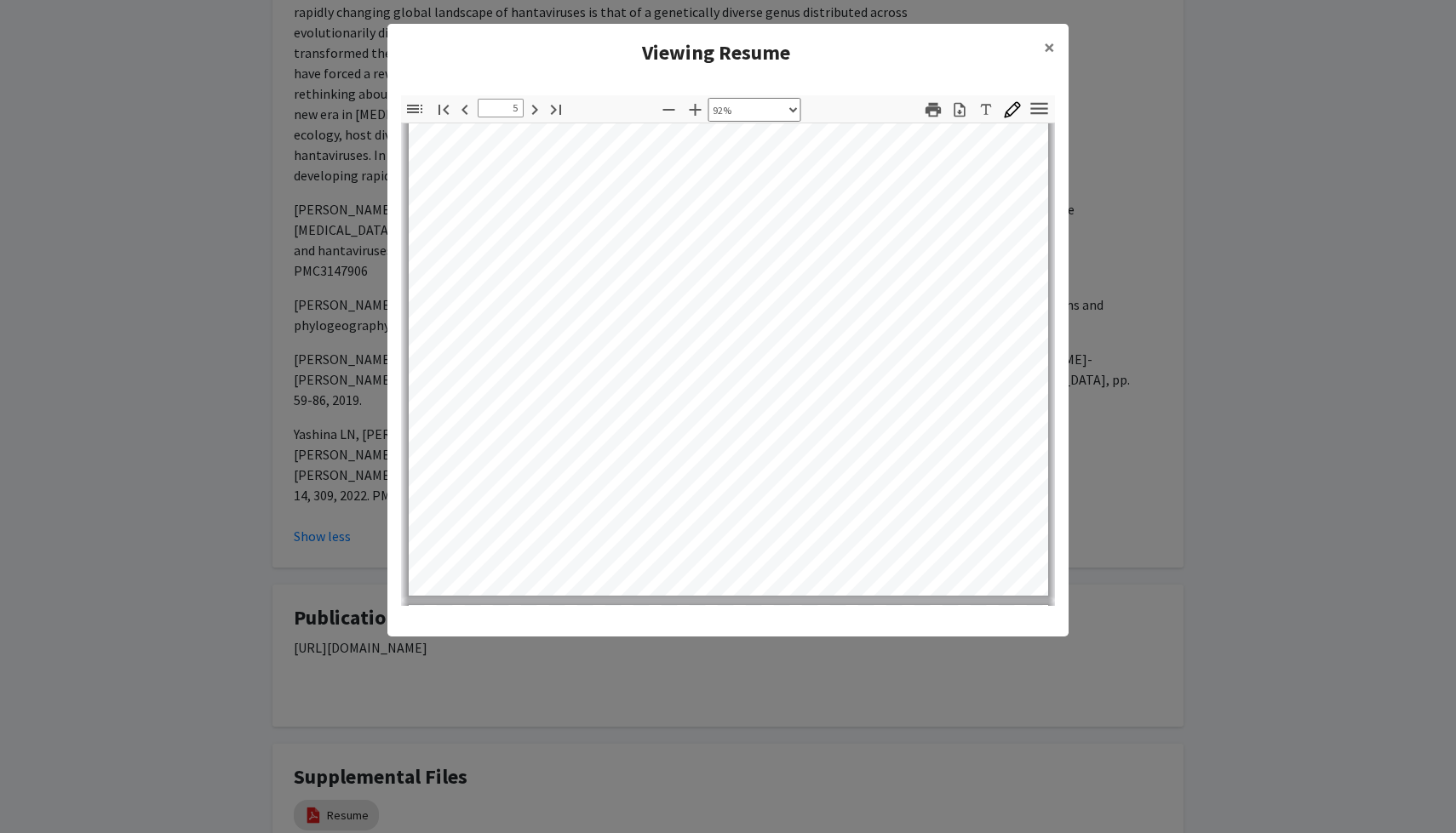
type input "6"
select select "custom"
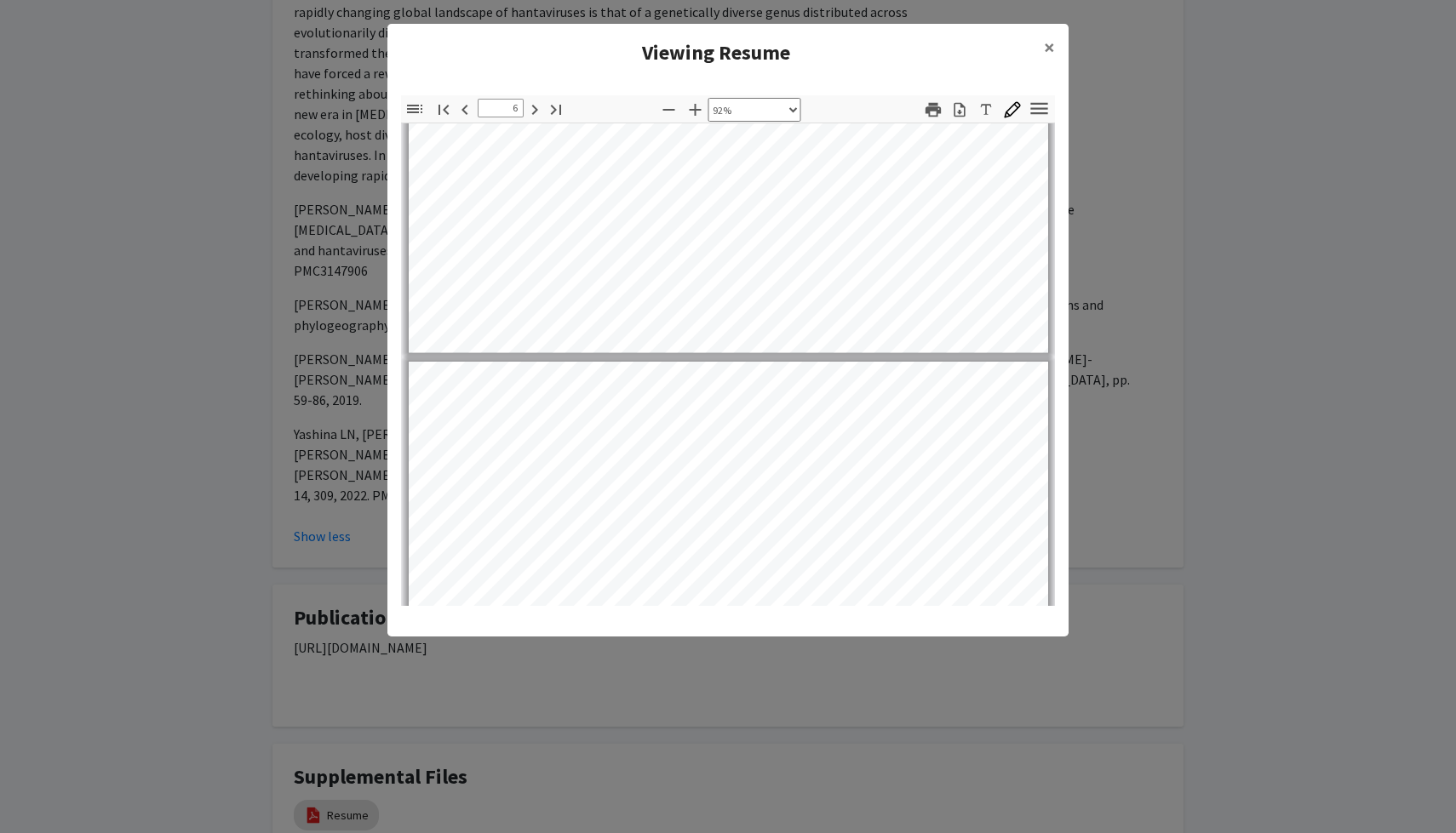
type input "7"
select select "custom"
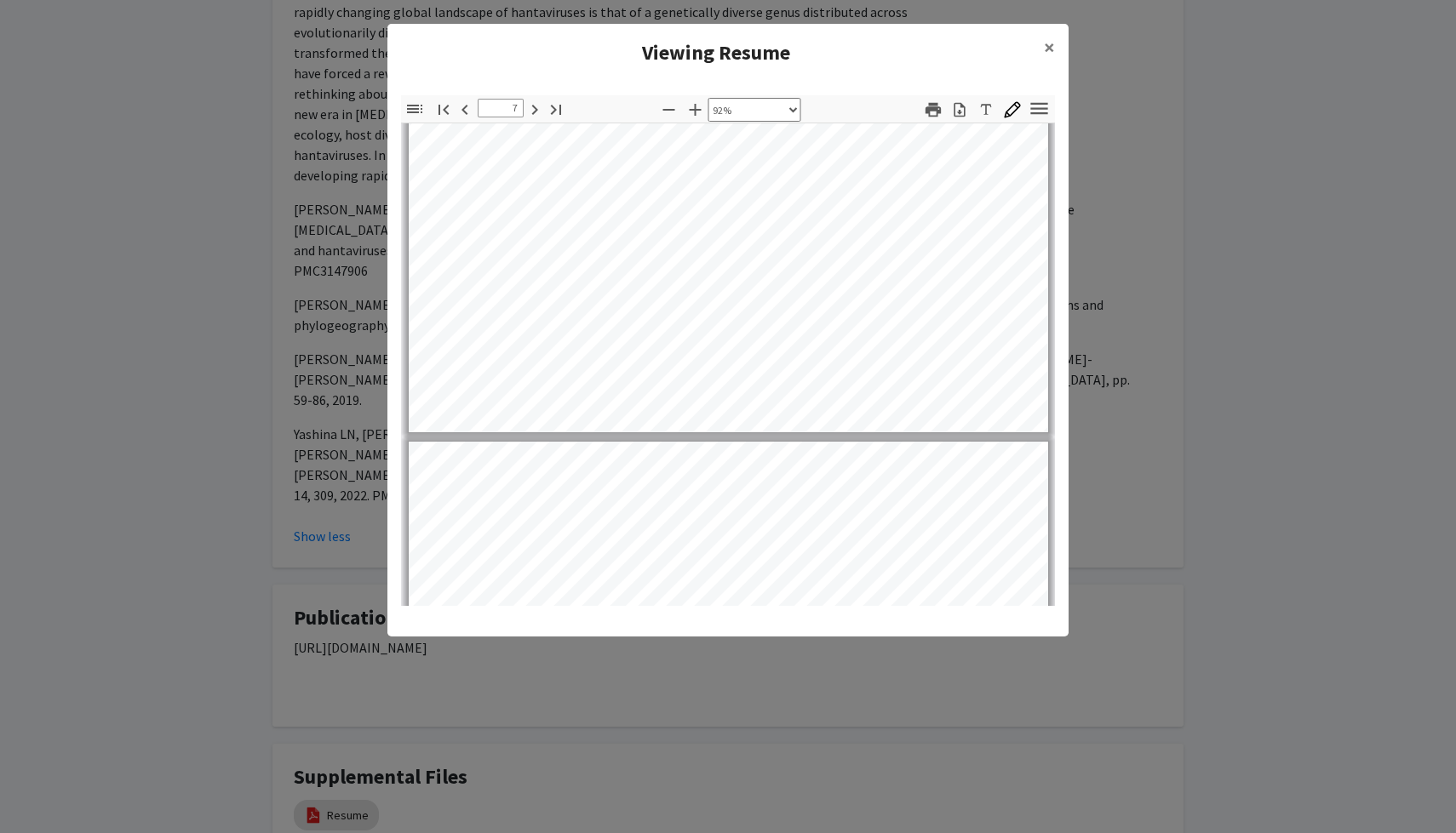
type input "8"
select select "custom"
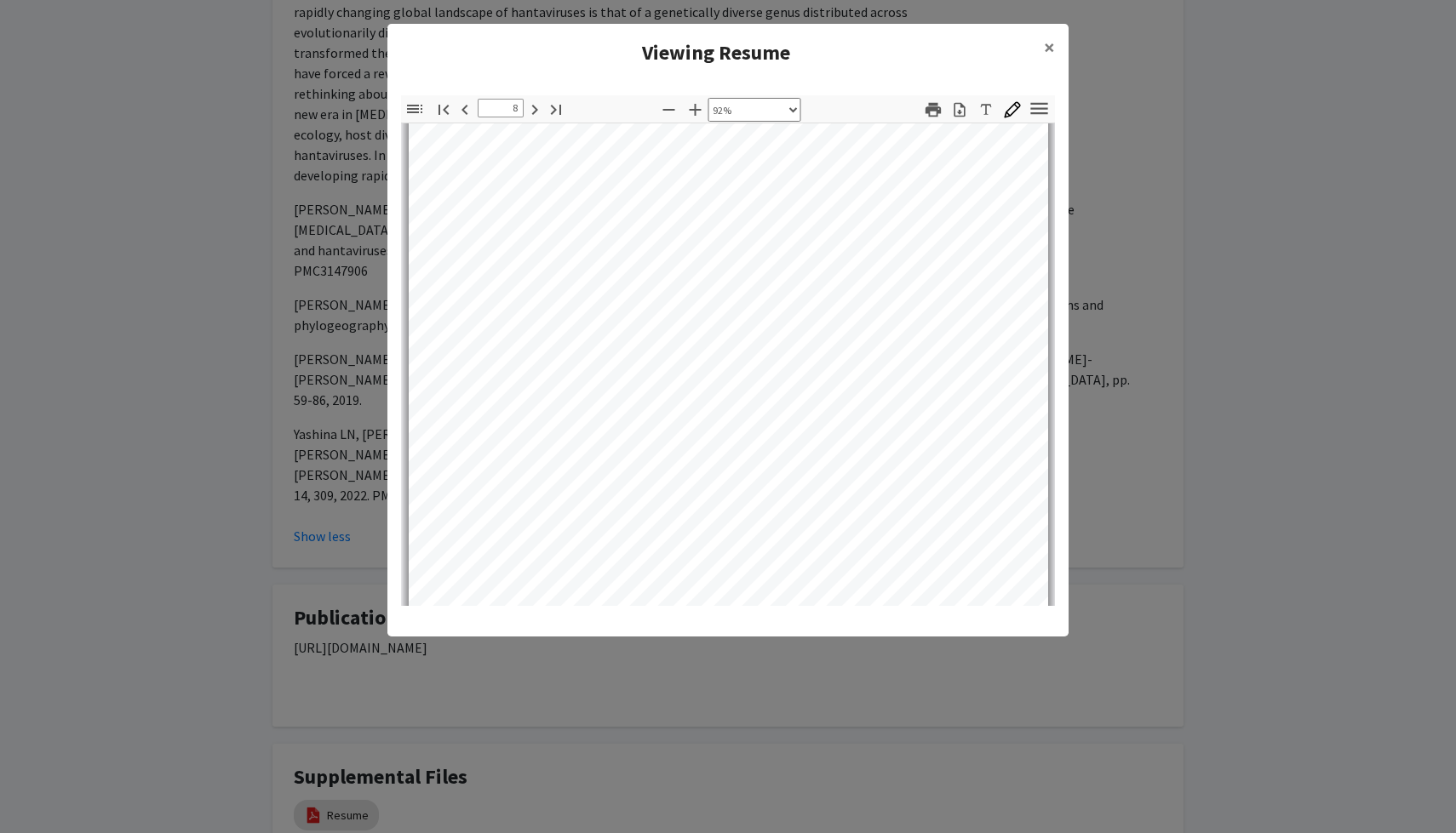
type input "9"
select select "custom"
type input "10"
select select "custom"
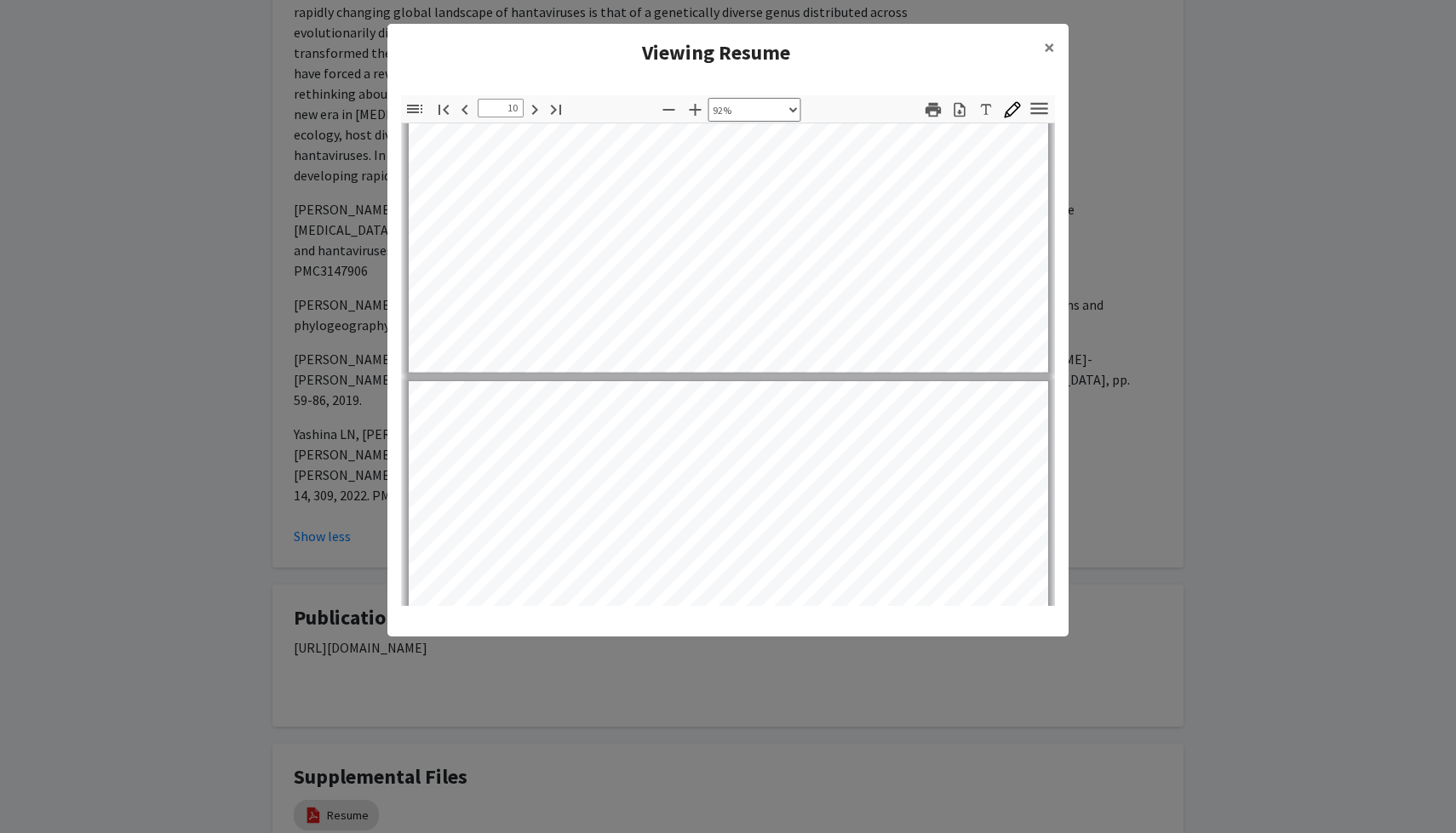
type input "11"
select select "custom"
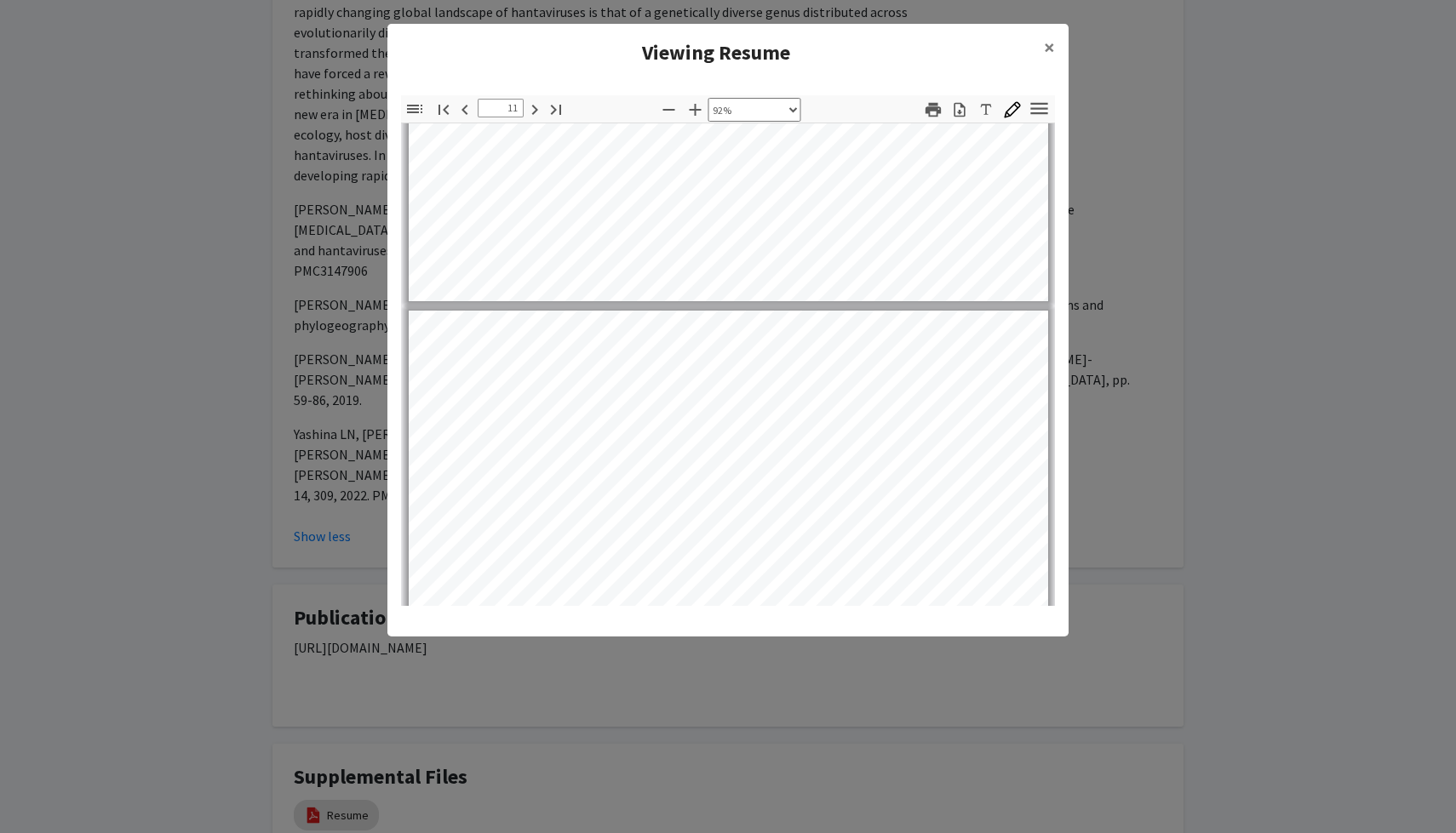
type input "12"
select select "custom"
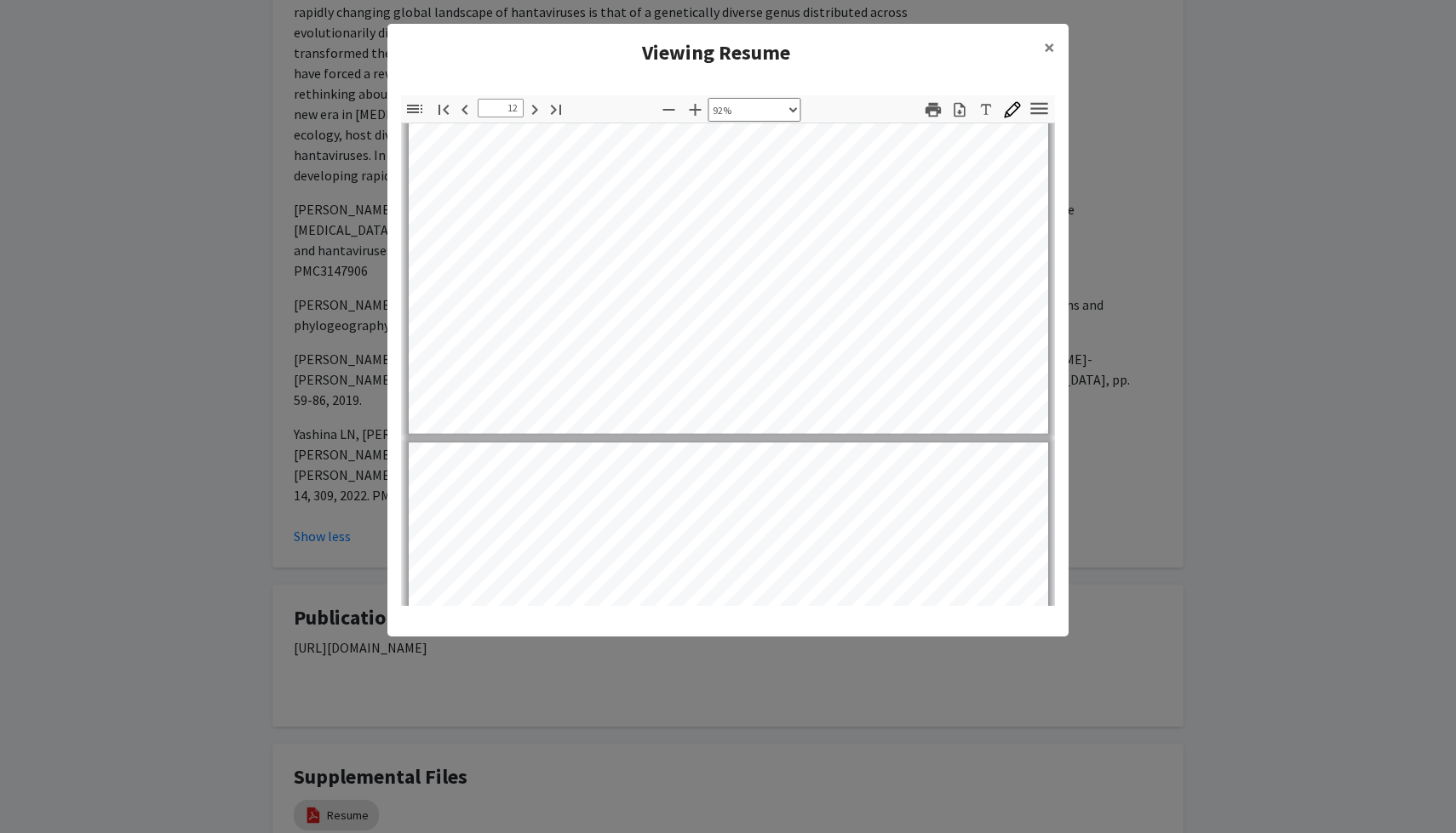
type input "13"
select select "custom"
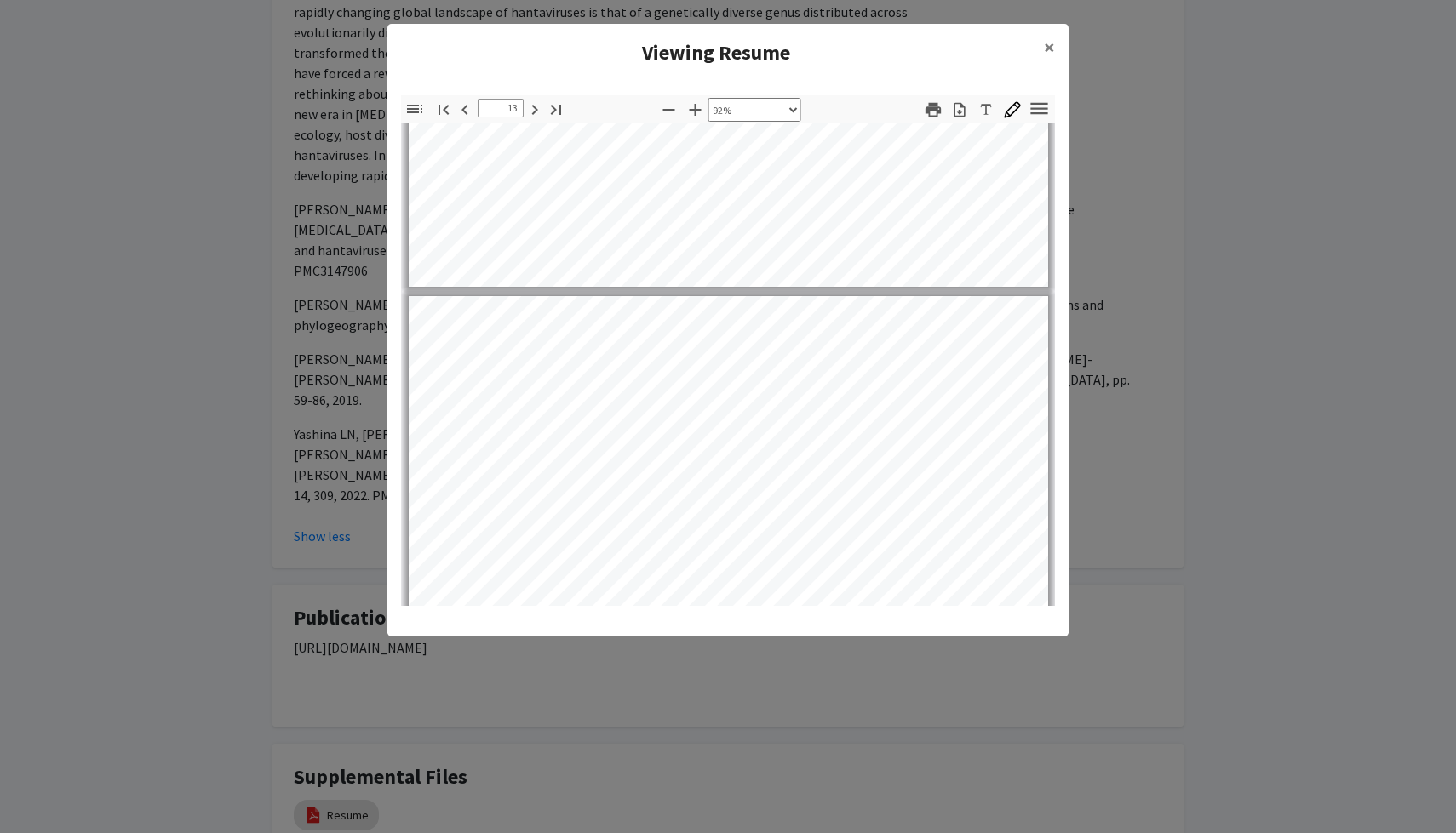
type input "14"
select select "custom"
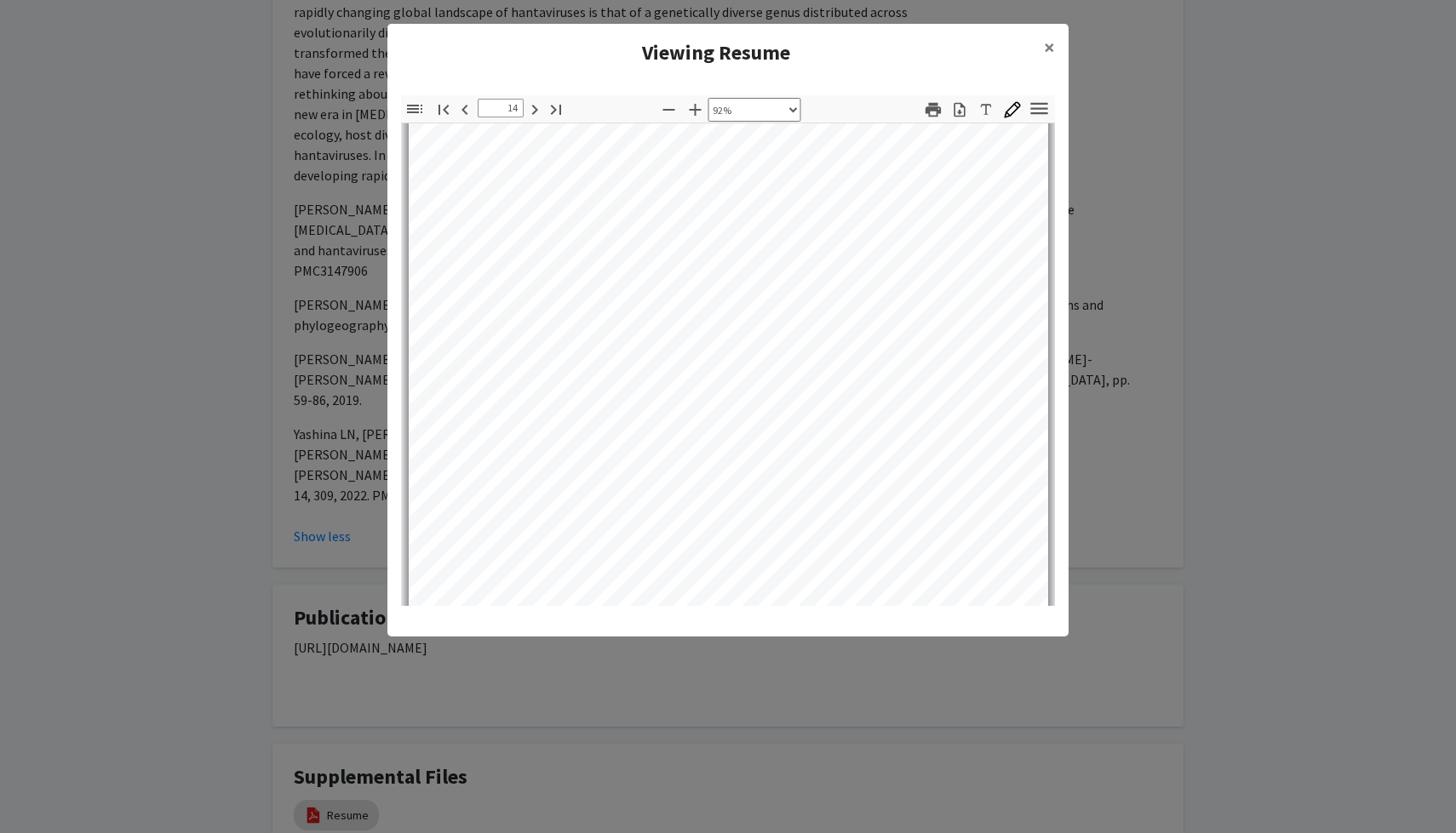
type input "15"
select select "custom"
type input "16"
select select "custom"
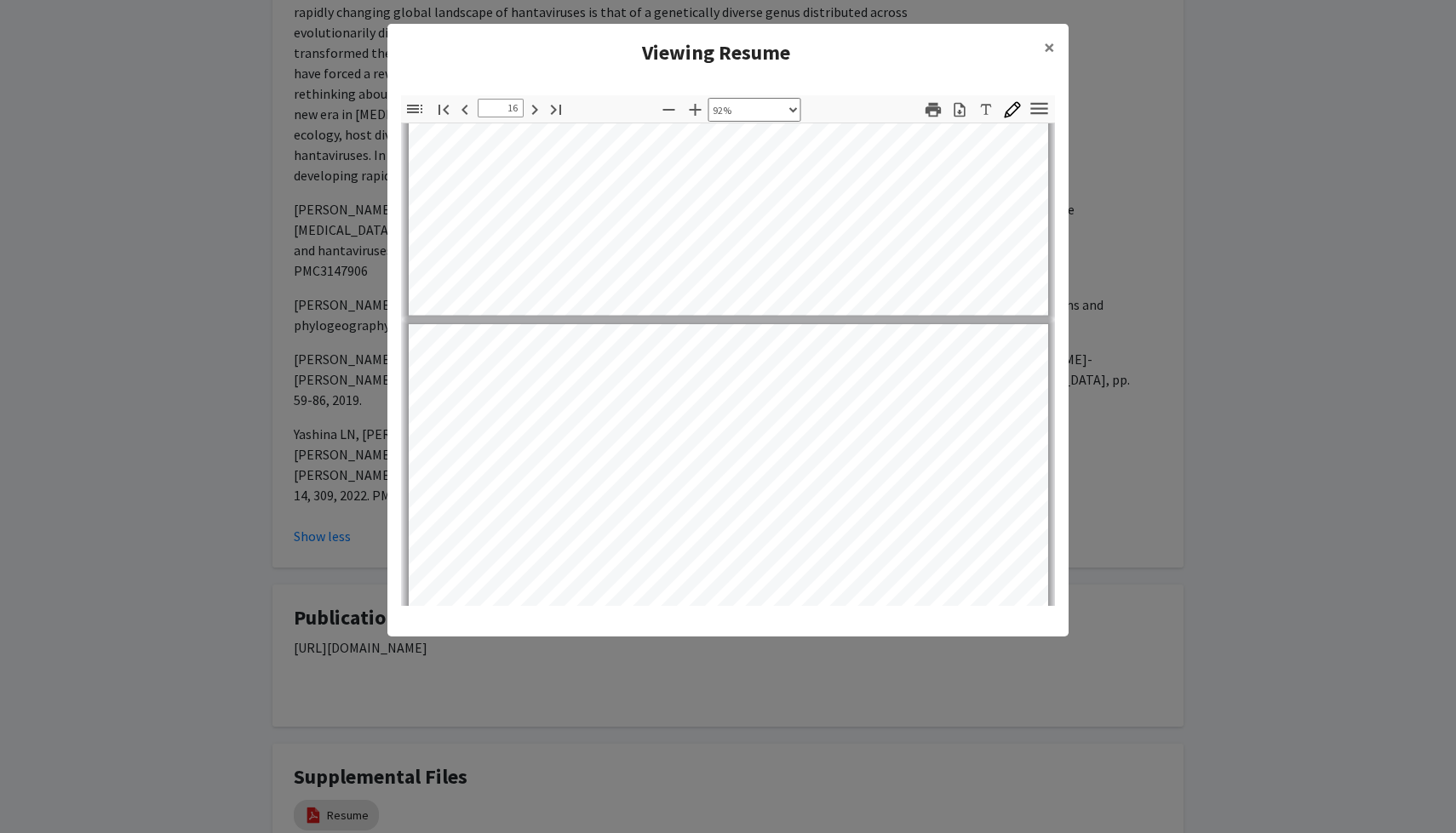
type input "17"
select select "custom"
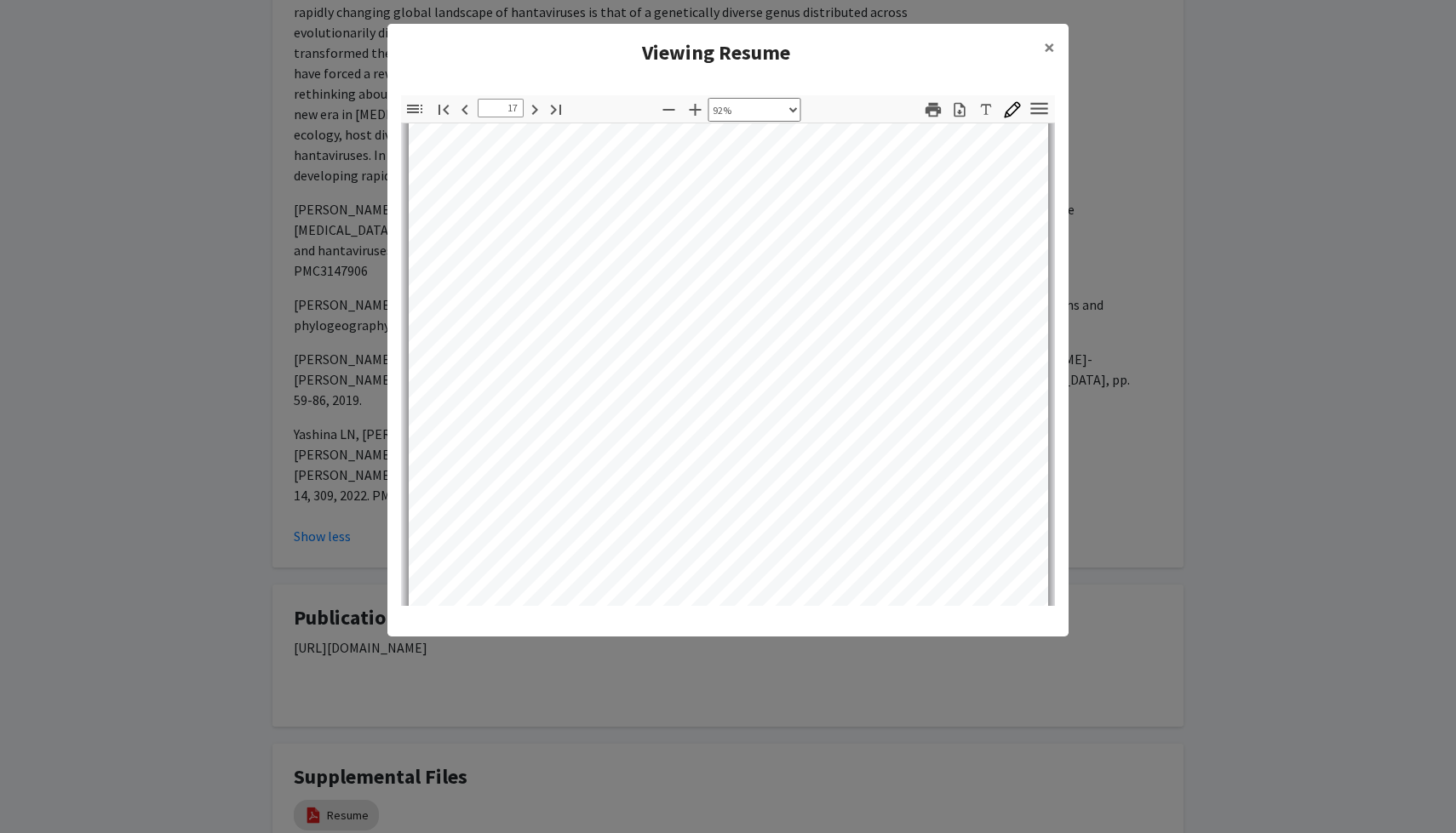
type input "18"
select select "custom"
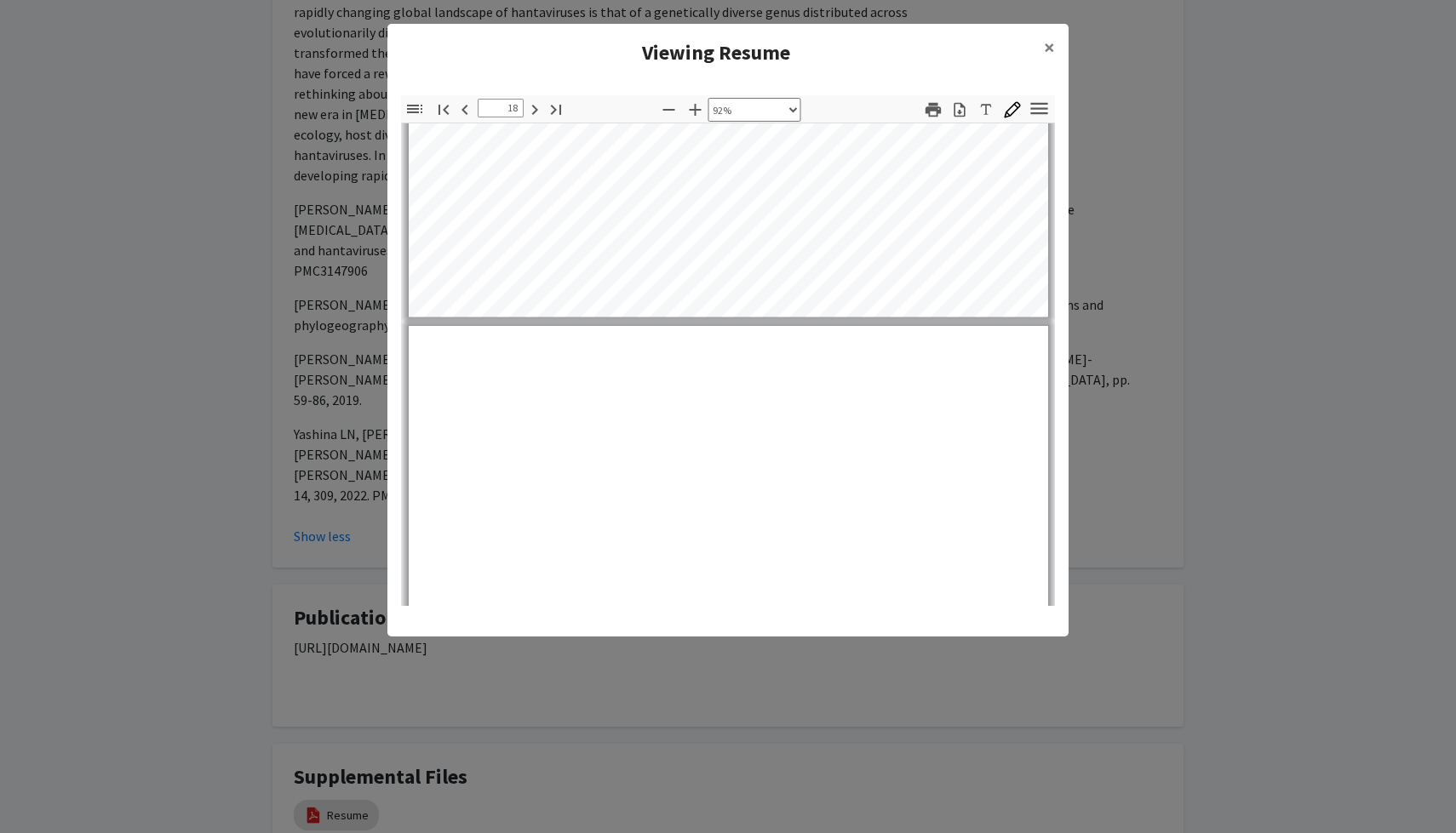
type input "19"
select select "custom"
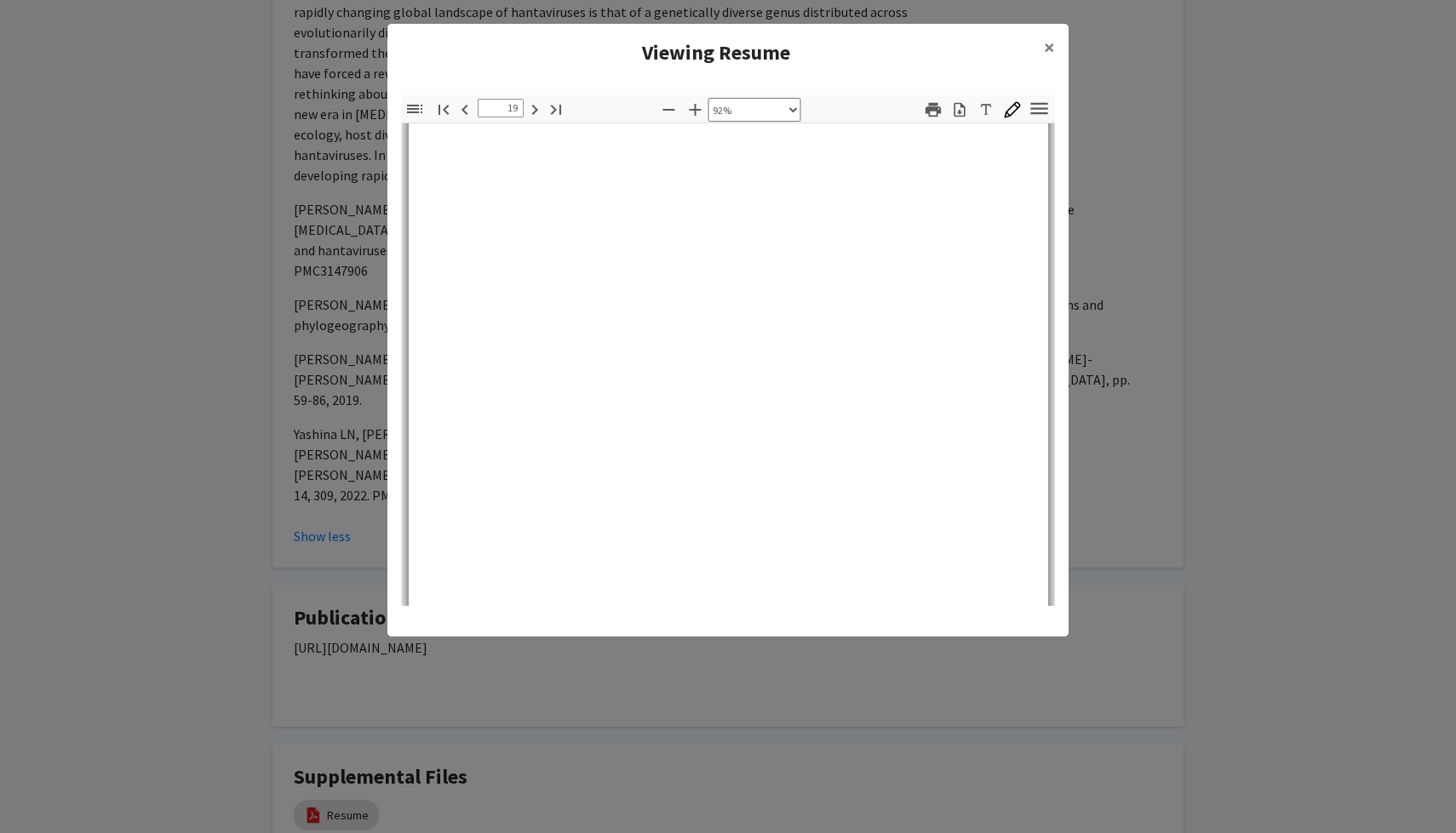
type input "20"
select select "custom"
type input "21"
select select "custom"
type input "22"
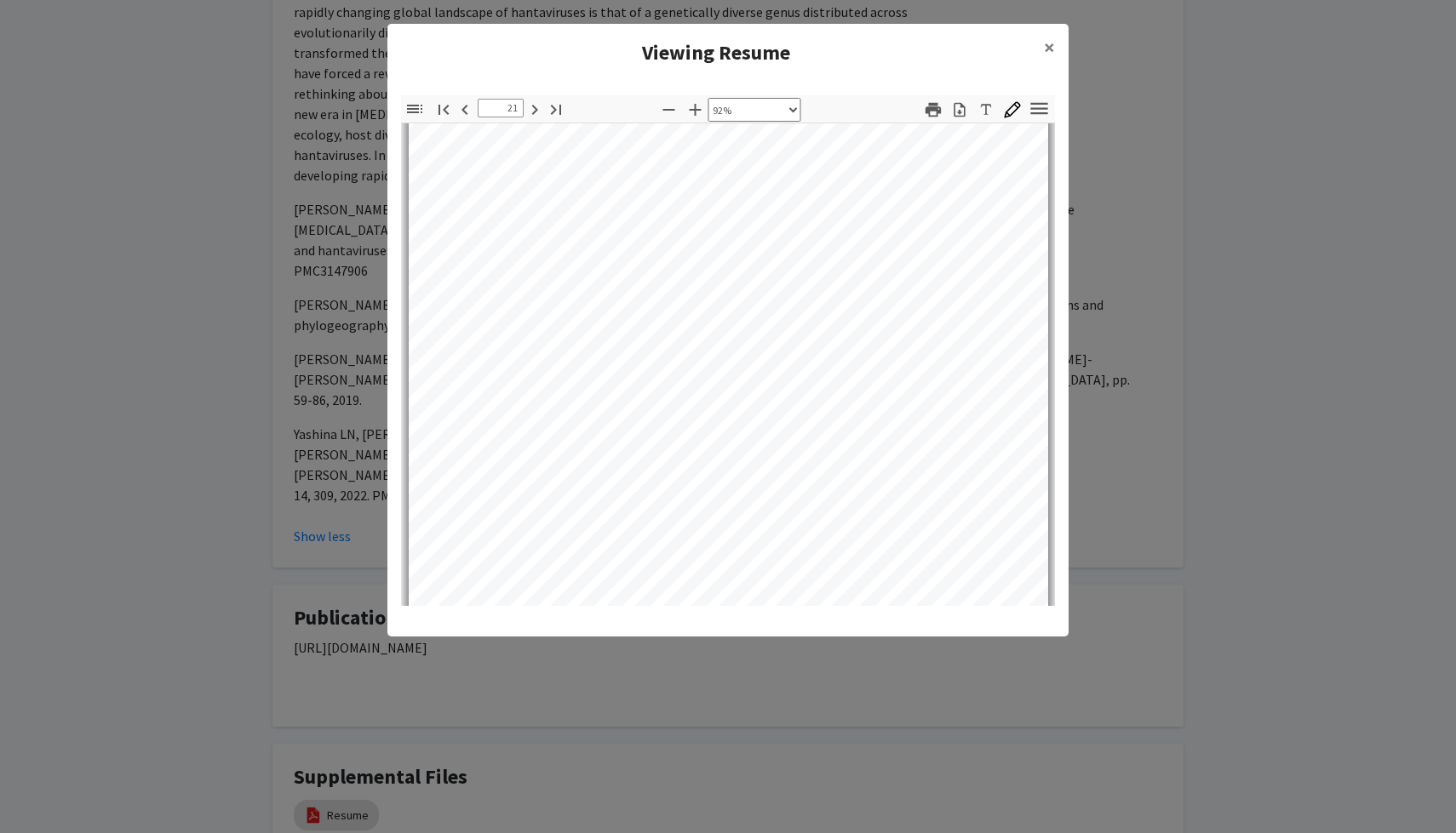
select select "custom"
type input "23"
select select "custom"
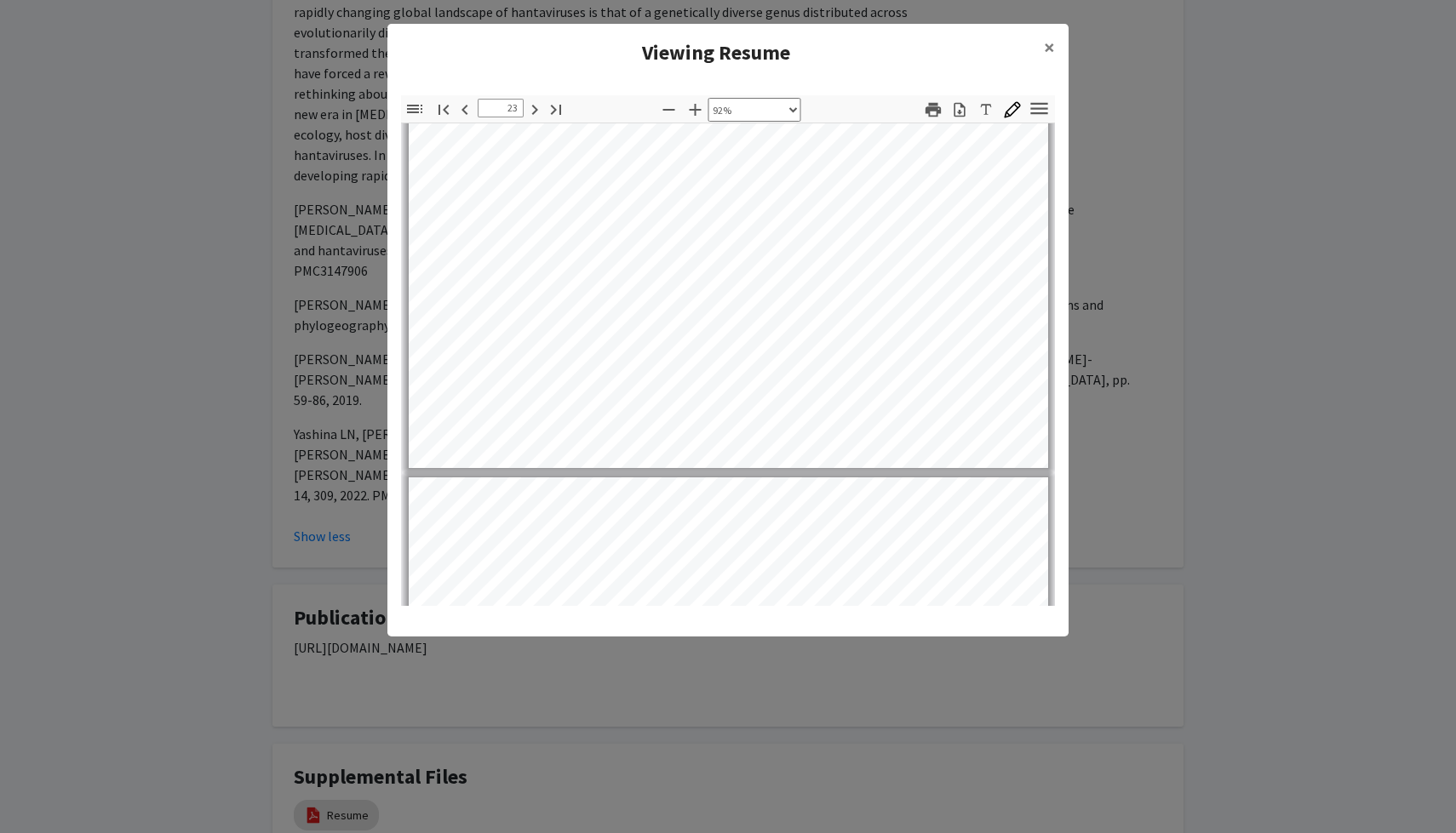
type input "24"
select select "custom"
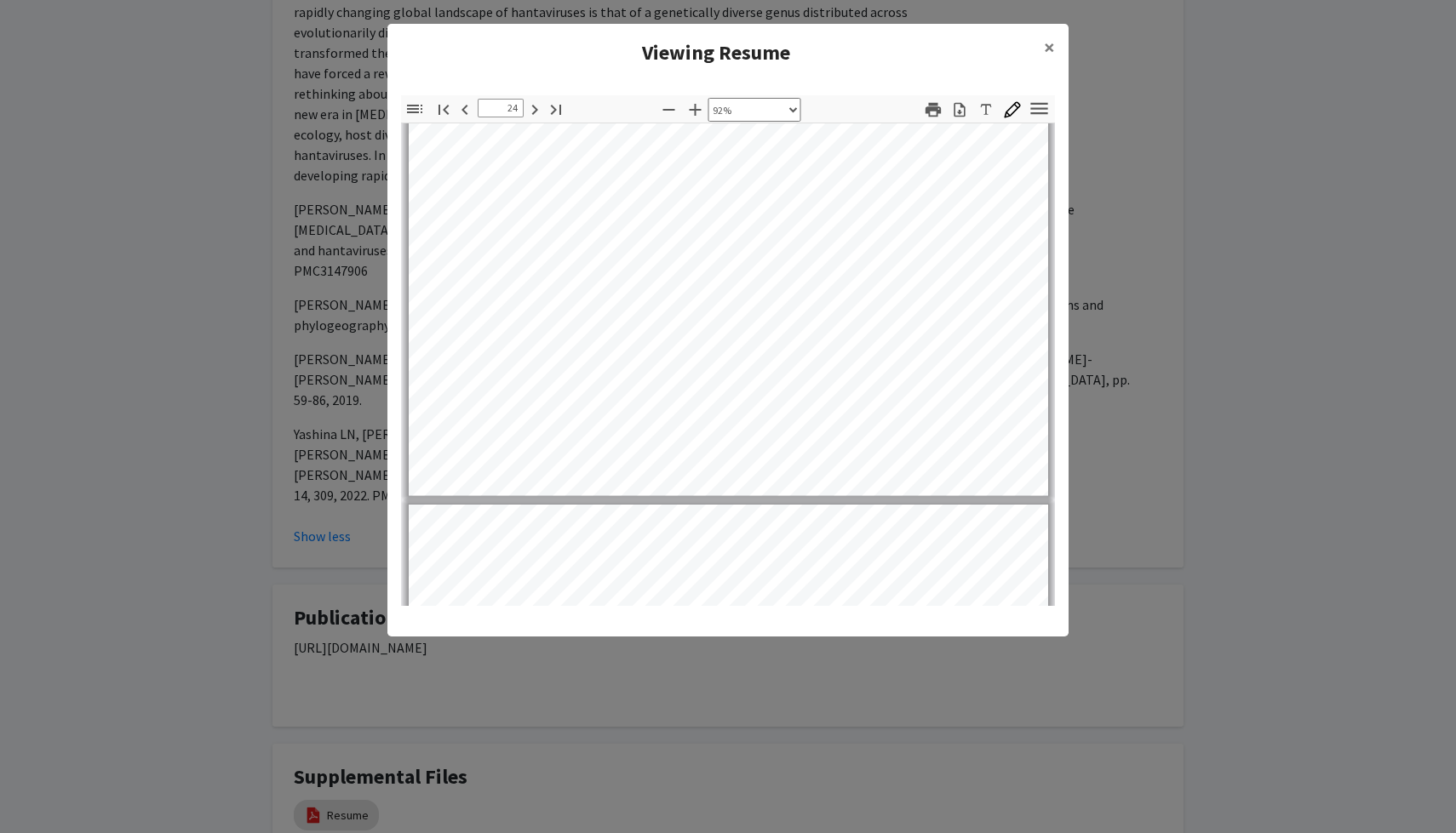
type input "25"
select select "custom"
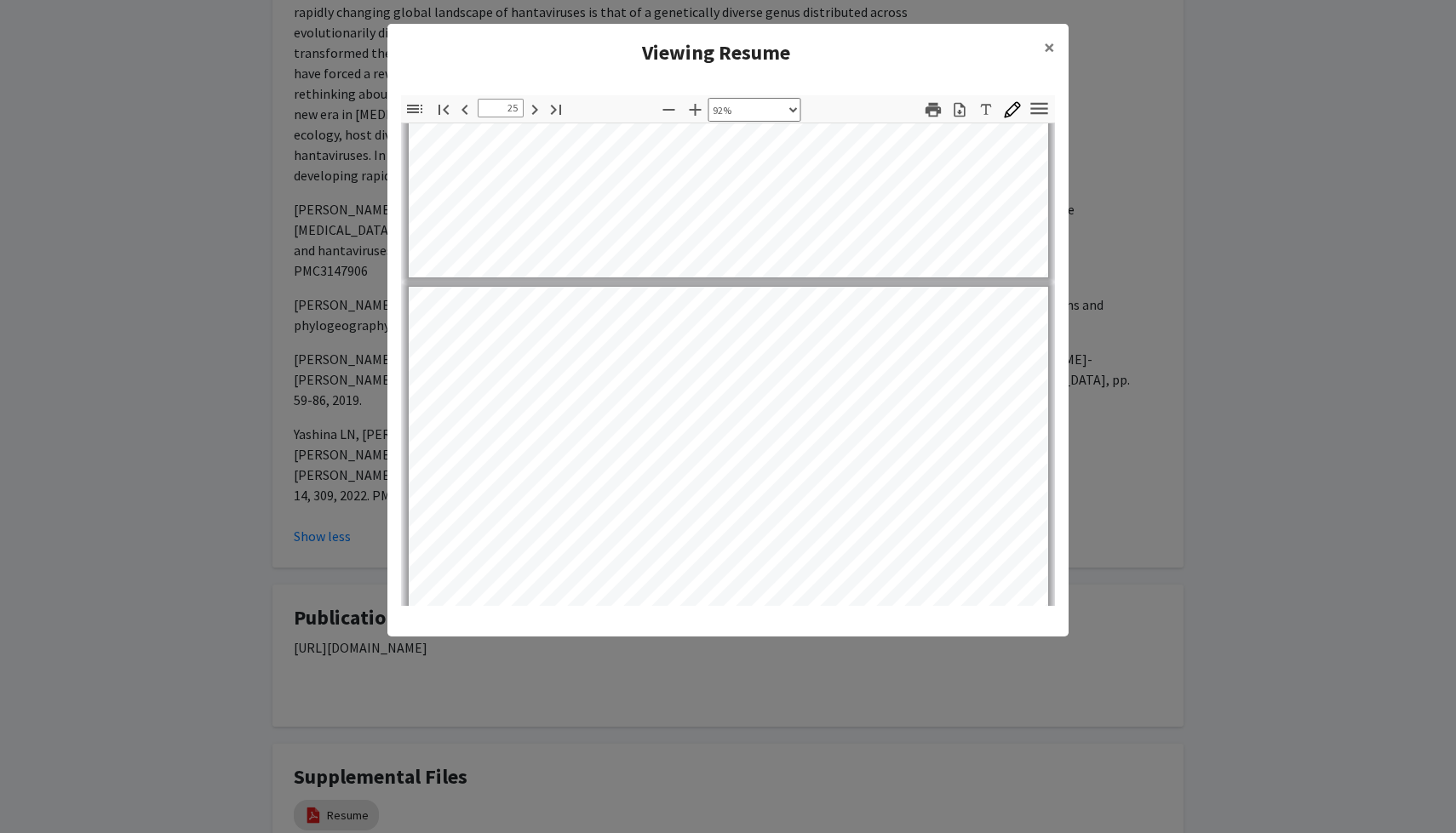
type input "26"
select select "custom"
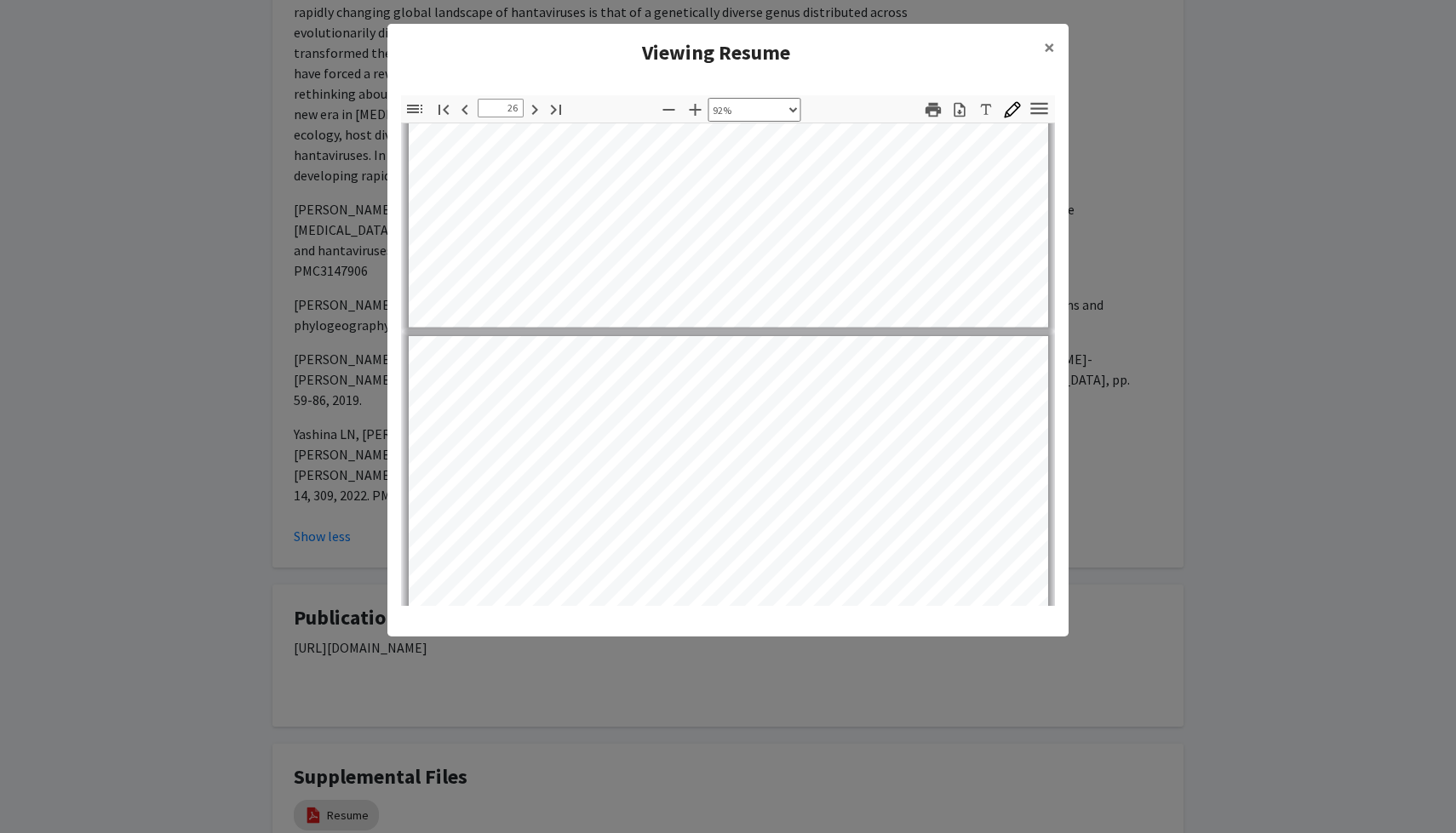
type input "27"
select select "custom"
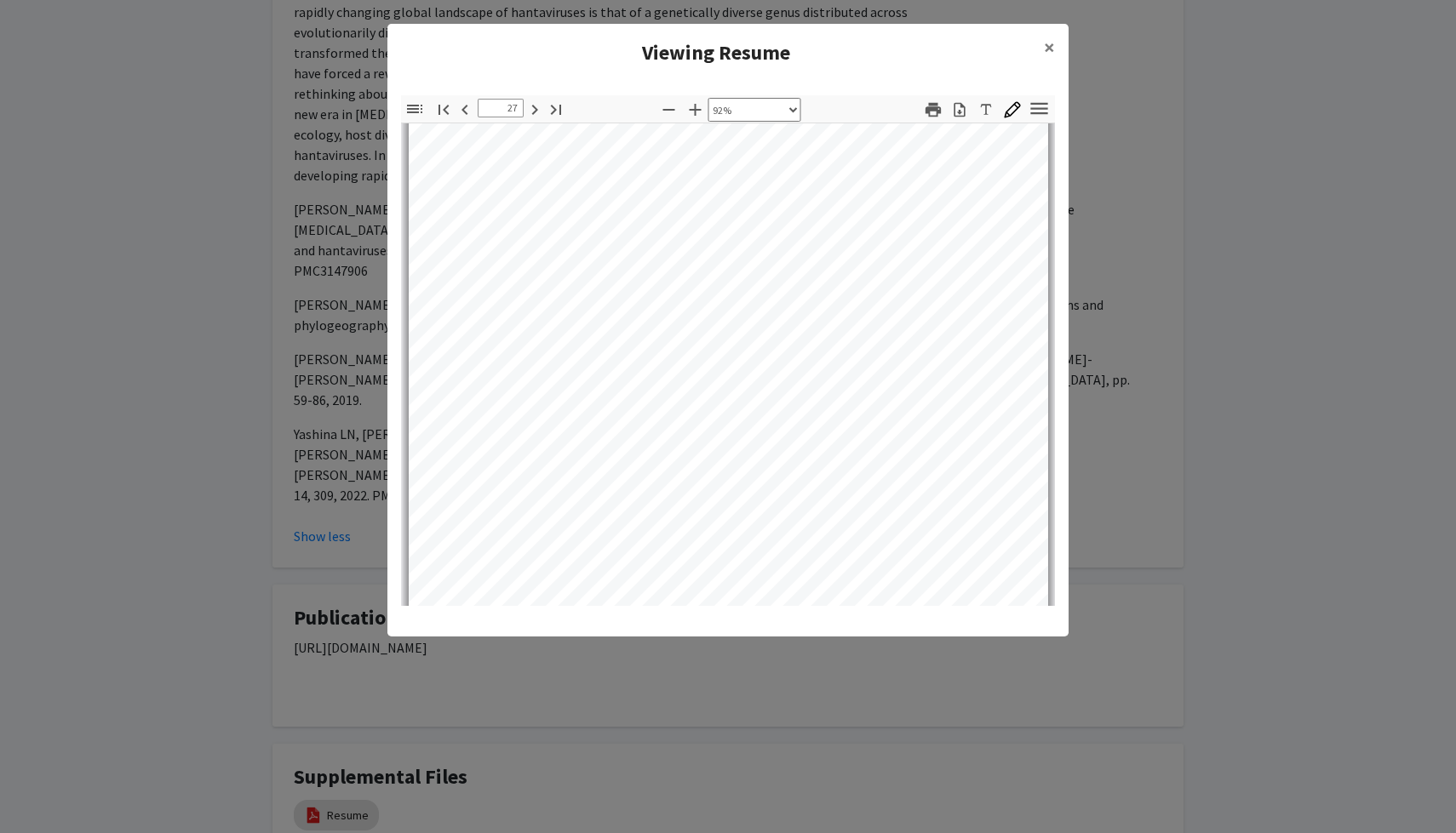
type input "28"
select select "custom"
type input "29"
select select "custom"
type input "30"
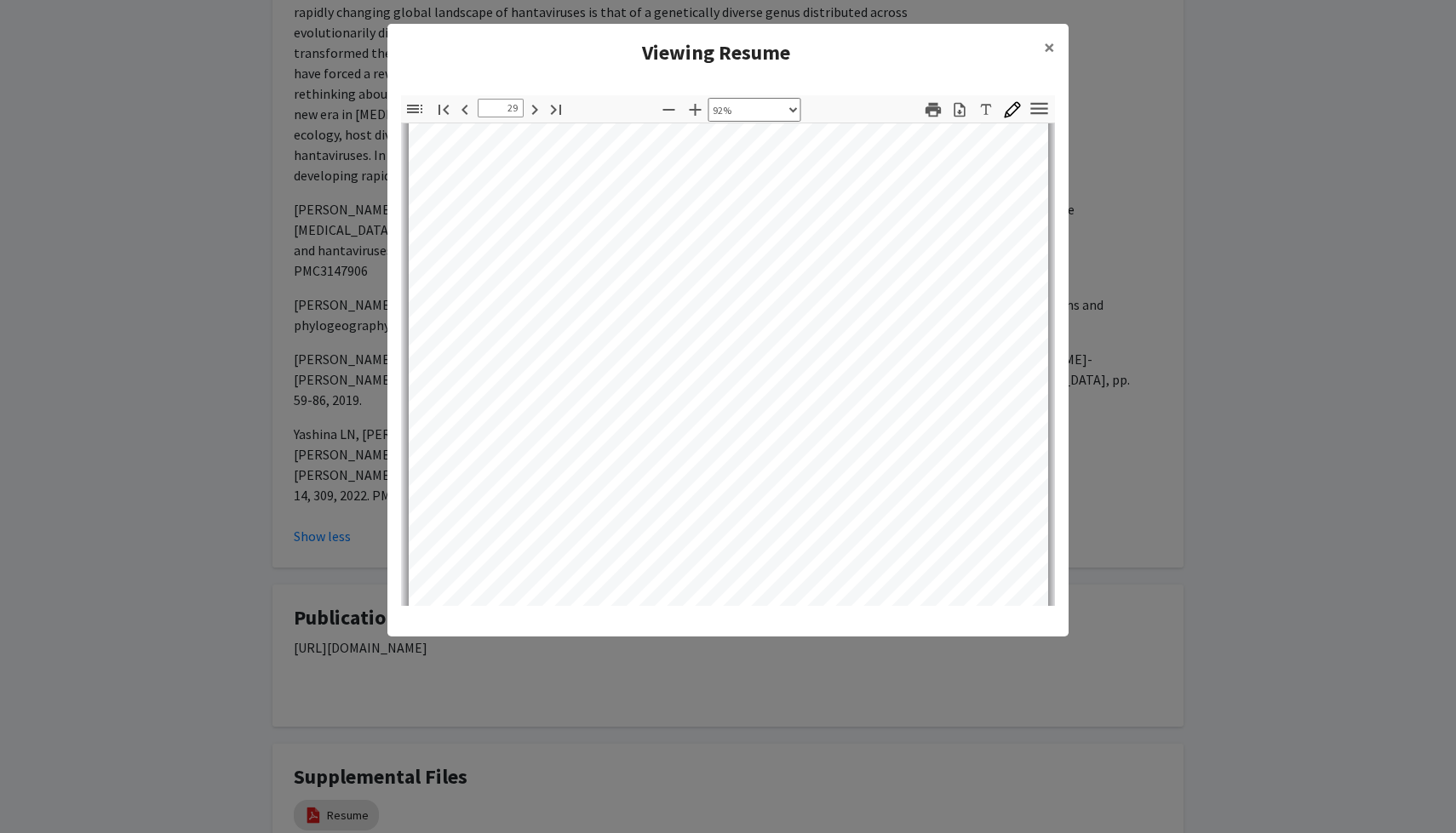
select select "custom"
type input "31"
select select "custom"
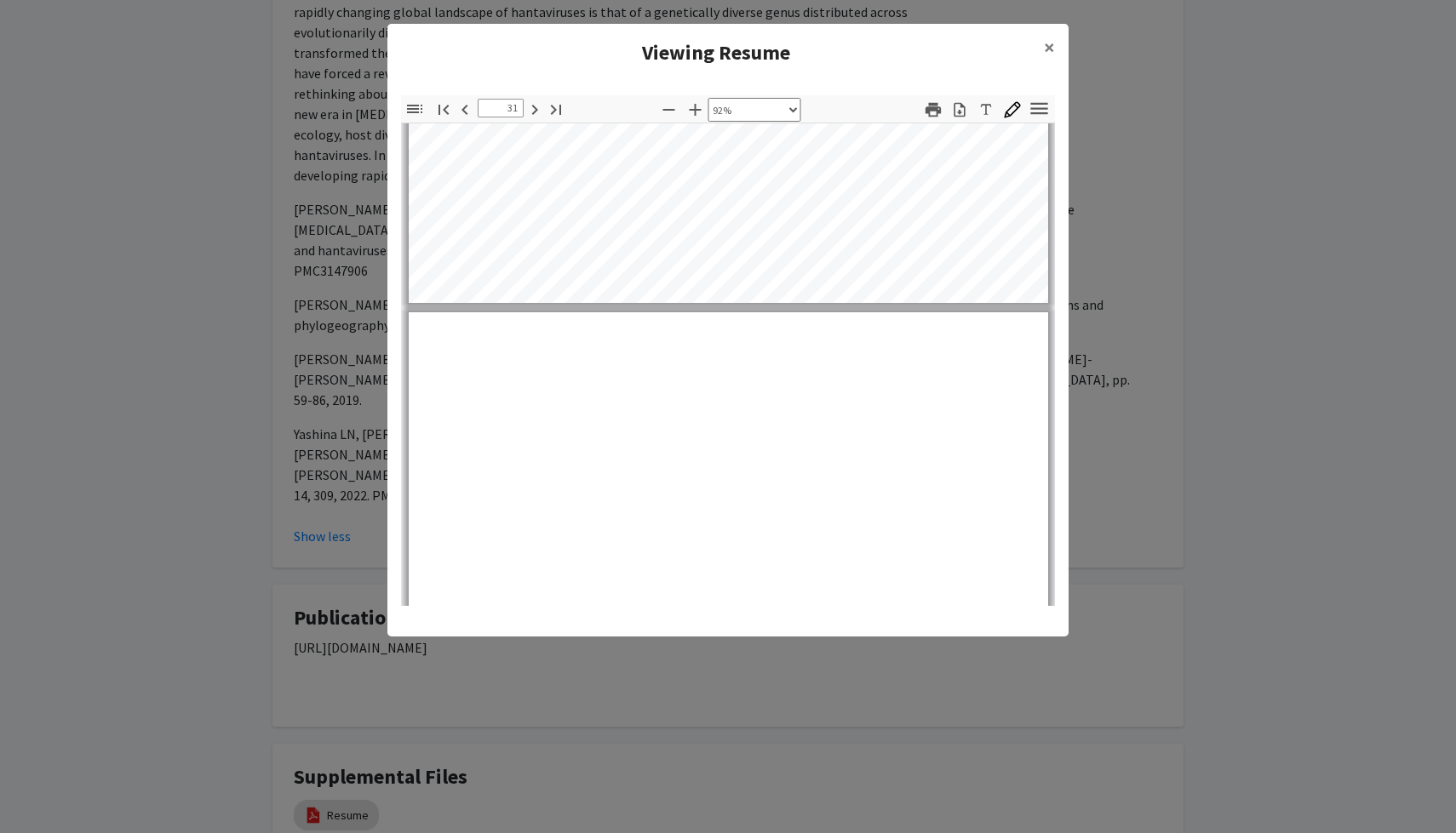
type input "32"
select select "custom"
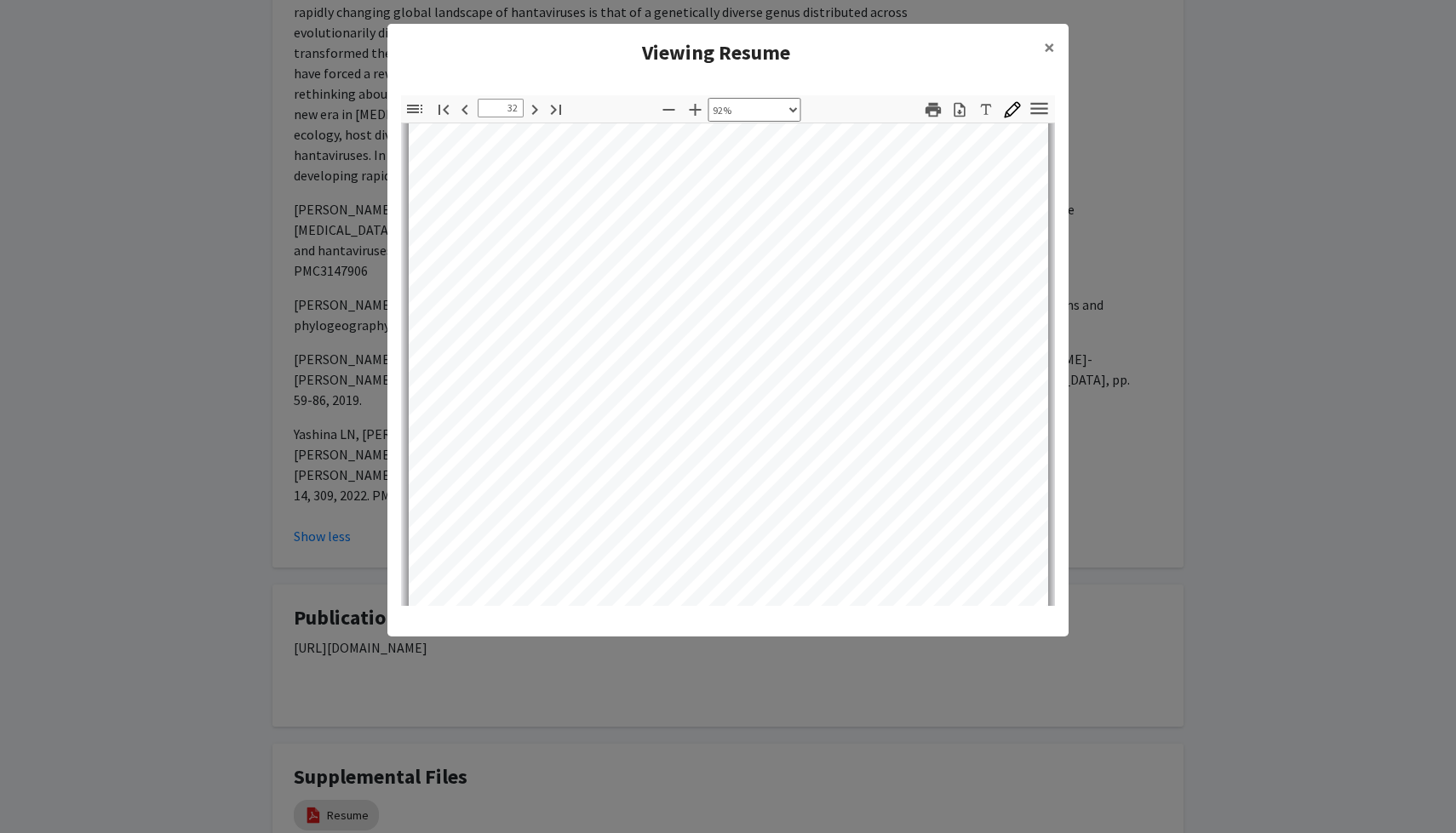
type input "33"
select select "custom"
type input "34"
select select "custom"
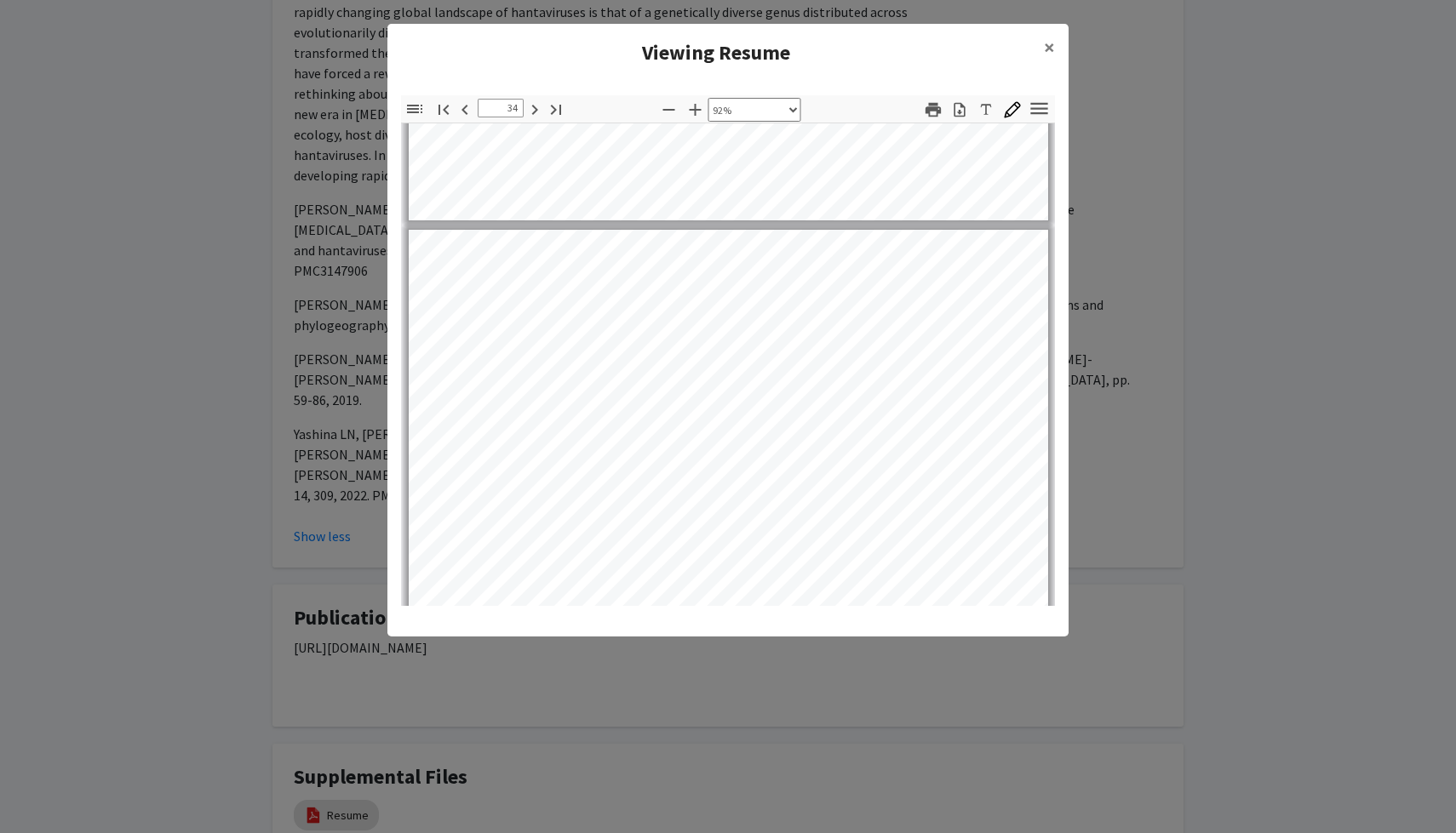
type input "35"
select select "custom"
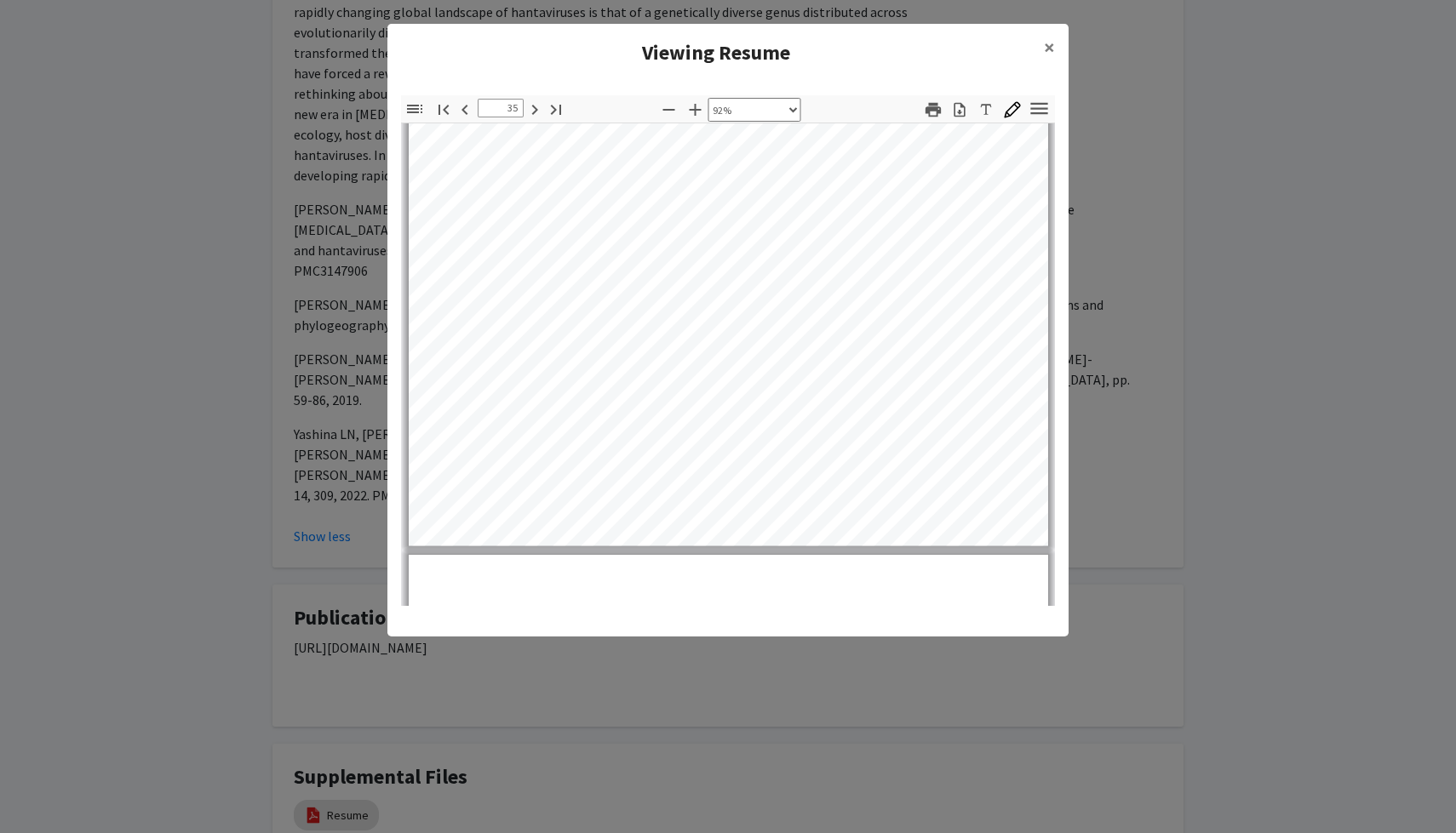
type input "36"
select select "custom"
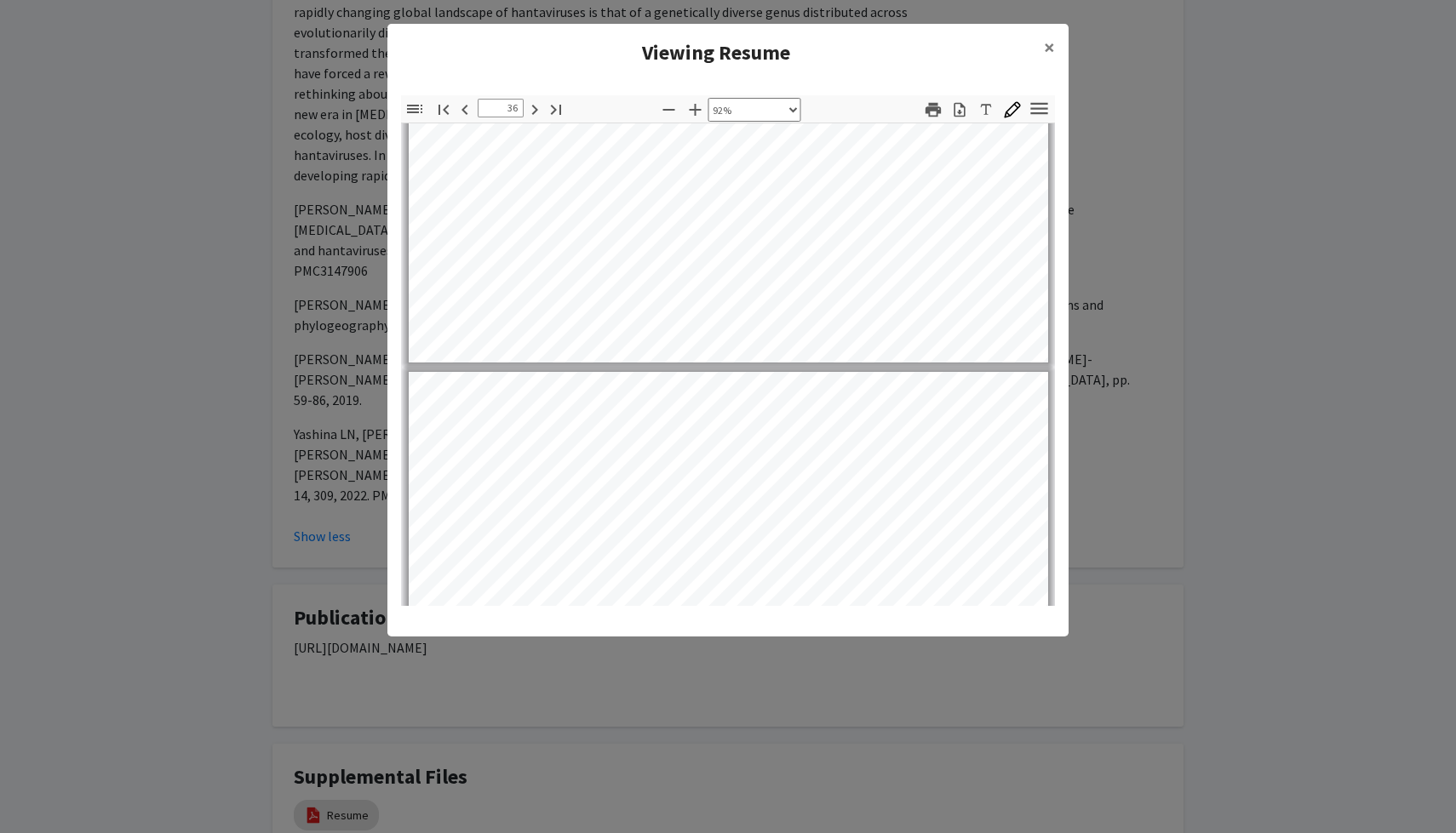
type input "37"
select select "custom"
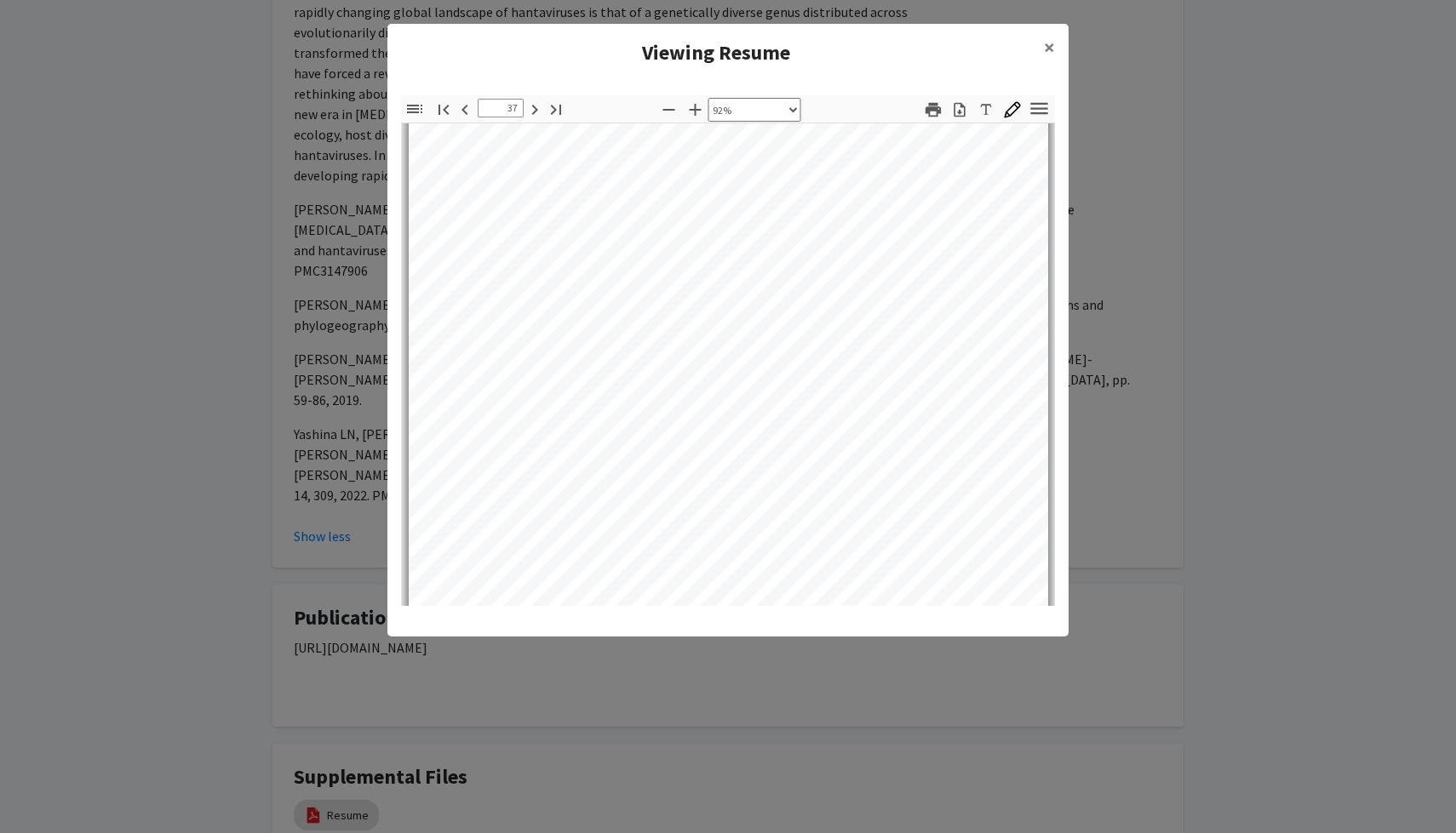
scroll to position [30453, 0]
click at [1242, 208] on modal-container "Viewing Resume × Thumbnails Document Outline Attachments Layers Current Outline…" at bounding box center [728, 416] width 1456 height 833
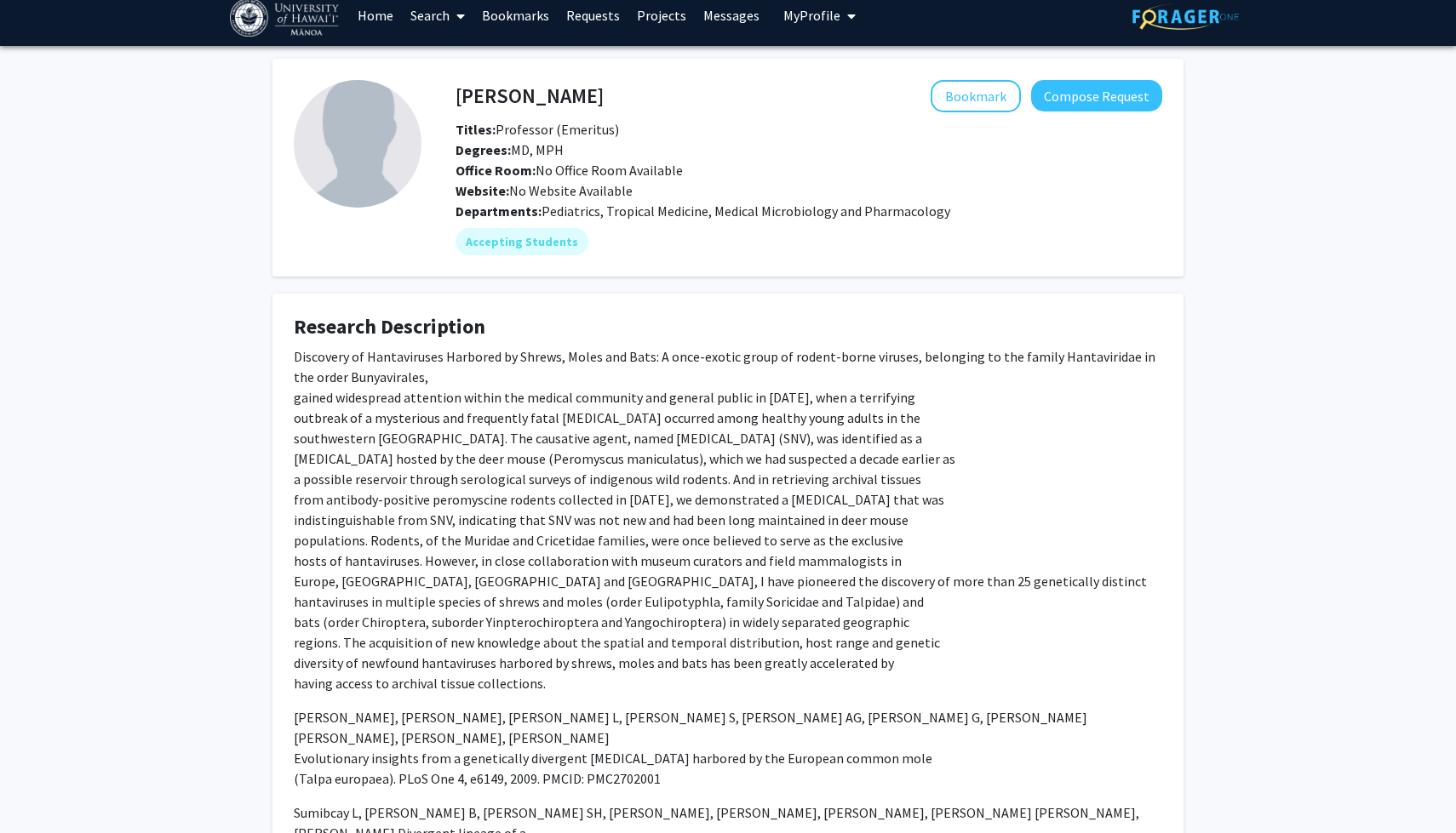
scroll to position [0, 0]
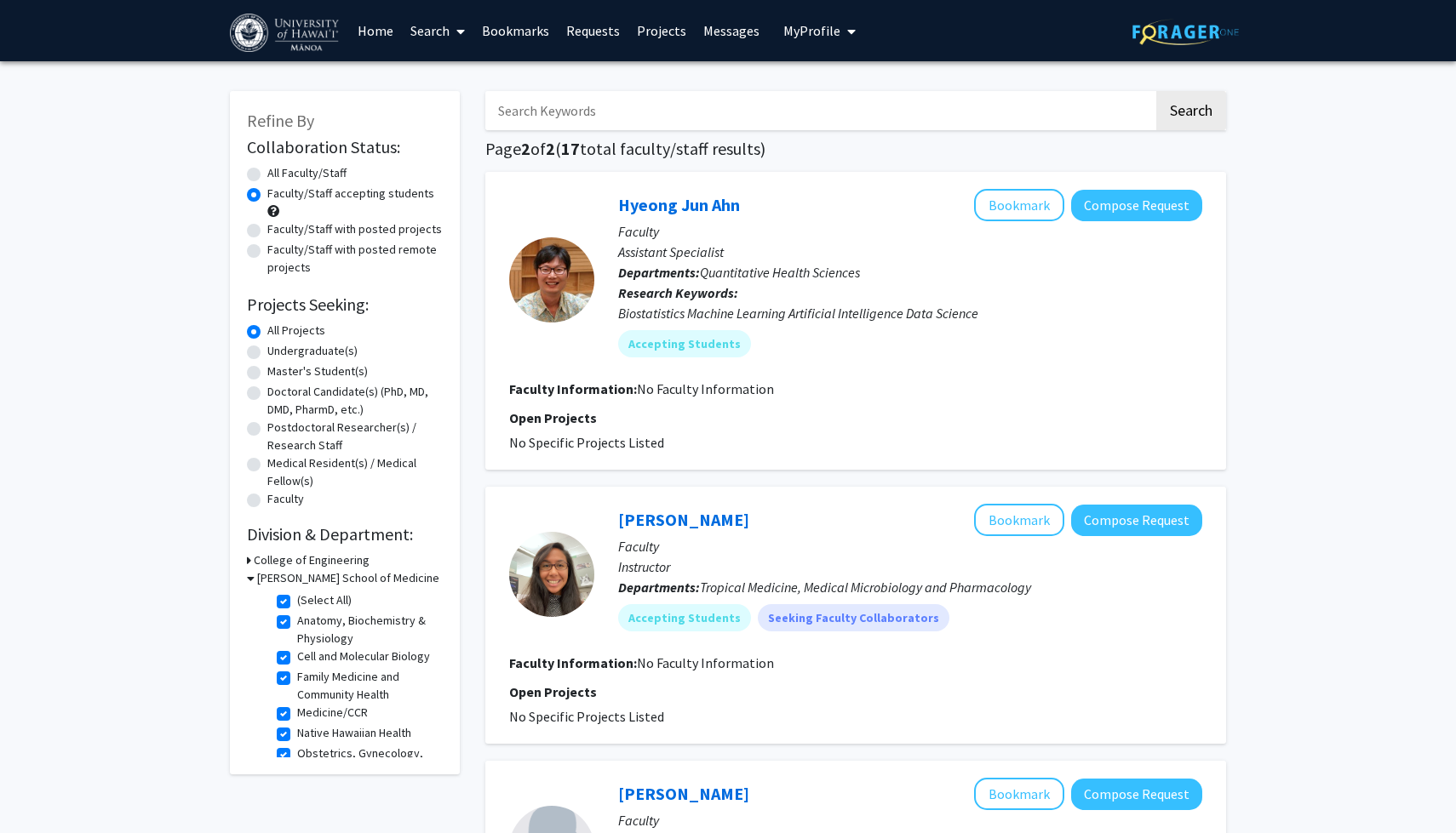
click at [497, 32] on link "Bookmarks" at bounding box center [515, 31] width 84 height 60
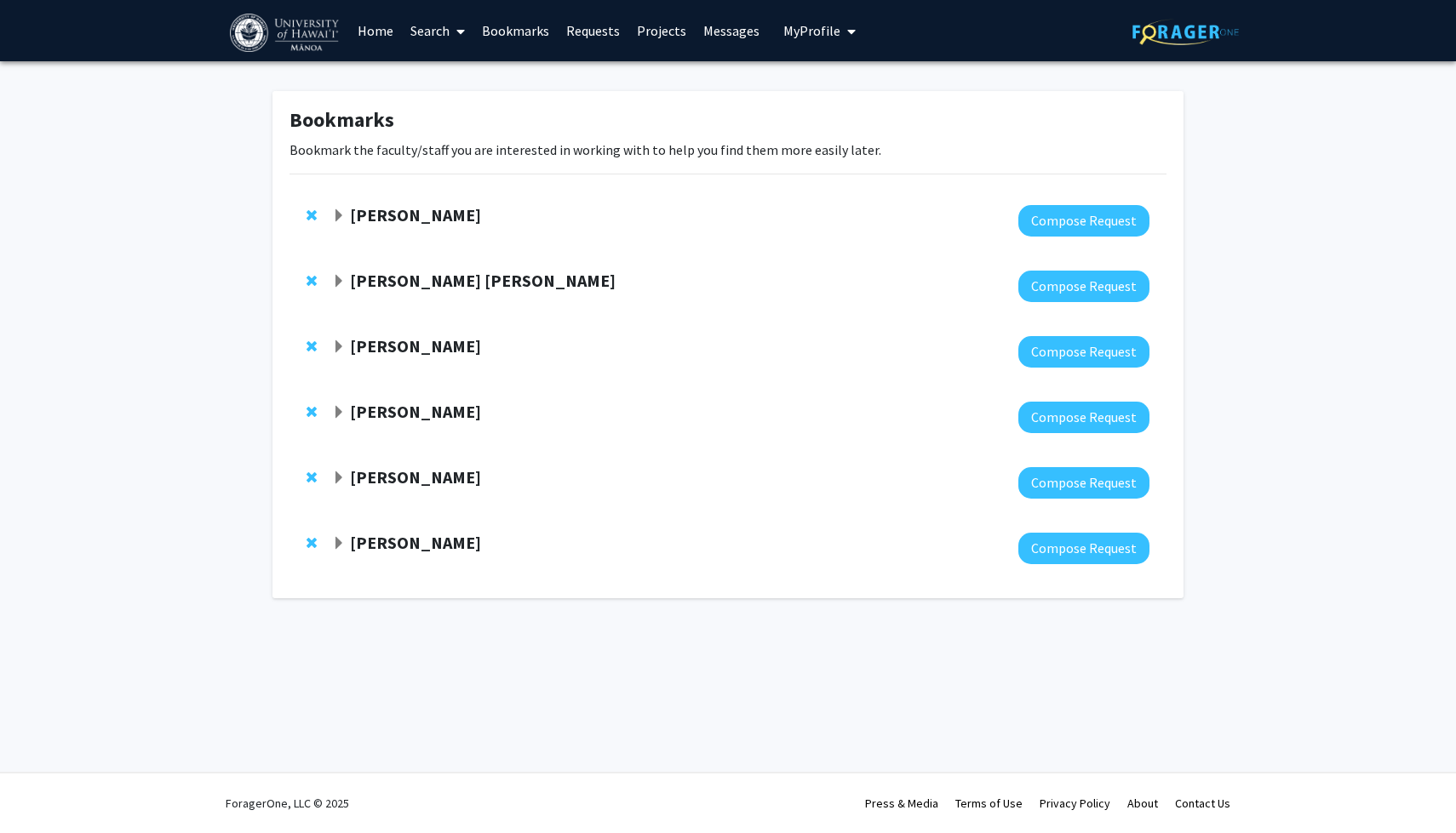
click at [402, 280] on strong "[PERSON_NAME] [PERSON_NAME]" at bounding box center [483, 279] width 265 height 21
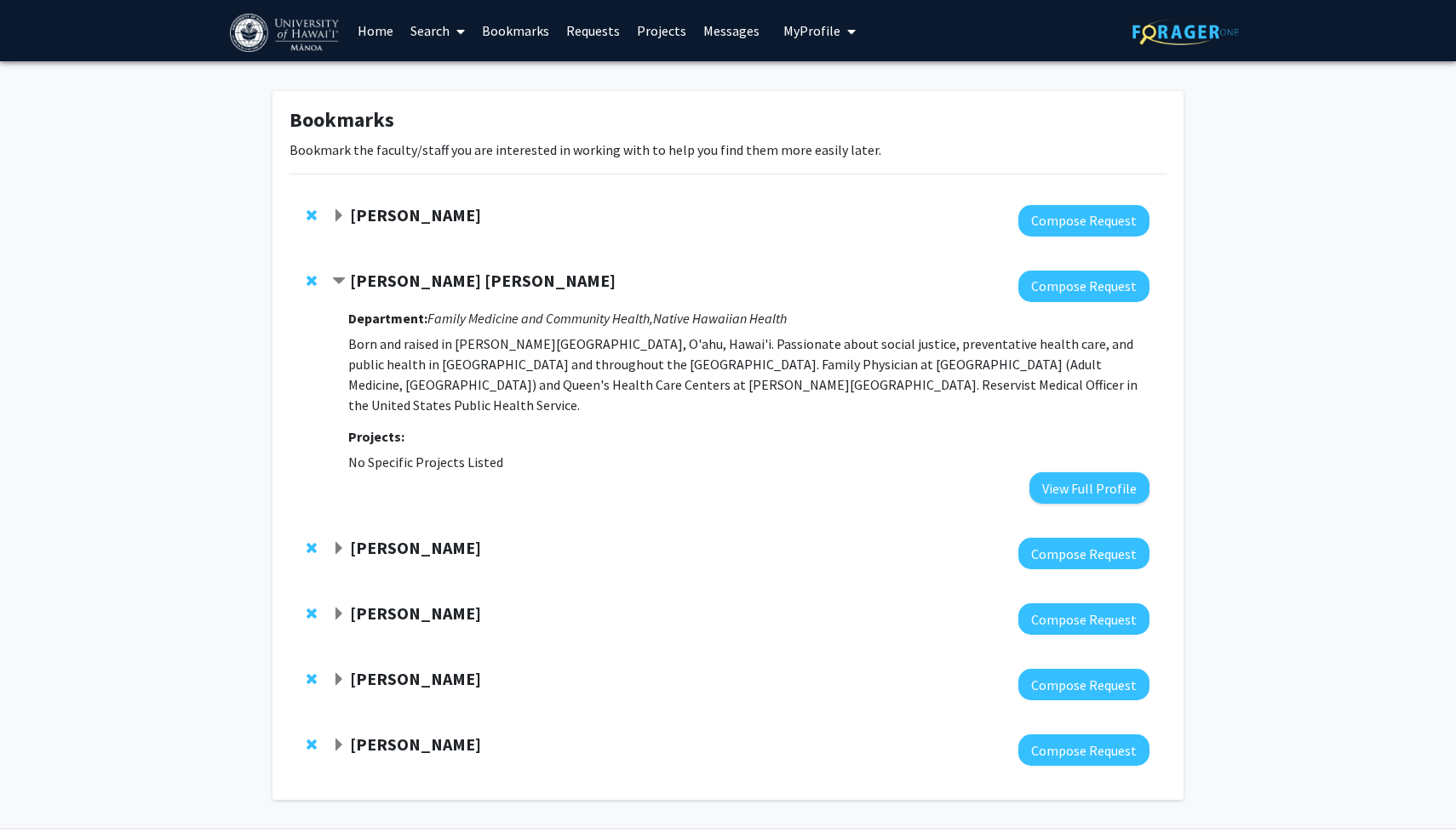
click at [383, 537] on strong "[PERSON_NAME]" at bounding box center [415, 547] width 131 height 21
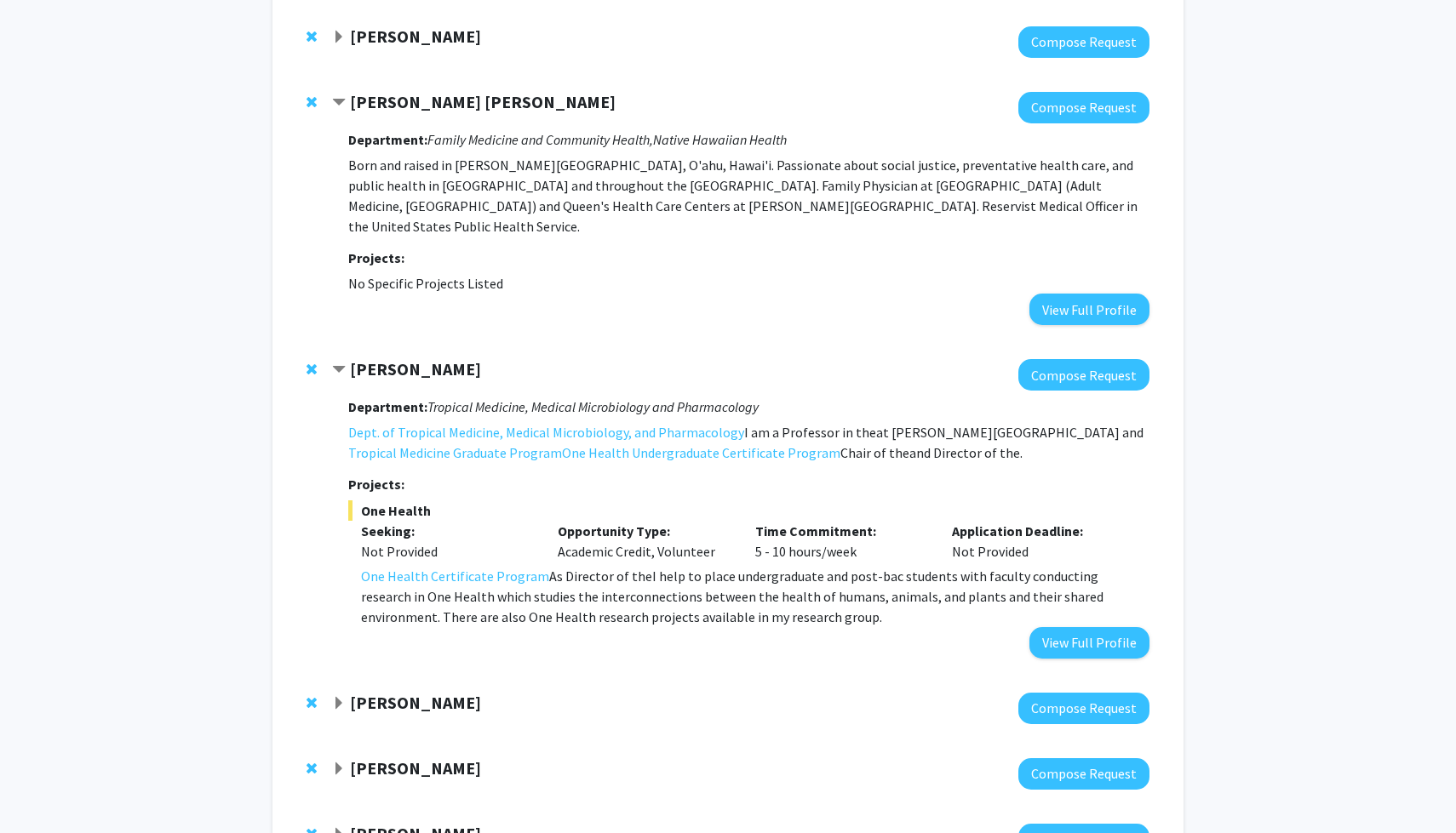
scroll to position [303, 0]
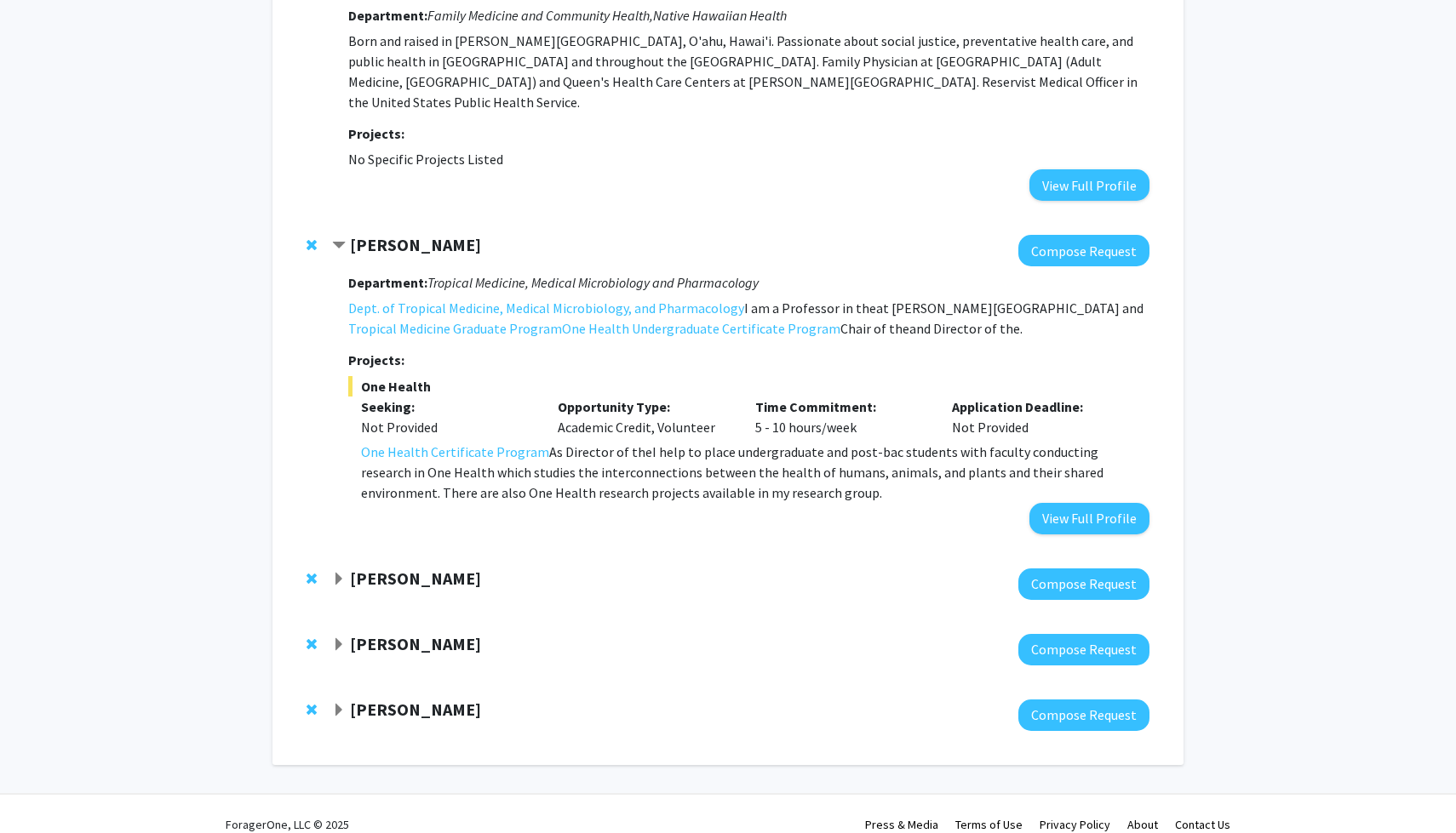
click at [397, 568] on strong "[PERSON_NAME]" at bounding box center [415, 578] width 131 height 21
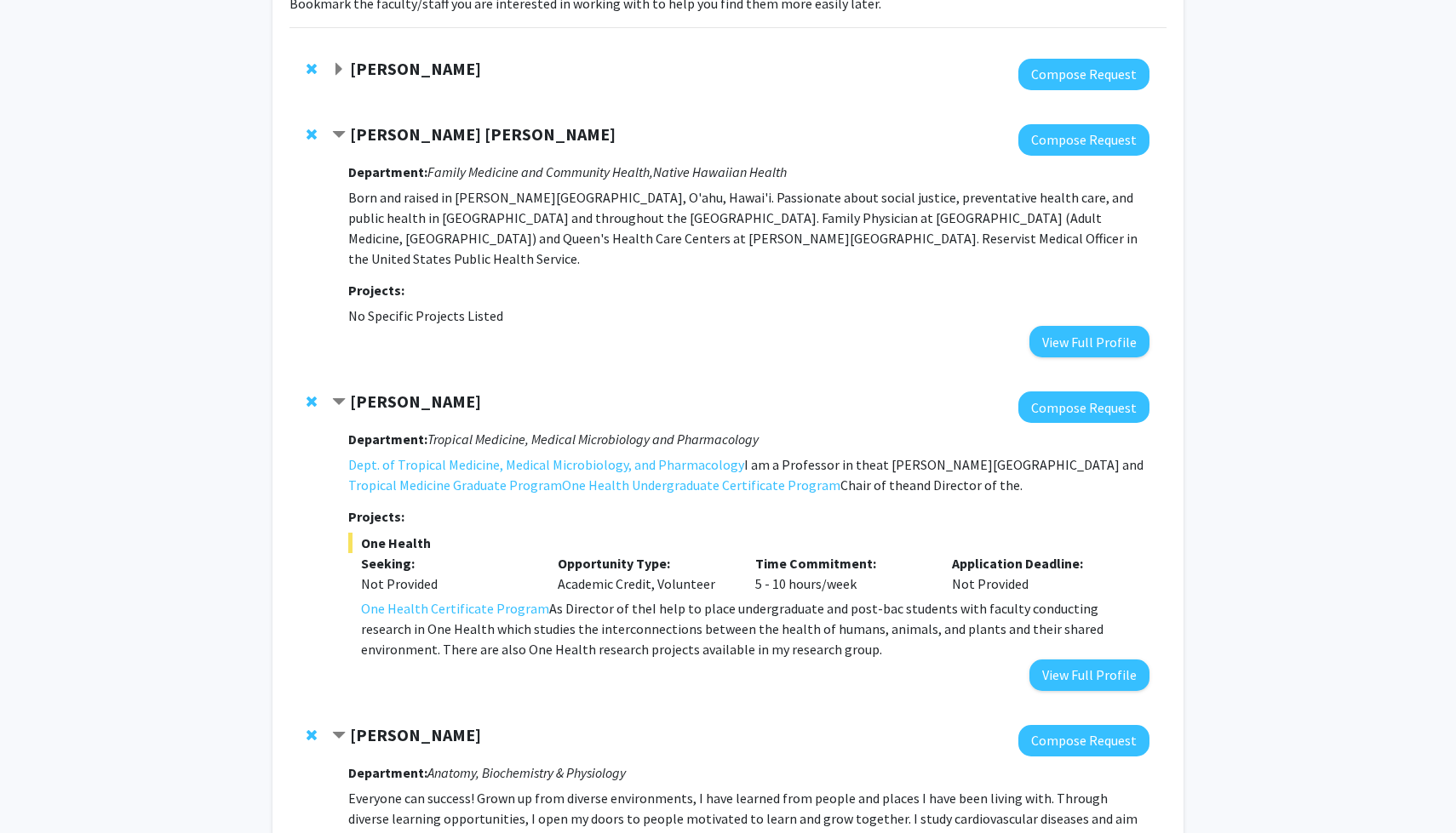
scroll to position [131, 0]
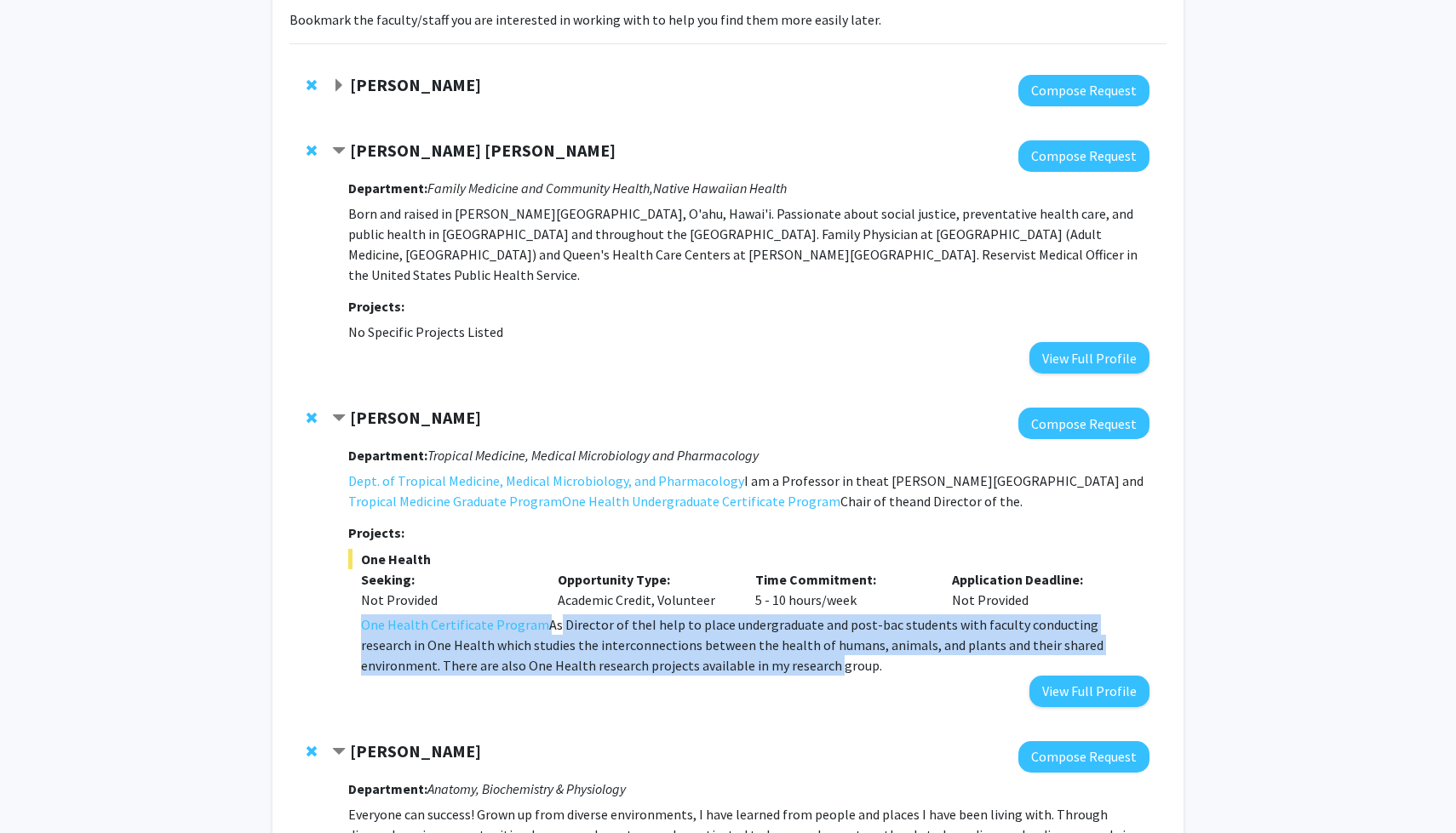
drag, startPoint x: 552, startPoint y: 605, endPoint x: 710, endPoint y: 649, distance: 164.0
click at [710, 649] on p "As Director of the One Health Certificate Program I help to place undergraduate…" at bounding box center [755, 644] width 788 height 61
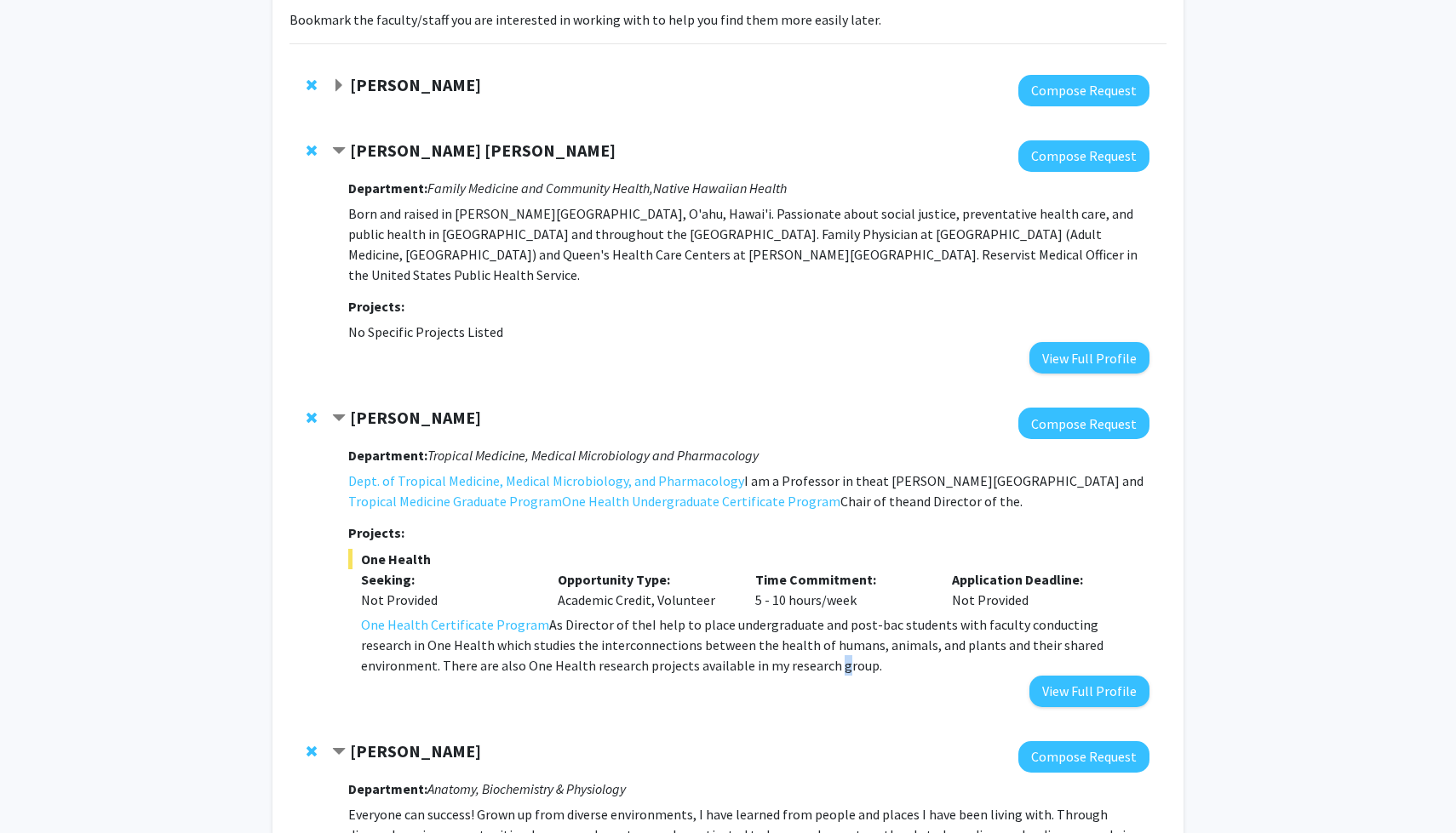
click at [710, 649] on p "As Director of the One Health Certificate Program I help to place undergraduate…" at bounding box center [755, 644] width 788 height 61
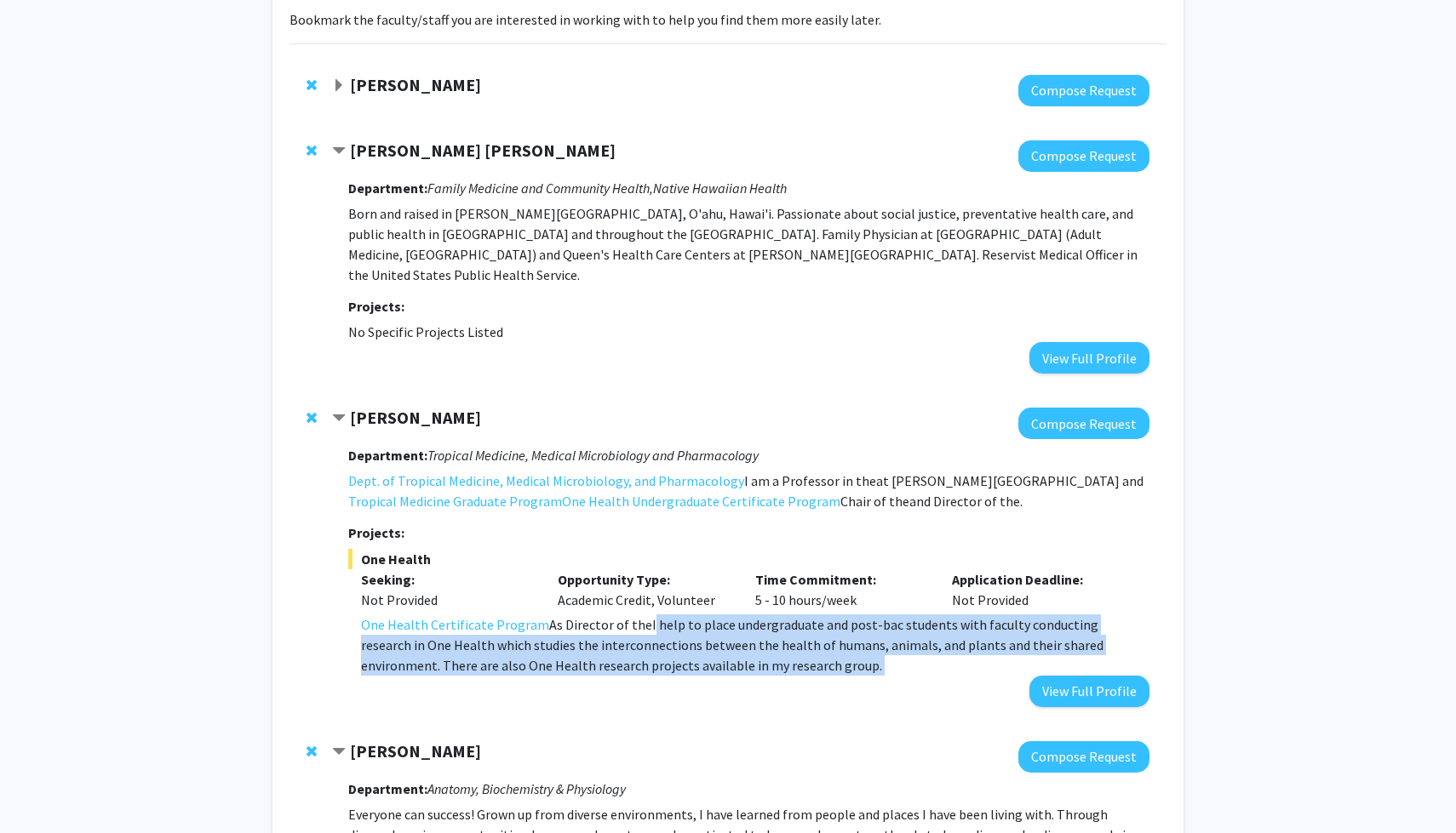
click at [710, 649] on p "As Director of the One Health Certificate Program I help to place undergraduate…" at bounding box center [755, 644] width 788 height 61
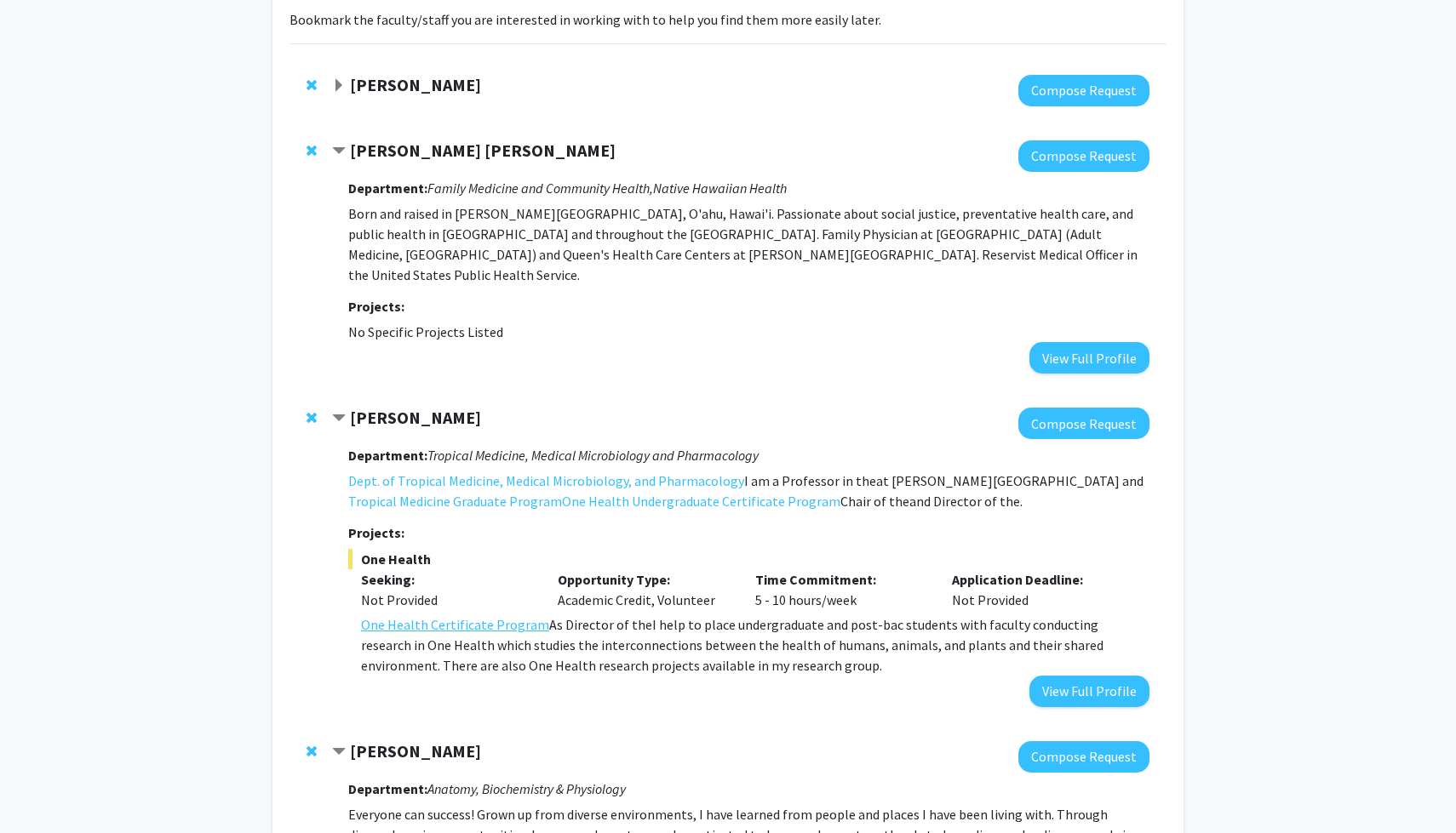
click at [478, 615] on link "One Health Certificate Program" at bounding box center [455, 625] width 189 height 20
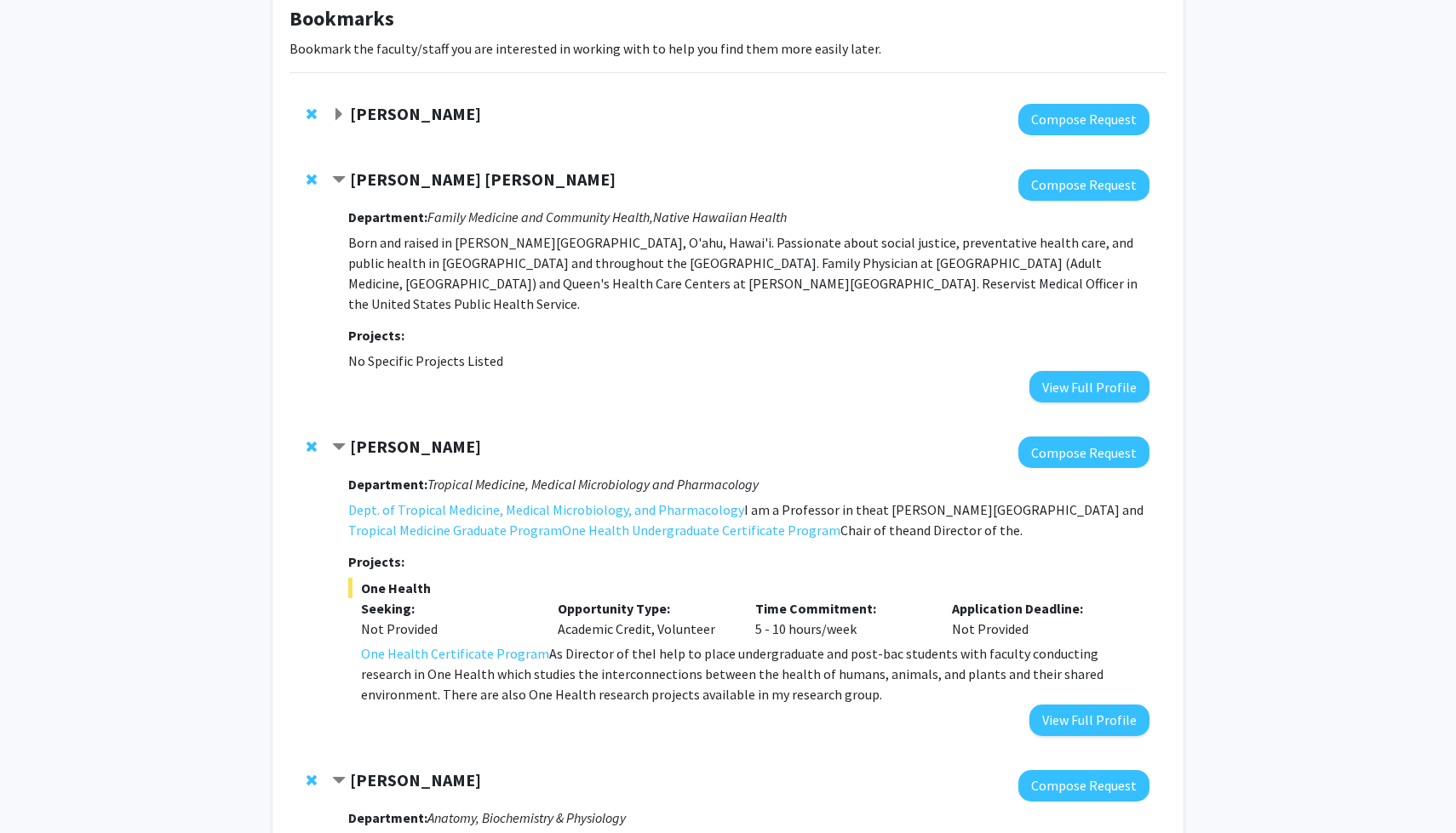
scroll to position [0, 0]
